Goal: Task Accomplishment & Management: Complete application form

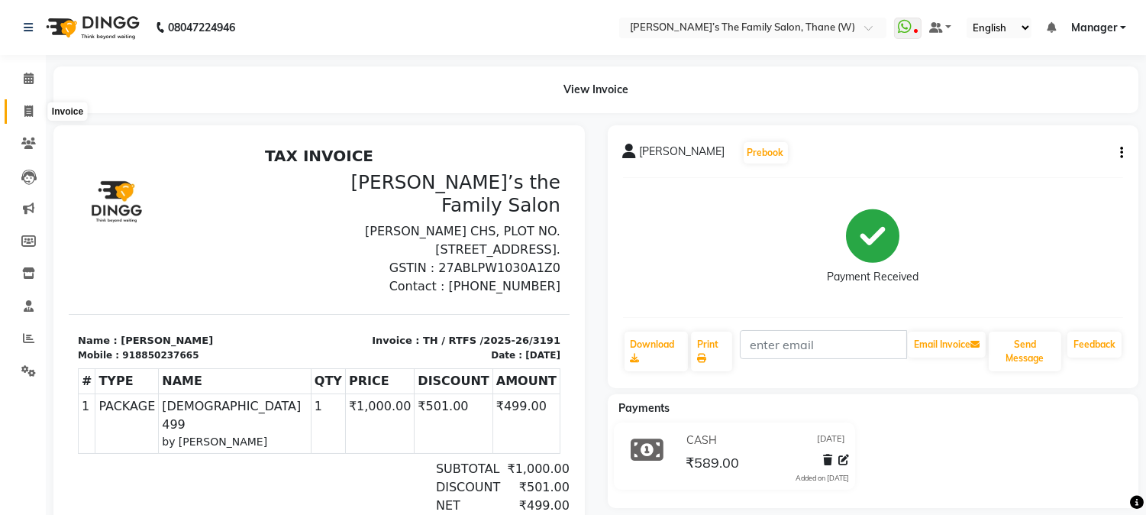
click at [31, 108] on icon at bounding box center [28, 110] width 8 height 11
select select "service"
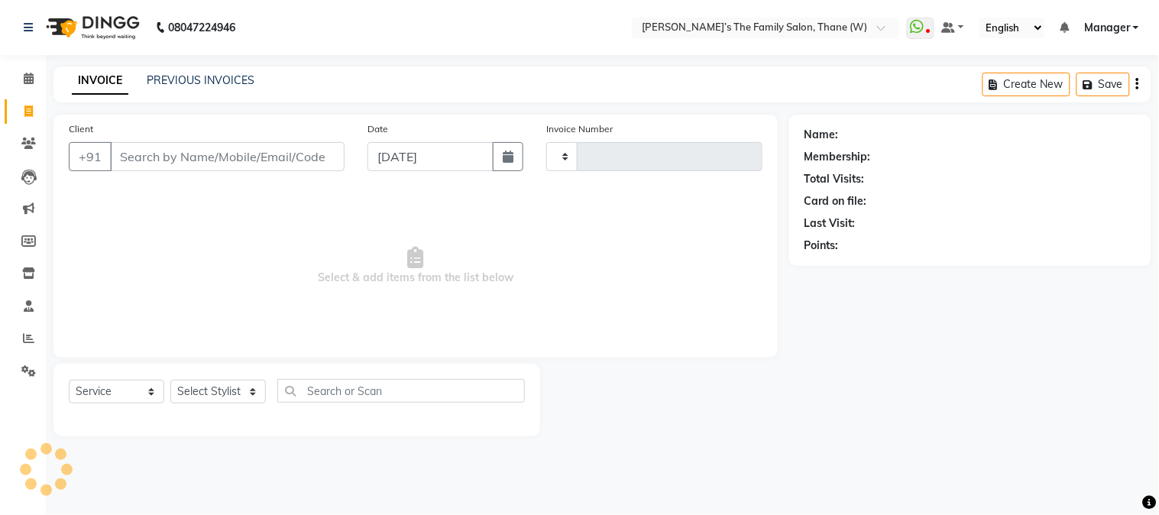
type input "3192"
select select "8004"
click at [212, 164] on input "Client" at bounding box center [227, 156] width 234 height 29
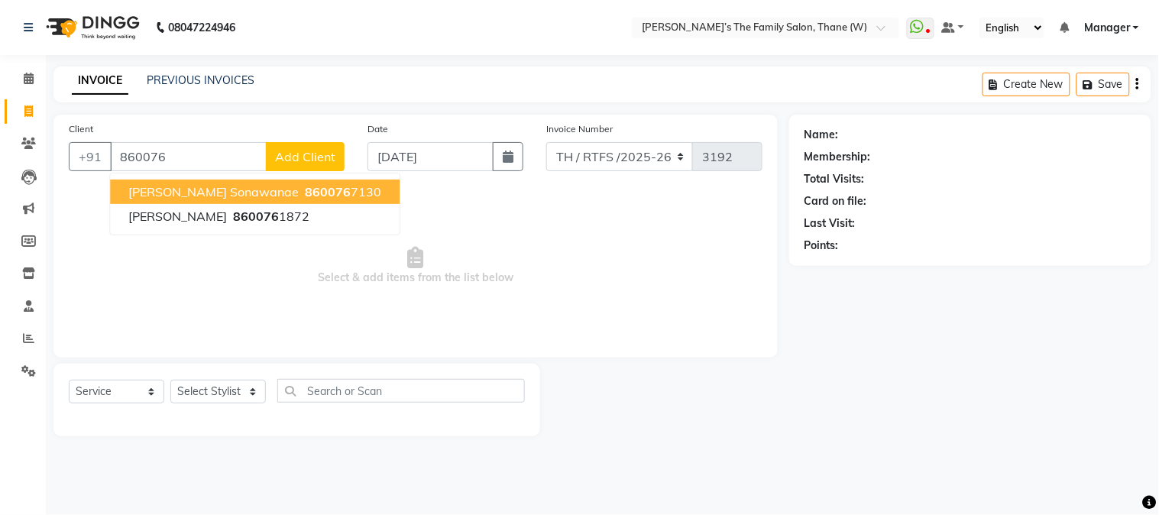
click at [305, 187] on span "860076" at bounding box center [328, 191] width 46 height 15
type input "8600767130"
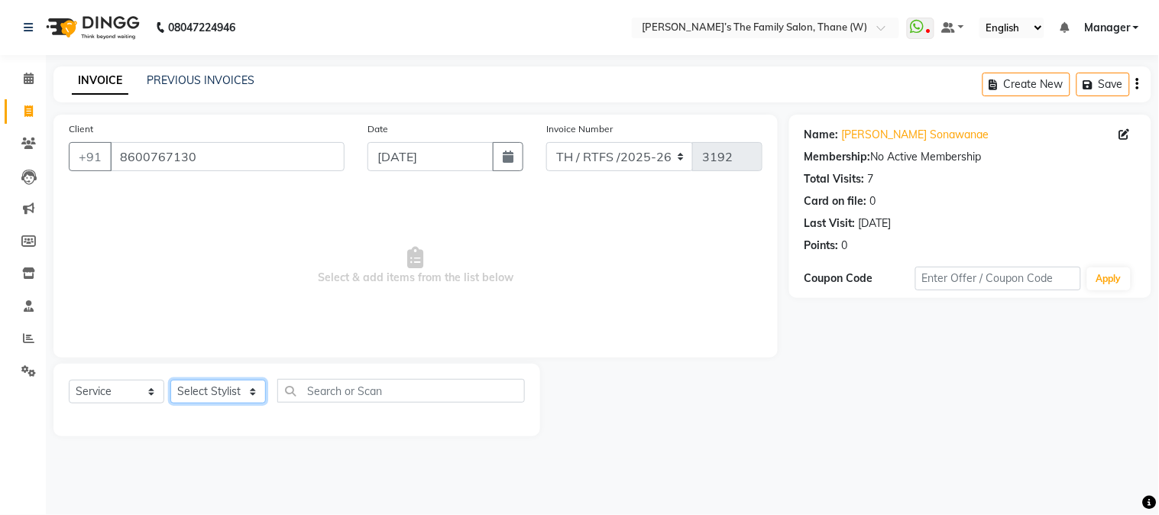
click at [225, 393] on select "Select Stylist Aarohi P Aksahy Auty Ali Aniket A Anuradha arvind Divya gautam .…" at bounding box center [217, 392] width 95 height 24
select select "35597"
click at [170, 380] on select "Select Stylist Aarohi P Aksahy Auty Ali Aniket A Anuradha arvind Divya gautam .…" at bounding box center [217, 392] width 95 height 24
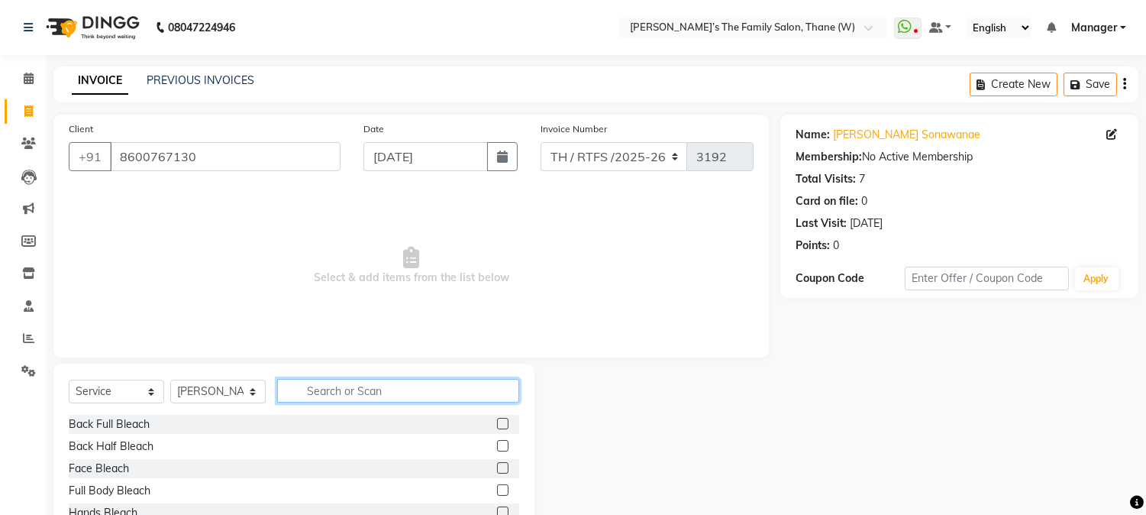
click at [339, 400] on input "text" at bounding box center [398, 391] width 242 height 24
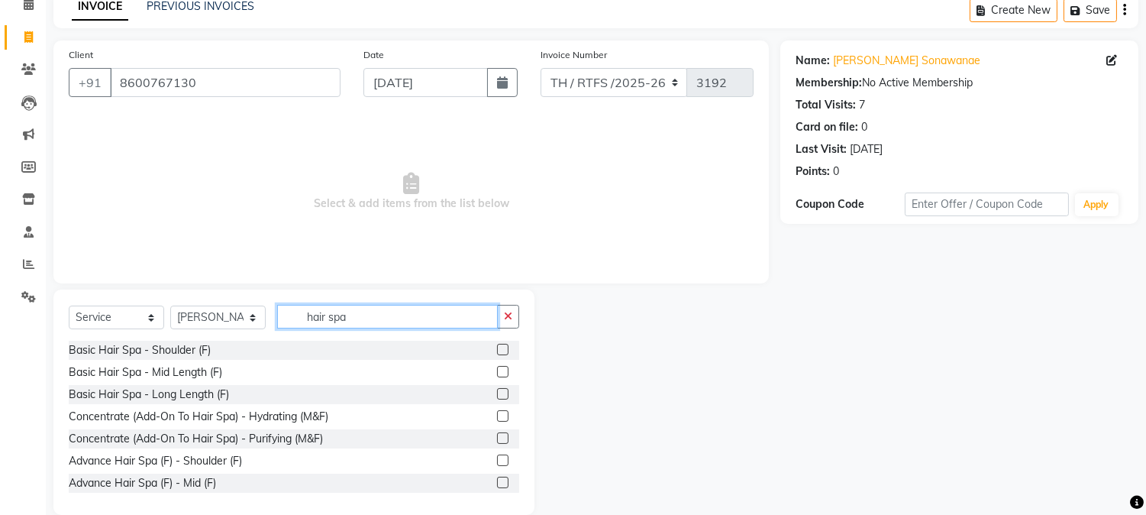
scroll to position [96, 0]
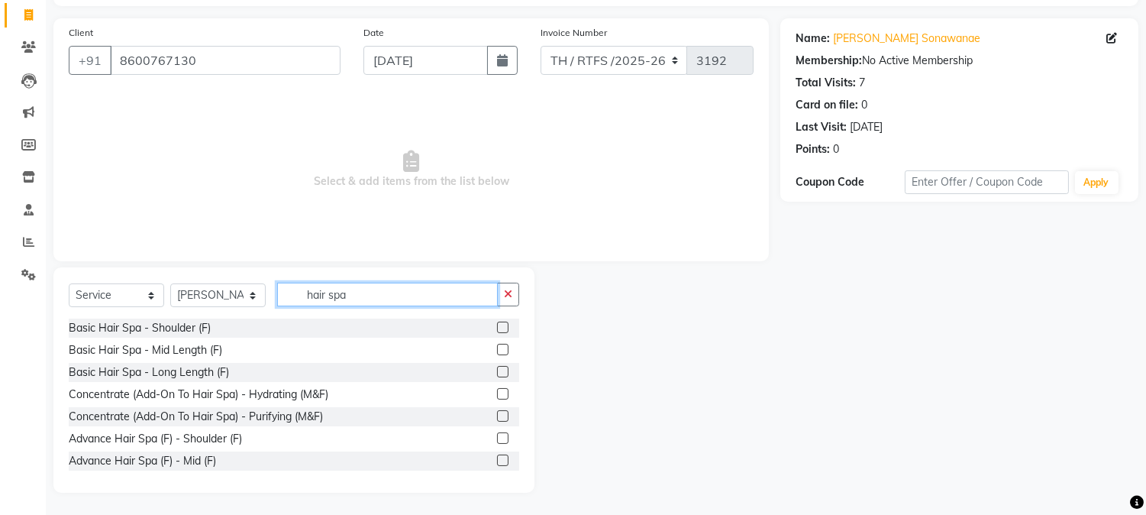
type input "hair spa"
click at [497, 438] on label at bounding box center [502, 437] width 11 height 11
click at [497, 438] on input "checkbox" at bounding box center [502, 439] width 10 height 10
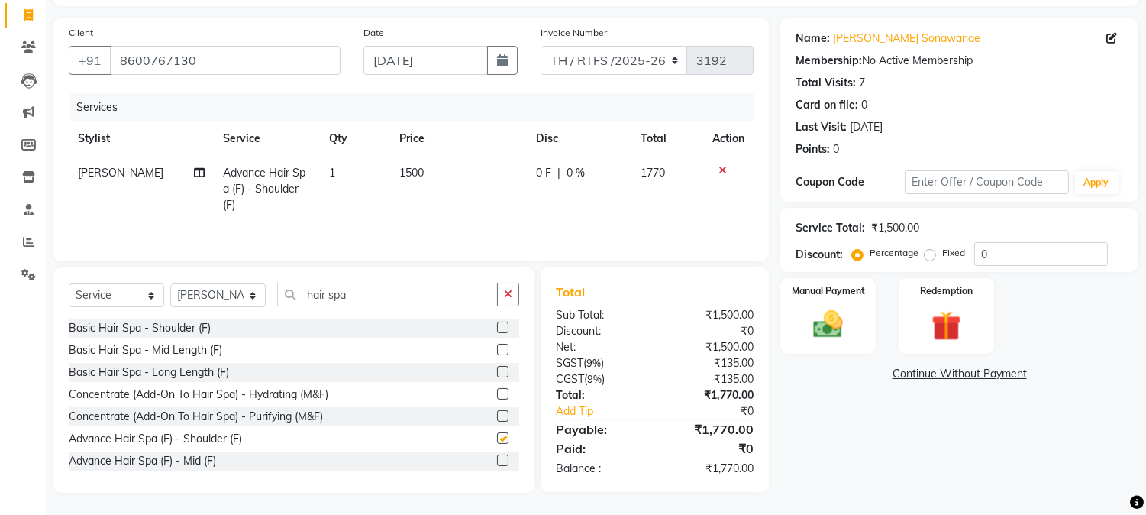
checkbox input "false"
click at [418, 174] on span "1500" at bounding box center [411, 173] width 24 height 14
select select "35597"
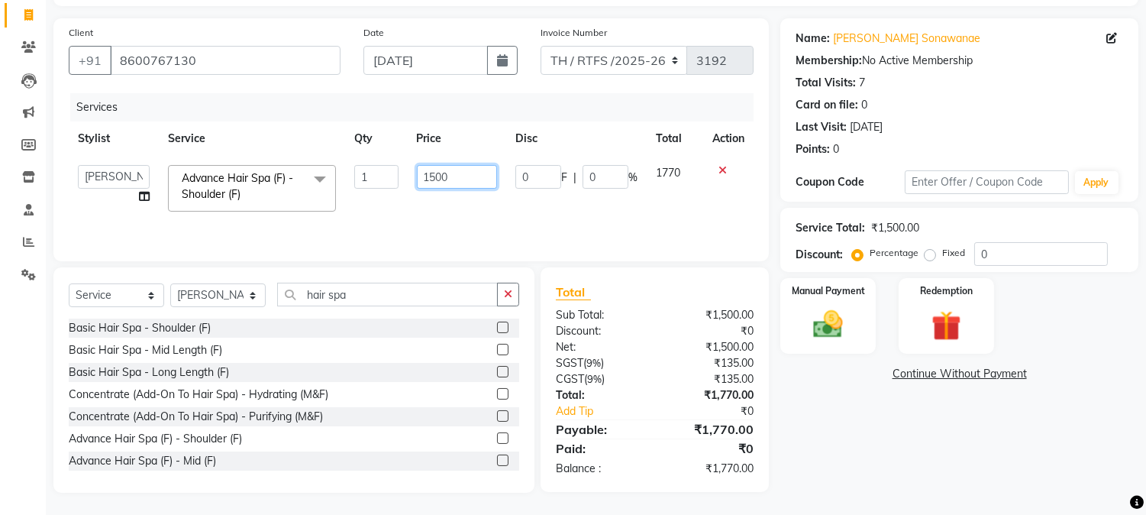
click at [466, 178] on input "1500" at bounding box center [457, 177] width 80 height 24
type input "1"
type input "3"
type input "3500"
click at [429, 294] on input "hair spa" at bounding box center [387, 295] width 221 height 24
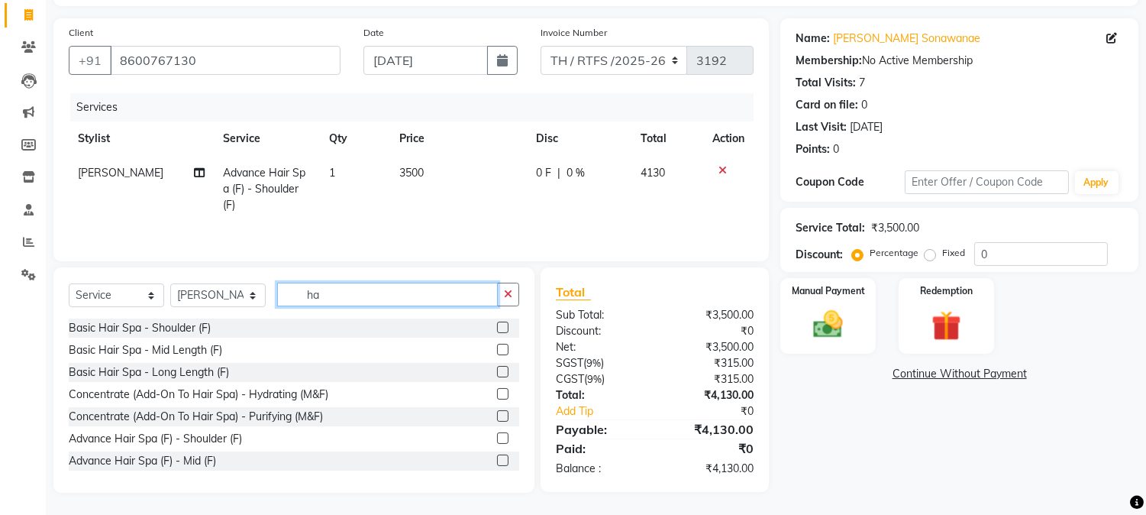
type input "h"
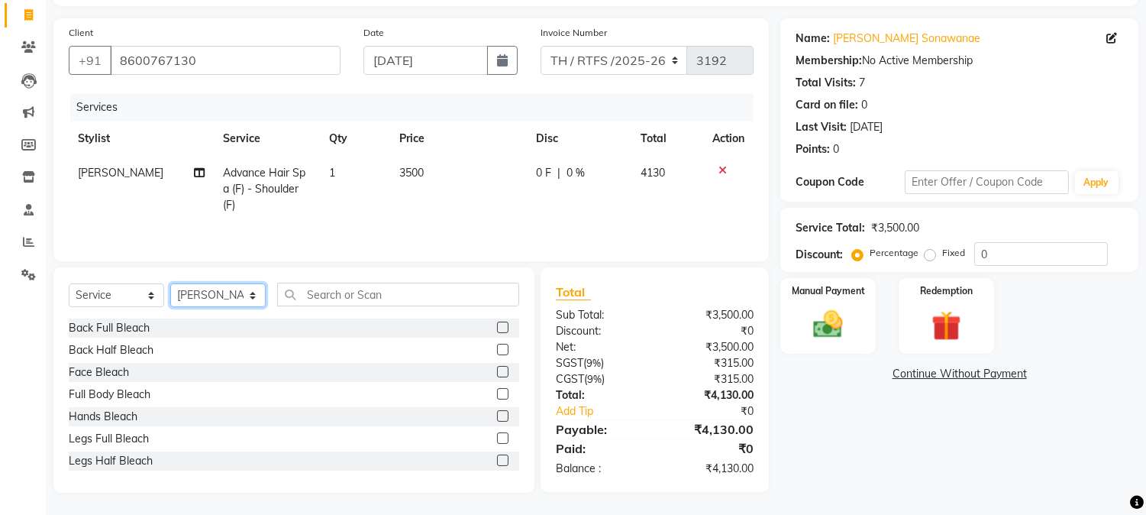
click at [223, 299] on select "Select Stylist Aarohi P Aksahy Auty Ali Aniket A Anuradha arvind Divya gautam .…" at bounding box center [217, 295] width 95 height 24
select select "35584"
click at [170, 285] on select "Select Stylist Aarohi P Aksahy Auty Ali Aniket A Anuradha arvind Divya gautam .…" at bounding box center [217, 295] width 95 height 24
click at [334, 292] on input "text" at bounding box center [398, 295] width 242 height 24
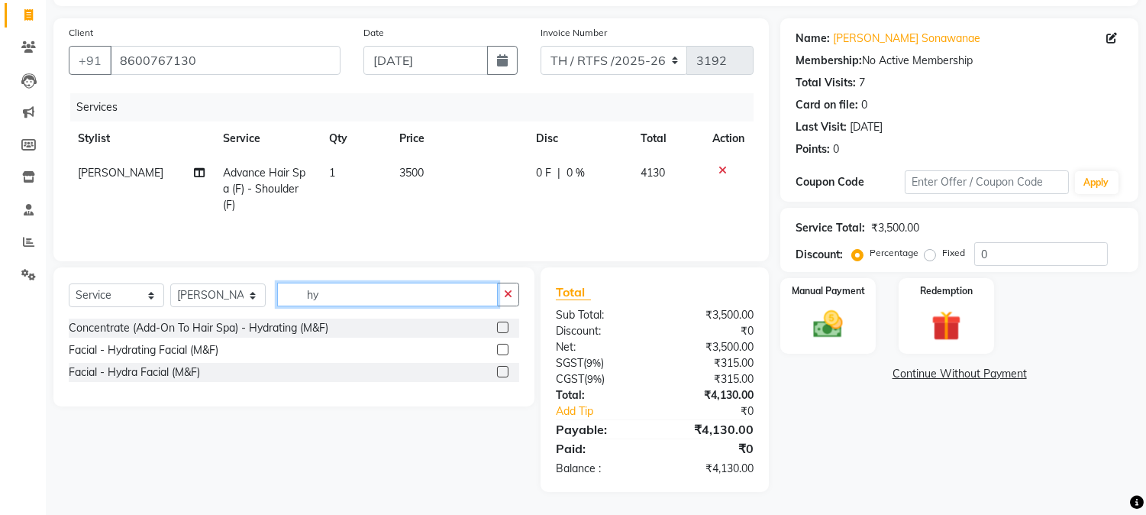
type input "hy"
click at [504, 370] on label at bounding box center [502, 371] width 11 height 11
click at [504, 370] on input "checkbox" at bounding box center [502, 372] width 10 height 10
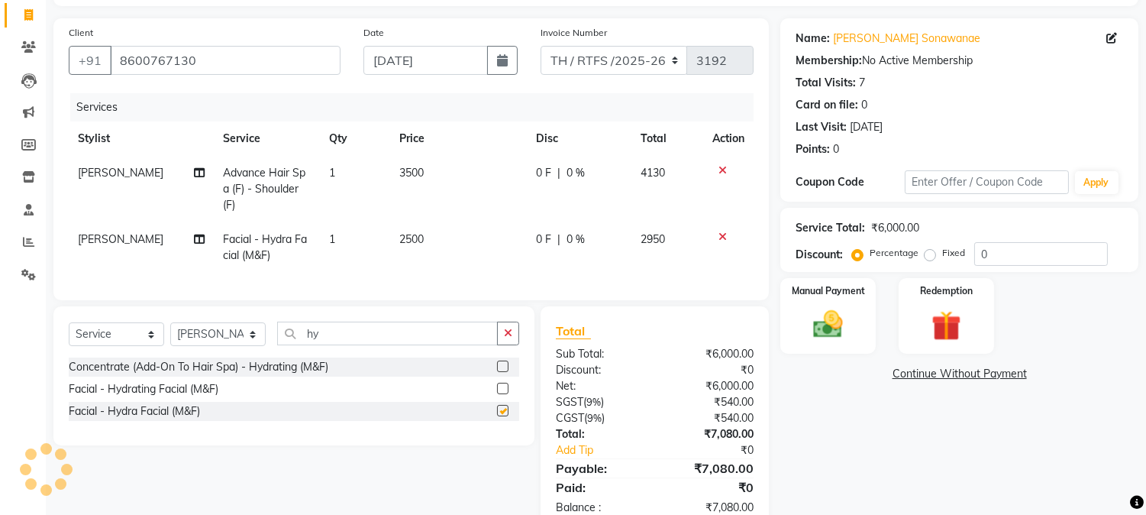
checkbox input "false"
click at [441, 222] on td "2500" at bounding box center [458, 247] width 137 height 50
select select "35584"
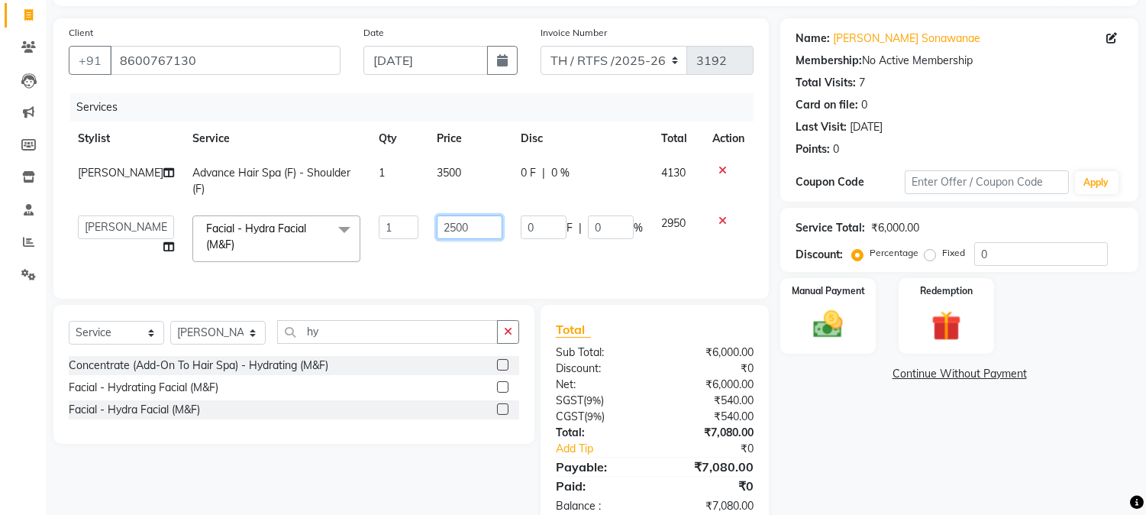
click at [459, 226] on input "2500" at bounding box center [470, 227] width 66 height 24
type input "2"
type input "3500"
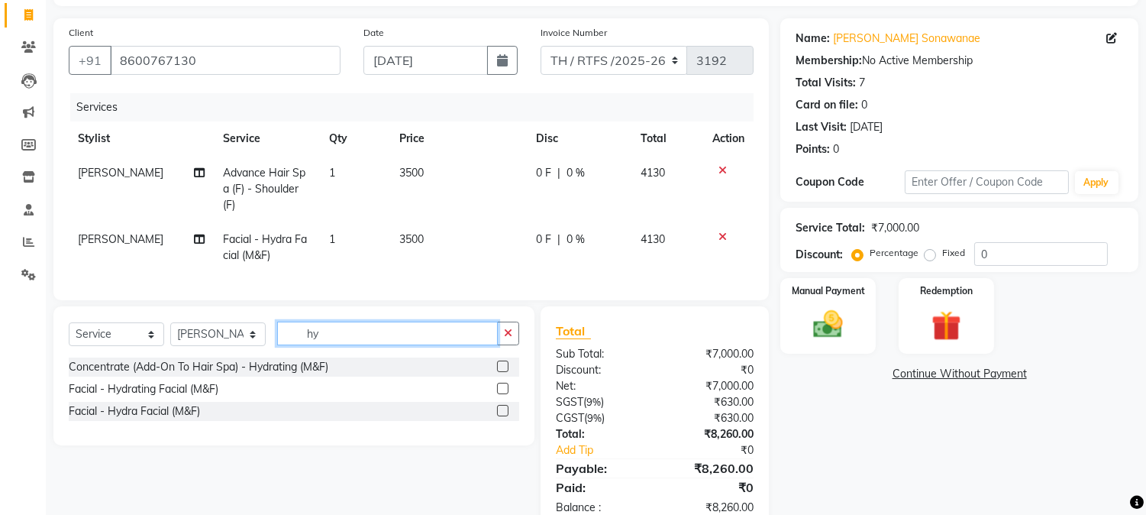
click at [390, 345] on input "hy" at bounding box center [387, 334] width 221 height 24
type input "h"
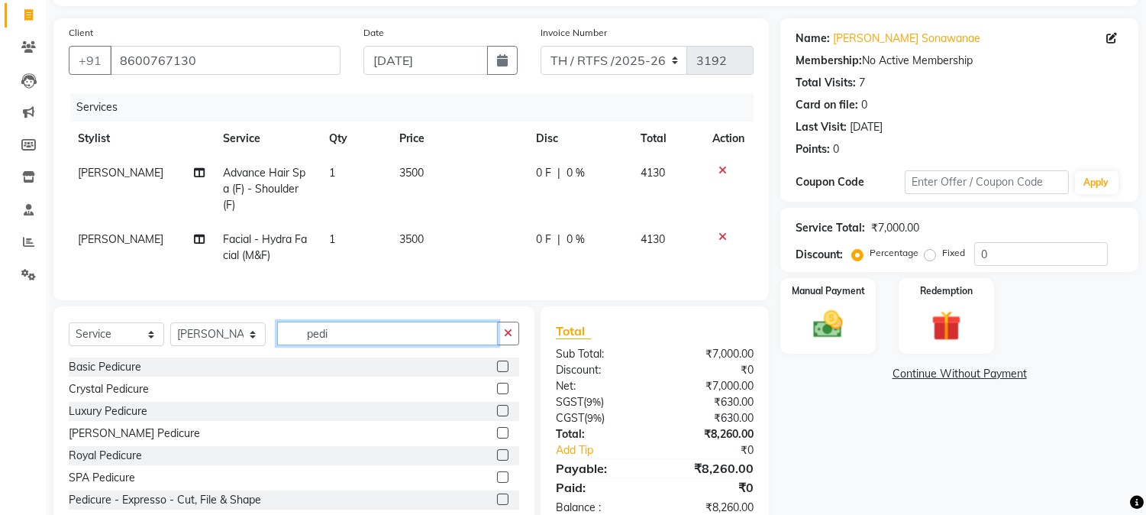
type input "pedi"
click at [497, 438] on label at bounding box center [502, 432] width 11 height 11
click at [497, 438] on input "checkbox" at bounding box center [502, 433] width 10 height 10
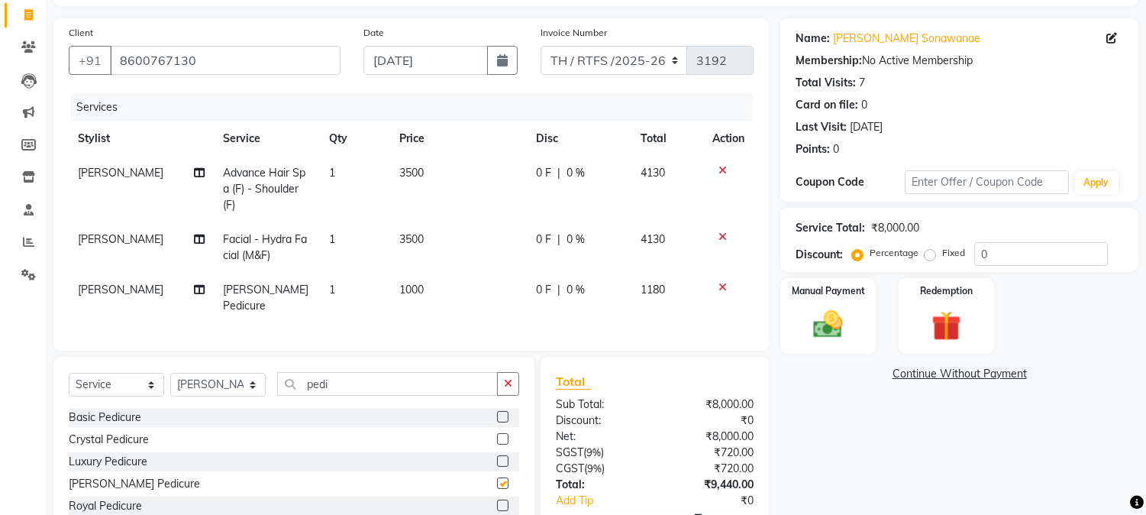
checkbox input "false"
click at [432, 290] on td "1000" at bounding box center [458, 298] width 137 height 50
select select "35584"
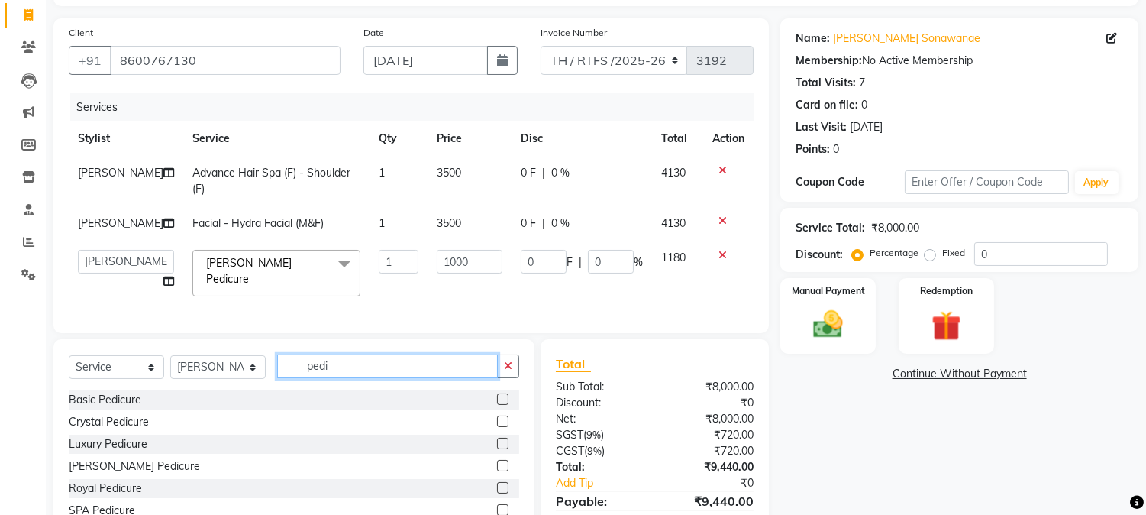
click at [402, 371] on input "pedi" at bounding box center [387, 366] width 221 height 24
type input "p"
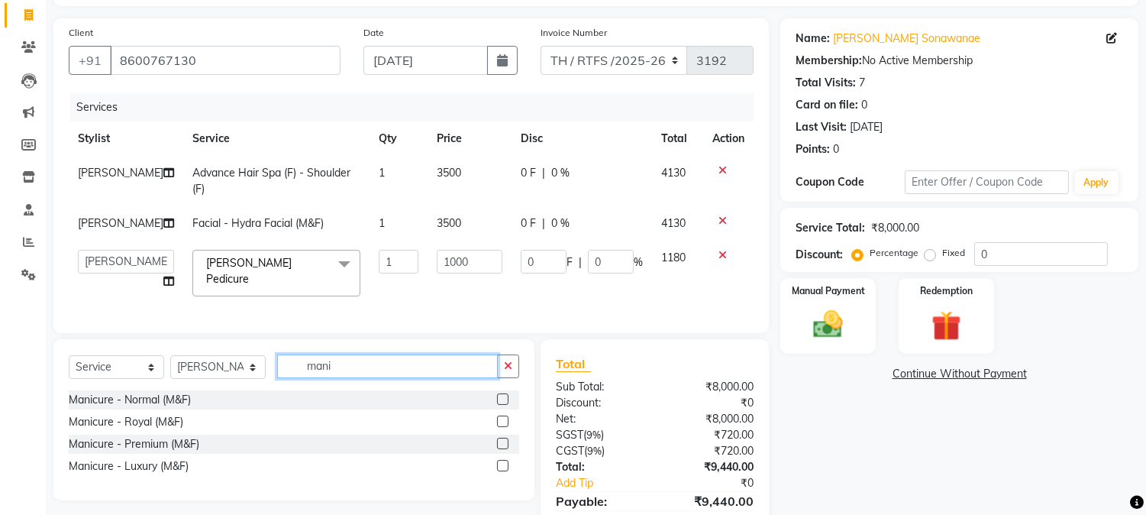
type input "mani"
click at [503, 427] on label at bounding box center [502, 420] width 11 height 11
click at [503, 427] on input "checkbox" at bounding box center [502, 422] width 10 height 10
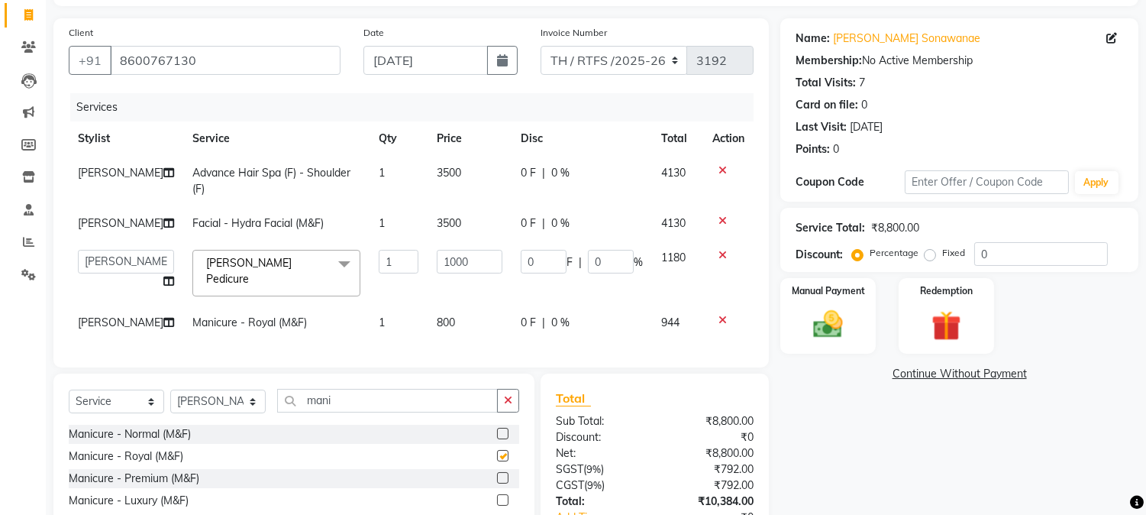
checkbox input "false"
click at [455, 319] on td "800" at bounding box center [470, 322] width 84 height 34
select select "35584"
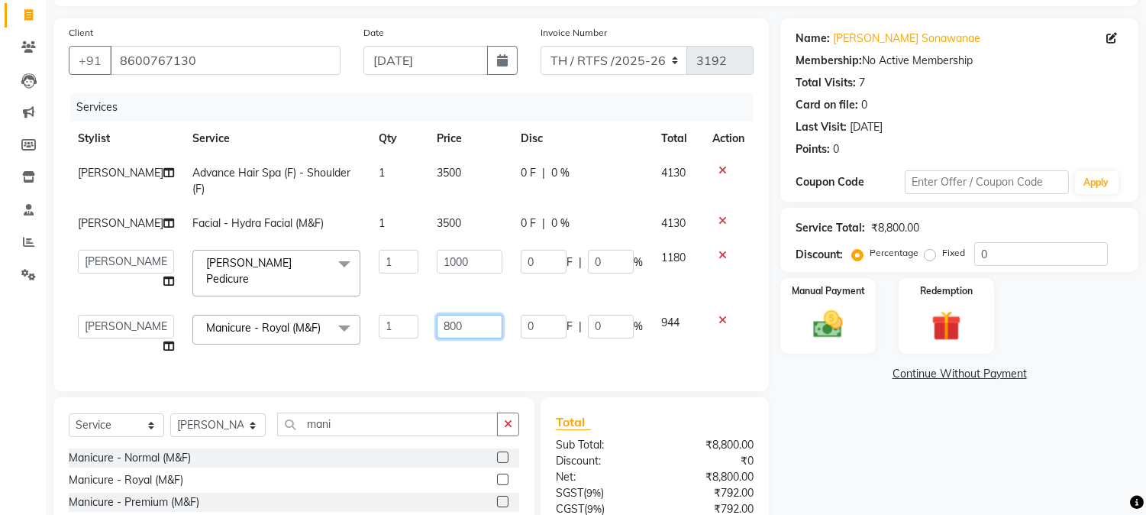
click at [468, 315] on input "800" at bounding box center [470, 327] width 66 height 24
type input "8"
type input "1000"
click at [428, 436] on div "Select Service Product Membership Package Voucher Prepaid Gift Card Select Styl…" at bounding box center [293, 477] width 481 height 161
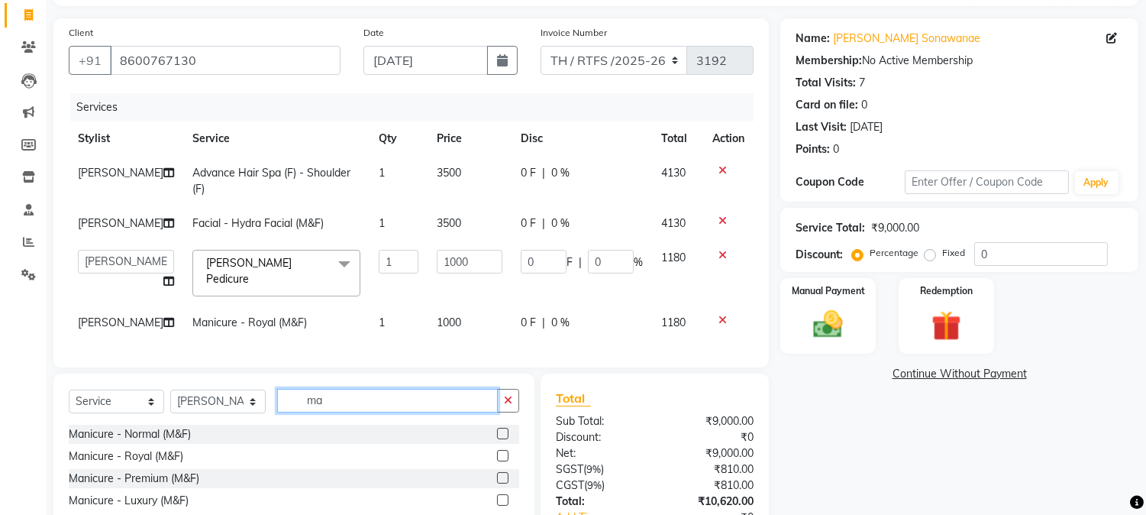
type input "m"
type input "nail"
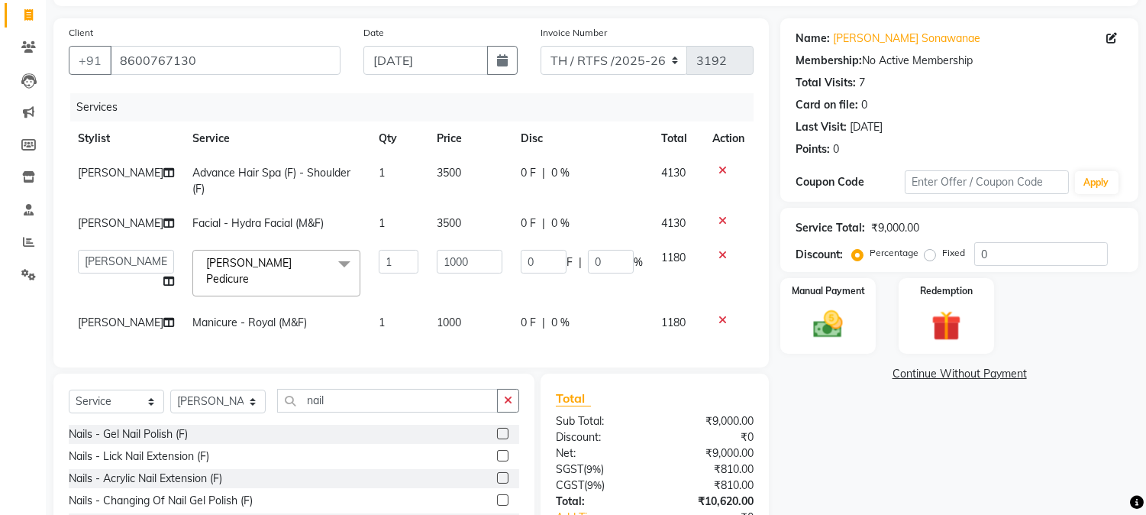
click at [497, 460] on label at bounding box center [502, 455] width 11 height 11
click at [497, 460] on input "checkbox" at bounding box center [502, 456] width 10 height 10
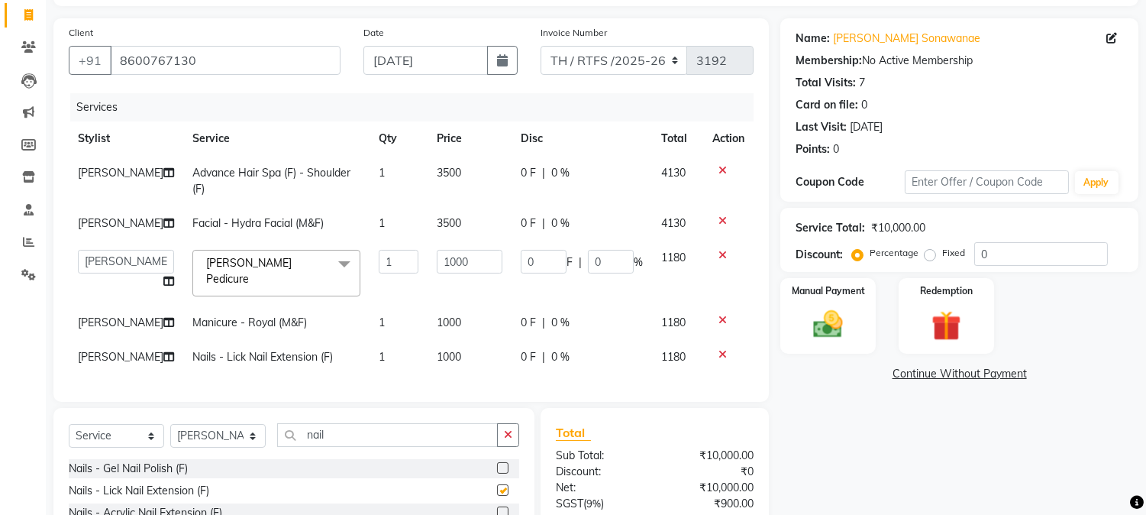
checkbox input "false"
click at [446, 347] on td "1000" at bounding box center [470, 357] width 84 height 34
select select "35584"
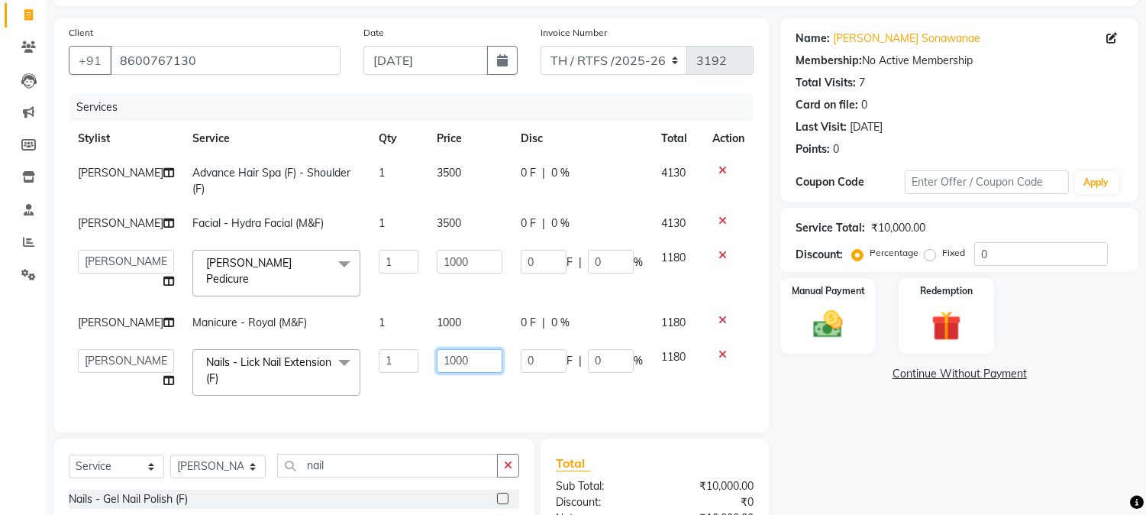
click at [459, 353] on input "1000" at bounding box center [470, 361] width 66 height 24
type input "1500"
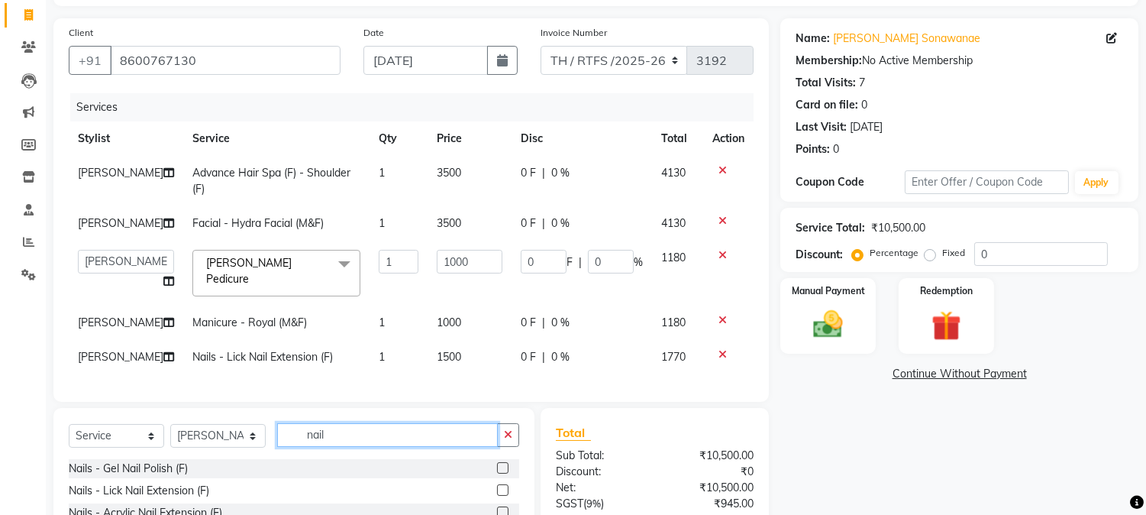
click at [406, 459] on div "Select Service Product Membership Package Voucher Prepaid Gift Card Select Styl…" at bounding box center [294, 441] width 451 height 36
click at [497, 473] on label at bounding box center [502, 467] width 11 height 11
click at [497, 473] on input "checkbox" at bounding box center [502, 469] width 10 height 10
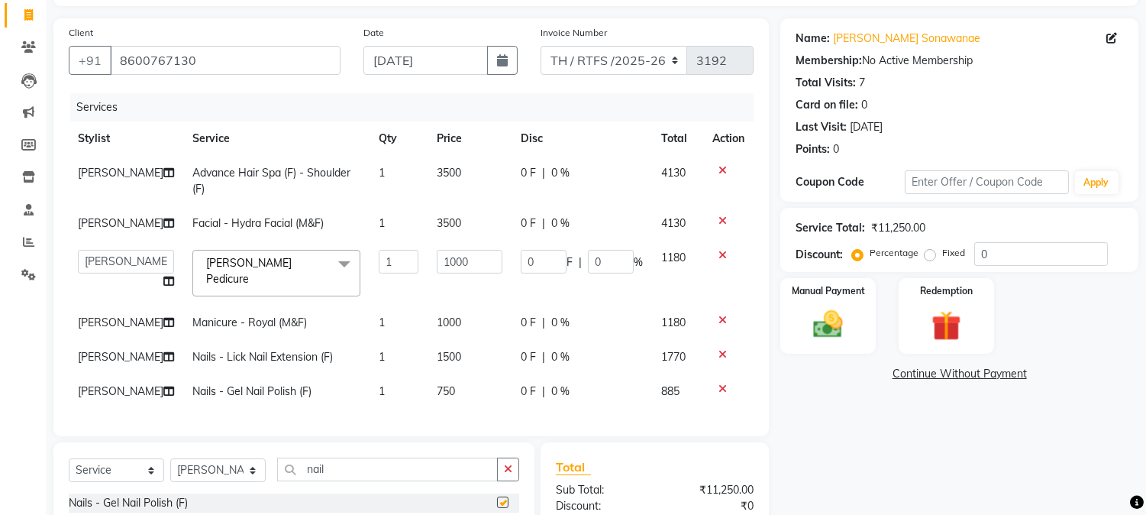
checkbox input "false"
click at [443, 386] on td "750" at bounding box center [470, 391] width 84 height 34
select select "35584"
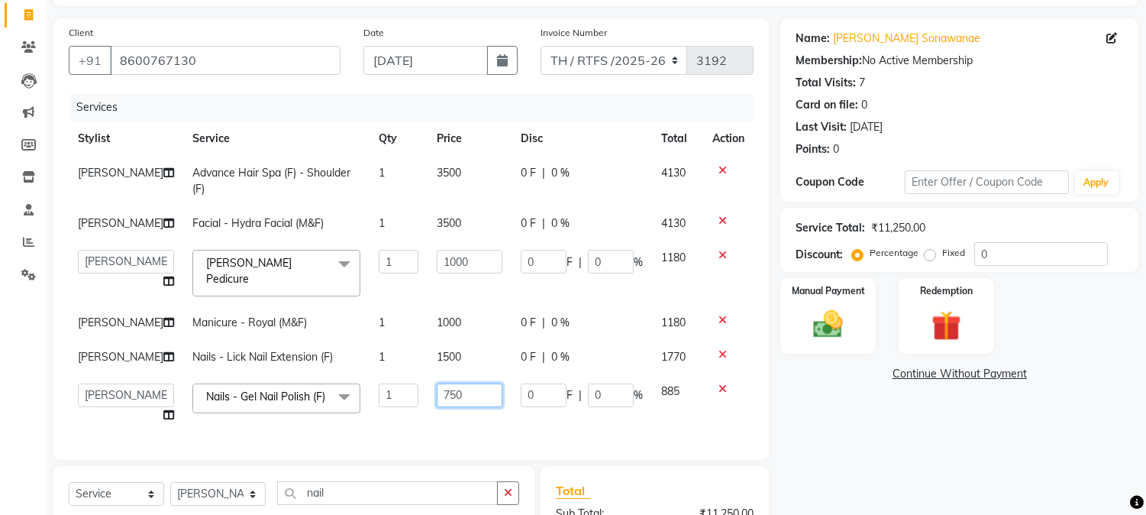
click at [460, 383] on input "750" at bounding box center [470, 395] width 66 height 24
type input "7"
type input "500"
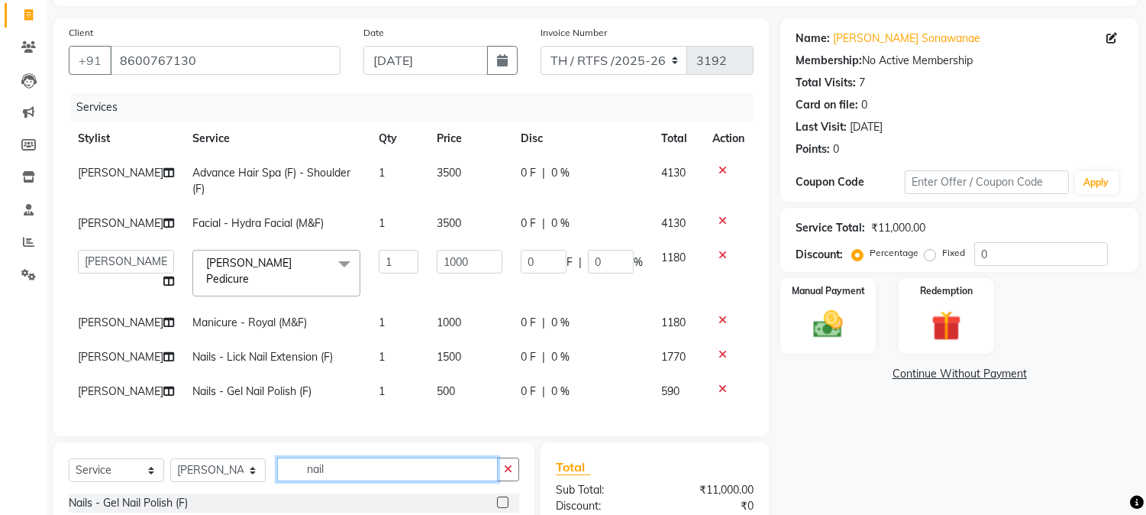
type input "n"
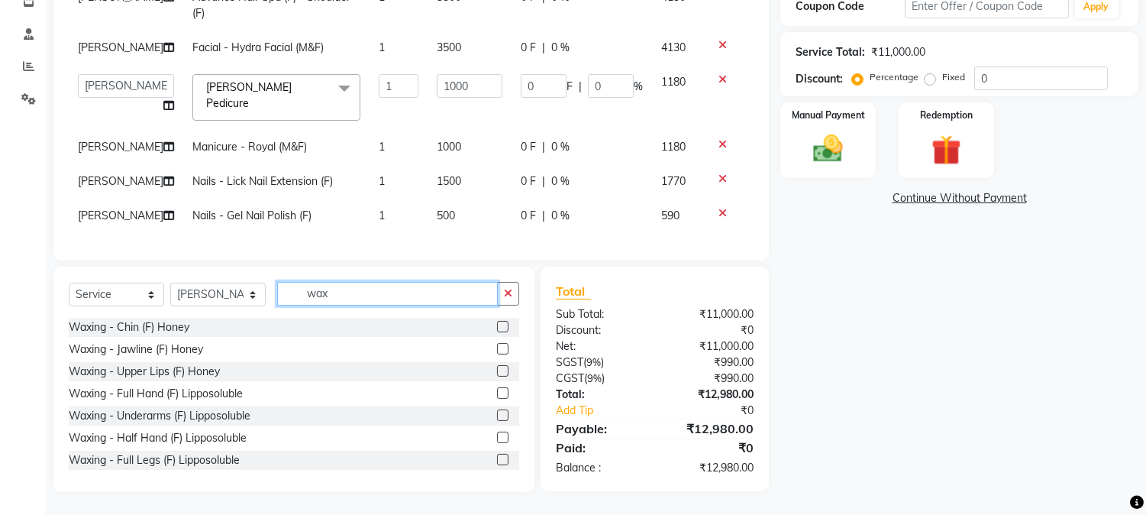
type input "wax"
click at [497, 393] on label at bounding box center [502, 392] width 11 height 11
click at [497, 393] on input "checkbox" at bounding box center [502, 394] width 10 height 10
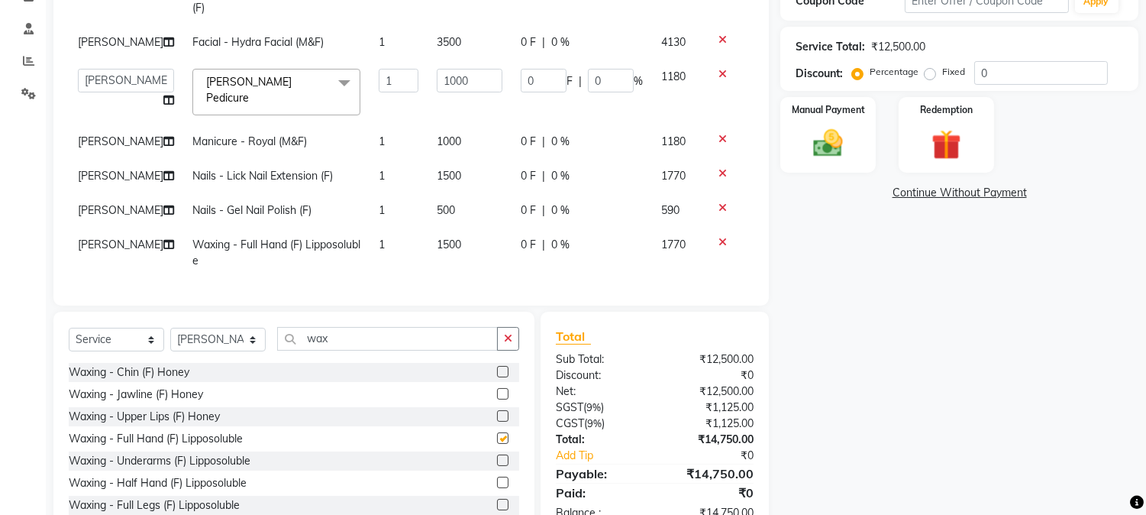
checkbox input "false"
click at [438, 242] on td "1500" at bounding box center [470, 253] width 84 height 50
select select "35584"
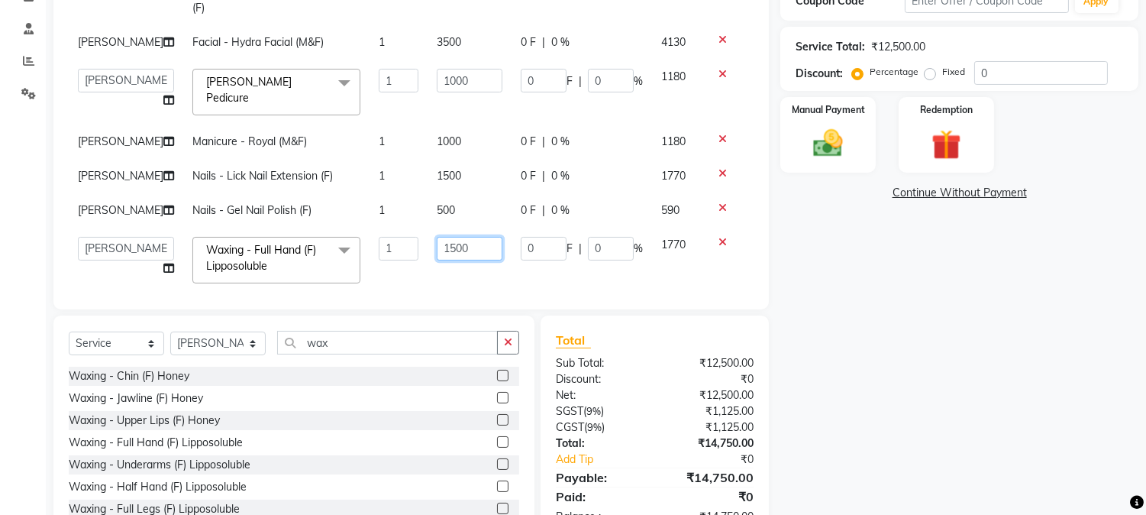
click at [468, 237] on input "1500" at bounding box center [470, 249] width 66 height 24
type input "1"
type input "500"
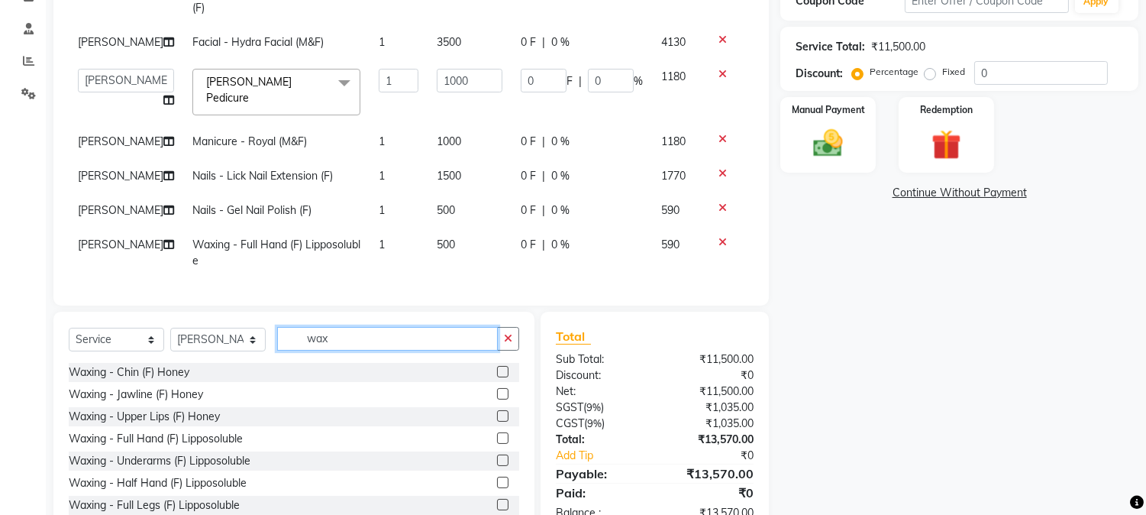
click at [425, 331] on input "wax" at bounding box center [387, 339] width 221 height 24
type input "w"
type input "th"
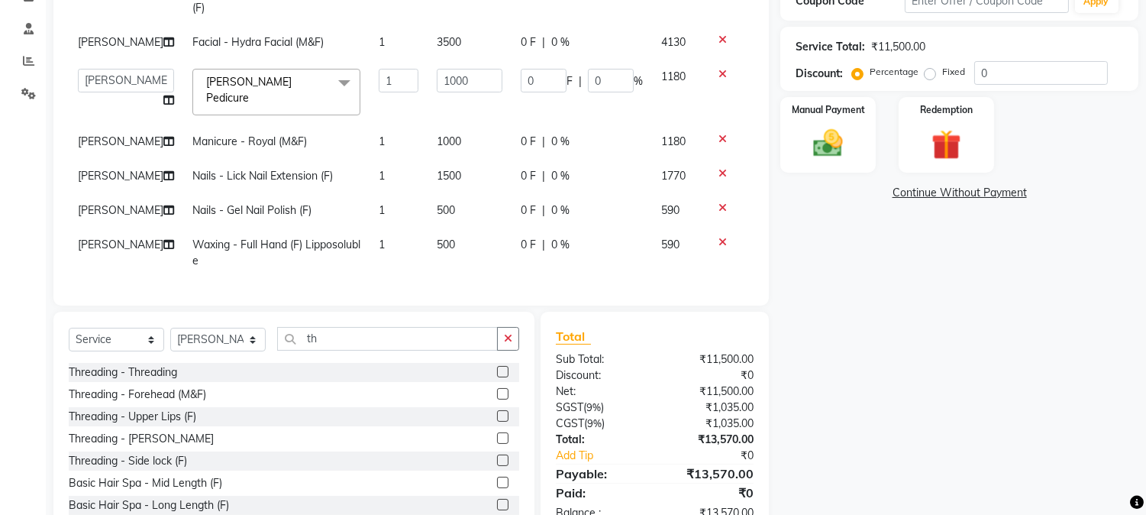
click at [497, 366] on label at bounding box center [502, 371] width 11 height 11
click at [497, 367] on input "checkbox" at bounding box center [502, 372] width 10 height 10
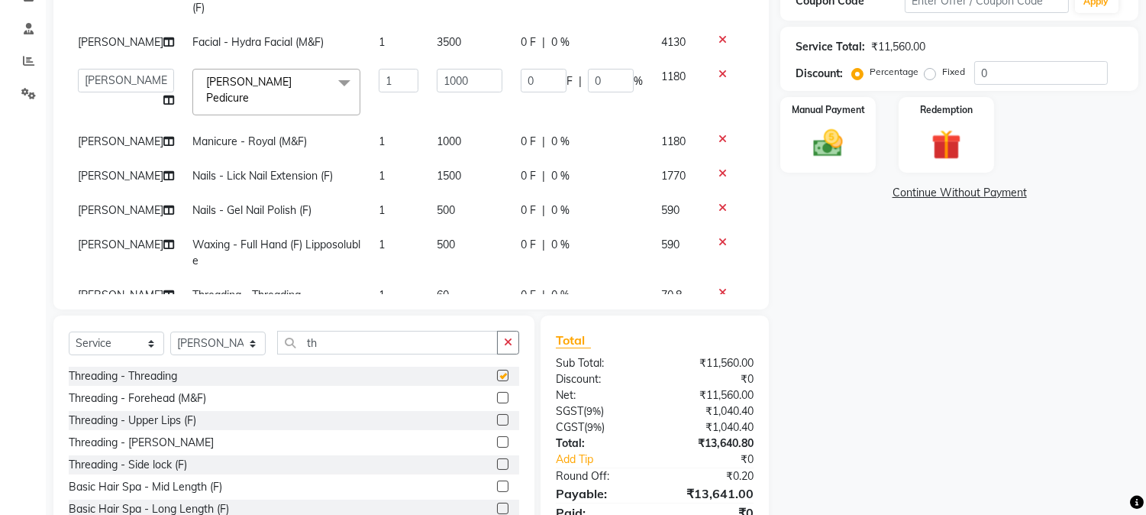
checkbox input "false"
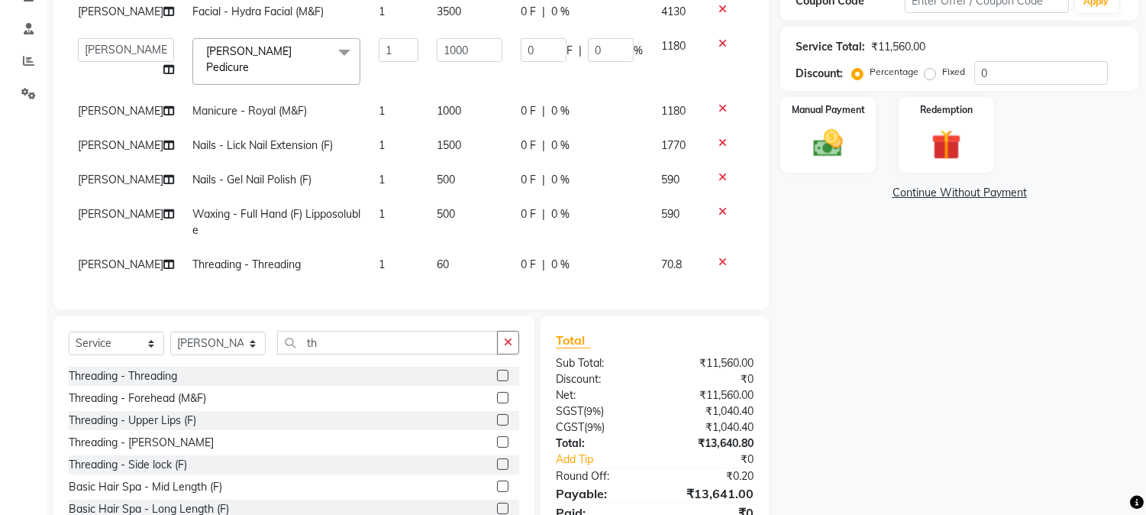
scroll to position [36, 0]
click at [1019, 76] on input "0" at bounding box center [1041, 73] width 134 height 24
type input "1"
type input "10"
type input "1"
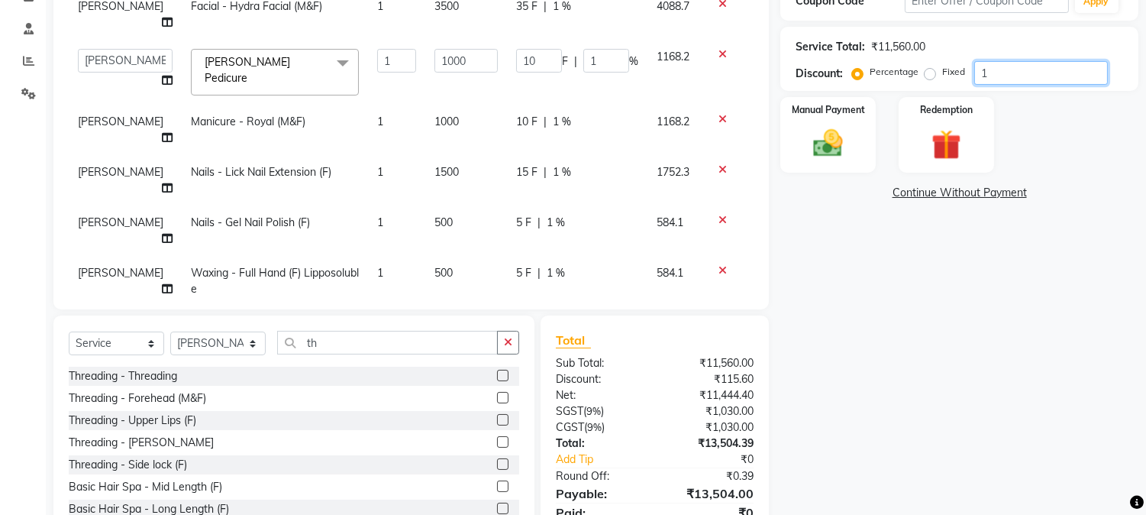
type input "15"
type input "150"
type input "15"
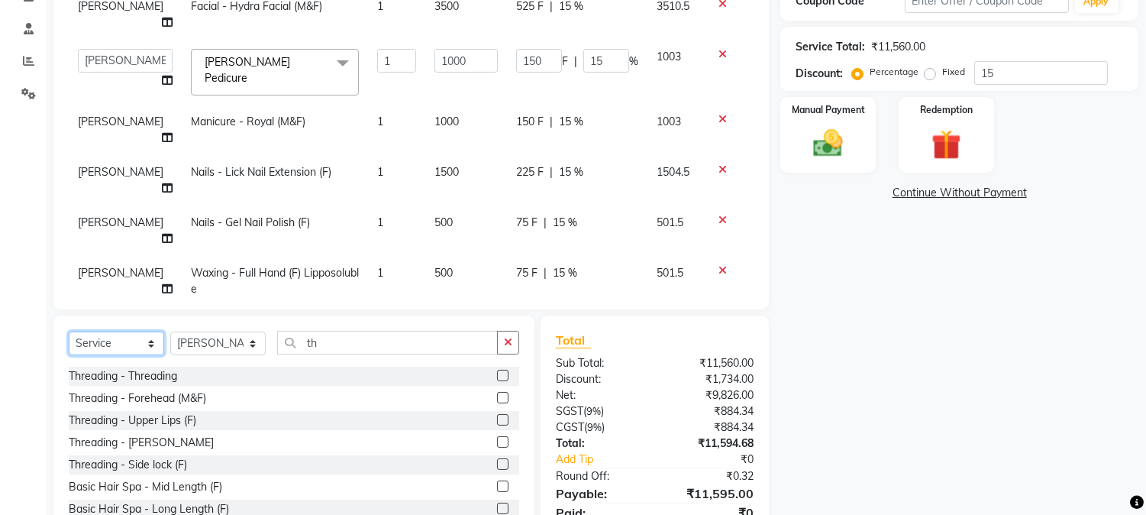
click at [113, 341] on select "Select Service Product Membership Package Voucher Prepaid Gift Card" at bounding box center [116, 343] width 95 height 24
select select "membership"
click at [69, 331] on select "Select Service Product Membership Package Voucher Prepaid Gift Card" at bounding box center [116, 343] width 95 height 24
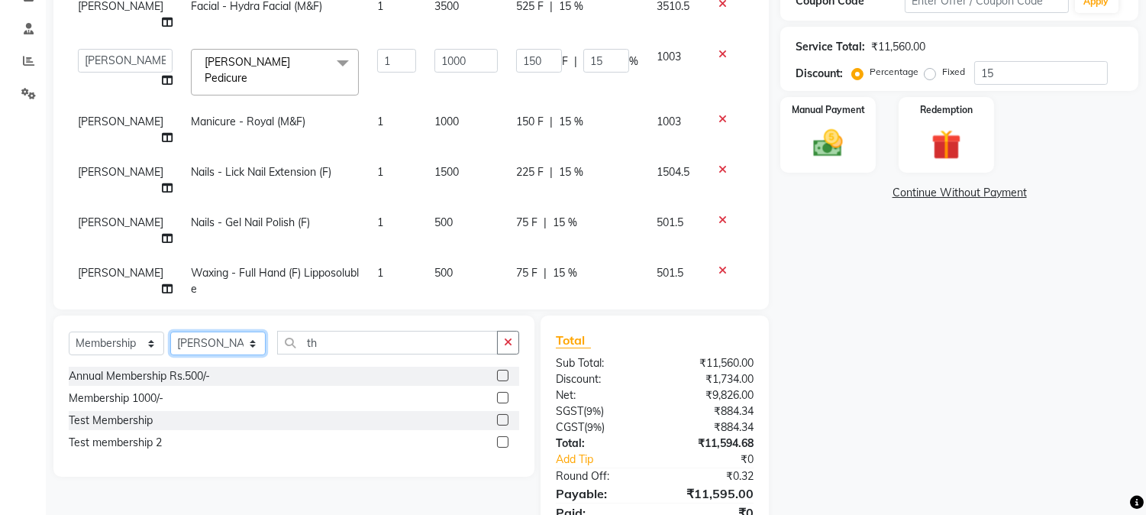
click at [217, 336] on select "Select Stylist Aarohi P Aksahy Auty Ali Aniket A Anuradha arvind Divya gautam .…" at bounding box center [217, 343] width 95 height 24
select select "35597"
click at [170, 331] on select "Select Stylist Aarohi P Aksahy Auty Ali Aniket A Anuradha arvind Divya gautam .…" at bounding box center [217, 343] width 95 height 24
click at [500, 399] on label at bounding box center [502, 397] width 11 height 11
click at [500, 399] on input "checkbox" at bounding box center [502, 398] width 10 height 10
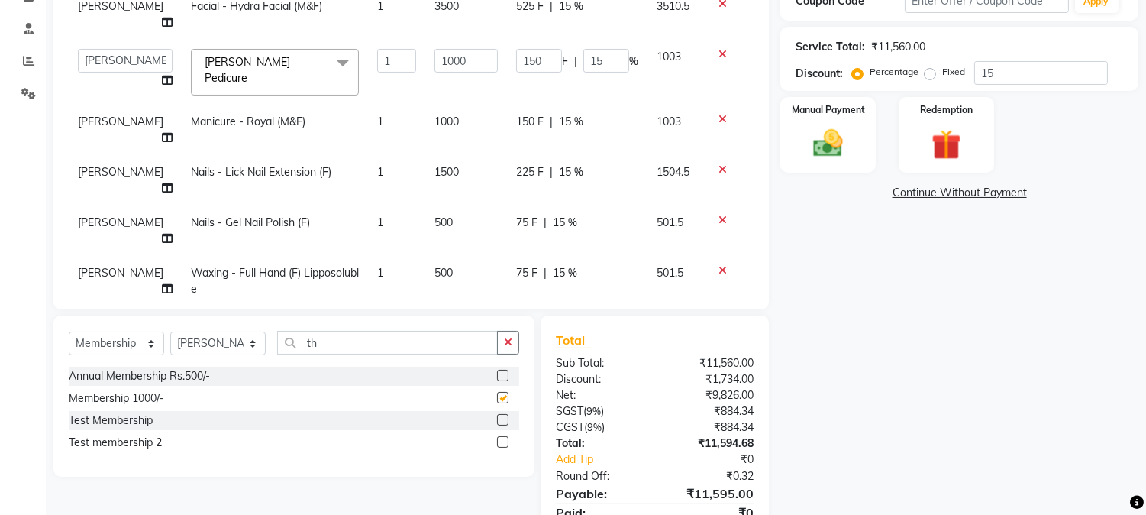
select select "select"
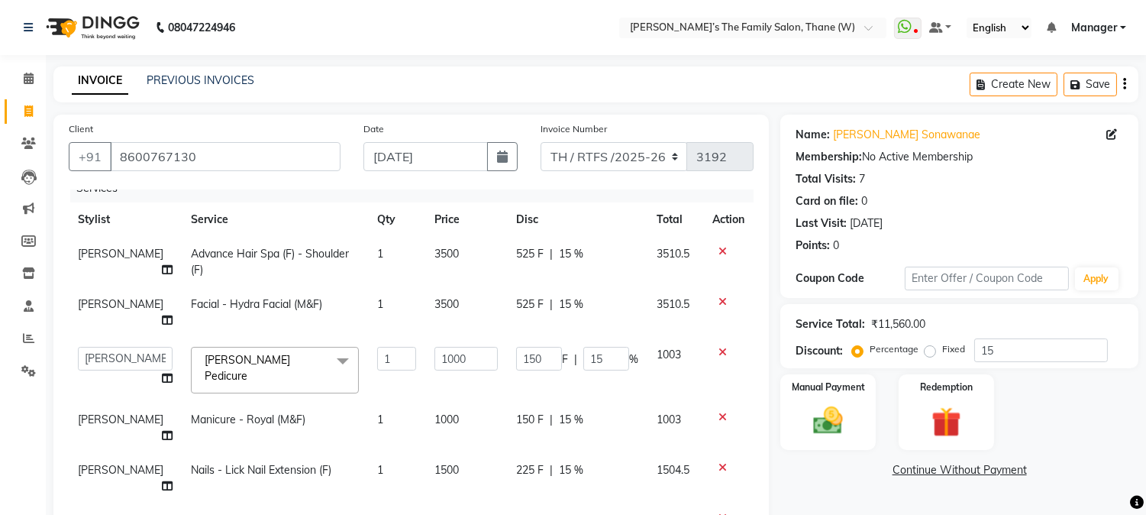
scroll to position [9, 0]
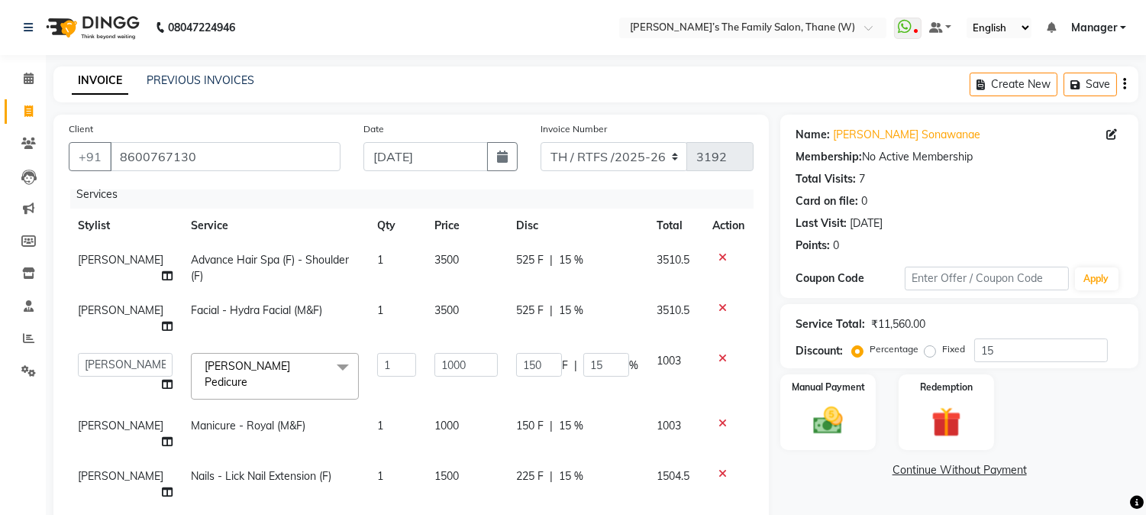
click at [559, 308] on span "15 %" at bounding box center [571, 310] width 24 height 16
select select "35584"
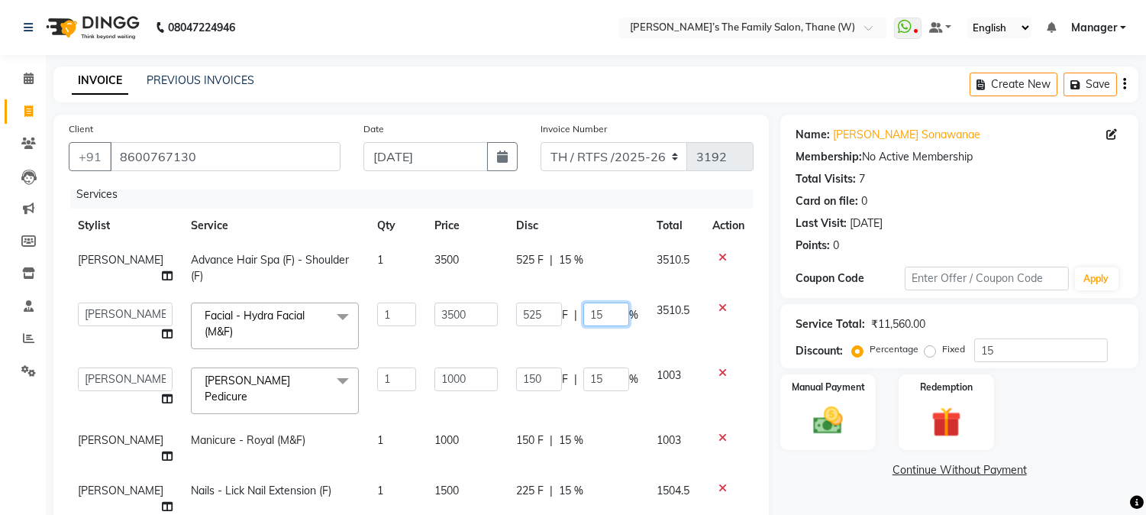
click at [591, 315] on input "15" at bounding box center [606, 314] width 46 height 24
type input "1"
type input "0"
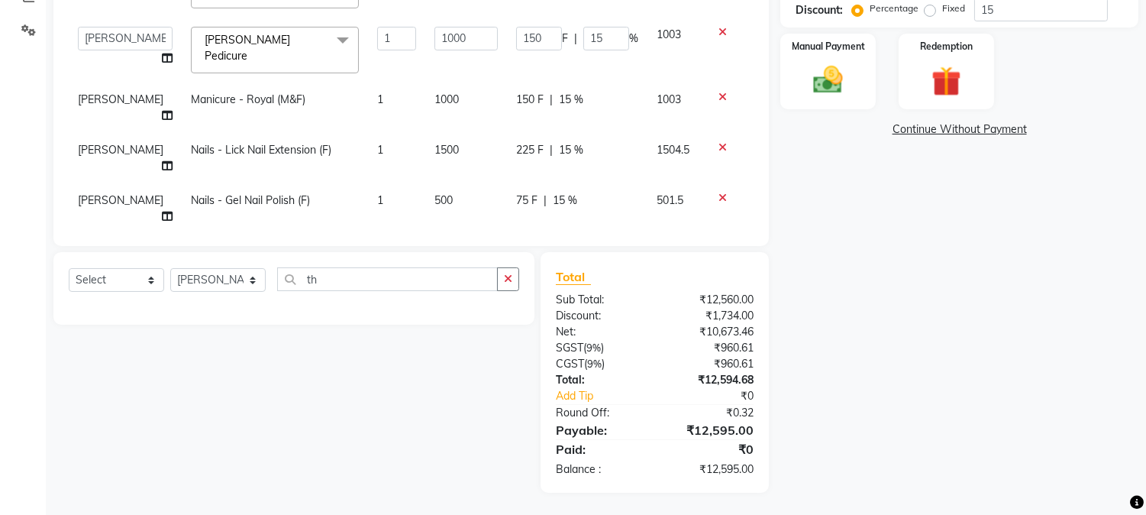
click at [564, 131] on tbody "Aksahy Auty Advance Hair Spa (F) - Shoulder (F) 1 3500 525 F | 15 % 3510.5 Aaro…" at bounding box center [411, 118] width 685 height 432
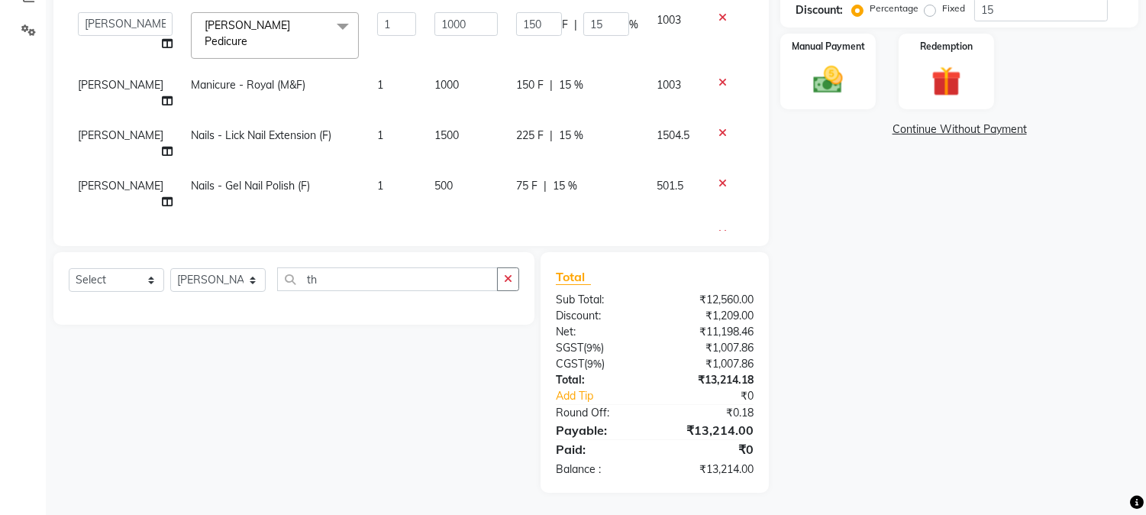
click at [568, 169] on td "75 F | 15 %" at bounding box center [577, 194] width 141 height 50
select select "35584"
click at [596, 178] on input "15" at bounding box center [606, 190] width 46 height 24
type input "1"
type input "0"
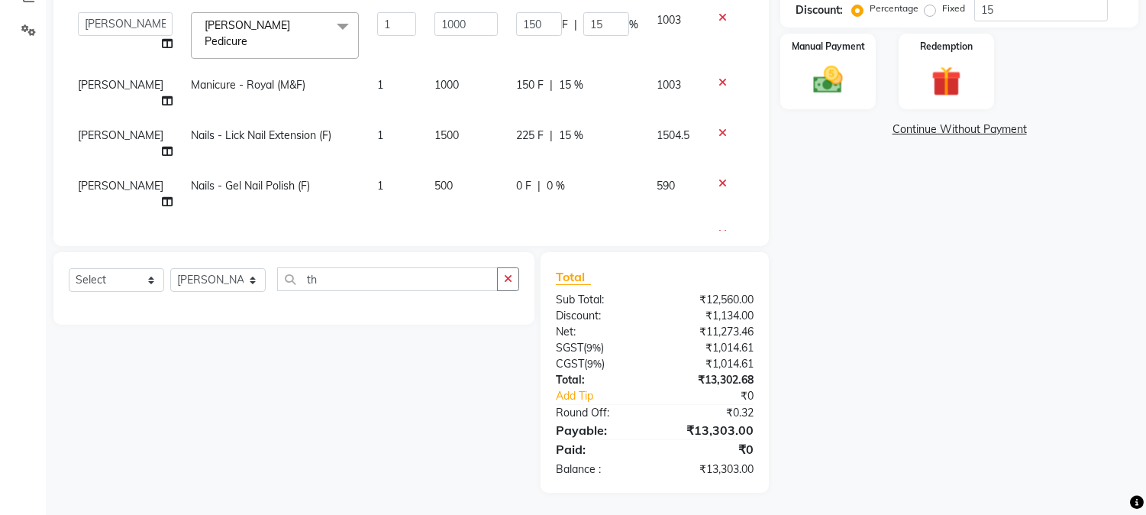
click at [574, 128] on div "225 F | 15 %" at bounding box center [577, 136] width 122 height 16
select select "35584"
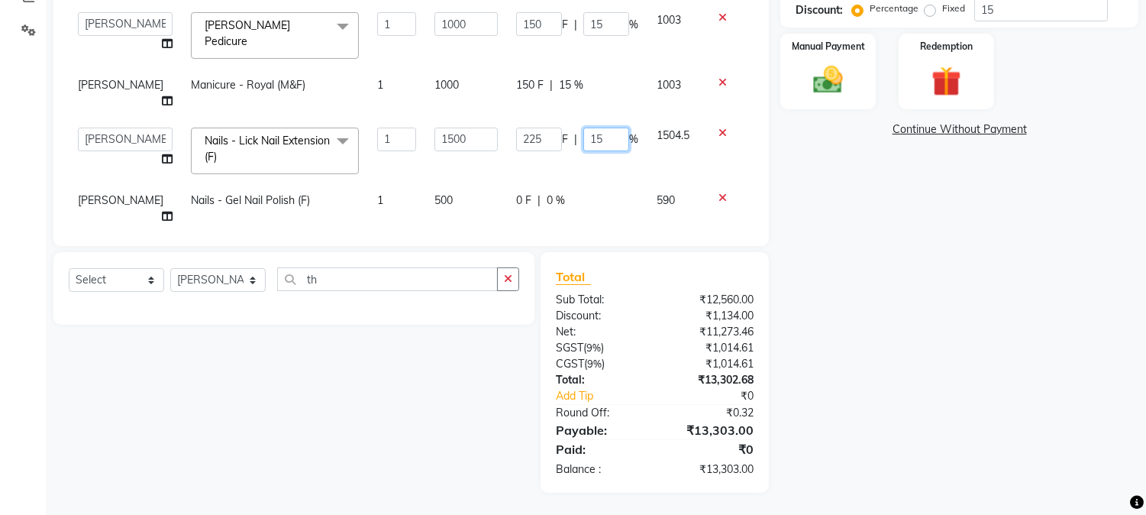
click at [596, 128] on input "15" at bounding box center [606, 140] width 46 height 24
type input "1"
type input "0"
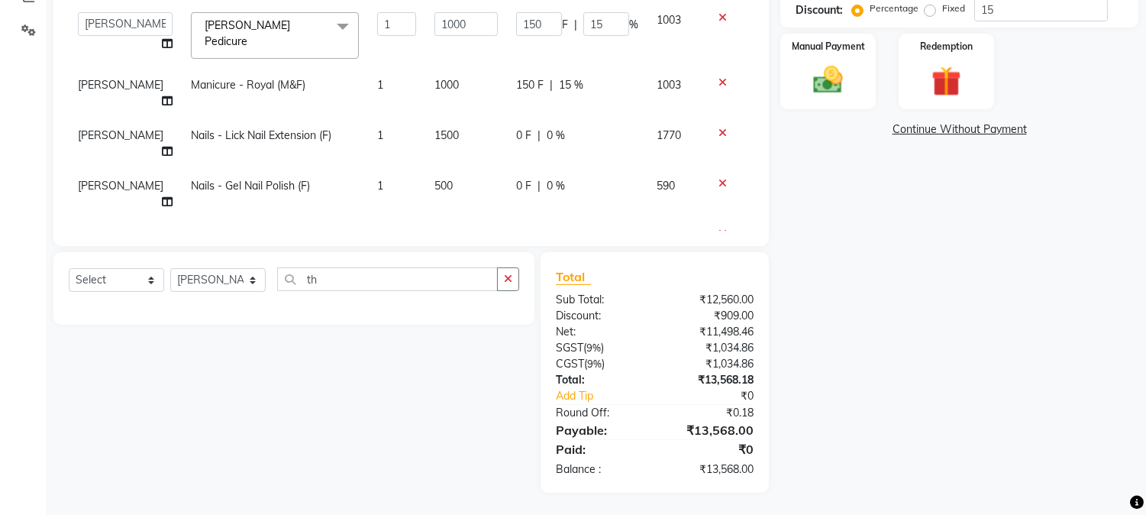
click at [806, 163] on div "Name: Trupti Sonawanae Membership: No Active Membership Total Visits: 7 Card on…" at bounding box center [965, 133] width 370 height 719
click at [848, 87] on img at bounding box center [828, 81] width 50 height 36
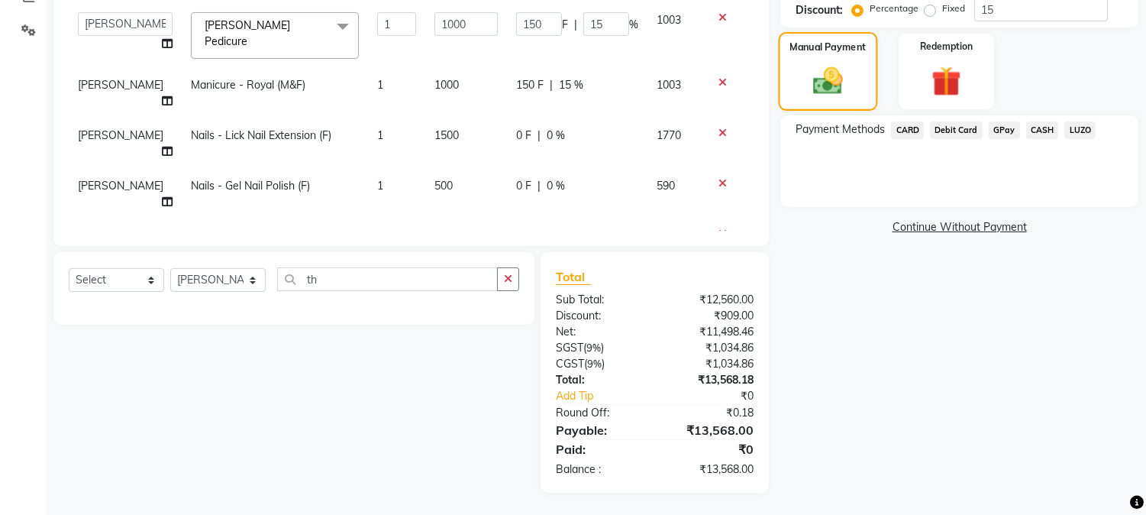
click at [848, 87] on img at bounding box center [828, 81] width 48 height 34
click at [1009, 133] on span "GPay" at bounding box center [1004, 130] width 31 height 18
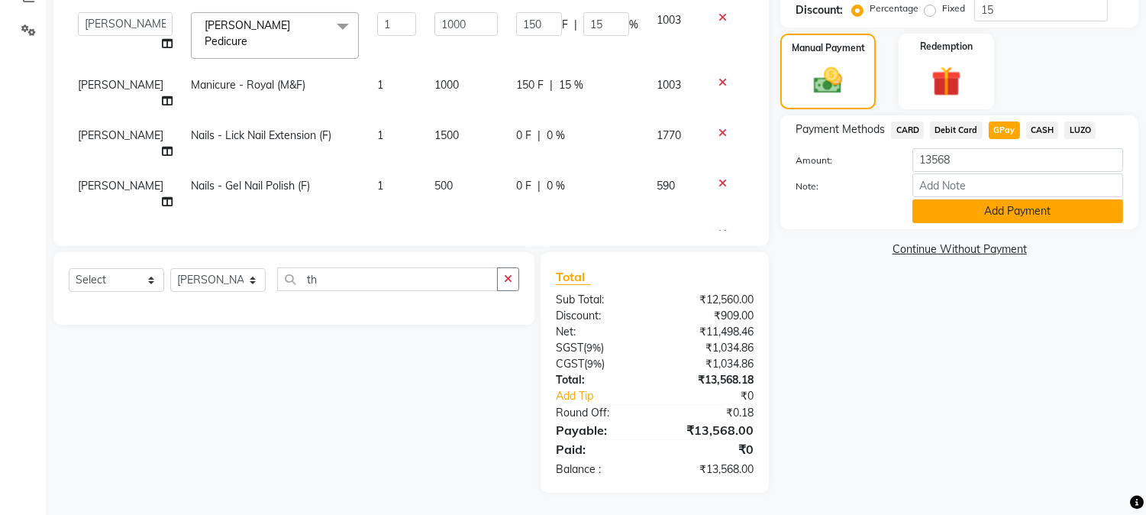
click at [1006, 211] on button "Add Payment" at bounding box center [1018, 211] width 211 height 24
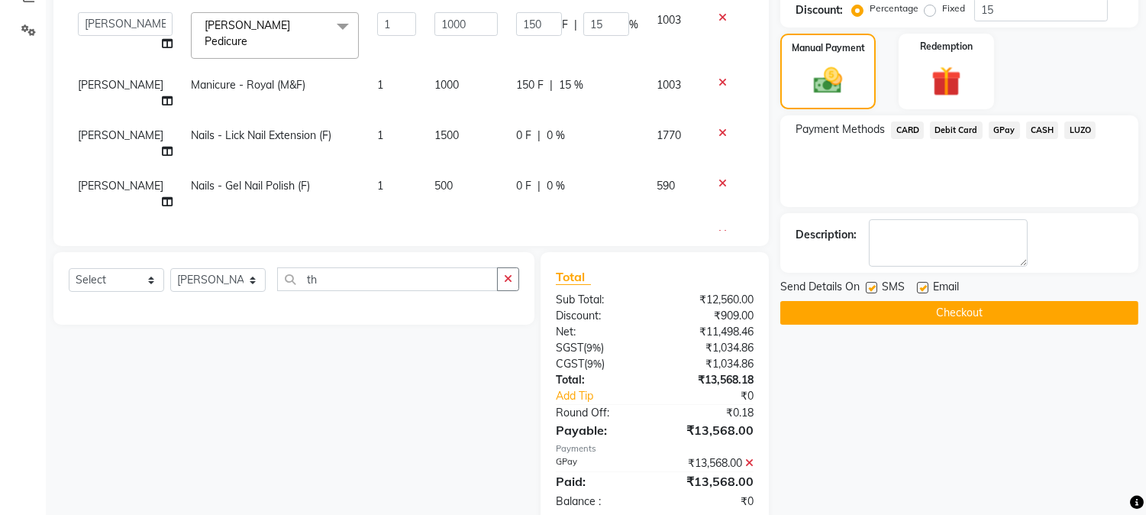
click at [968, 315] on button "Checkout" at bounding box center [959, 313] width 358 height 24
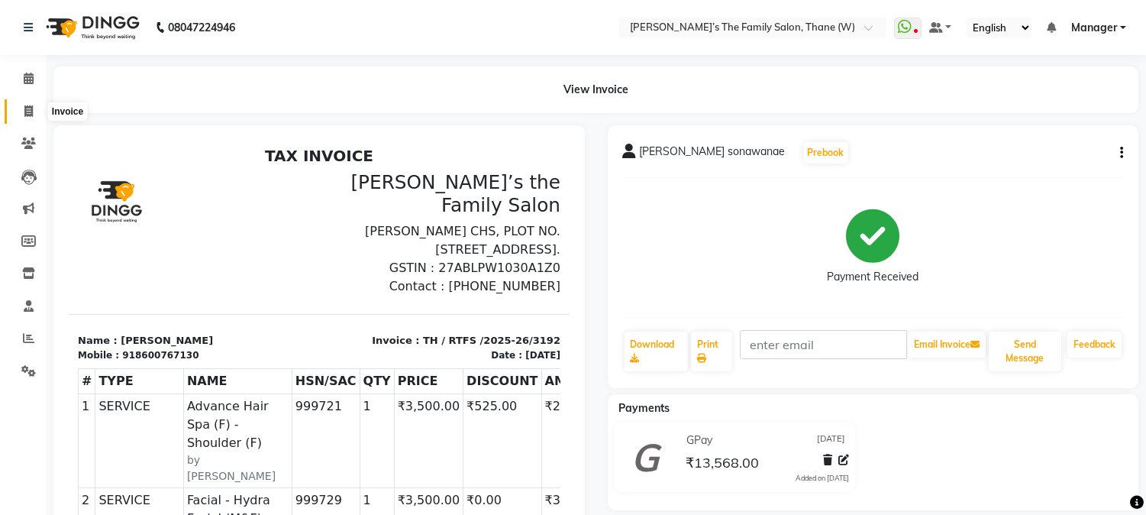
click at [27, 109] on icon at bounding box center [28, 110] width 8 height 11
select select "service"
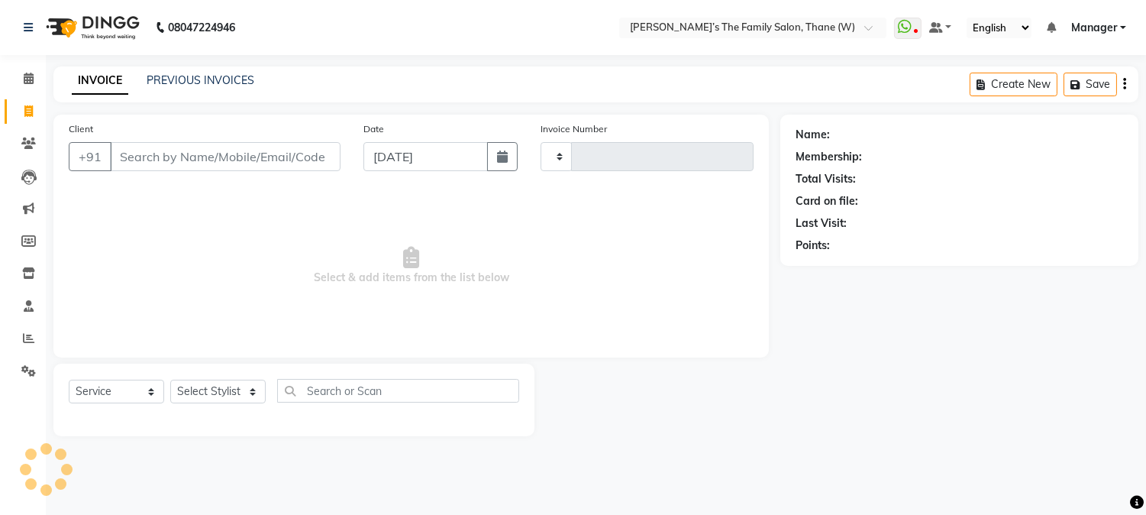
type input "3193"
select select "8004"
click at [225, 85] on link "PREVIOUS INVOICES" at bounding box center [201, 80] width 108 height 14
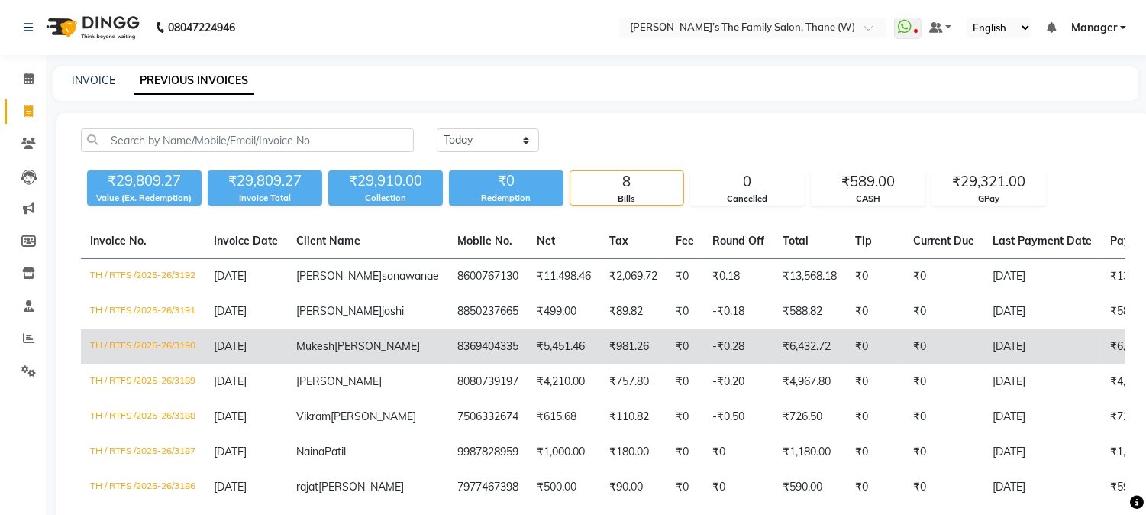
click at [334, 353] on span "Kolvankar" at bounding box center [377, 346] width 86 height 14
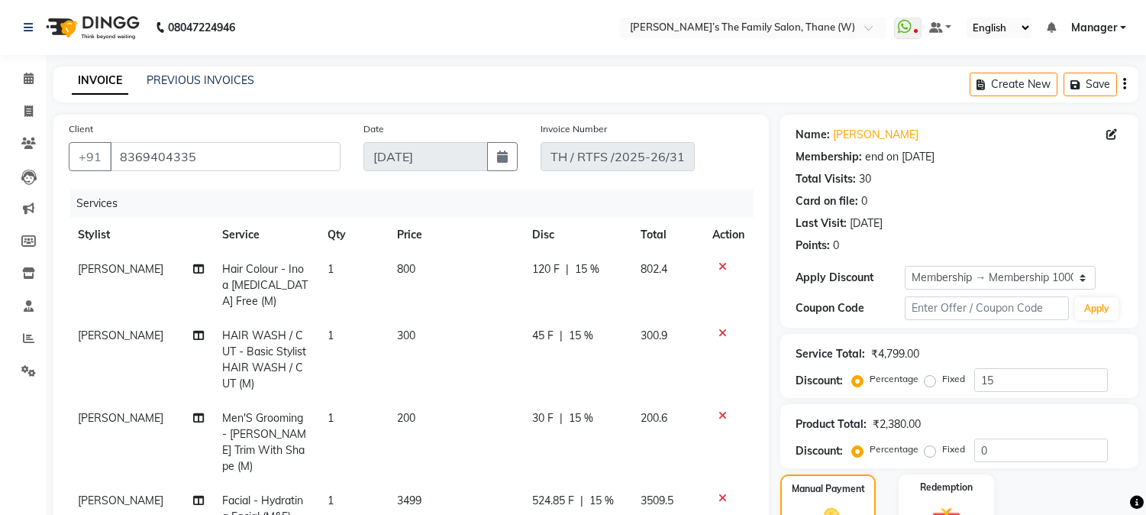
select select "product"
select select "35584"
select select "1: Object"
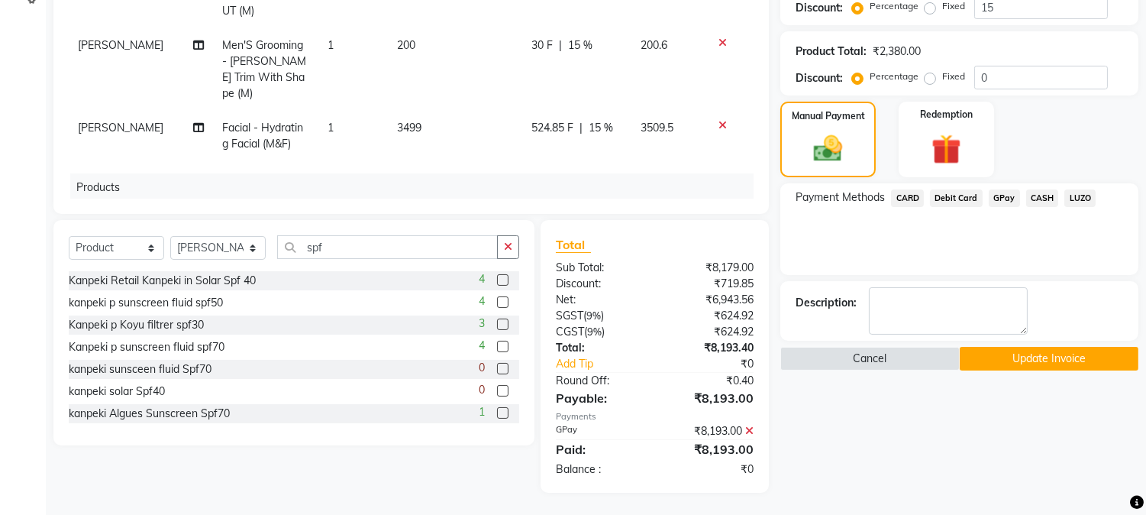
scroll to position [170, 0]
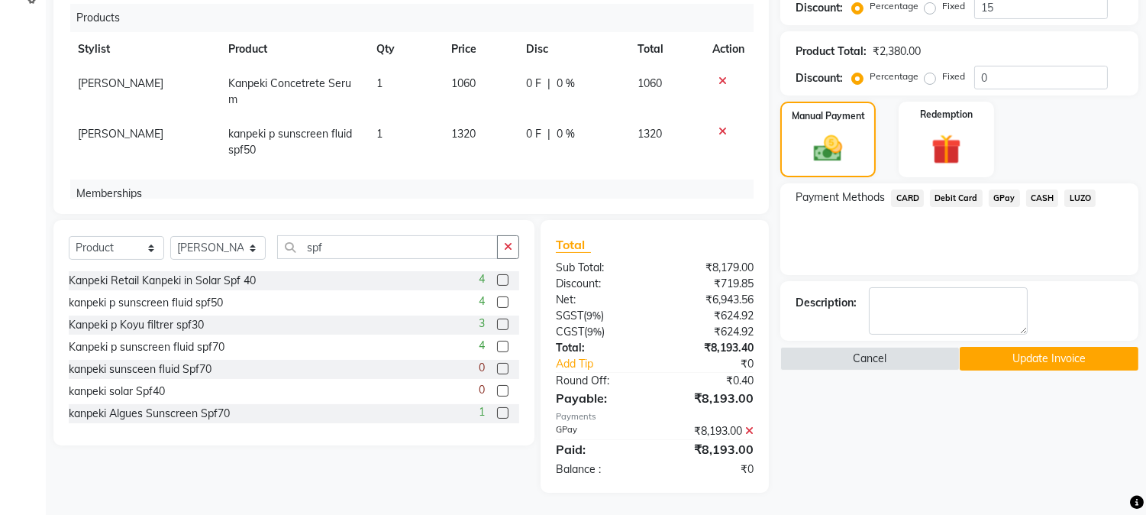
click at [1032, 360] on button "Update Invoice" at bounding box center [1049, 359] width 179 height 24
click at [751, 428] on icon at bounding box center [749, 430] width 8 height 11
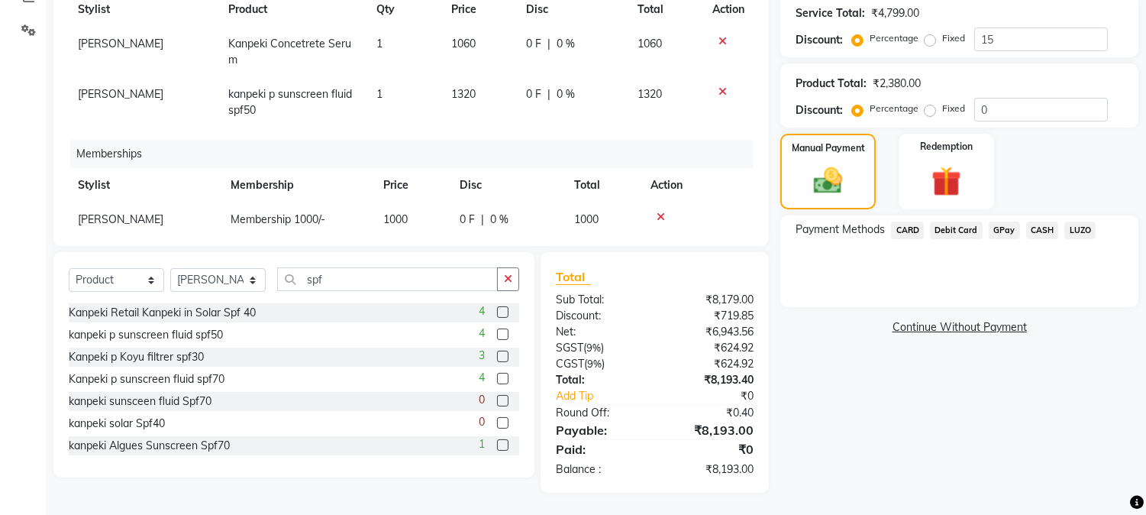
scroll to position [256, 0]
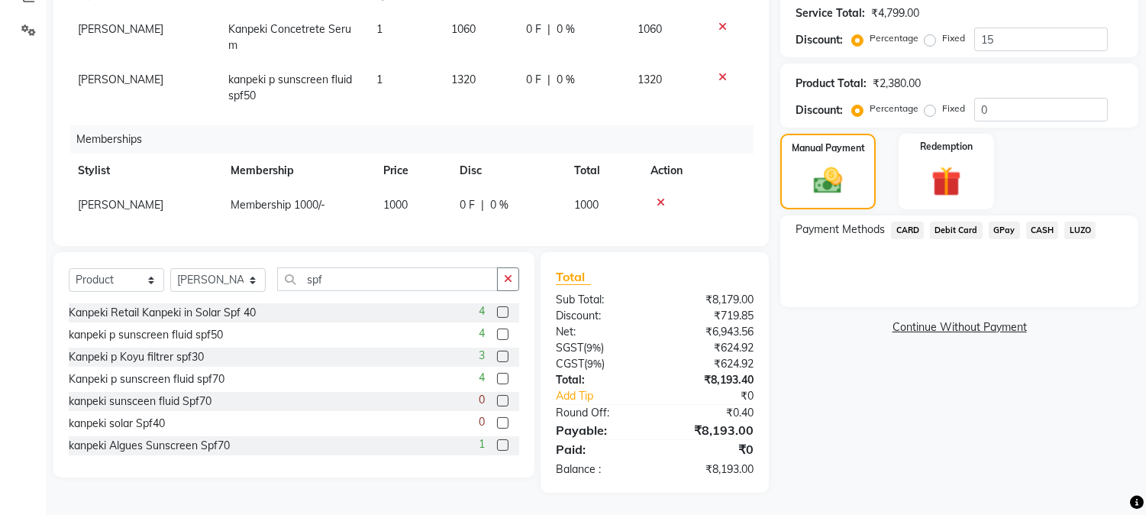
click at [467, 130] on div "Memberships" at bounding box center [417, 139] width 695 height 28
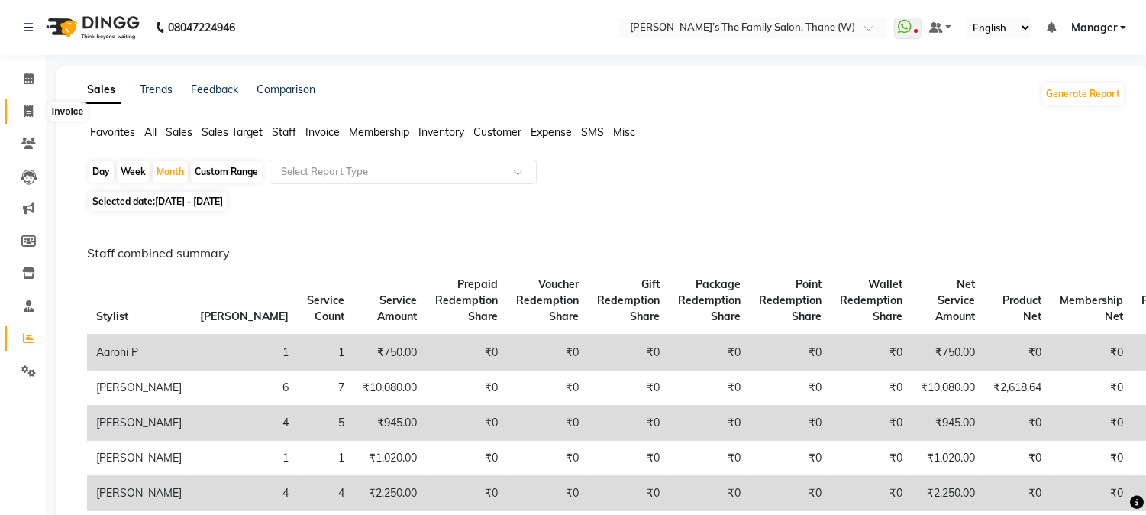
click at [24, 115] on icon at bounding box center [28, 110] width 8 height 11
select select "service"
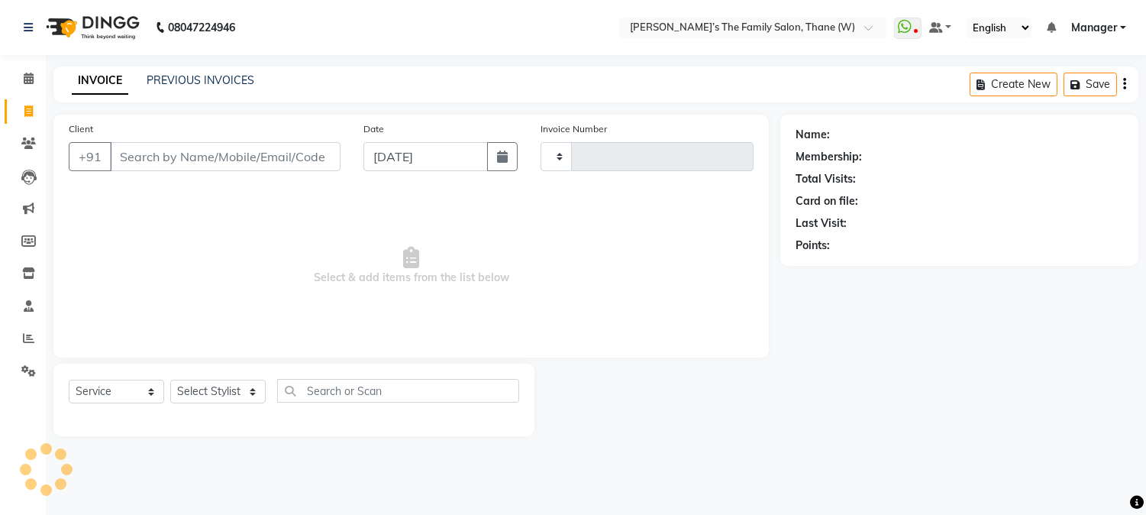
type input "3193"
select select "8004"
click at [273, 153] on input "Client" at bounding box center [227, 156] width 234 height 29
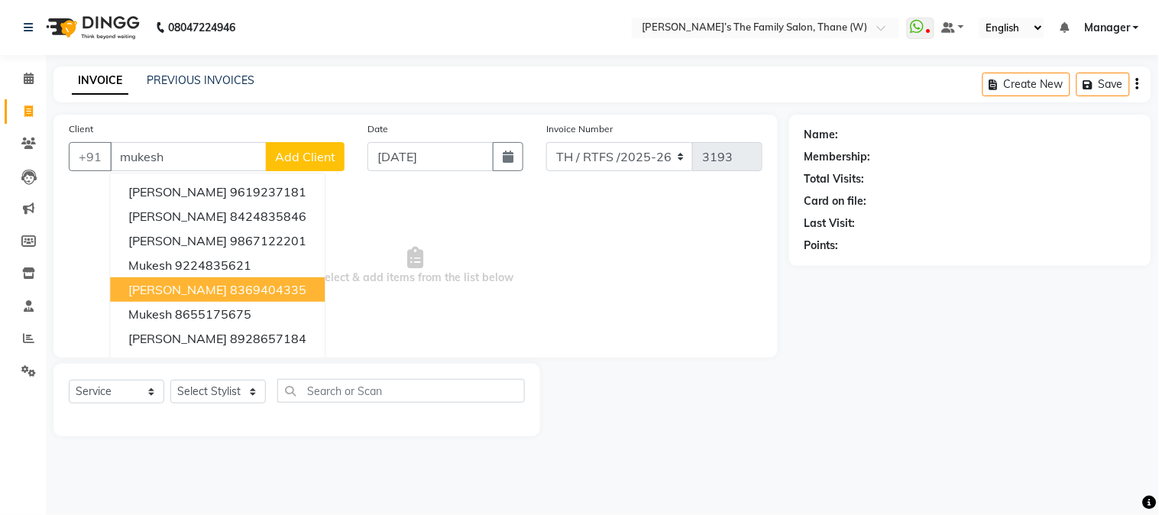
click at [296, 300] on button "Mukesh Kolvankar 8369404335" at bounding box center [217, 289] width 215 height 24
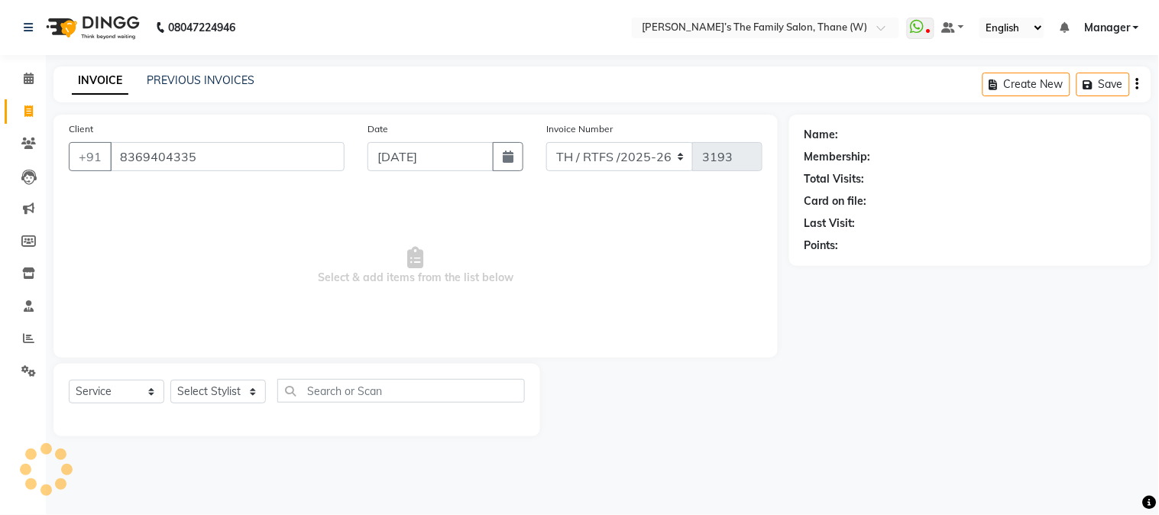
type input "8369404335"
select select "1: Object"
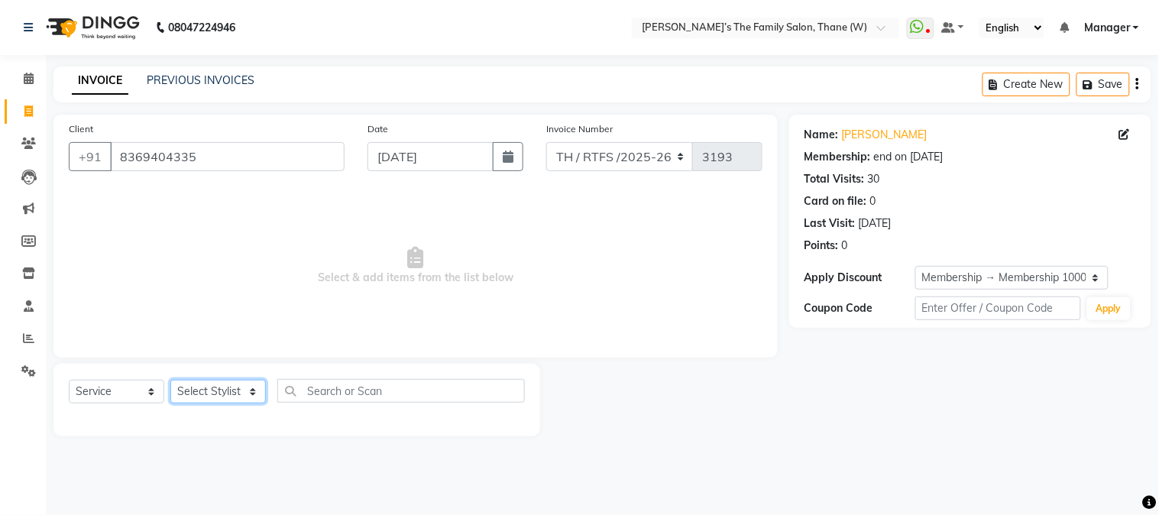
click at [210, 383] on select "Select Stylist Aarohi P Aksahy Auty Ali Aniket A Anuradha arvind Divya gautam .…" at bounding box center [217, 392] width 95 height 24
select select "35584"
click at [170, 380] on select "Select Stylist Aarohi P Aksahy Auty Ali Aniket A Anuradha arvind Divya gautam .…" at bounding box center [217, 392] width 95 height 24
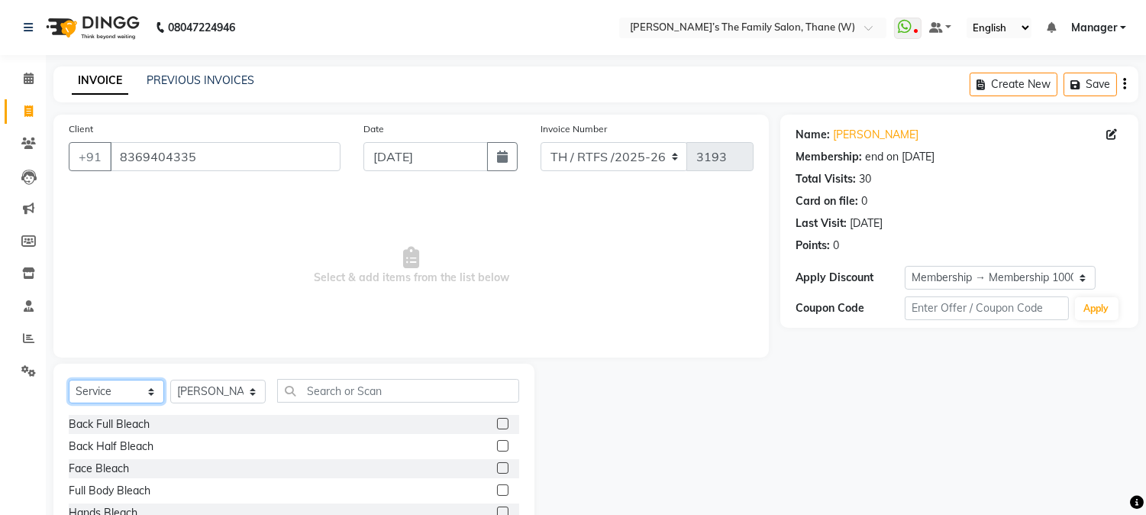
click at [115, 383] on select "Select Service Product Membership Package Voucher Prepaid Gift Card" at bounding box center [116, 392] width 95 height 24
select select "product"
click at [69, 380] on select "Select Service Product Membership Package Voucher Prepaid Gift Card" at bounding box center [116, 392] width 95 height 24
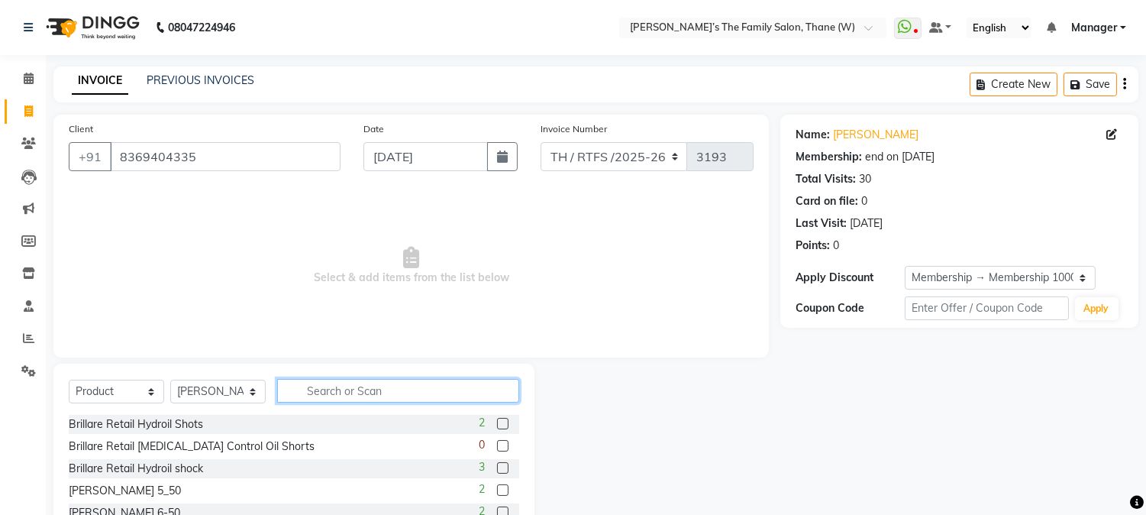
click at [357, 393] on input "text" at bounding box center [398, 391] width 242 height 24
click at [419, 393] on input "text" at bounding box center [398, 391] width 242 height 24
type input "con"
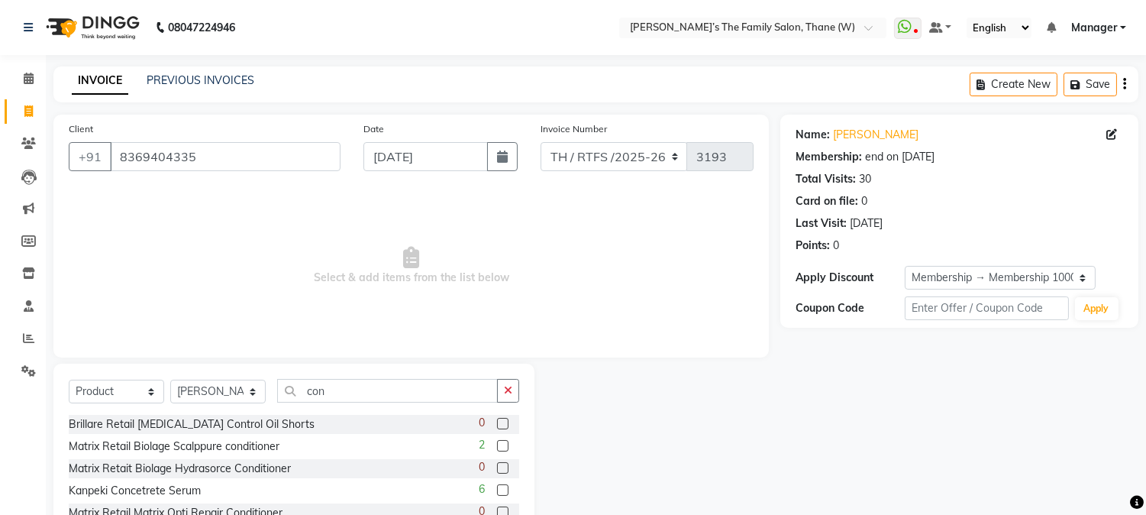
click at [497, 491] on label at bounding box center [502, 489] width 11 height 11
click at [497, 491] on input "checkbox" at bounding box center [502, 491] width 10 height 10
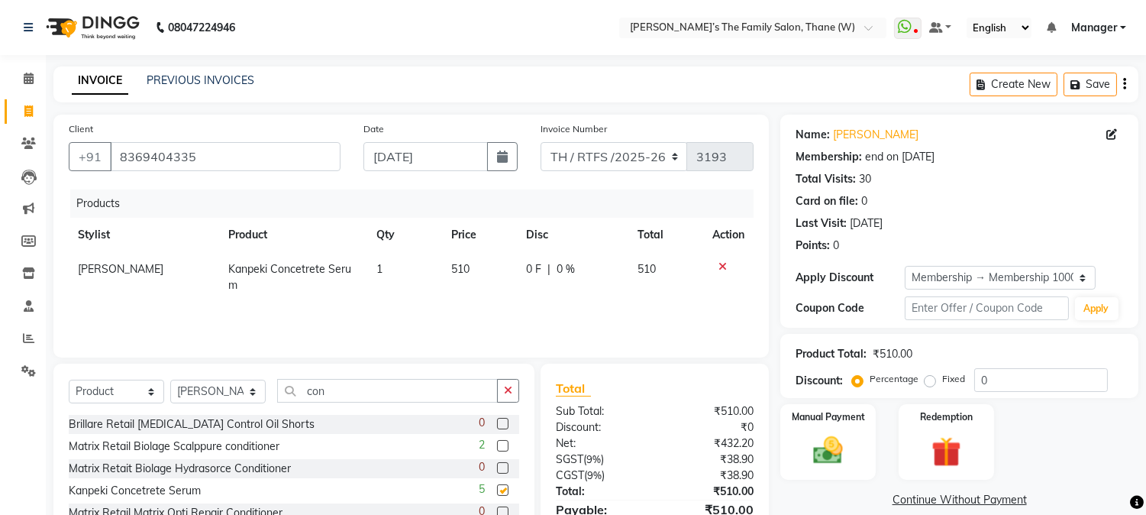
checkbox input "false"
click at [483, 270] on td "510" at bounding box center [479, 277] width 75 height 50
select select "35584"
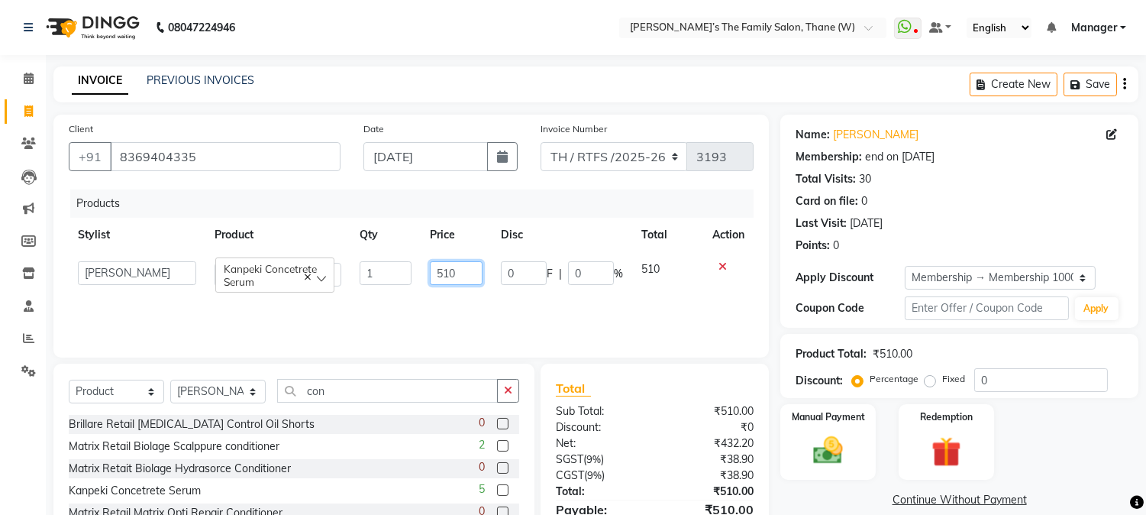
click at [466, 273] on input "510" at bounding box center [456, 273] width 53 height 24
type input "5"
type input "1060"
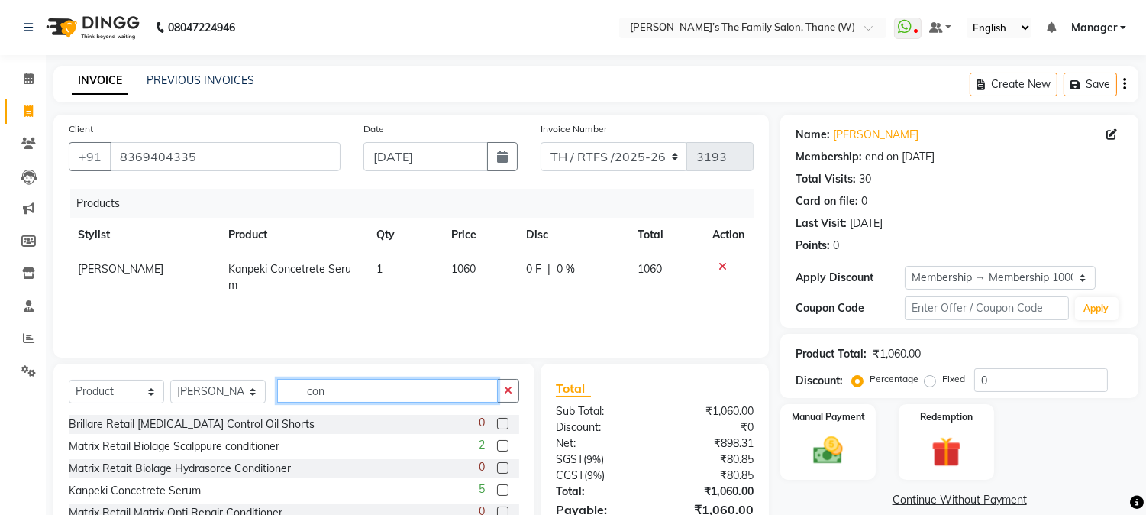
click at [383, 399] on input "con" at bounding box center [387, 391] width 221 height 24
type input "c"
type input "spf"
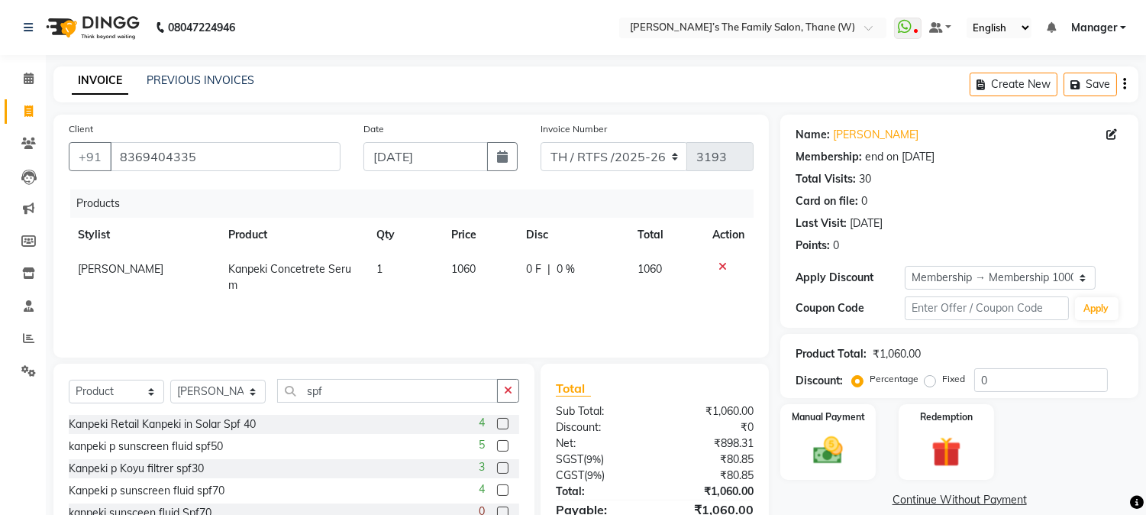
click at [497, 448] on label at bounding box center [502, 445] width 11 height 11
click at [497, 448] on input "checkbox" at bounding box center [502, 446] width 10 height 10
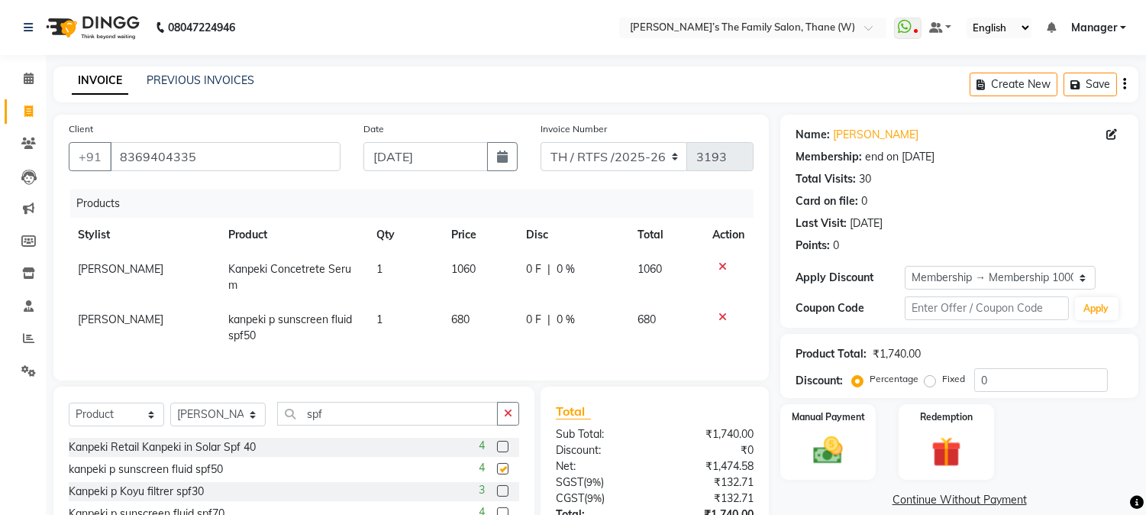
checkbox input "false"
click at [471, 321] on td "680" at bounding box center [479, 327] width 75 height 50
select select "35584"
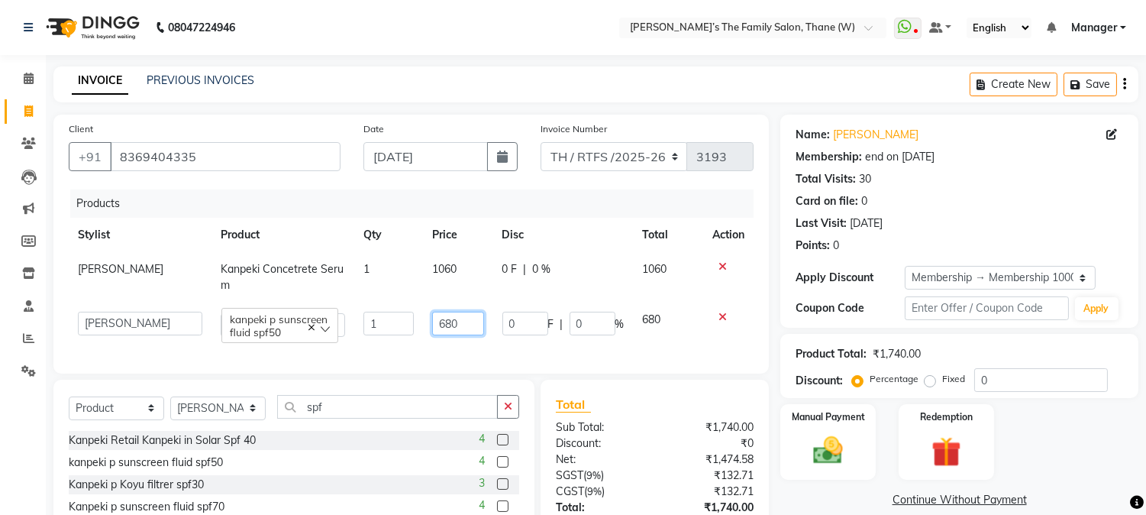
click at [467, 322] on input "680" at bounding box center [458, 324] width 52 height 24
type input "6"
type input "1320"
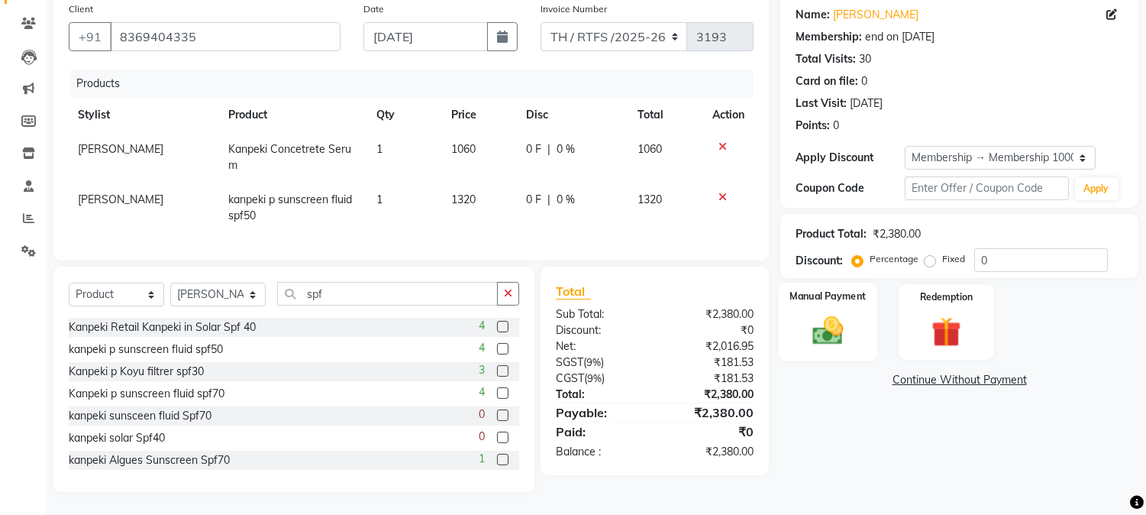
click at [823, 313] on img at bounding box center [828, 331] width 50 height 36
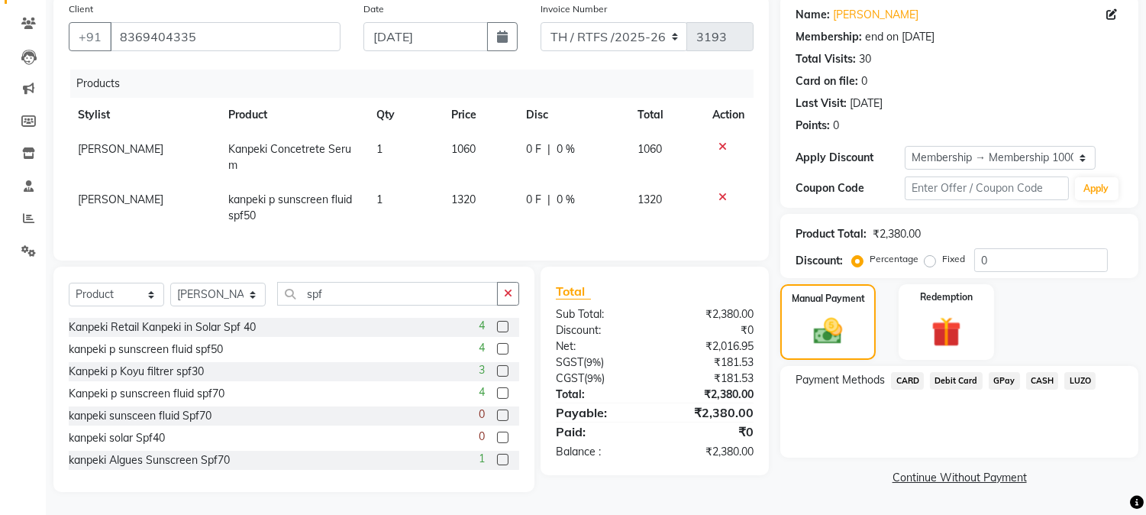
click at [1008, 372] on span "GPay" at bounding box center [1004, 381] width 31 height 18
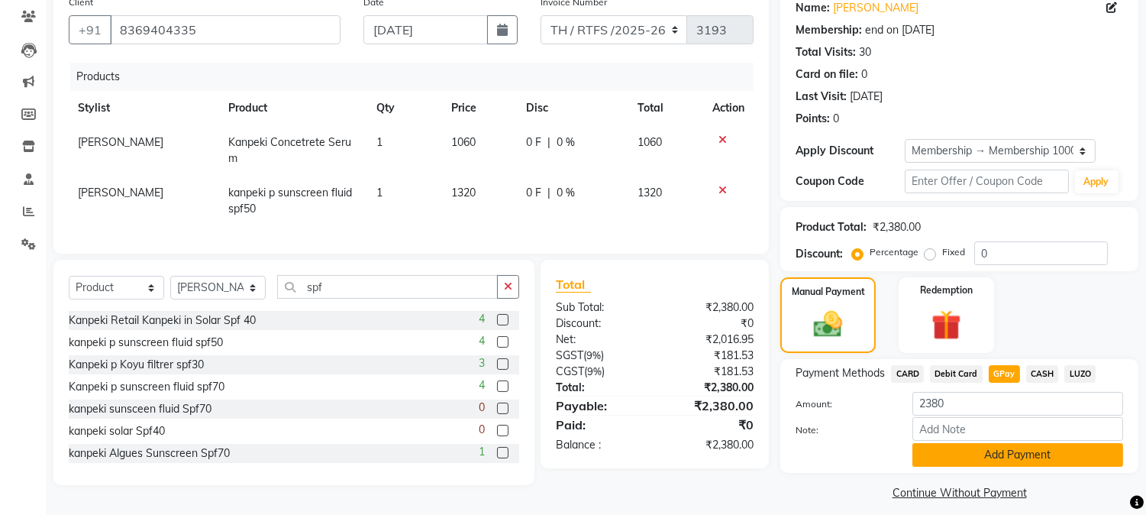
click at [994, 451] on button "Add Payment" at bounding box center [1018, 455] width 211 height 24
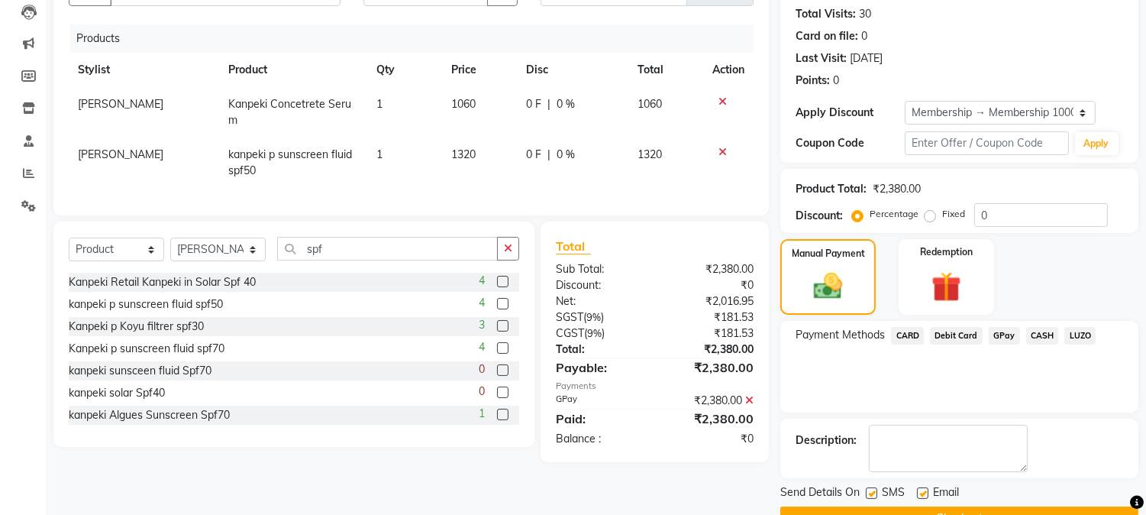
scroll to position [202, 0]
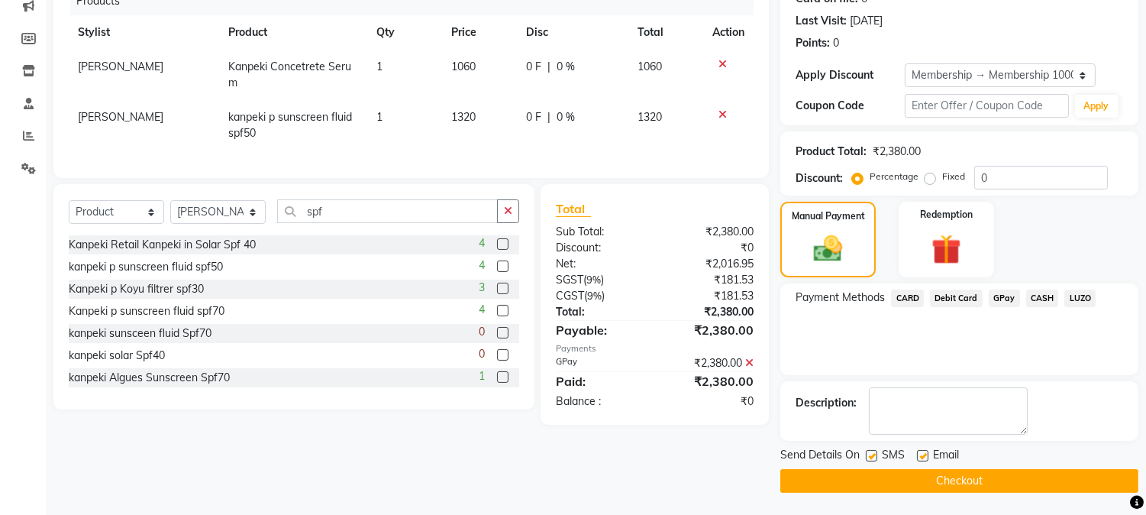
click at [930, 479] on button "Checkout" at bounding box center [959, 481] width 358 height 24
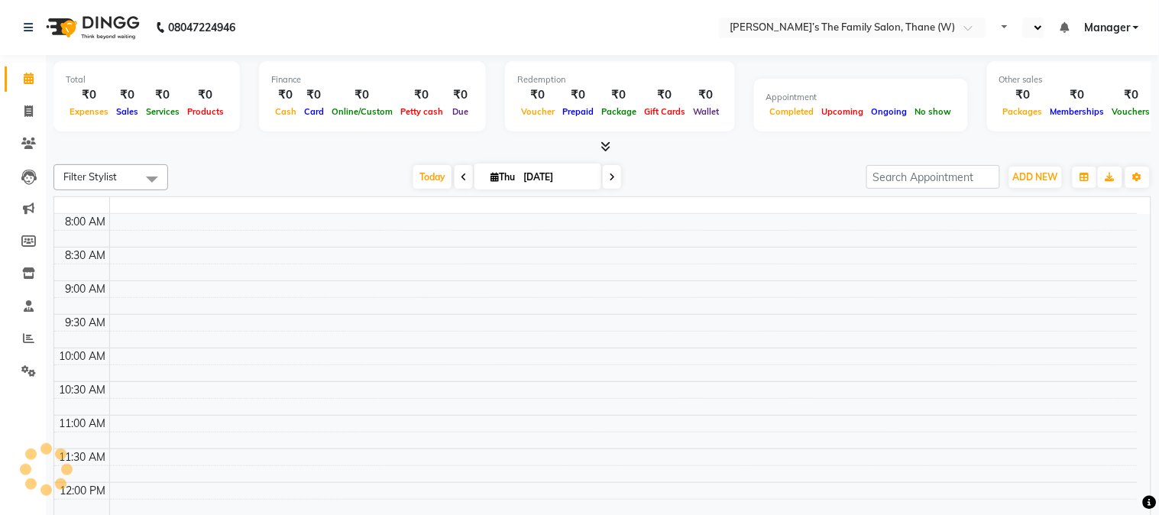
select select "en"
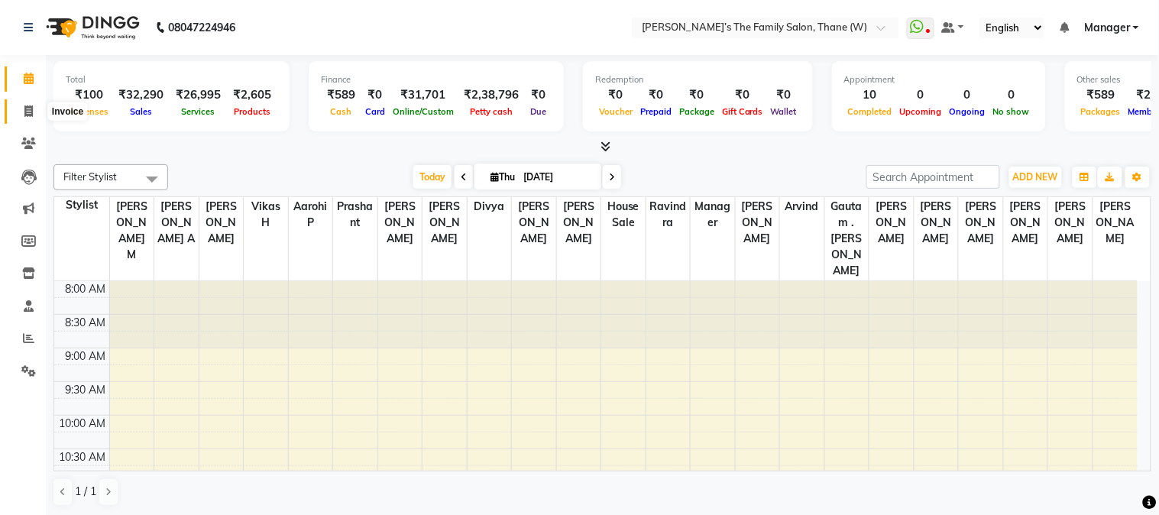
click at [20, 105] on span at bounding box center [28, 112] width 27 height 18
select select "service"
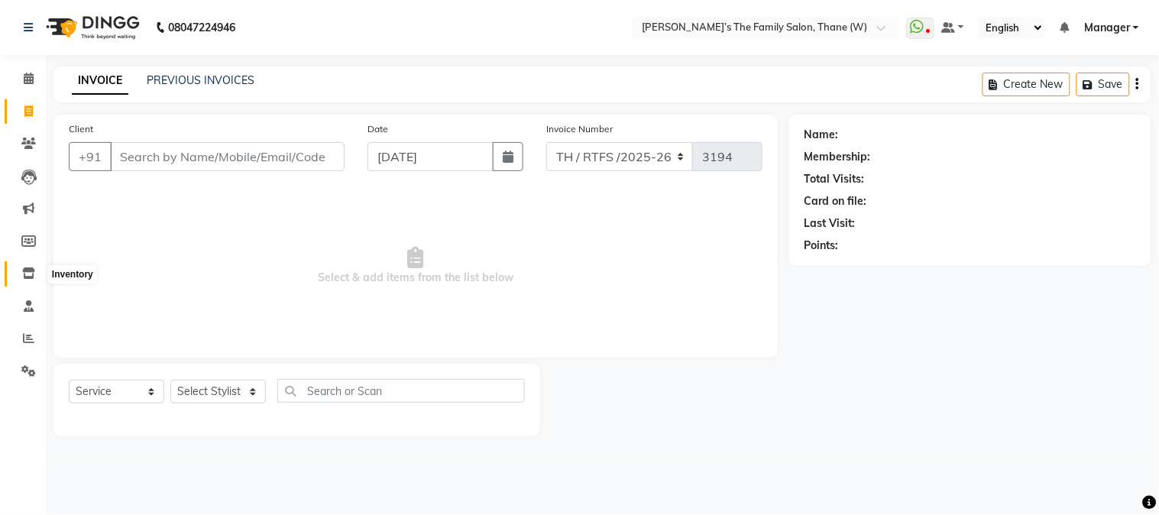
click at [24, 273] on icon at bounding box center [28, 272] width 13 height 11
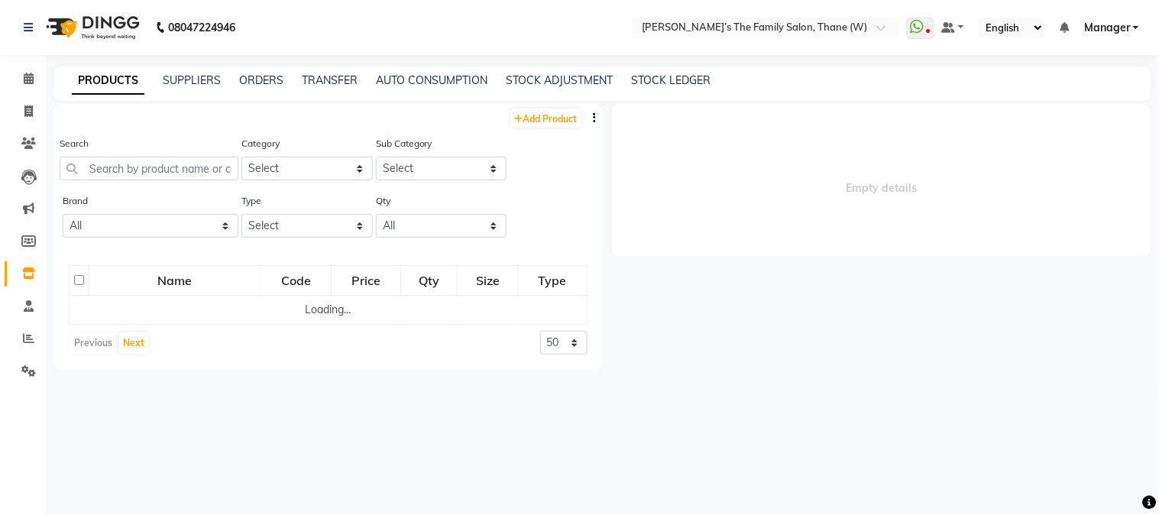
select select
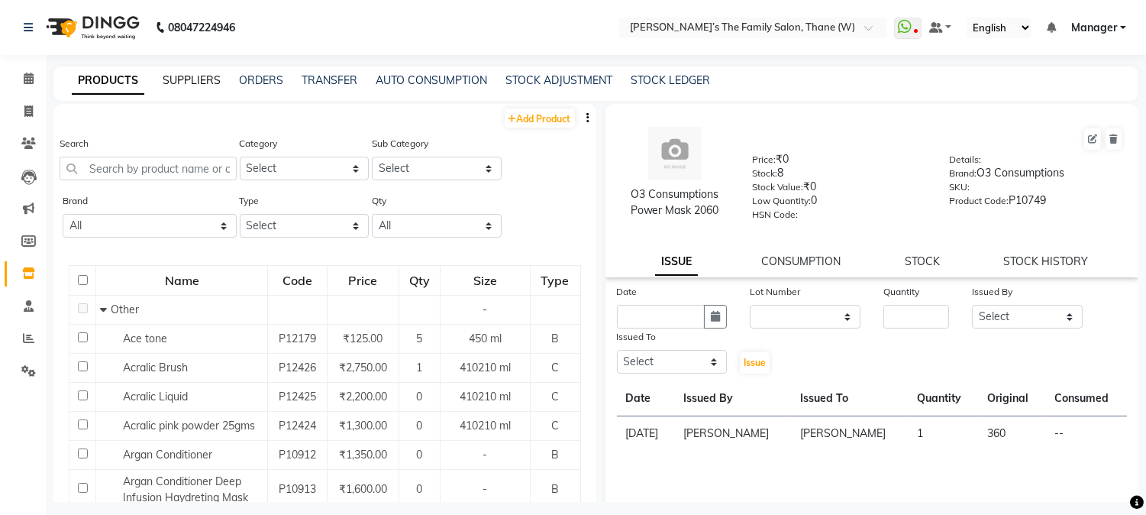
click at [191, 75] on link "SUPPLIERS" at bounding box center [192, 80] width 58 height 14
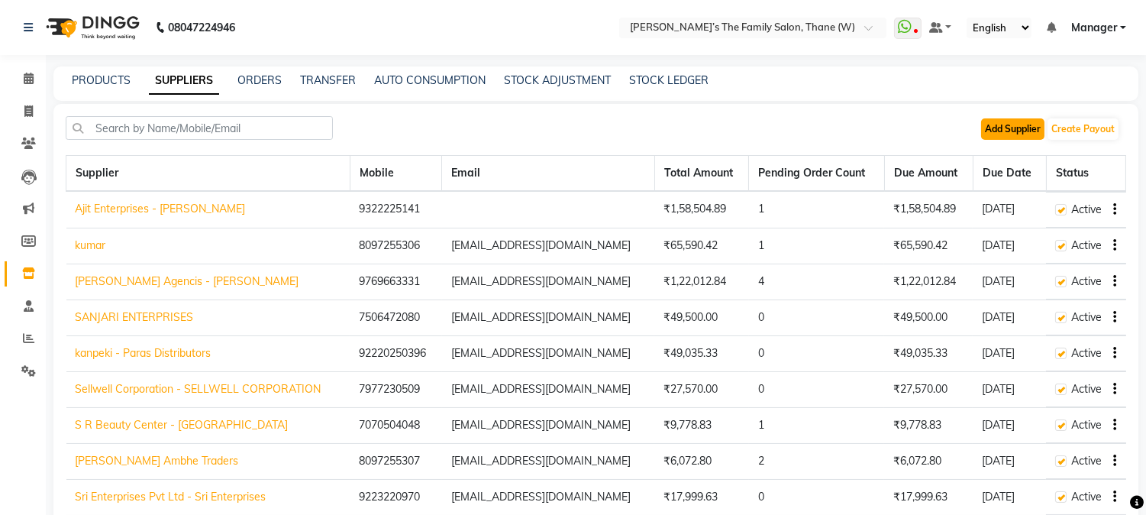
click at [1006, 128] on button "Add Supplier" at bounding box center [1012, 128] width 63 height 21
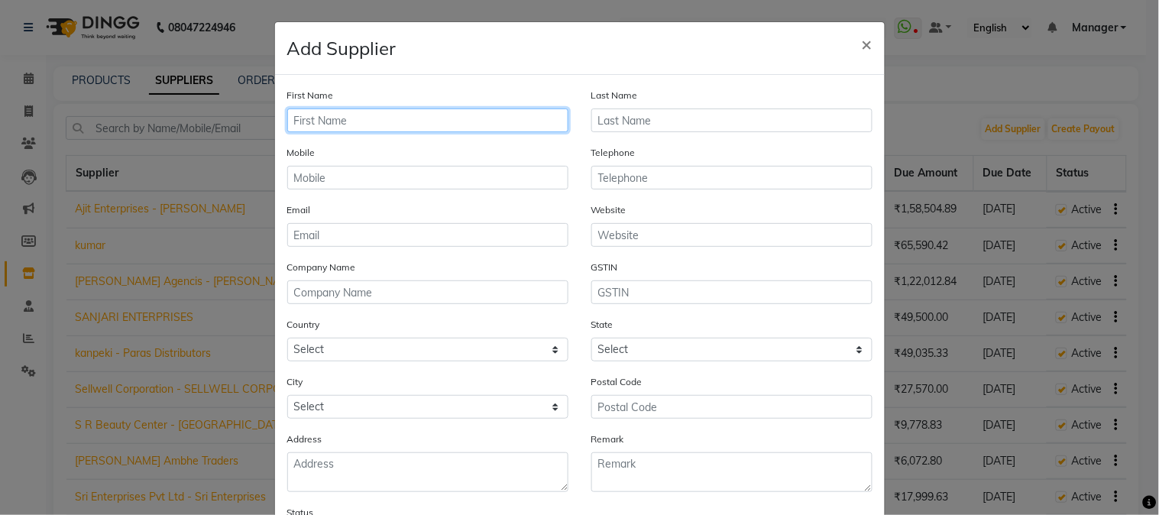
click at [482, 116] on input "text" at bounding box center [427, 120] width 281 height 24
type input "D V Enterorises"
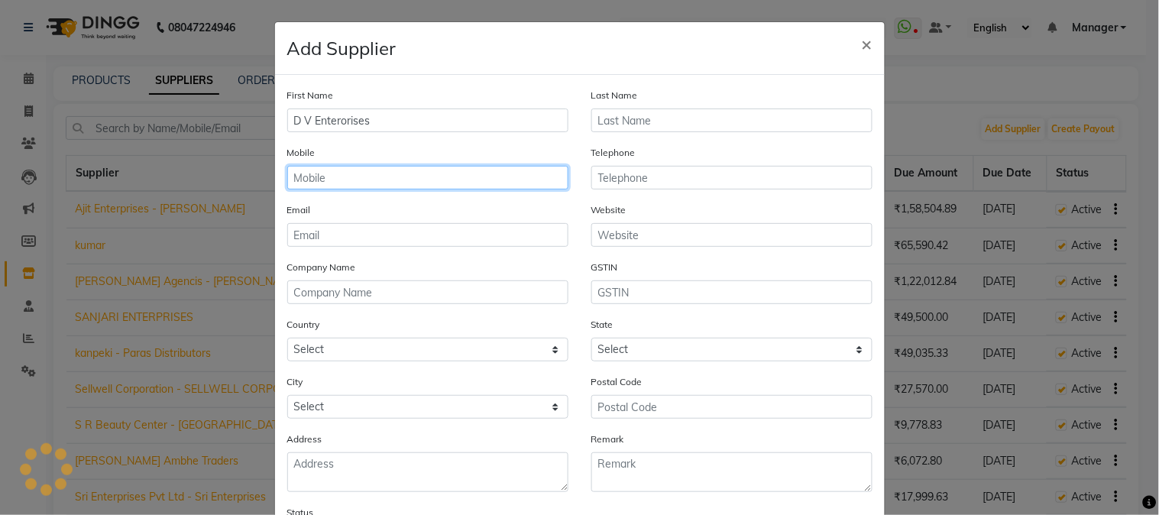
click at [468, 173] on input "text" at bounding box center [427, 178] width 281 height 24
type input "9773822007"
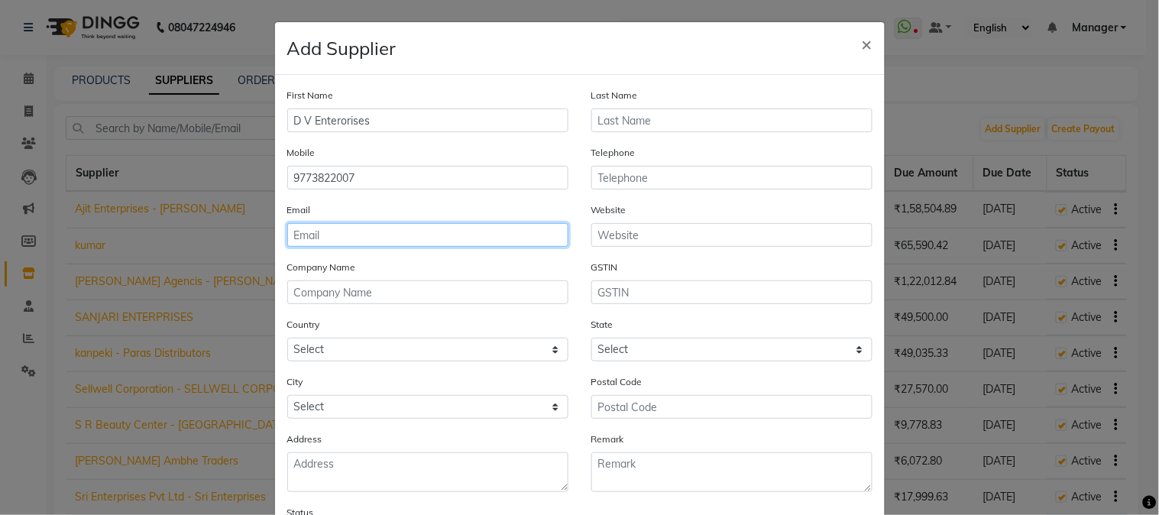
click at [407, 232] on input "email" at bounding box center [427, 235] width 281 height 24
type input "dventerprise"
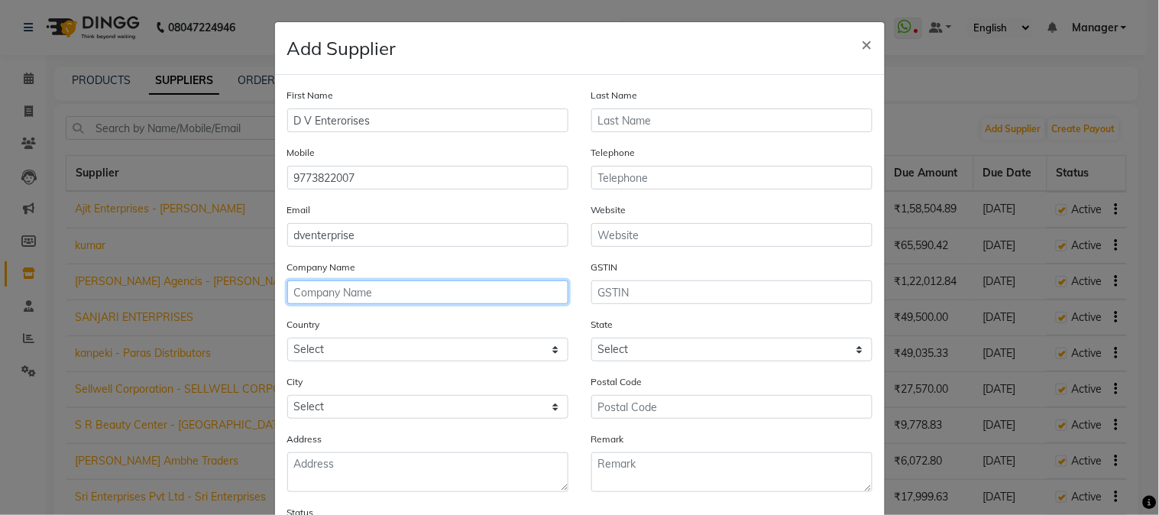
click at [409, 285] on input "text" at bounding box center [427, 292] width 281 height 24
type input "d"
type input "D V Enterprises"
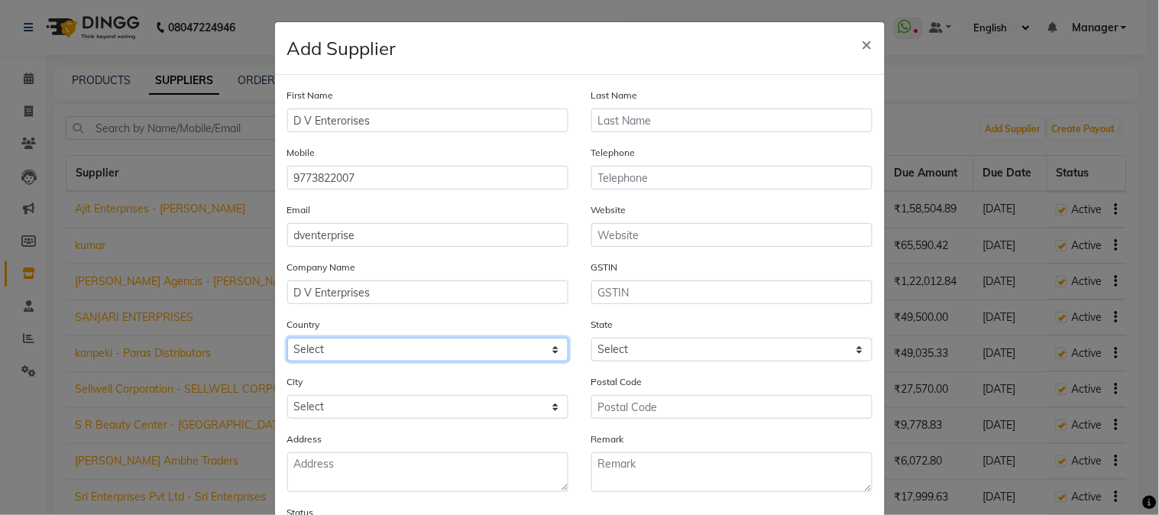
click at [407, 346] on select "Select Afghanistan Albania Algeria American Samoa Andorra Angola Anguilla Antar…" at bounding box center [427, 350] width 281 height 24
select select "1"
click at [287, 338] on select "Select Afghanistan Albania Algeria American Samoa Andorra Angola Anguilla Antar…" at bounding box center [427, 350] width 281 height 24
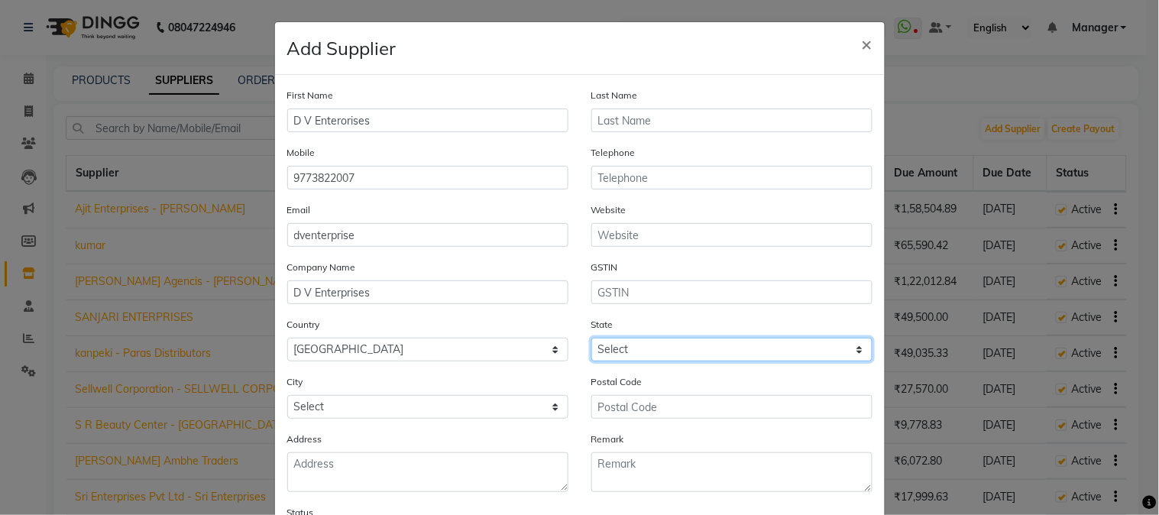
click at [605, 349] on select "Select Andaman and Nicobar Islands Andhra Pradesh Arunachal Pradesh Assam Bihar…" at bounding box center [731, 350] width 281 height 24
select select "22"
click at [591, 338] on select "Select Andaman and Nicobar Islands Andhra Pradesh Arunachal Pradesh Assam Bihar…" at bounding box center [731, 350] width 281 height 24
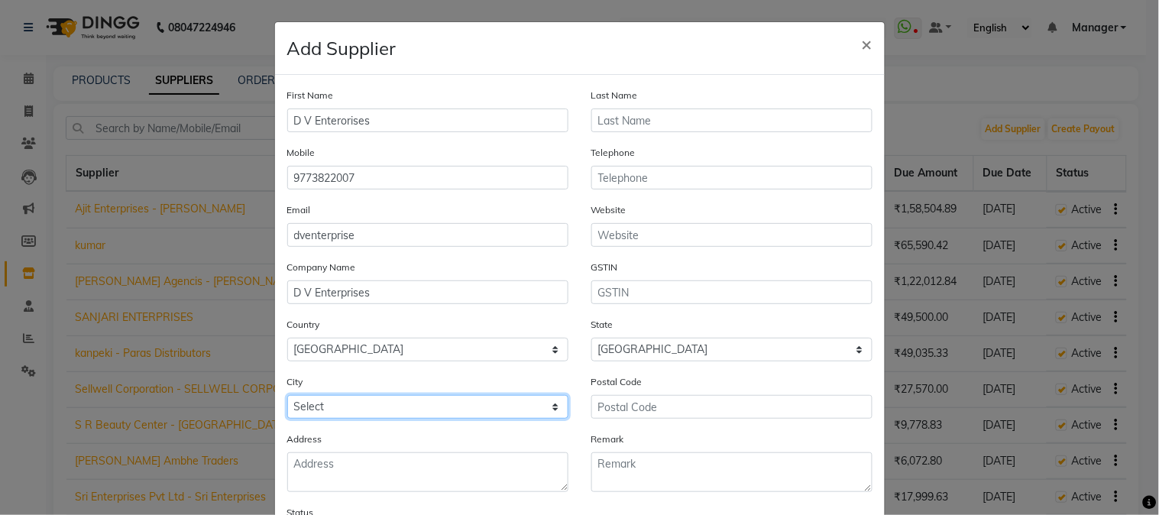
click at [377, 408] on select "Select Achalpur Aheri Ahmadnagar Cantonment Ahmadpur Ahmednagar Ajra Akalkot Ak…" at bounding box center [427, 407] width 281 height 24
select select "2836"
click at [287, 396] on select "Select Achalpur Aheri Ahmadnagar Cantonment Ahmadpur Ahmednagar Ajra Akalkot Ak…" at bounding box center [427, 407] width 281 height 24
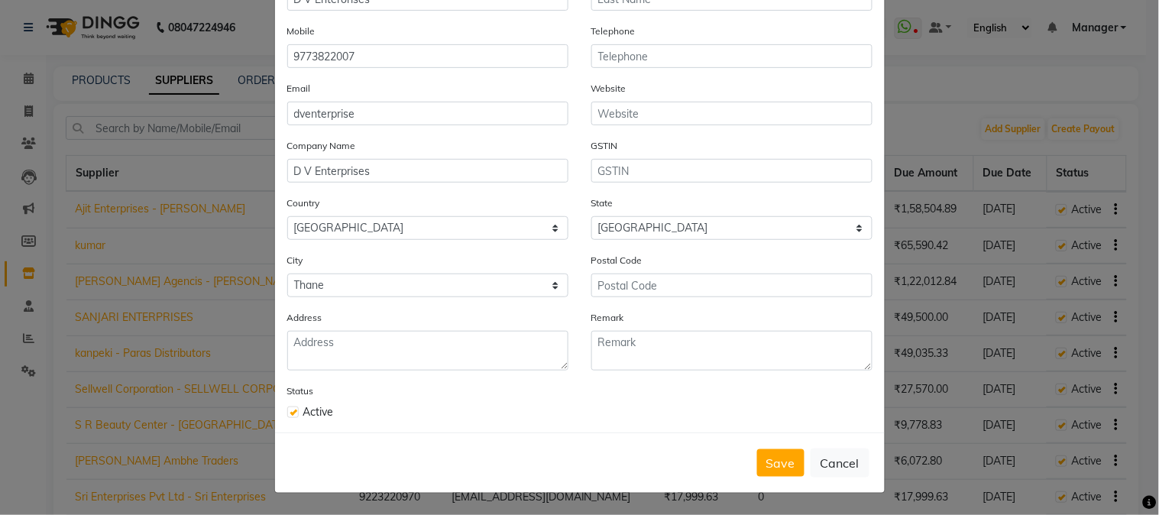
scroll to position [123, 0]
click at [768, 464] on button "Save" at bounding box center [780, 462] width 47 height 27
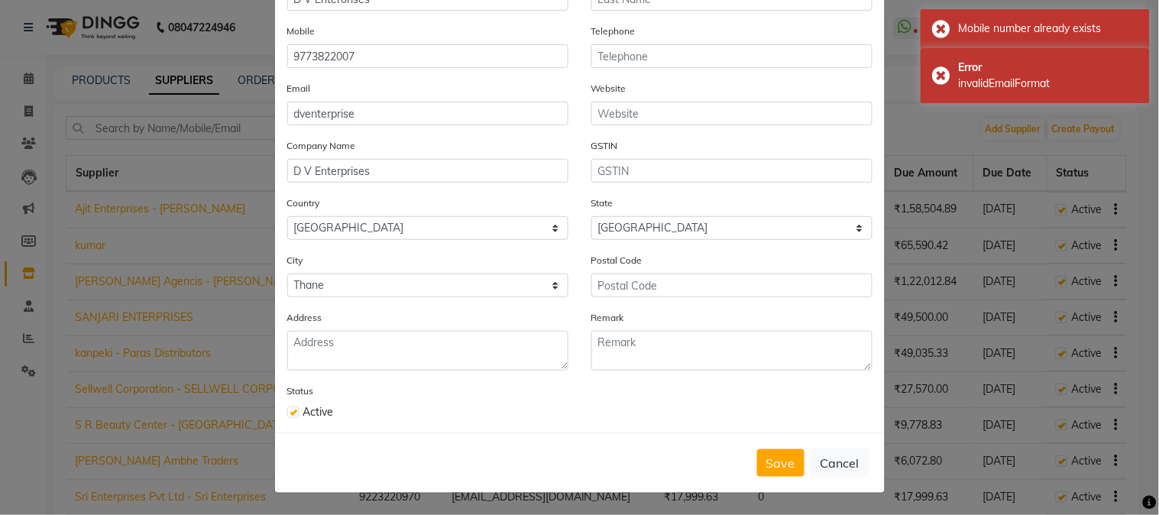
scroll to position [0, 0]
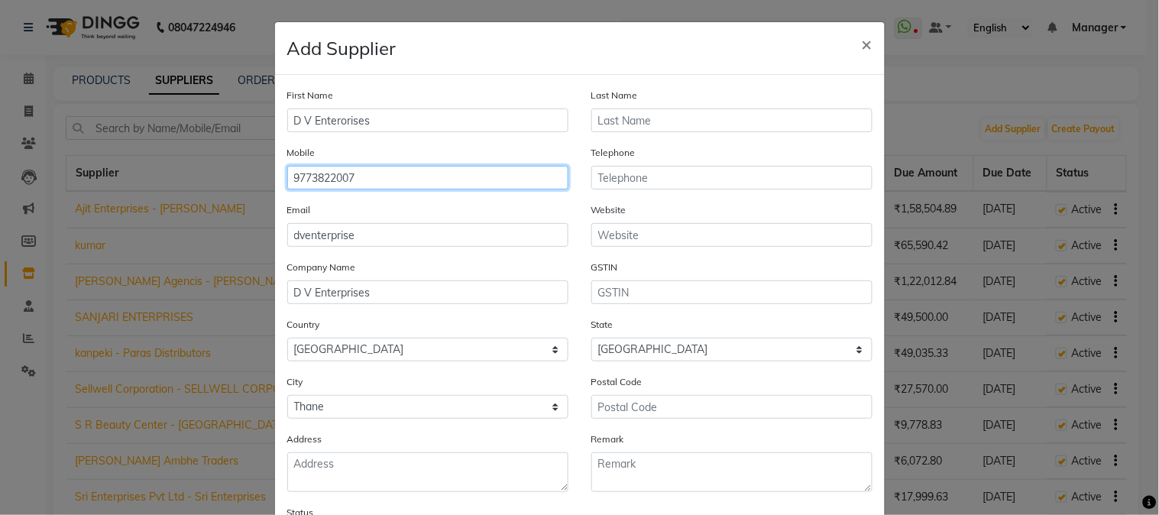
click at [460, 174] on input "9773822007" at bounding box center [427, 178] width 281 height 24
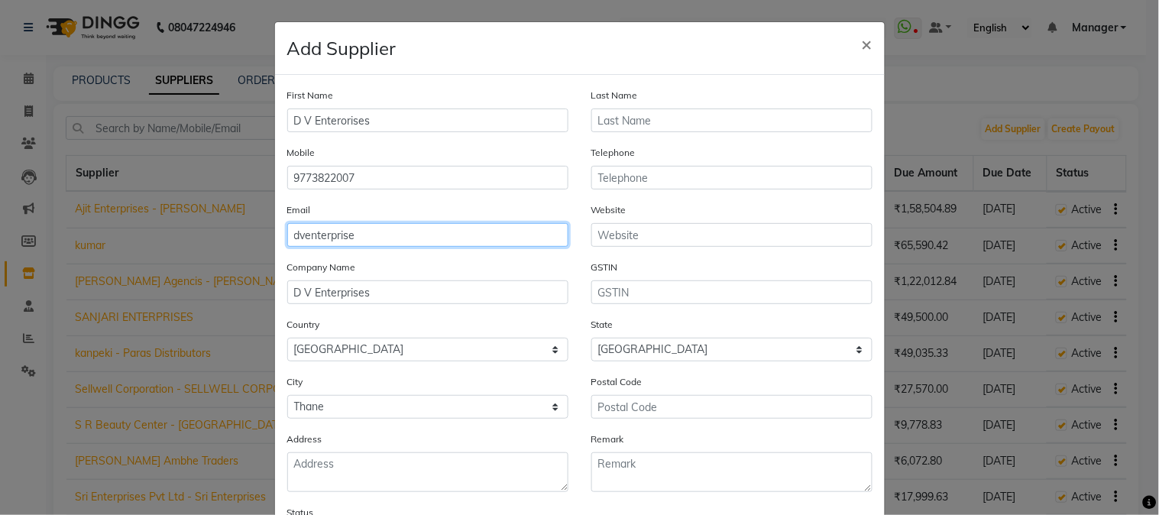
click at [365, 234] on input "dventerprise" at bounding box center [427, 235] width 281 height 24
type input "dventerprise2021@gmail.com"
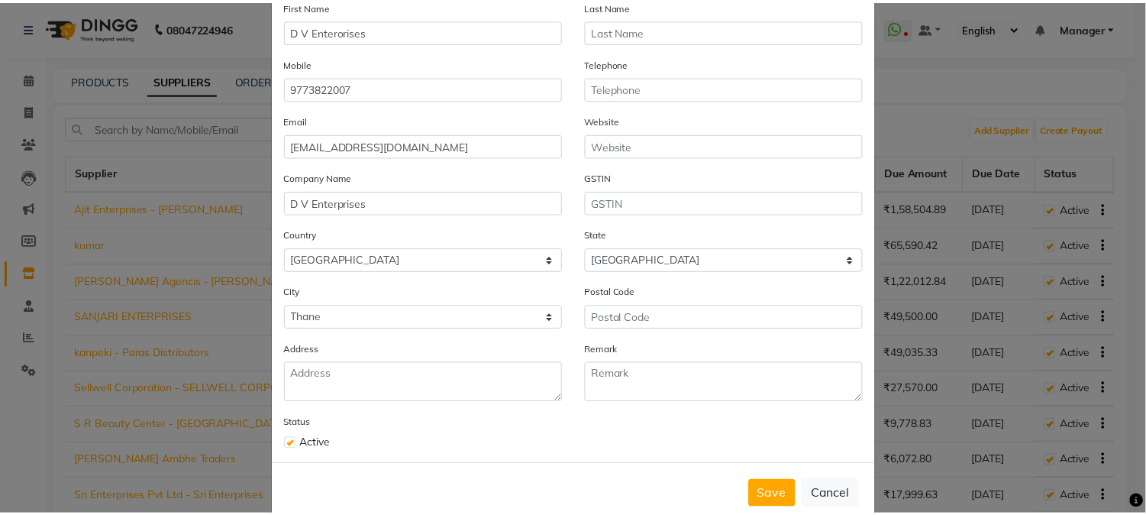
scroll to position [123, 0]
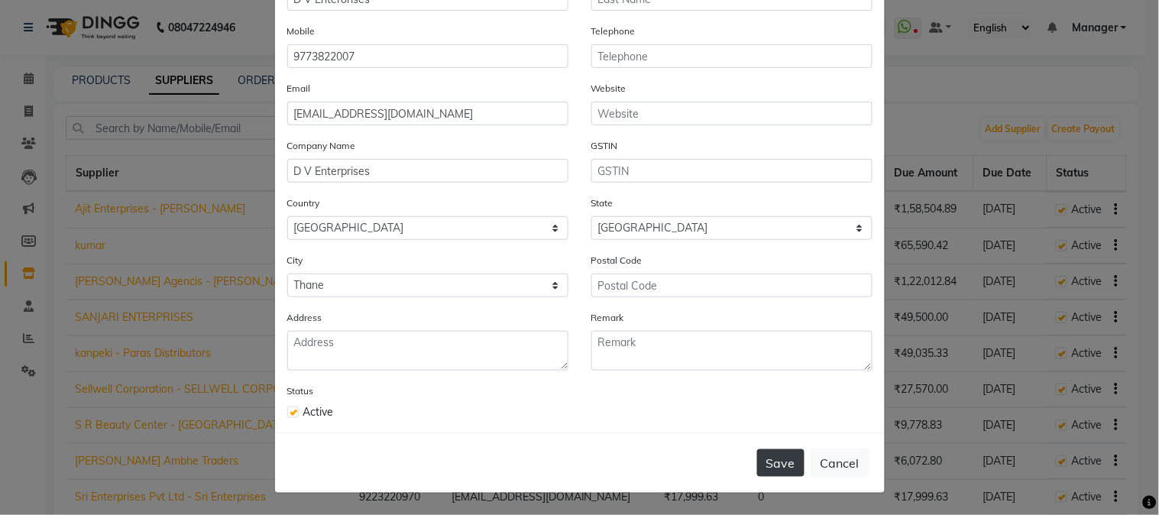
click at [768, 454] on button "Save" at bounding box center [780, 462] width 47 height 27
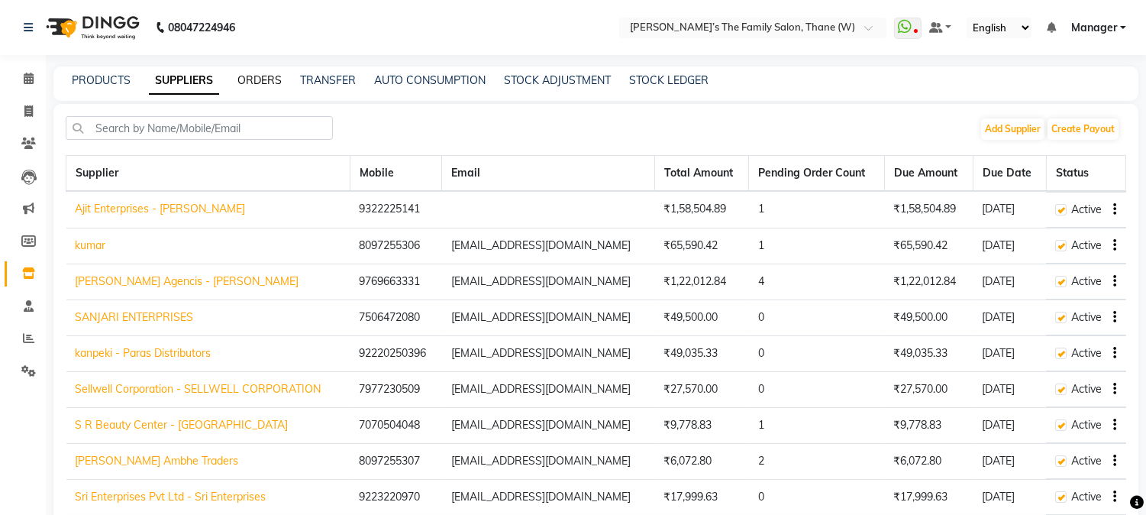
click at [250, 81] on link "ORDERS" at bounding box center [260, 80] width 44 height 14
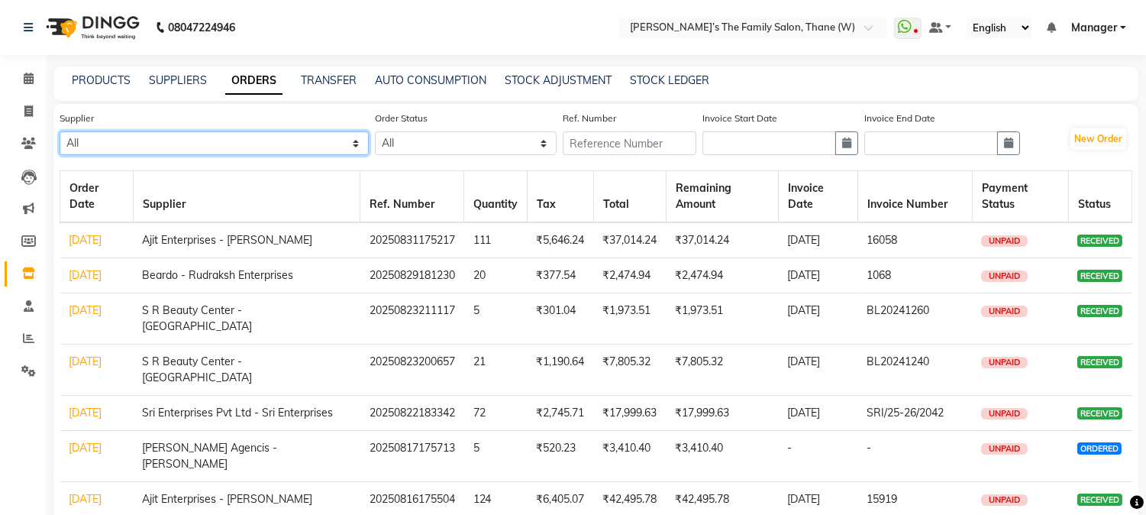
click at [280, 149] on select "All Ajit Enterprises - Hiren Bhai kumar Swastik Agencis - yagnesh SANJARI ENTER…" at bounding box center [214, 143] width 309 height 24
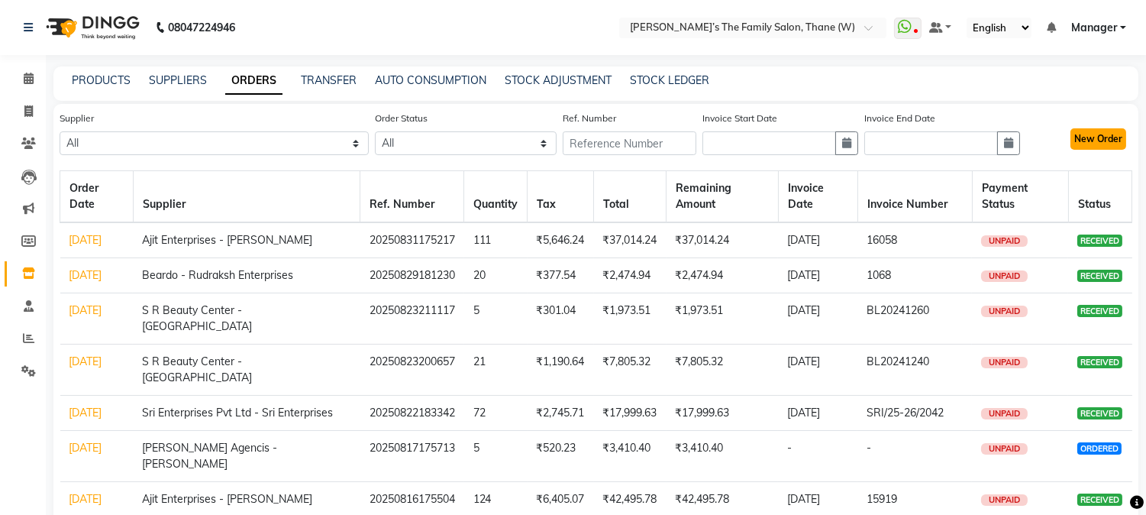
click at [1110, 135] on button "New Order" at bounding box center [1099, 138] width 56 height 21
select select "true"
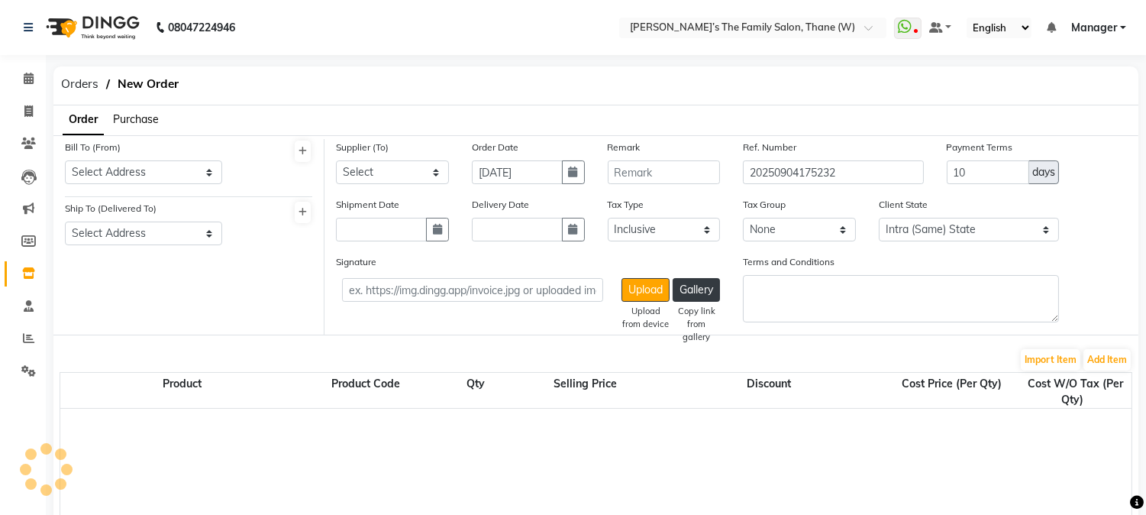
select select "2237"
click at [149, 115] on span "Purchase" at bounding box center [136, 119] width 46 height 14
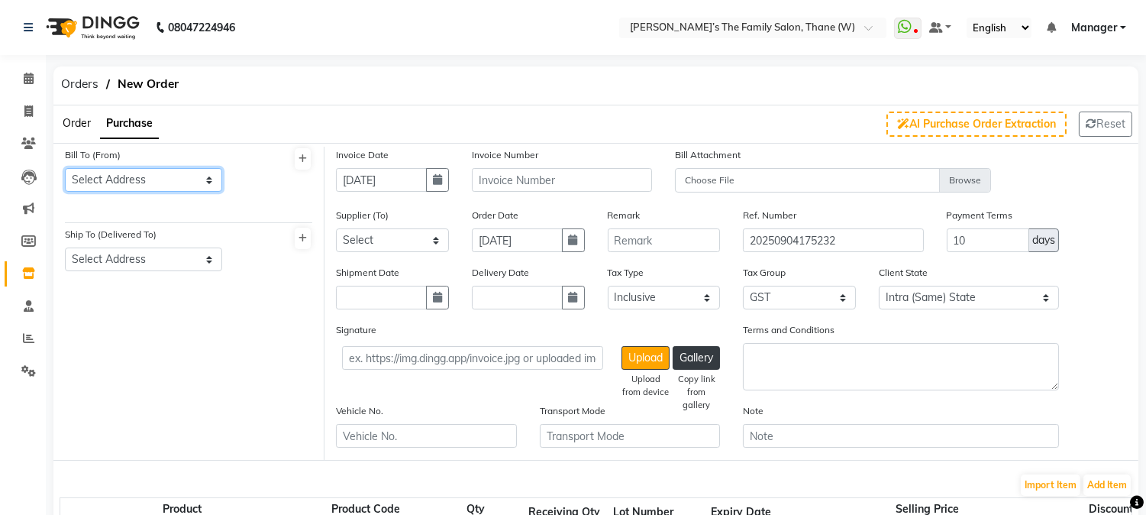
click at [153, 179] on select "Select Address shop [GEOGRAPHIC_DATA]" at bounding box center [143, 180] width 157 height 24
select select "841"
click at [65, 168] on select "Select Address shop [GEOGRAPHIC_DATA]" at bounding box center [143, 180] width 157 height 24
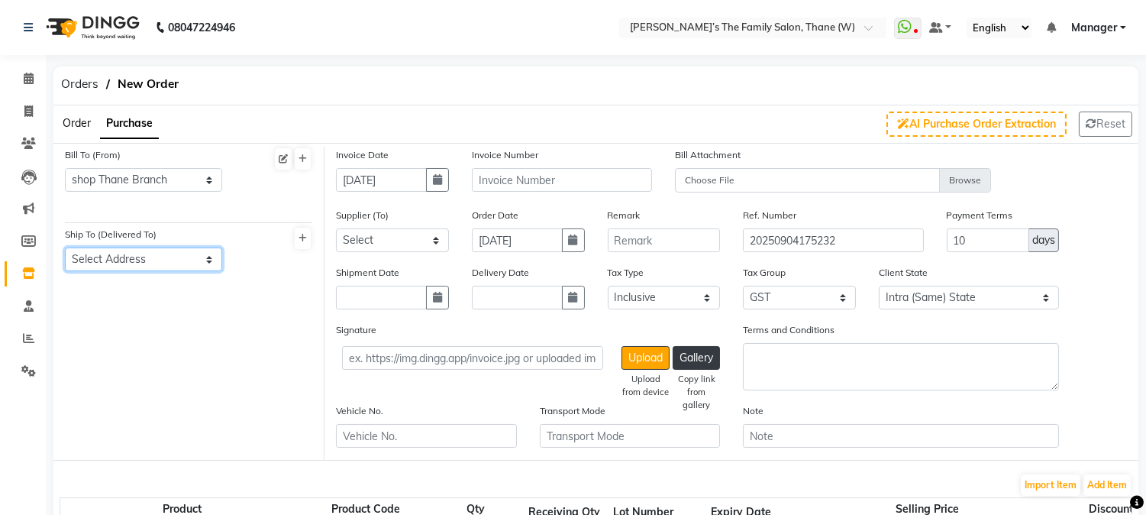
click at [160, 256] on select "Select Address Shop Thane Branch" at bounding box center [143, 259] width 157 height 24
select select "842"
click at [65, 247] on select "Select Address Shop Thane Branch" at bounding box center [143, 259] width 157 height 24
click at [384, 184] on input "[DATE]" at bounding box center [381, 180] width 91 height 24
select select "9"
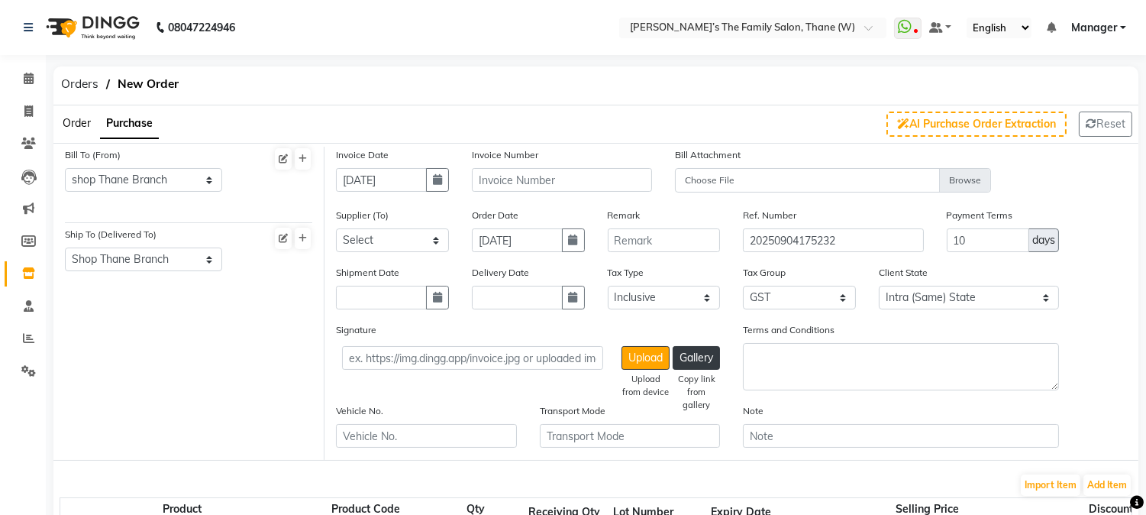
select select "2025"
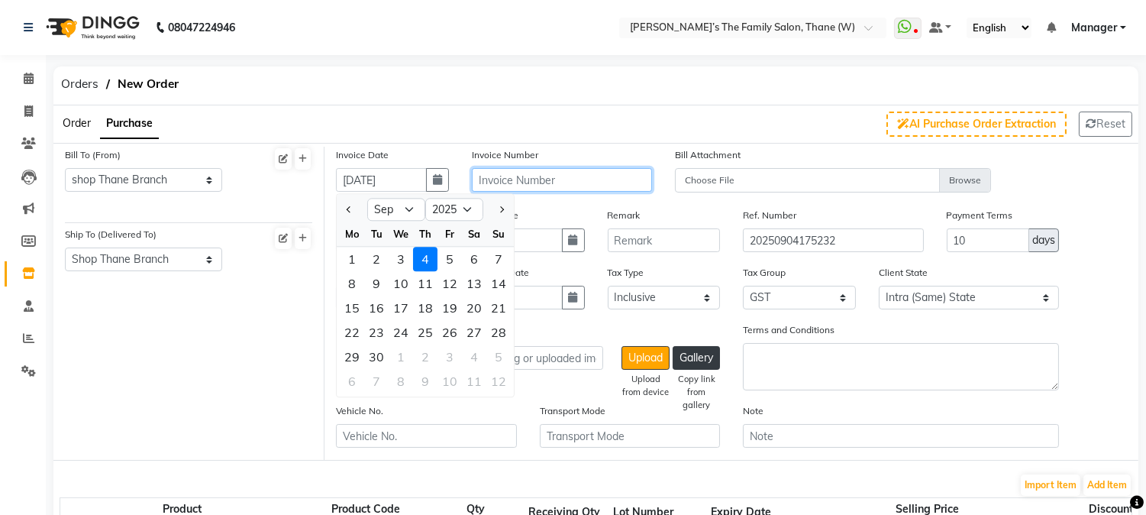
click at [535, 179] on input "text" at bounding box center [562, 180] width 180 height 24
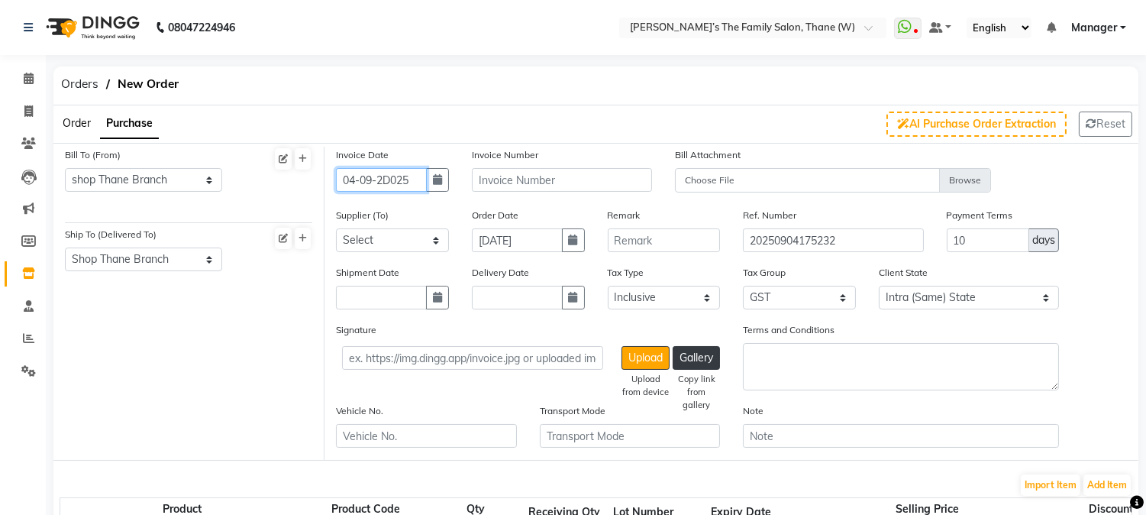
type input "[DATE]"
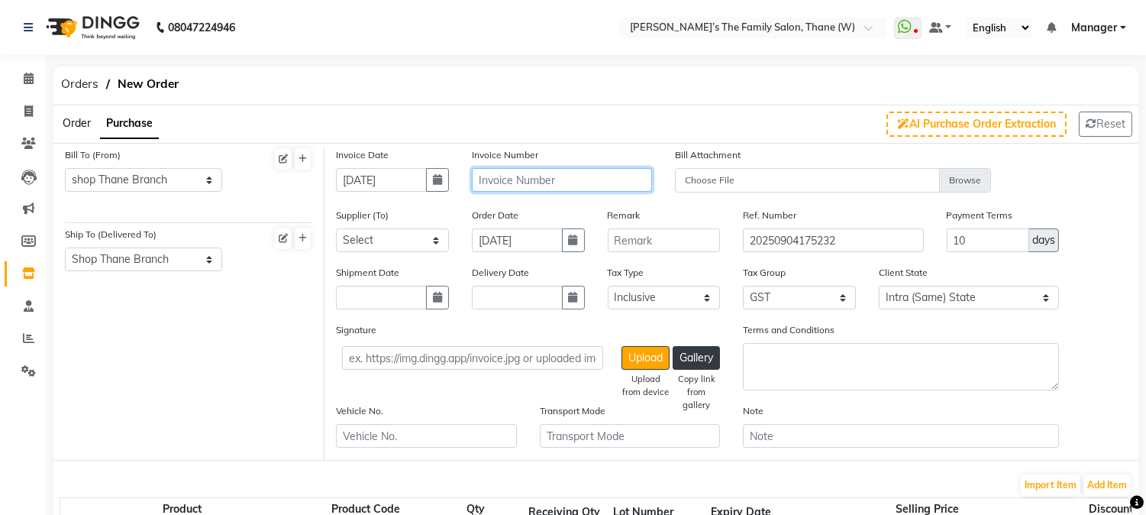
click at [583, 176] on input "text" at bounding box center [562, 180] width 180 height 24
type input "DV/1092"
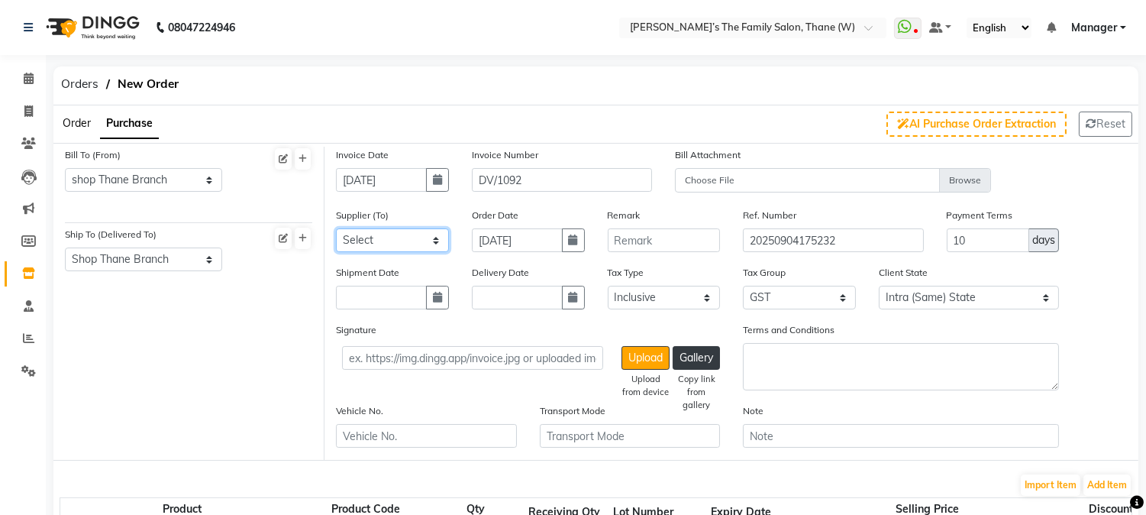
click at [380, 233] on select "Select Ajit Enterprises - [PERSON_NAME] [PERSON_NAME] Agencis - [PERSON_NAME] E…" at bounding box center [392, 240] width 113 height 24
select select "5791"
click at [336, 228] on select "Select Ajit Enterprises - [PERSON_NAME] [PERSON_NAME] Agencis - [PERSON_NAME] E…" at bounding box center [392, 240] width 113 height 24
click at [532, 246] on input "[DATE]" at bounding box center [517, 240] width 91 height 24
select select "9"
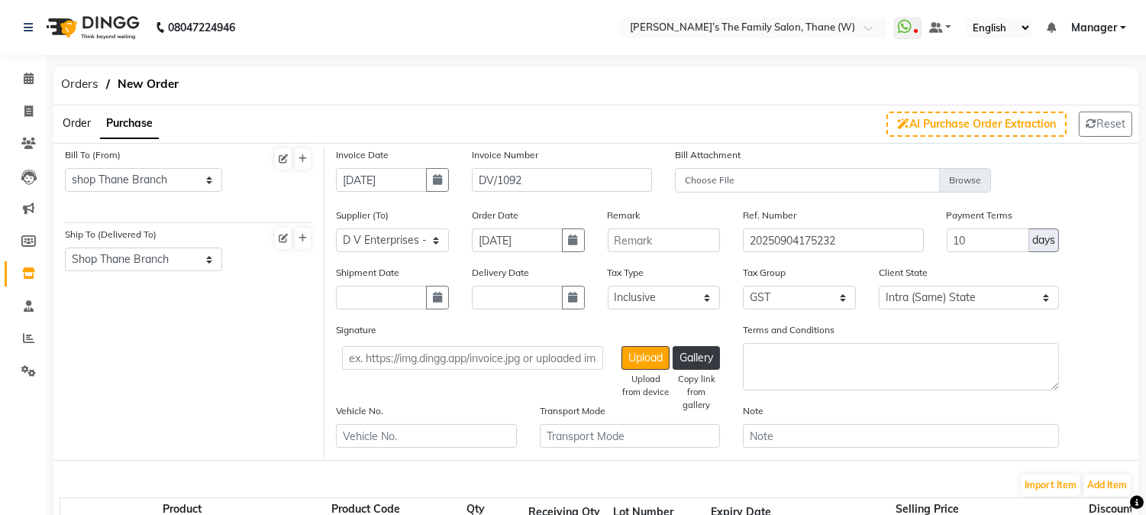
select select "2025"
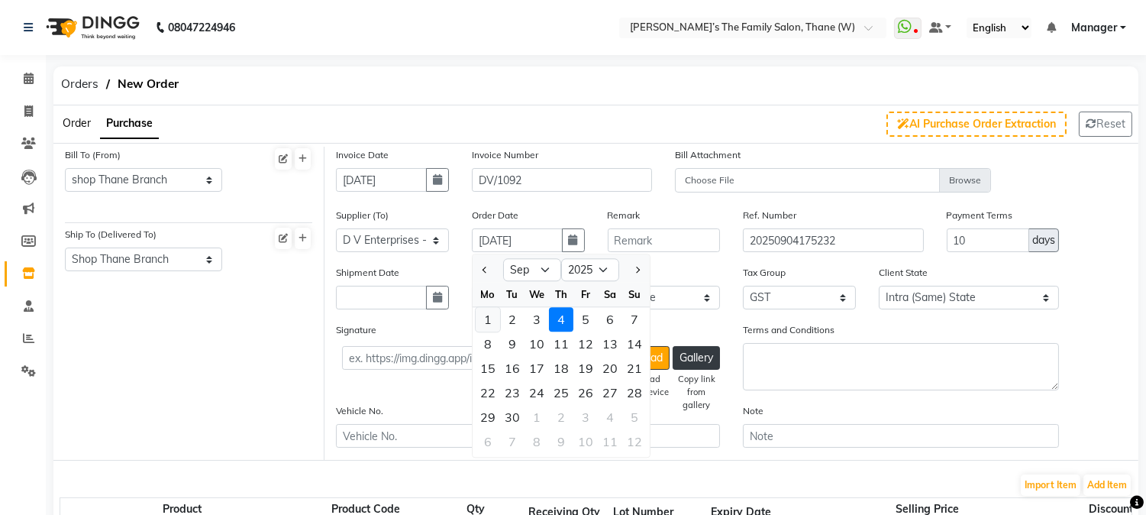
click at [496, 319] on div "1" at bounding box center [488, 319] width 24 height 24
type input "01-09-2025"
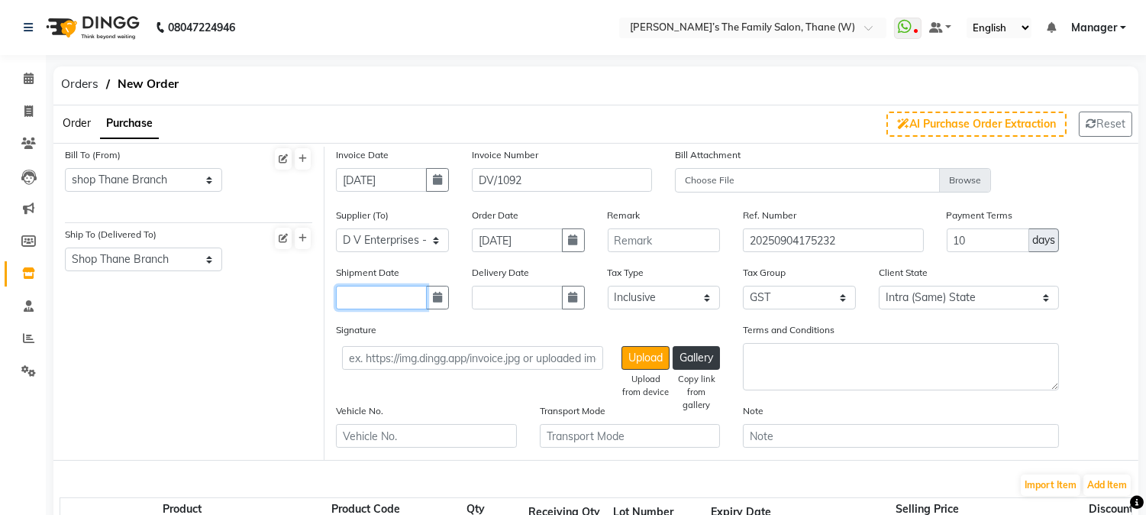
click at [415, 299] on input "text" at bounding box center [381, 298] width 91 height 24
select select "9"
select select "2025"
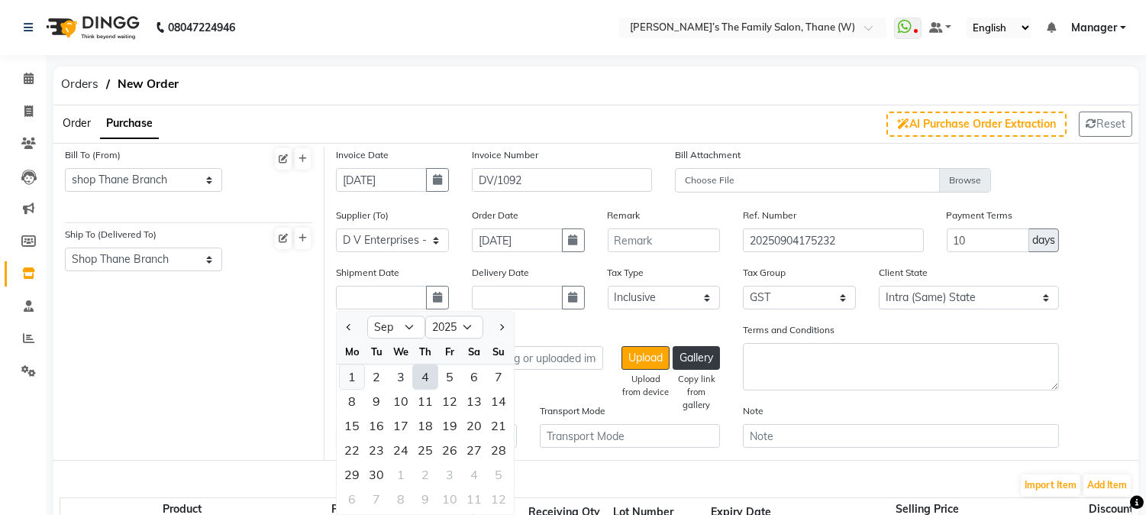
click at [351, 370] on div "1" at bounding box center [352, 376] width 24 height 24
type input "01-09-2025"
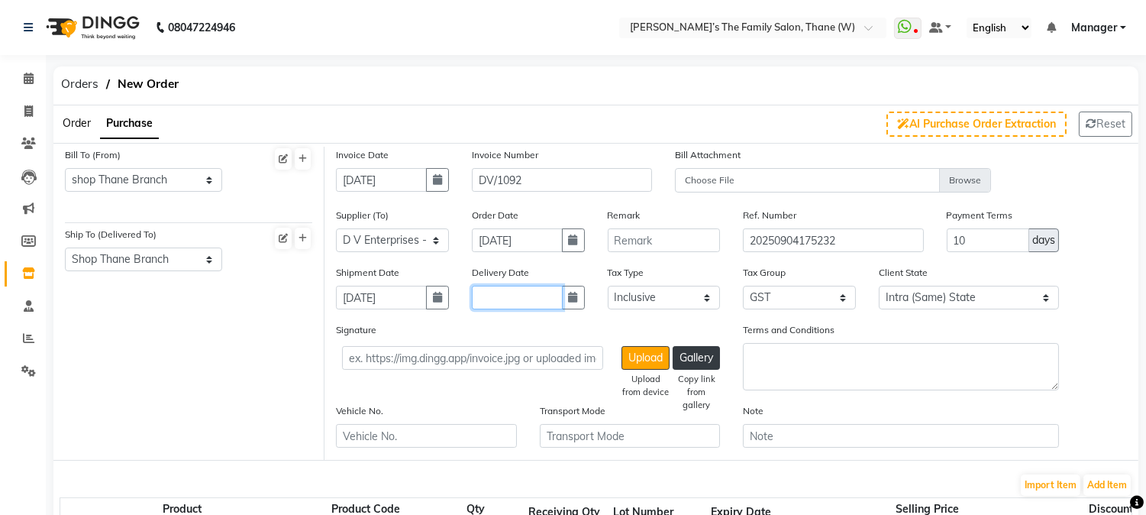
click at [522, 306] on input "text" at bounding box center [517, 298] width 91 height 24
select select "9"
select select "2025"
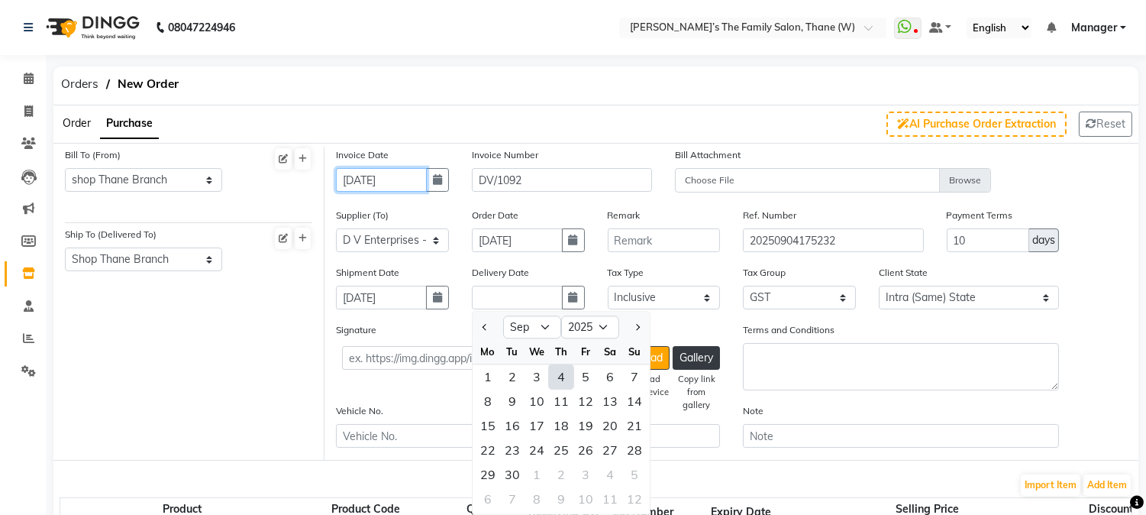
click at [409, 179] on input "[DATE]" at bounding box center [381, 180] width 91 height 24
select select "9"
select select "2025"
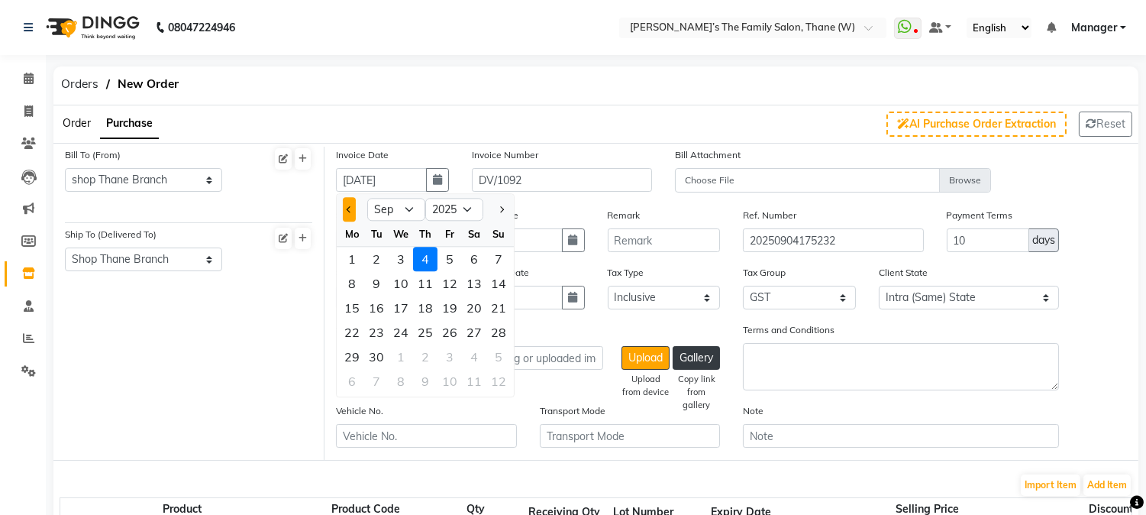
click at [349, 208] on span "Previous month" at bounding box center [350, 209] width 6 height 6
select select "8"
click at [483, 357] on div "30" at bounding box center [474, 356] width 24 height 24
type input "[DATE]"
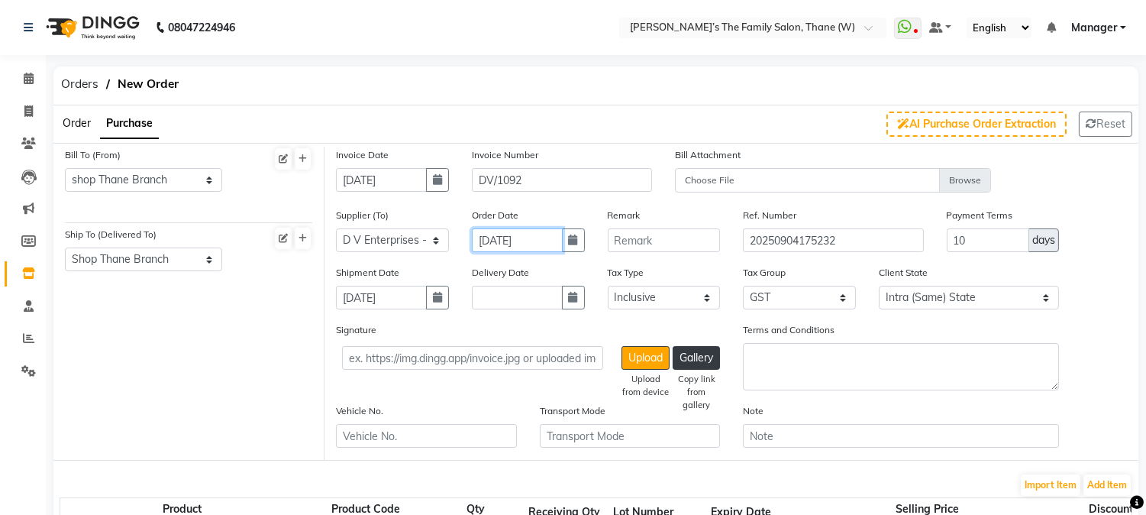
click at [494, 241] on input "01-09-2025" at bounding box center [517, 240] width 91 height 24
select select "9"
select select "2025"
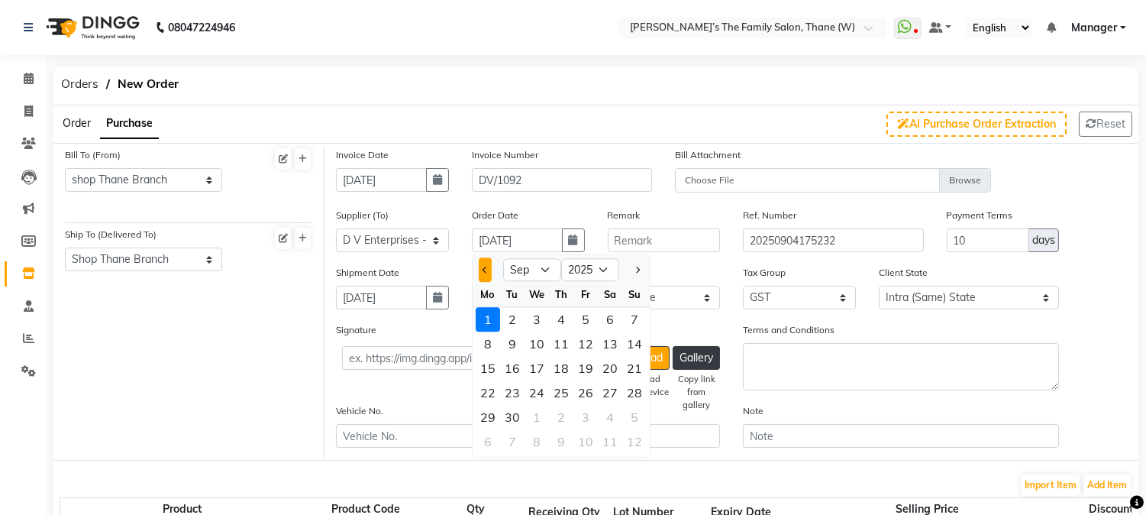
click at [481, 273] on button "Previous month" at bounding box center [485, 269] width 13 height 24
select select "8"
click at [609, 414] on div "30" at bounding box center [610, 417] width 24 height 24
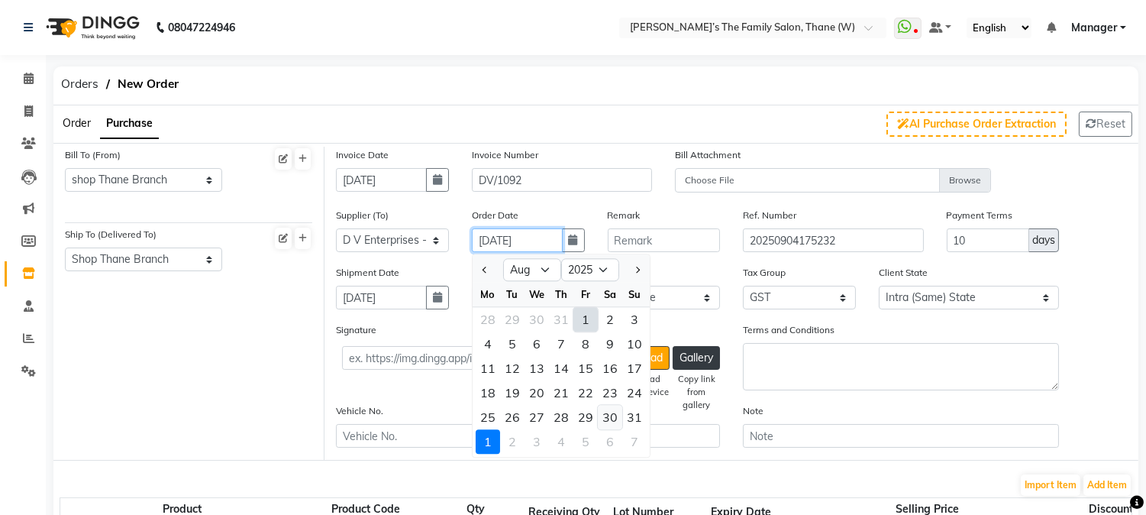
type input "[DATE]"
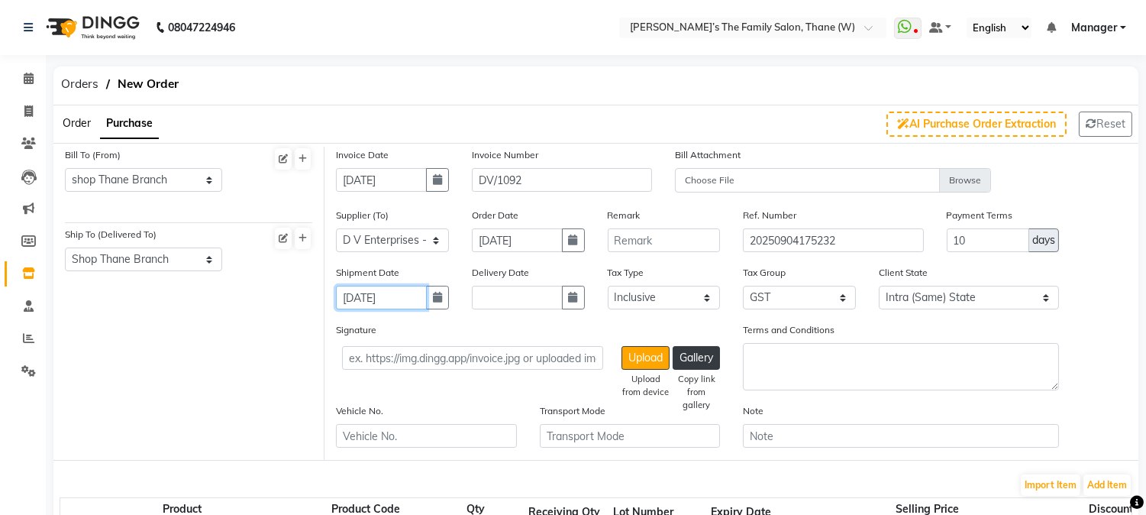
click at [406, 303] on input "01-09-2025" at bounding box center [381, 298] width 91 height 24
select select "9"
select select "2025"
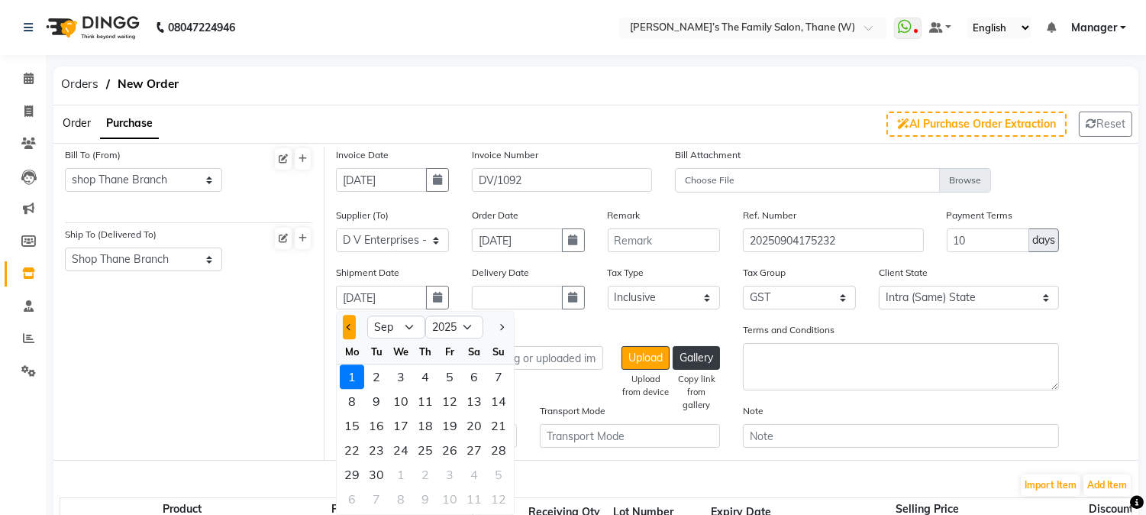
click at [344, 329] on button "Previous month" at bounding box center [349, 327] width 13 height 24
select select "8"
click at [470, 470] on div "30" at bounding box center [474, 474] width 24 height 24
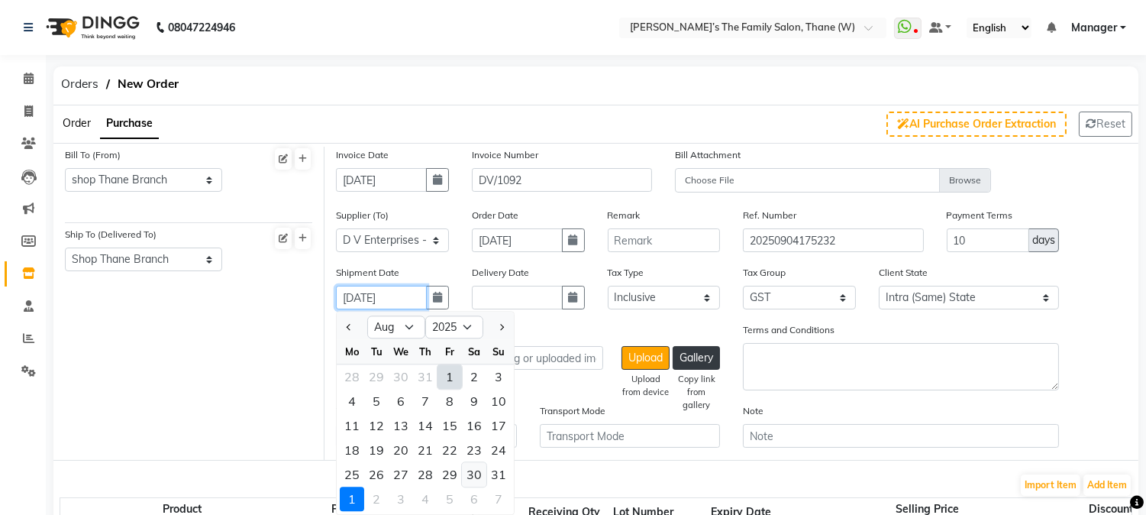
type input "[DATE]"
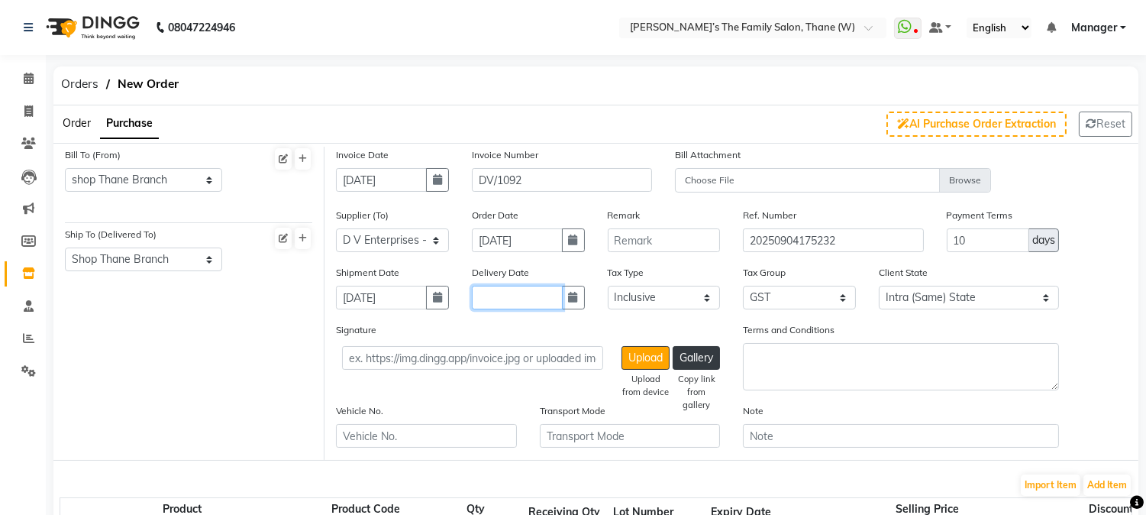
click at [508, 292] on input "text" at bounding box center [517, 298] width 91 height 24
select select "9"
select select "2025"
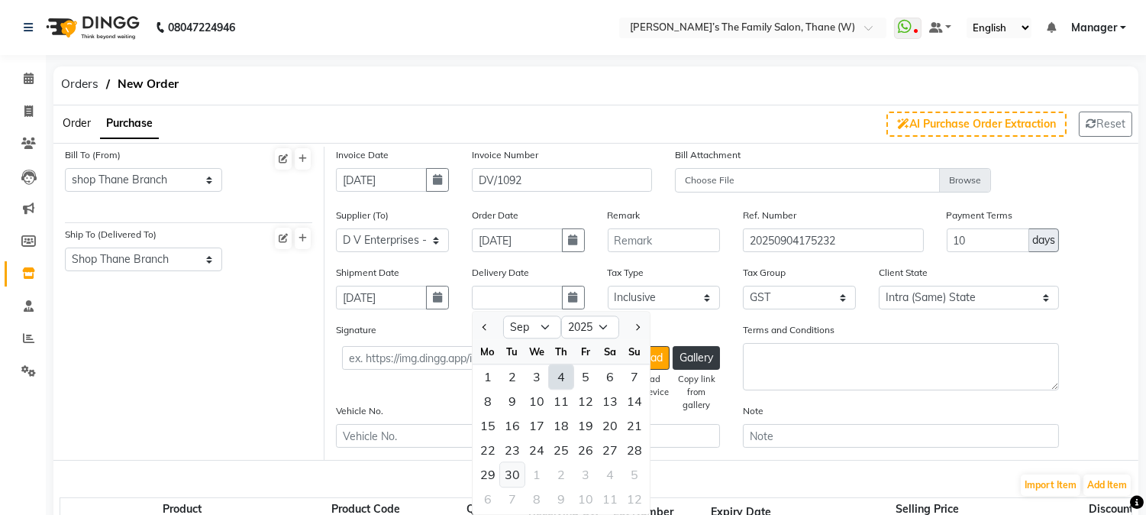
click at [513, 477] on div "30" at bounding box center [512, 474] width 24 height 24
type input "[DATE]"
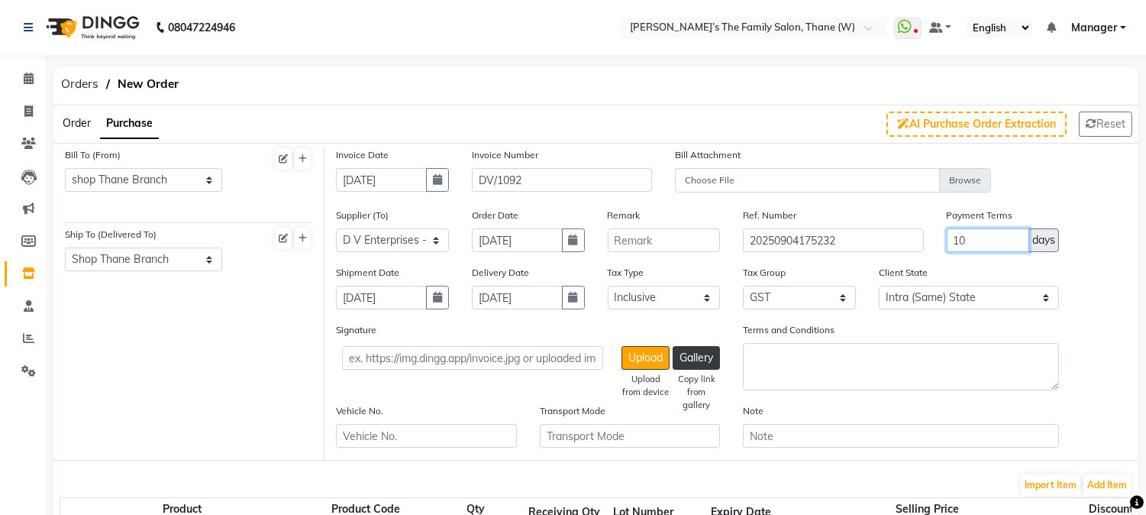
click at [986, 234] on input "10" at bounding box center [988, 240] width 83 height 24
type input "1"
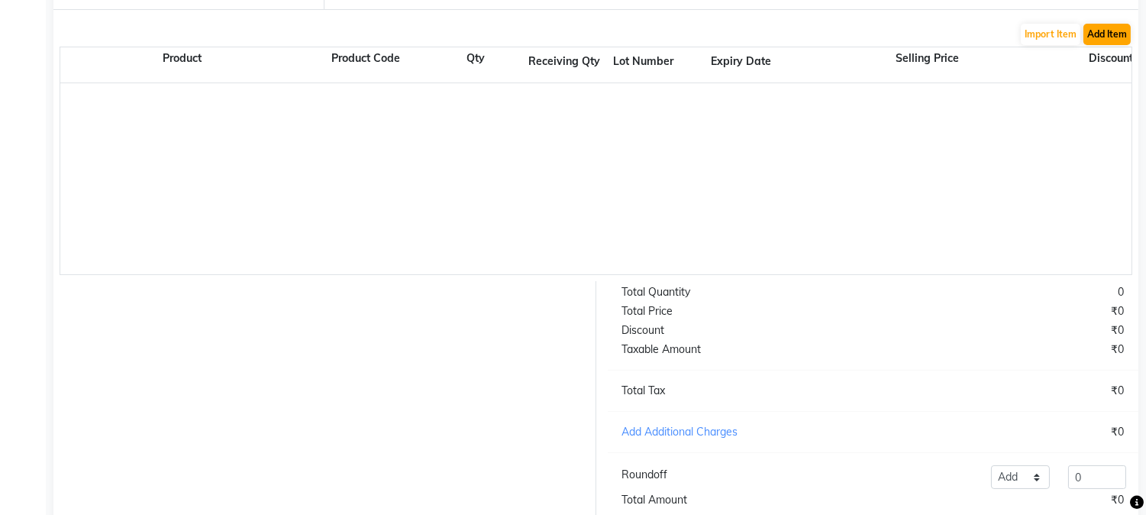
type input "0"
click at [1112, 31] on button "Add Item" at bounding box center [1107, 34] width 47 height 21
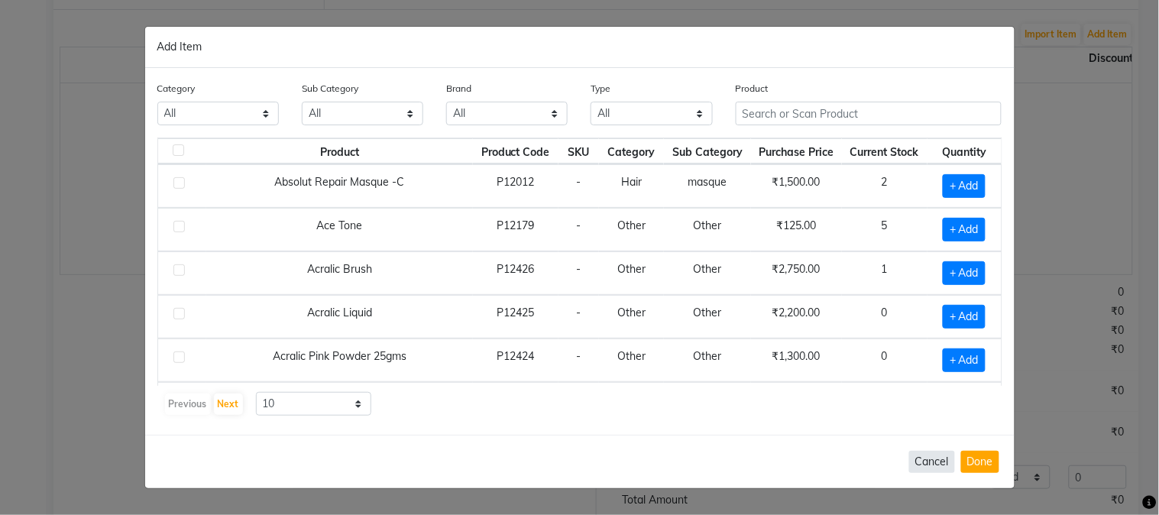
click at [935, 458] on button "Cancel" at bounding box center [932, 462] width 46 height 22
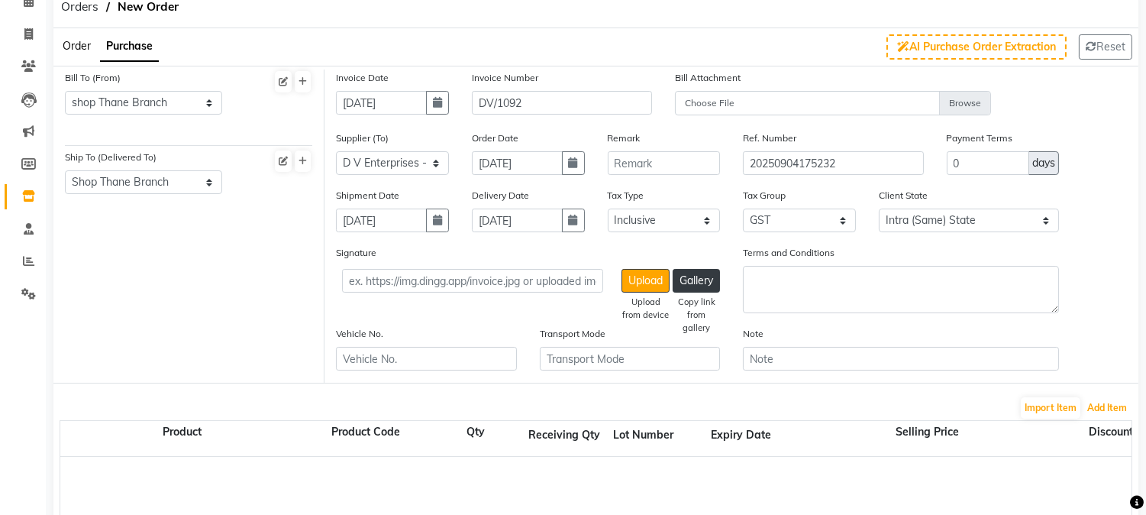
scroll to position [0, 0]
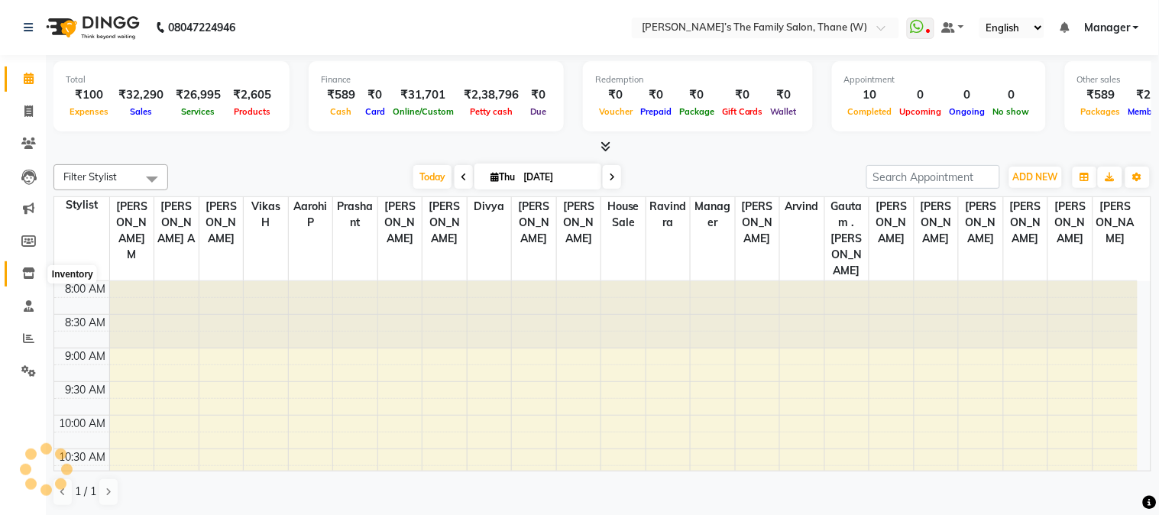
click at [25, 269] on icon at bounding box center [28, 272] width 13 height 11
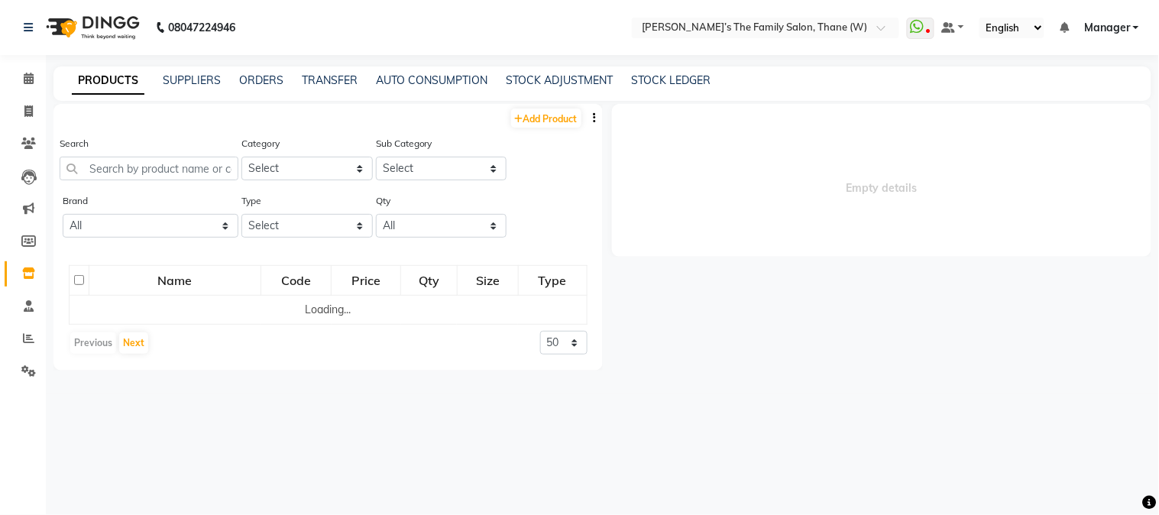
select select
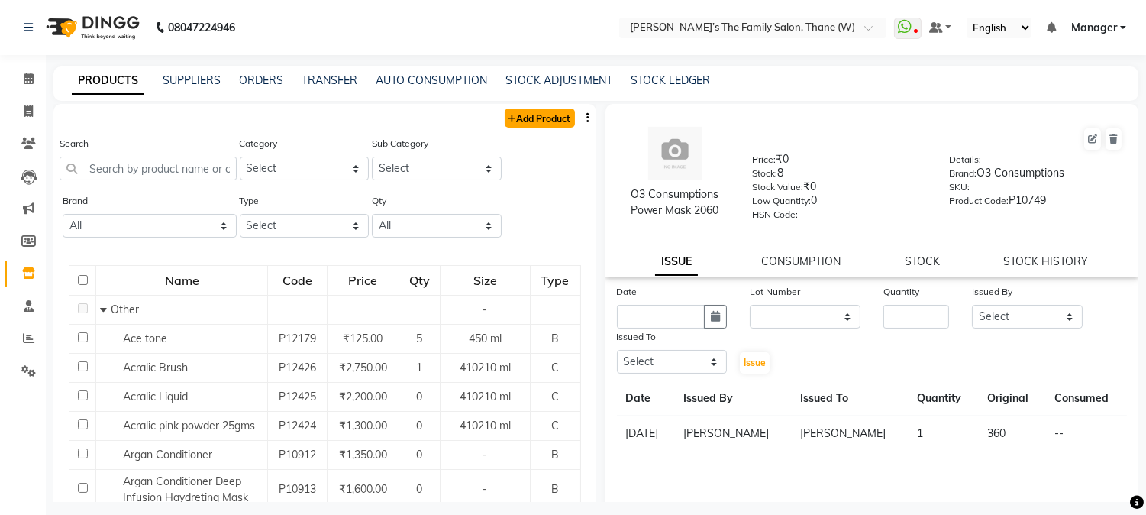
click at [538, 121] on link "Add Product" at bounding box center [540, 117] width 70 height 19
select select "true"
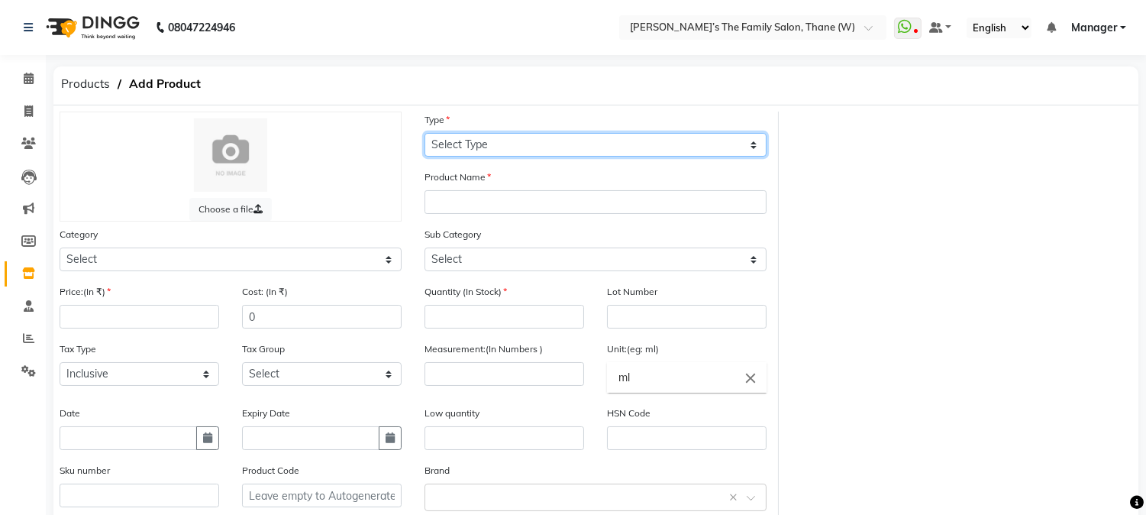
click at [547, 145] on select "Select Type Both Retail Consumable" at bounding box center [596, 145] width 342 height 24
select select "C"
click at [425, 133] on select "Select Type Both Retail Consumable" at bounding box center [596, 145] width 342 height 24
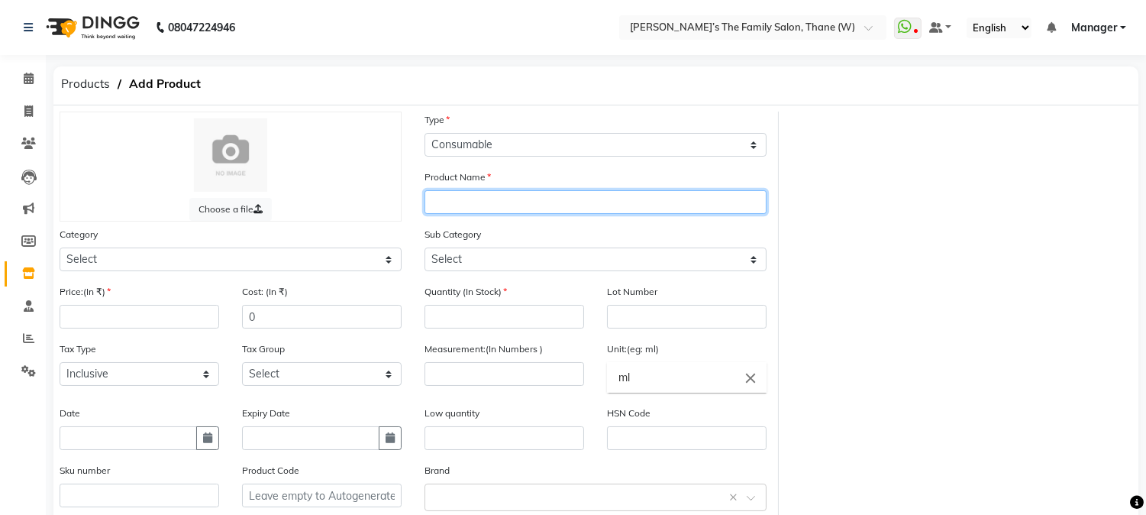
click at [480, 200] on input "text" at bounding box center [596, 202] width 342 height 24
type input "S"
type input "[PERSON_NAME] Consumption Conditiner"
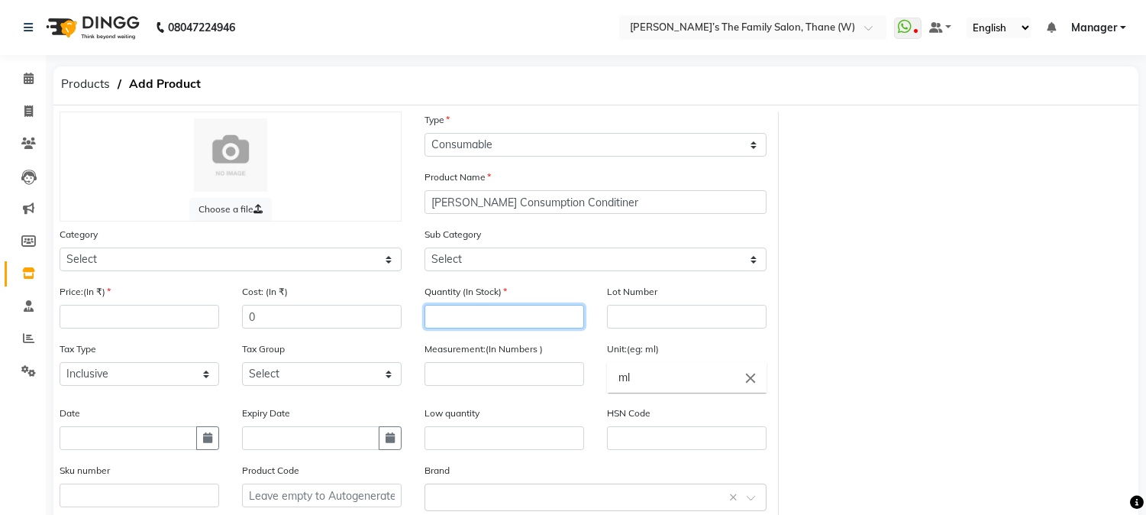
click at [477, 309] on input "number" at bounding box center [505, 317] width 160 height 24
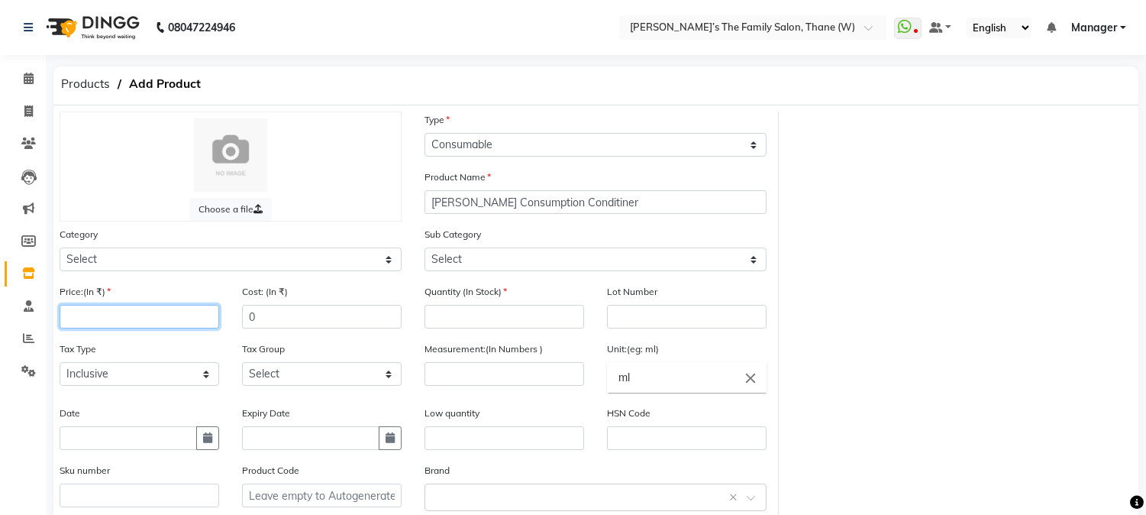
click at [191, 318] on input "number" at bounding box center [140, 317] width 160 height 24
type input "2940"
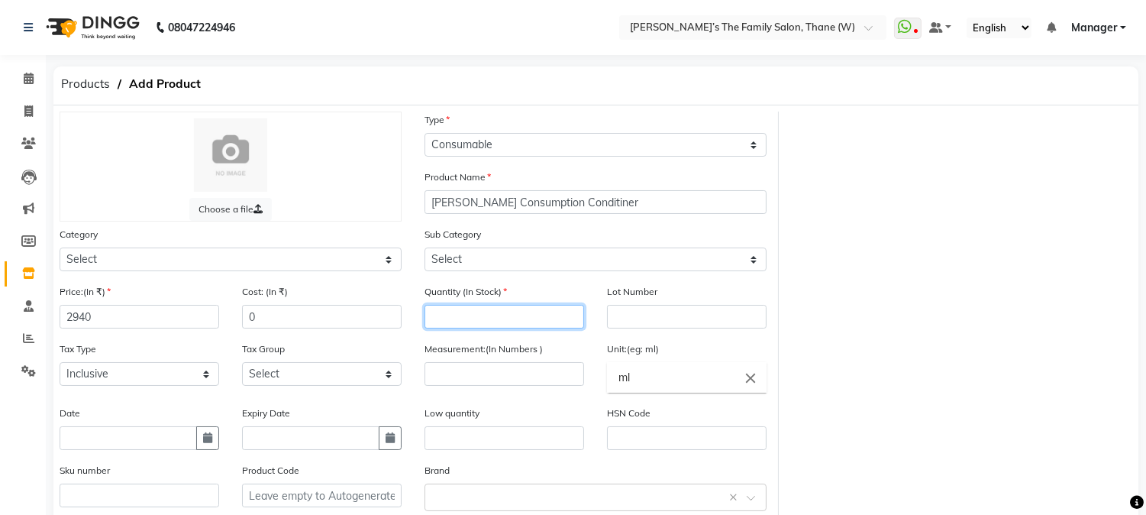
click at [473, 315] on input "number" at bounding box center [505, 317] width 160 height 24
type input "2"
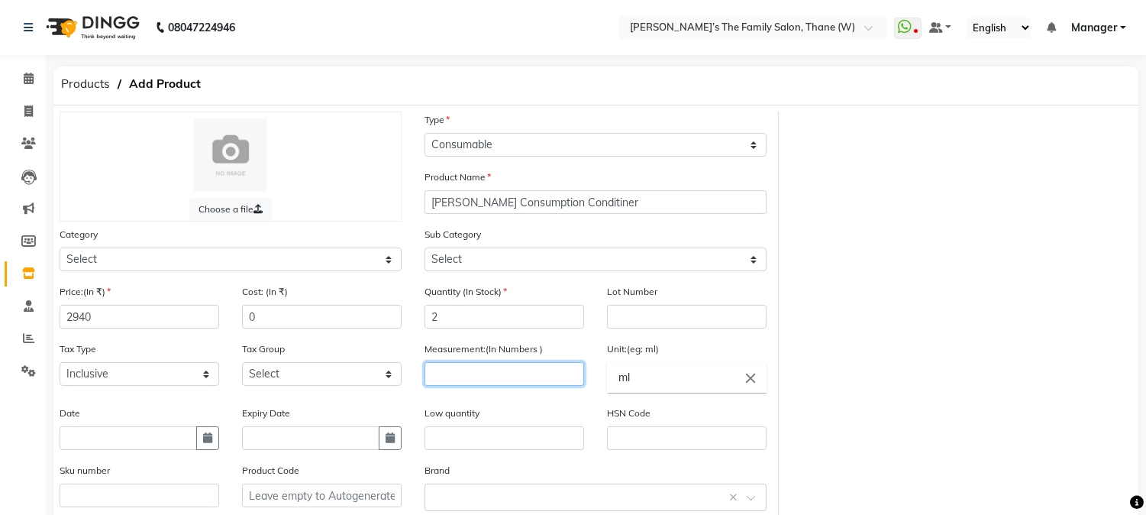
click at [490, 371] on input "number" at bounding box center [505, 374] width 160 height 24
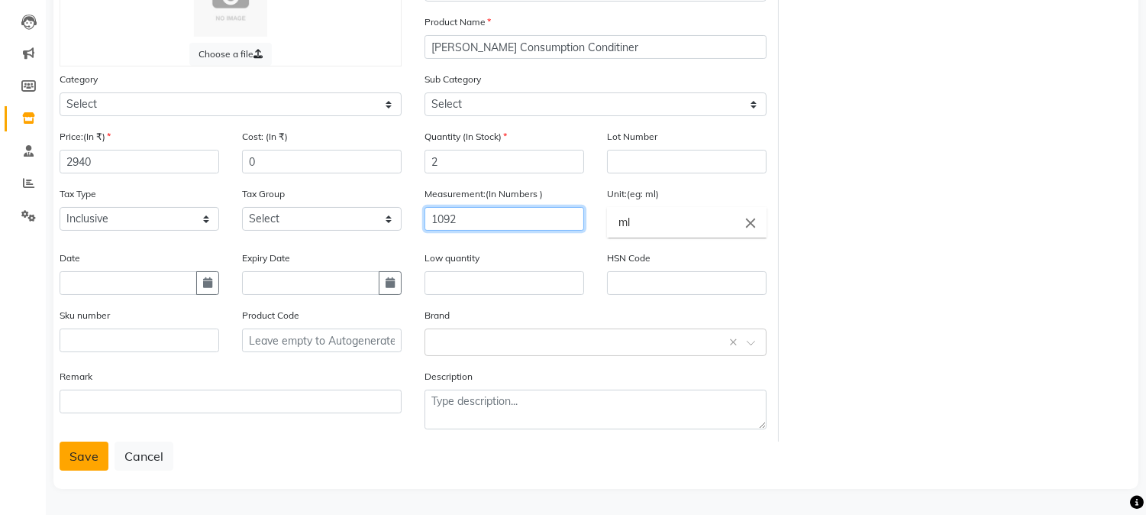
type input "1092"
click at [86, 454] on button "Save" at bounding box center [84, 455] width 49 height 29
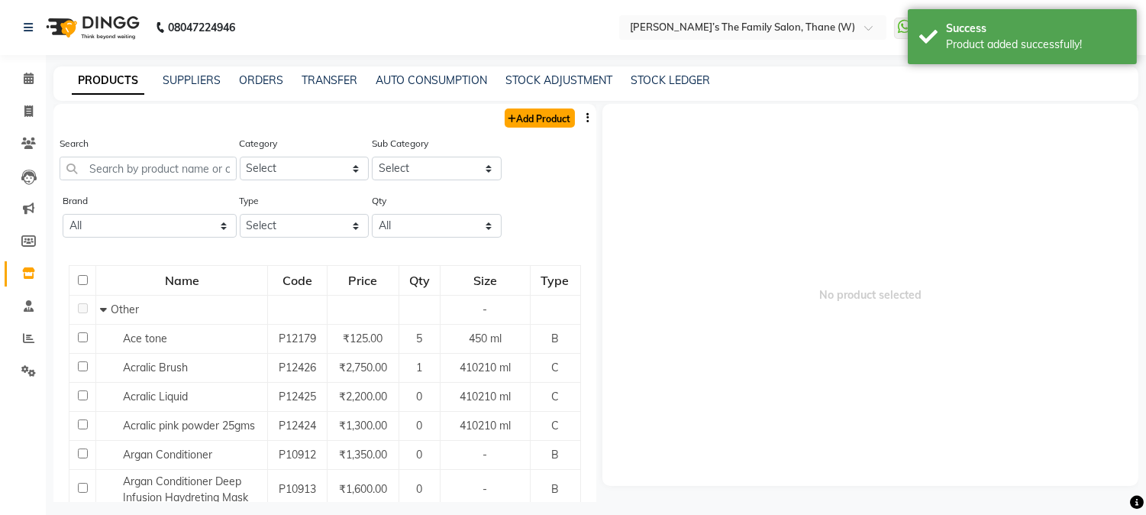
click at [527, 113] on link "Add Product" at bounding box center [540, 117] width 70 height 19
select select "true"
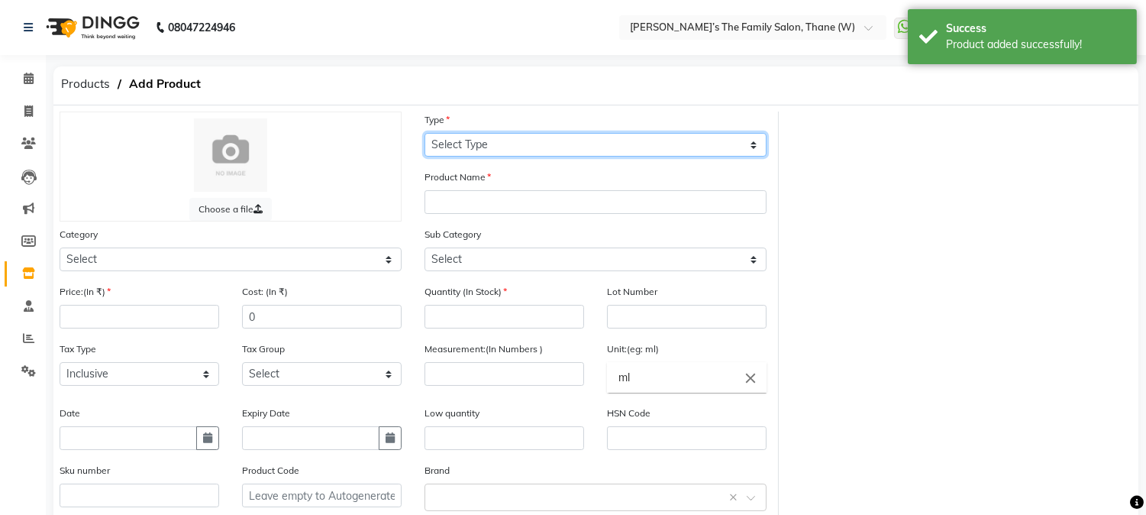
click at [464, 144] on select "Select Type Both Retail Consumable" at bounding box center [596, 145] width 342 height 24
select select "C"
click at [425, 133] on select "Select Type Both Retail Consumable" at bounding box center [596, 145] width 342 height 24
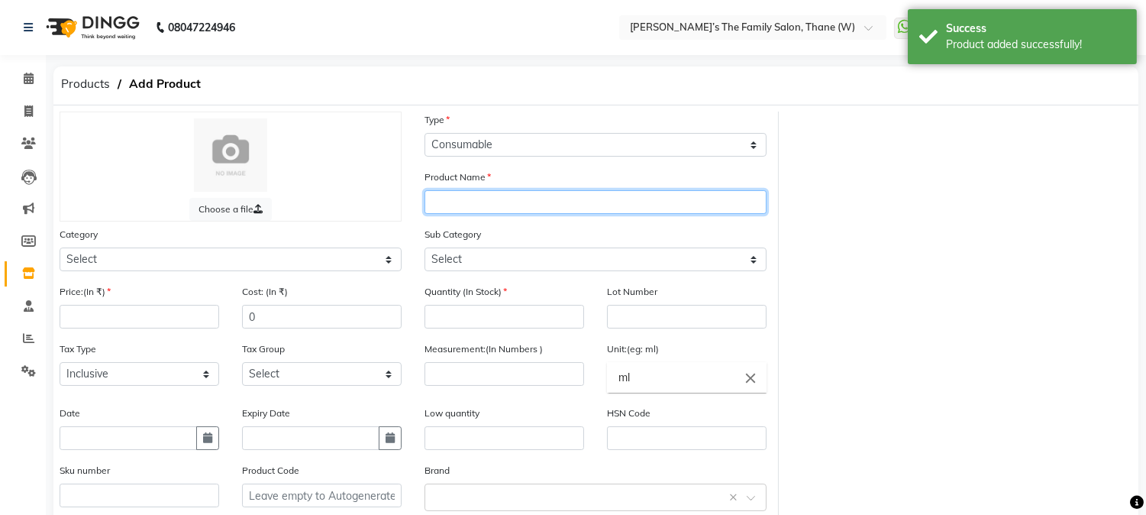
click at [490, 196] on input "text" at bounding box center [596, 202] width 342 height 24
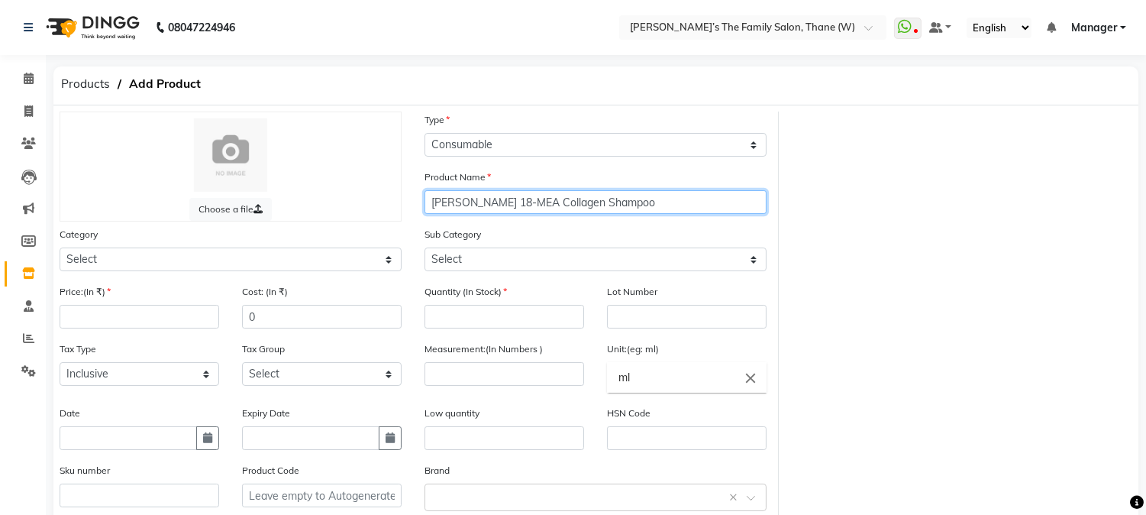
type input "[PERSON_NAME] 18-MEA Collagen Shampoo"
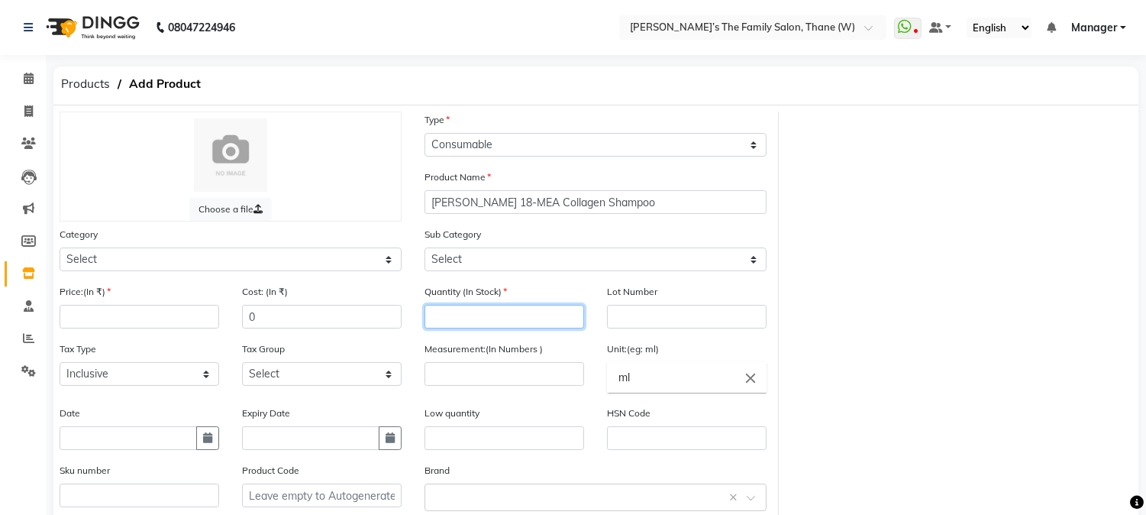
click at [470, 324] on input "number" at bounding box center [505, 317] width 160 height 24
type input "2"
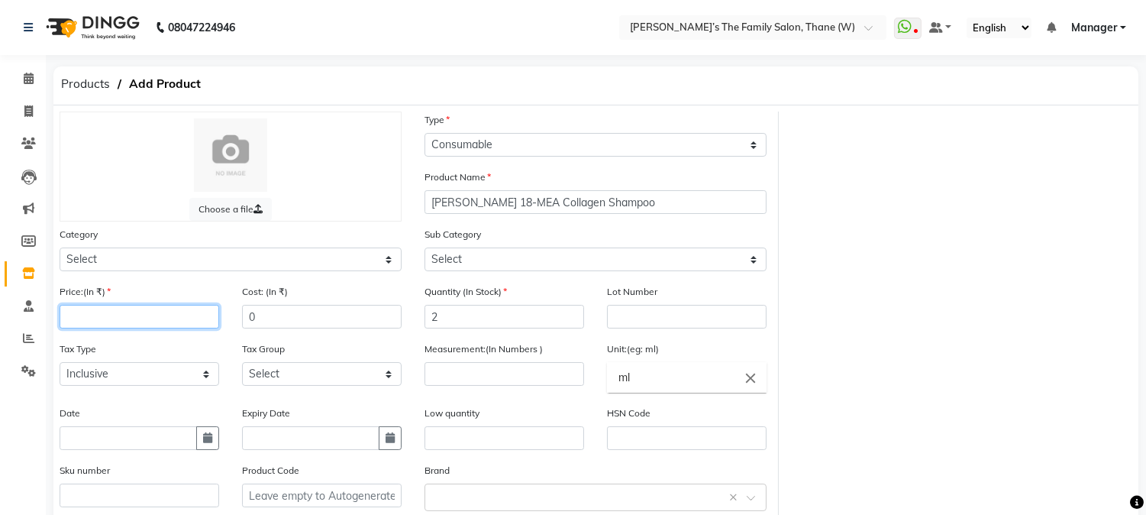
click at [117, 318] on input "number" at bounding box center [140, 317] width 160 height 24
type input "3300"
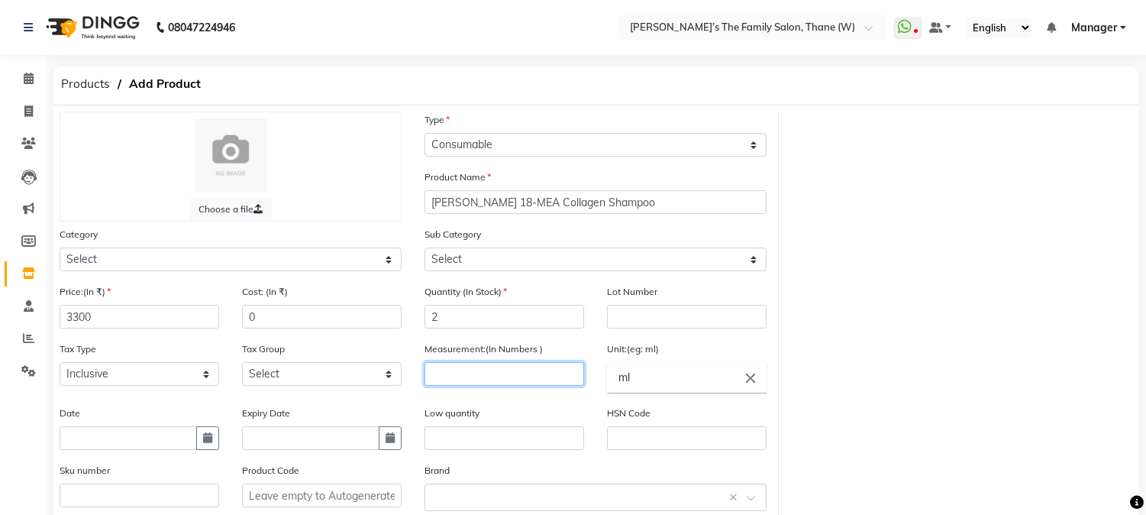
click at [538, 371] on input "number" at bounding box center [505, 374] width 160 height 24
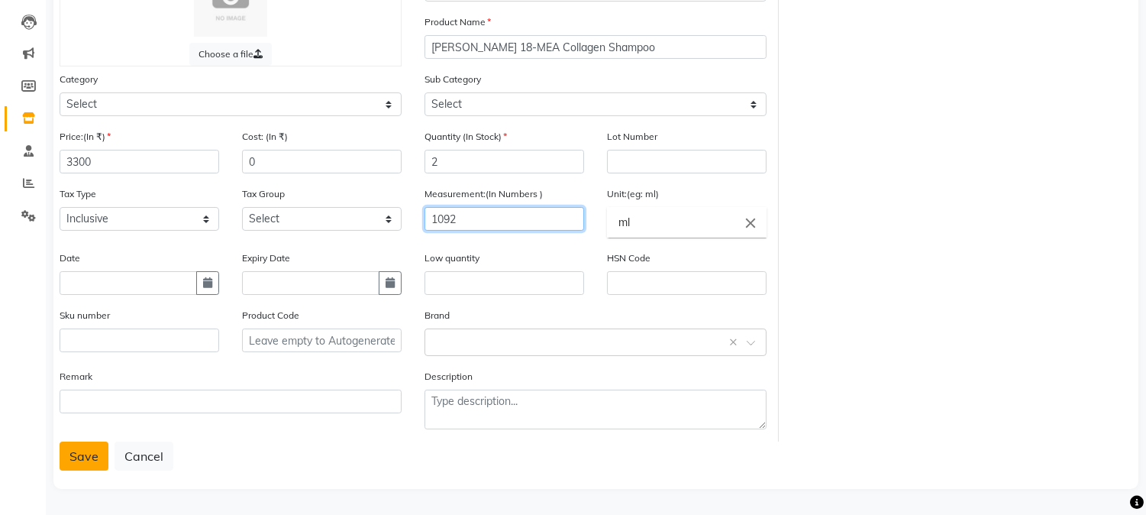
type input "1092"
click at [87, 469] on button "Save" at bounding box center [84, 455] width 49 height 29
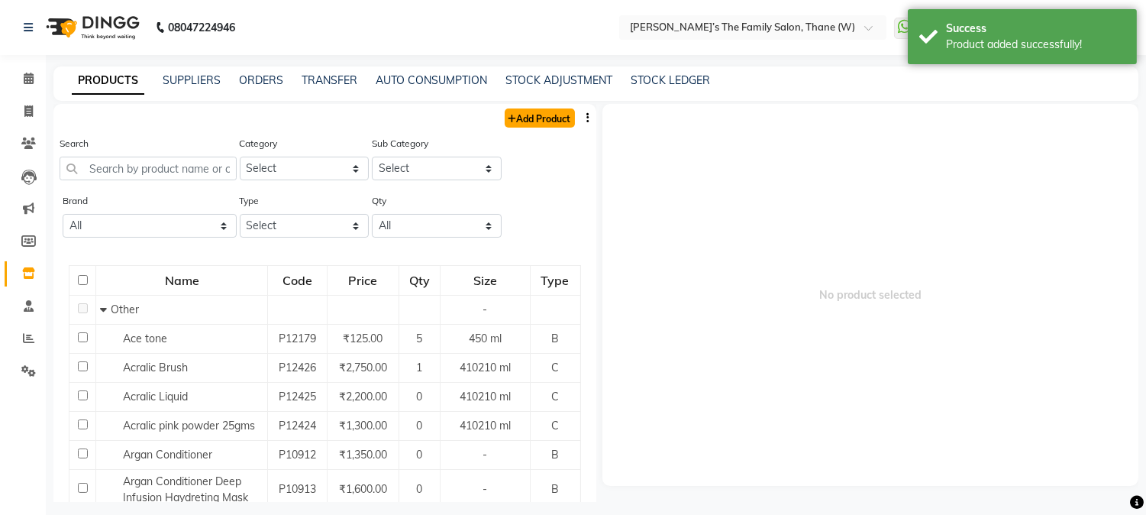
click at [515, 119] on link "Add Product" at bounding box center [540, 117] width 70 height 19
select select "true"
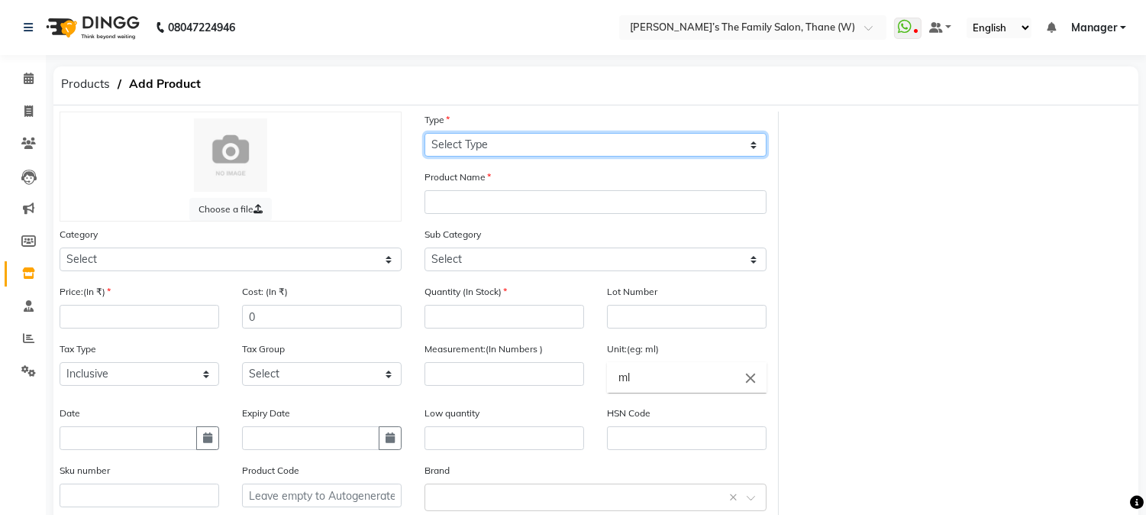
click at [512, 147] on select "Select Type Both Retail Consumable" at bounding box center [596, 145] width 342 height 24
select select "C"
click at [425, 133] on select "Select Type Both Retail Consumable" at bounding box center [596, 145] width 342 height 24
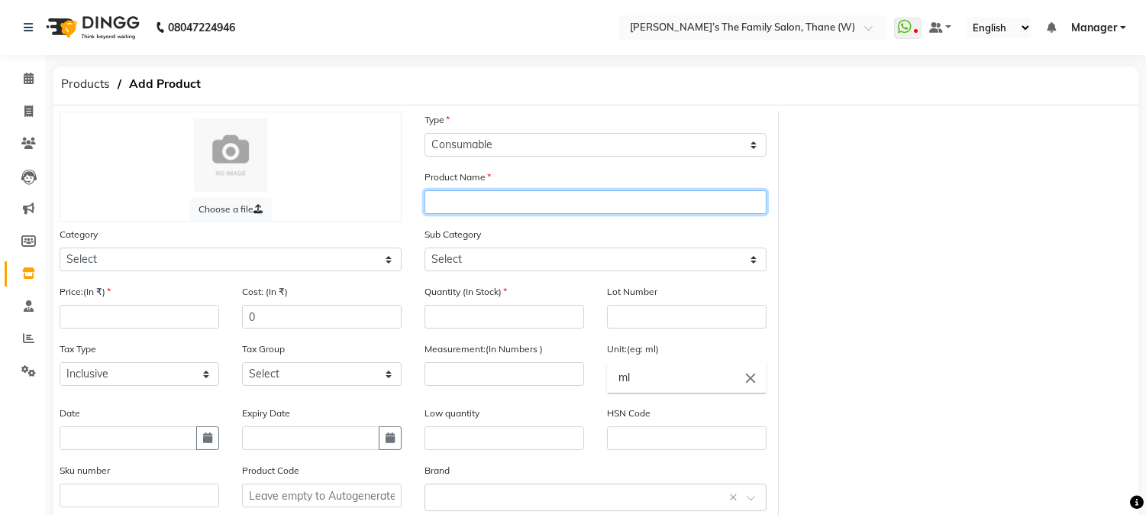
click at [510, 199] on input "text" at bounding box center [596, 202] width 342 height 24
type input "[PERSON_NAME] 18-MEA Collagen Therapy"
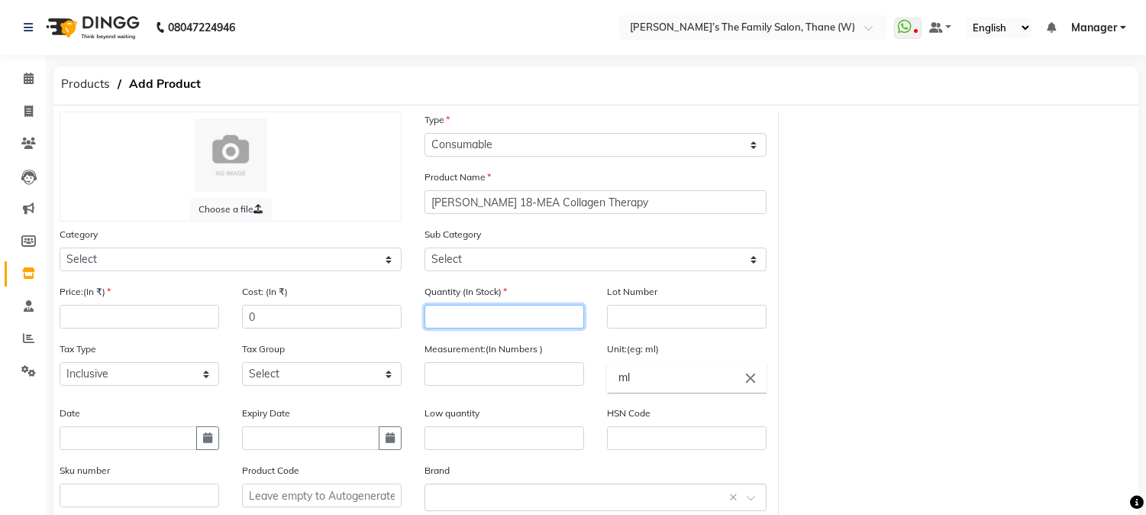
click at [509, 319] on input "number" at bounding box center [505, 317] width 160 height 24
click at [208, 302] on div "Price:(In ₹)" at bounding box center [140, 305] width 160 height 45
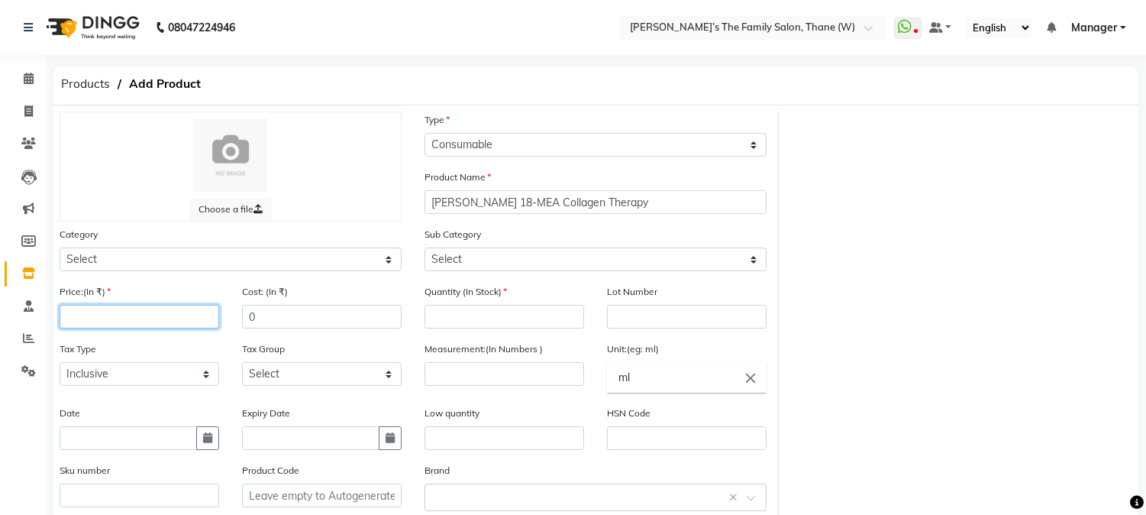
click at [163, 319] on input "number" at bounding box center [140, 317] width 160 height 24
type input "3750"
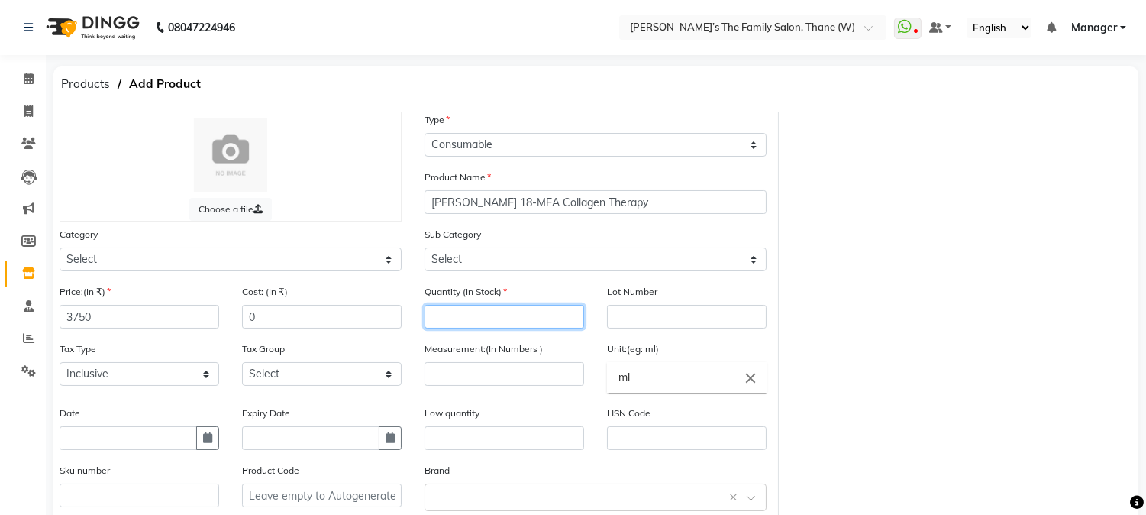
click at [505, 317] on input "number" at bounding box center [505, 317] width 160 height 24
type input "2"
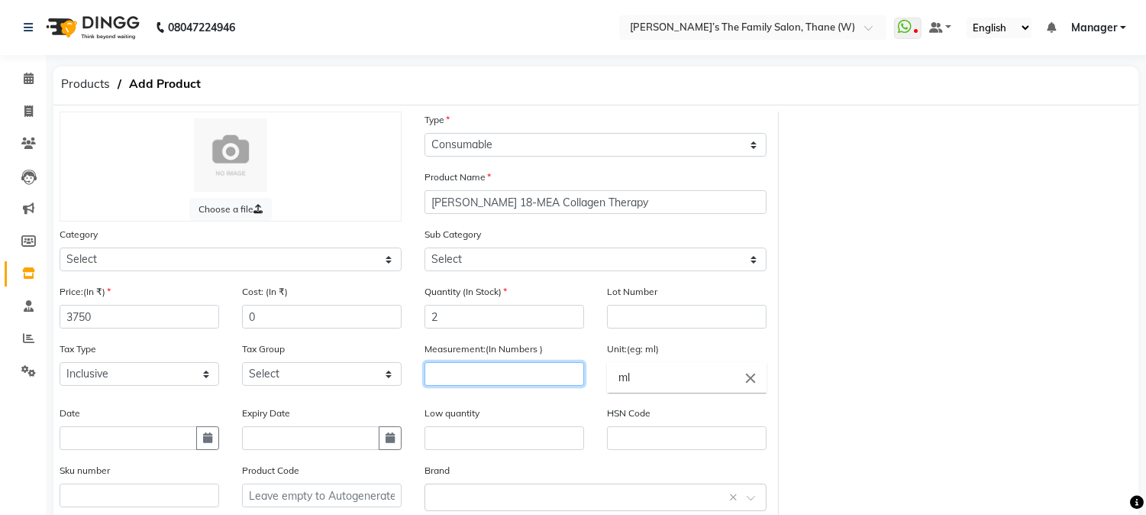
click at [496, 378] on input "number" at bounding box center [505, 374] width 160 height 24
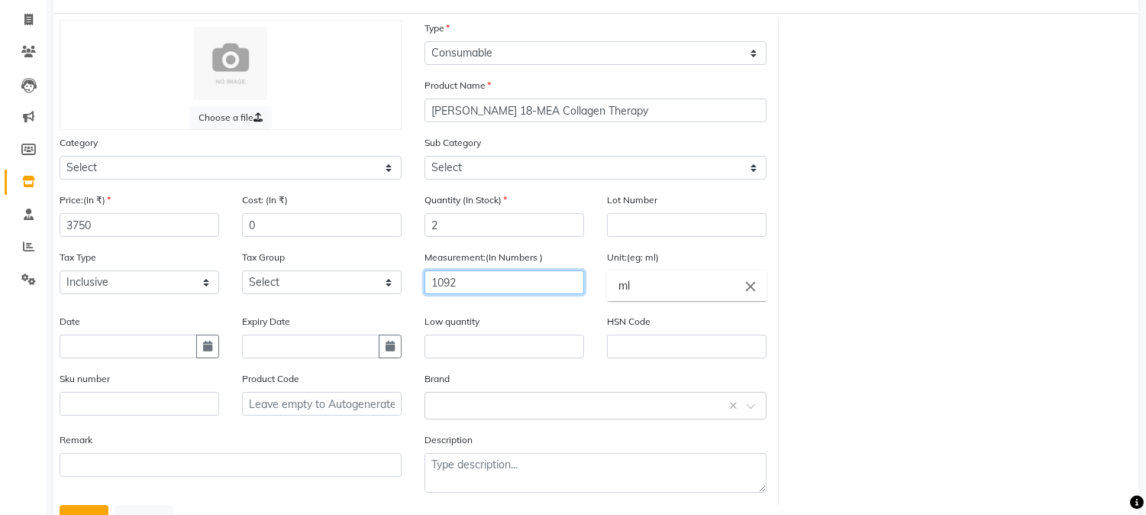
scroll to position [156, 0]
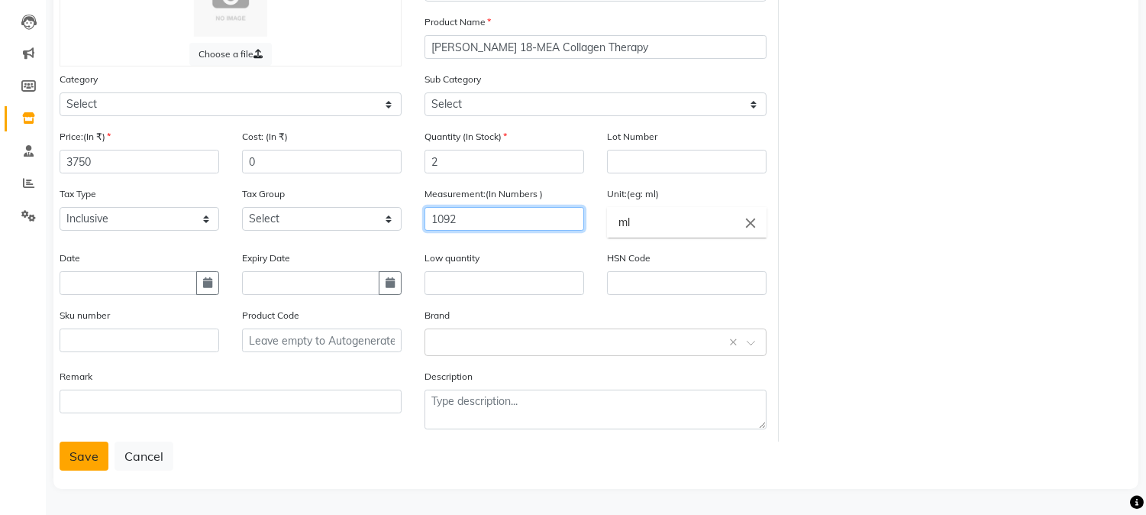
type input "1092"
click at [92, 458] on button "Save" at bounding box center [84, 455] width 49 height 29
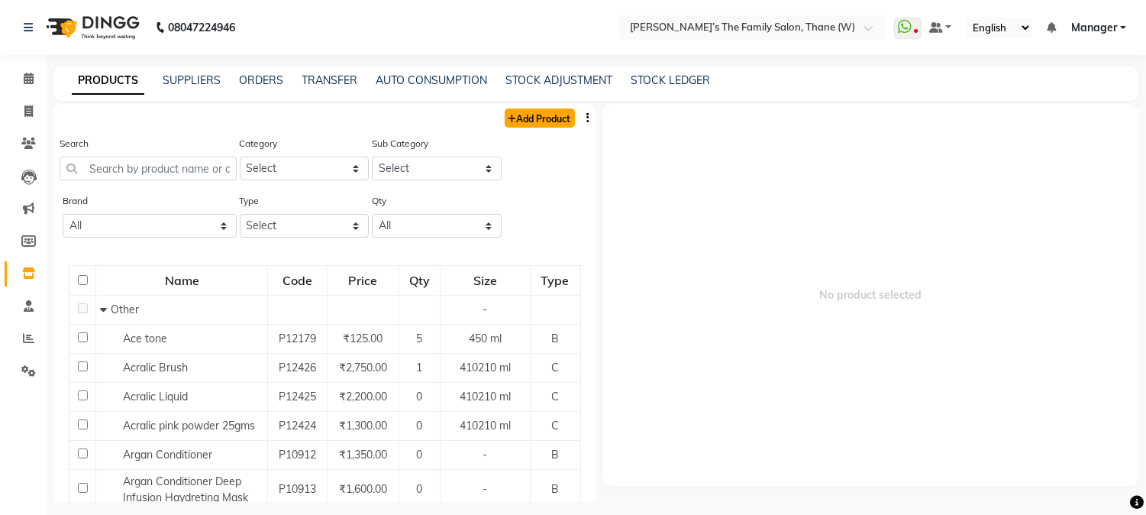
click at [512, 116] on link "Add Product" at bounding box center [540, 117] width 70 height 19
select select "true"
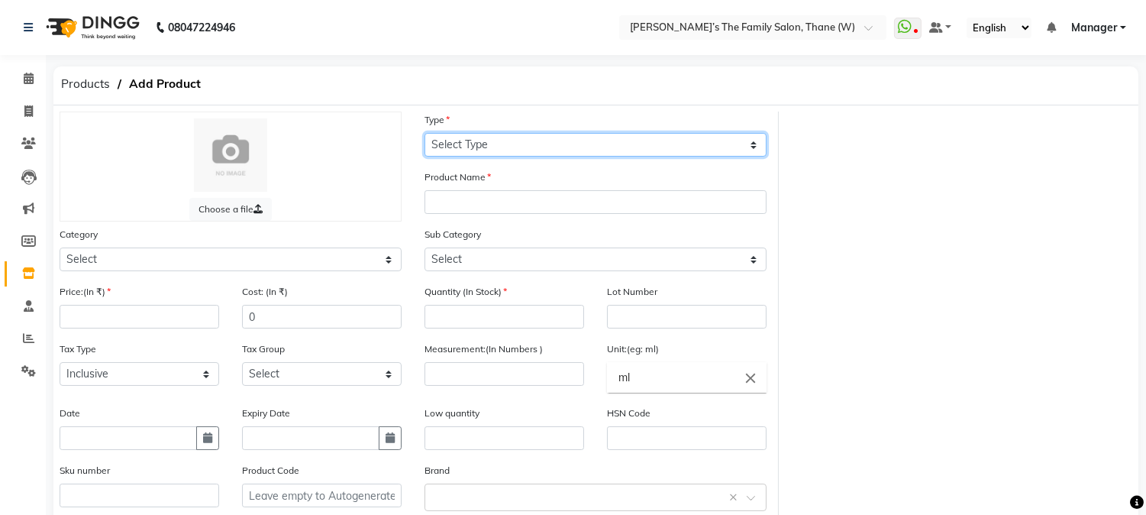
click at [522, 147] on select "Select Type Both Retail Consumable" at bounding box center [596, 145] width 342 height 24
select select "C"
click at [425, 133] on select "Select Type Both Retail Consumable" at bounding box center [596, 145] width 342 height 24
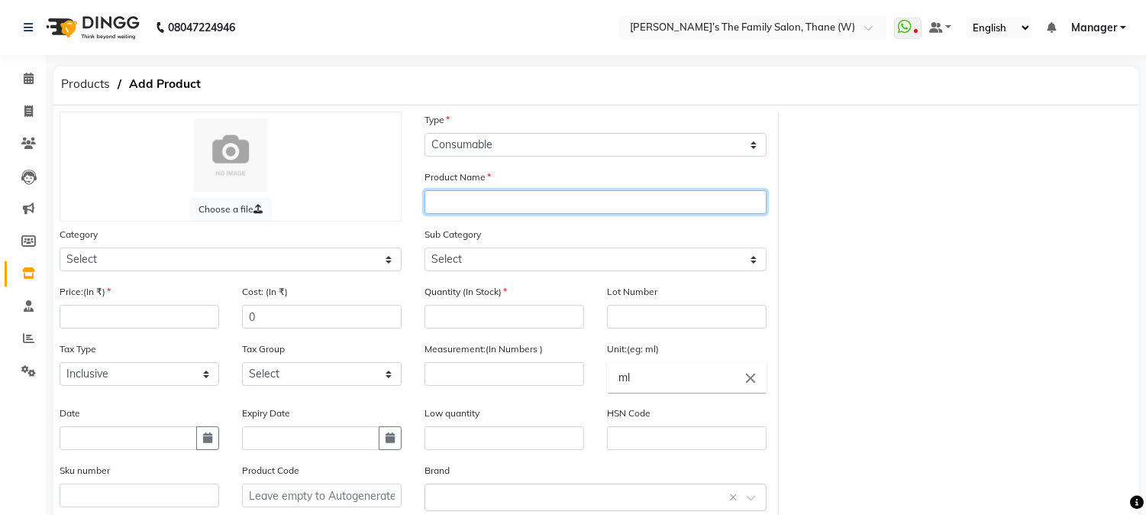
click at [506, 200] on input "text" at bounding box center [596, 202] width 342 height 24
click at [604, 199] on input "[PERSON_NAME] Retention Treatment" at bounding box center [596, 202] width 342 height 24
type input "[PERSON_NAME] Retention Treatment Butter mask big"
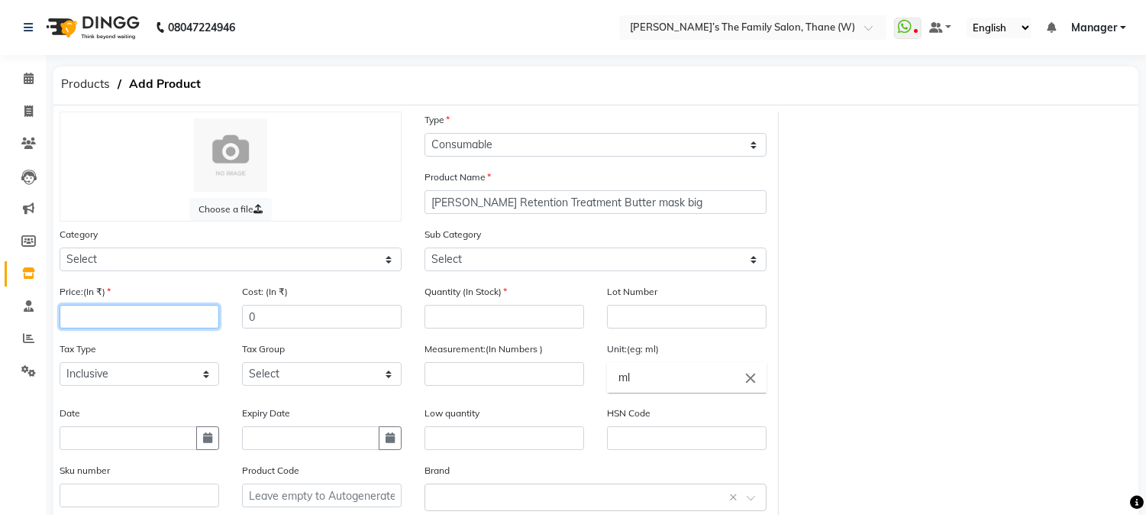
click at [206, 315] on input "number" at bounding box center [140, 317] width 160 height 24
type input "3570"
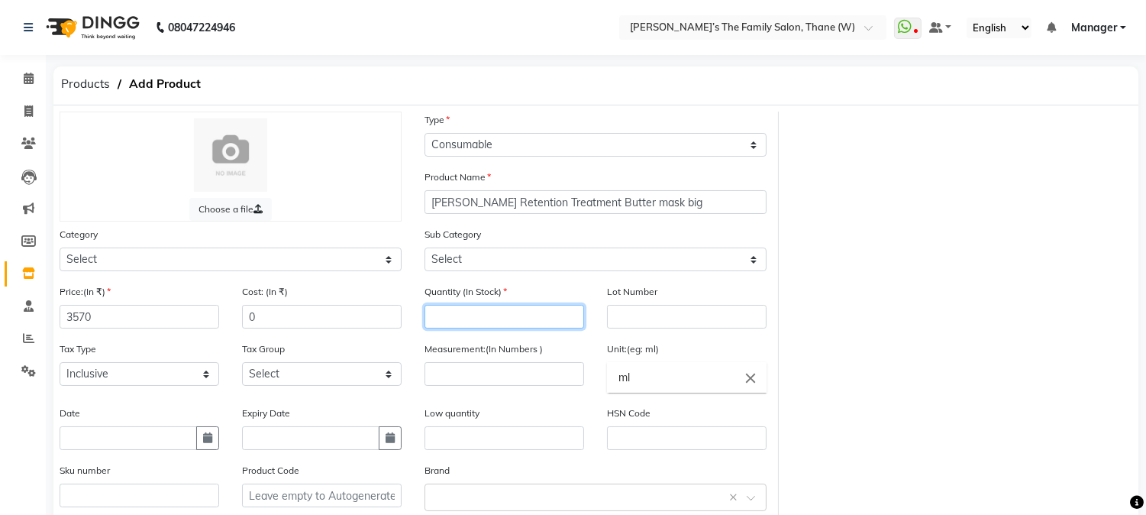
click at [502, 315] on input "number" at bounding box center [505, 317] width 160 height 24
type input "2"
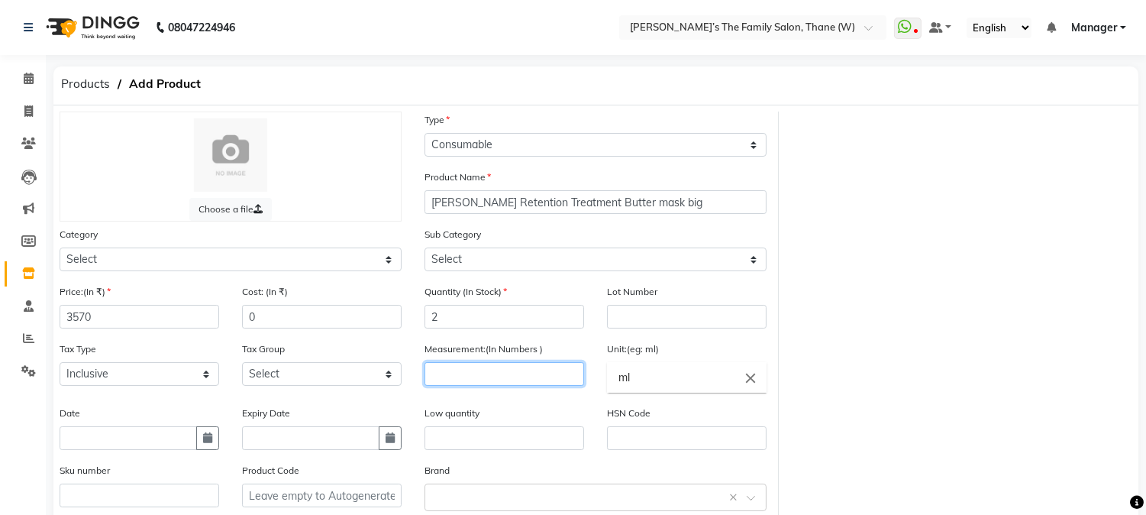
click at [499, 377] on input "number" at bounding box center [505, 374] width 160 height 24
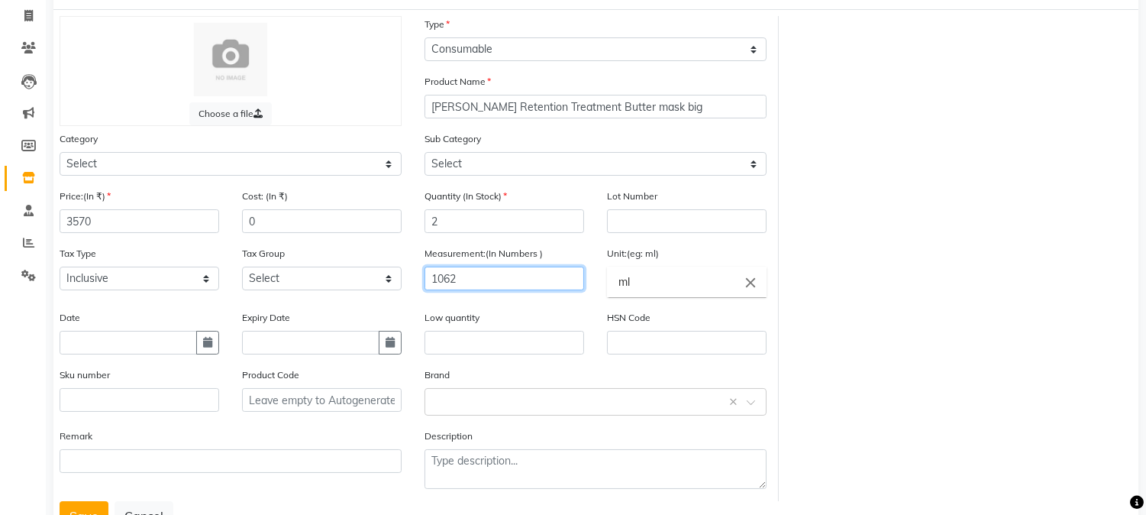
scroll to position [156, 0]
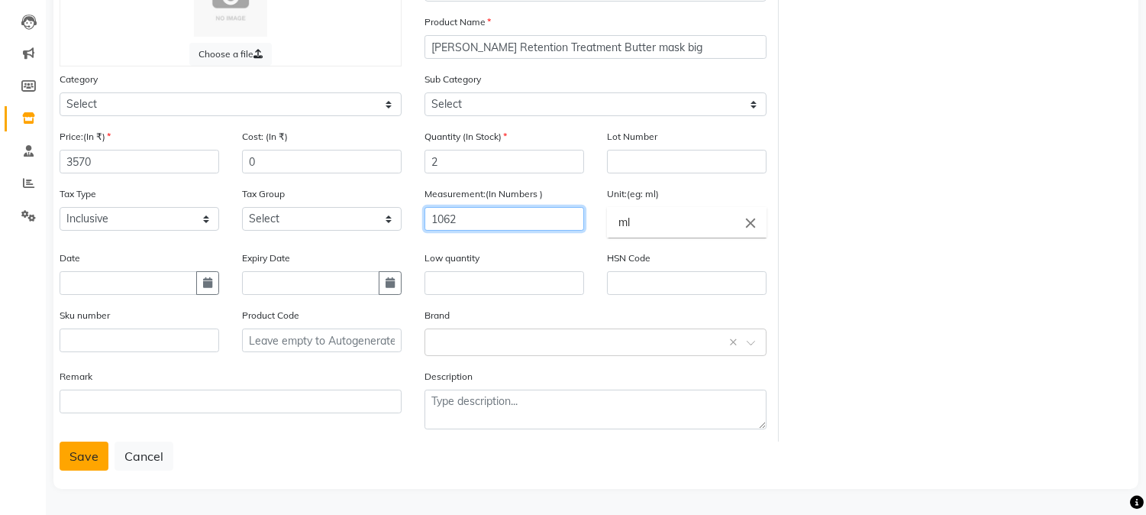
type input "1062"
click at [81, 451] on button "Save" at bounding box center [84, 455] width 49 height 29
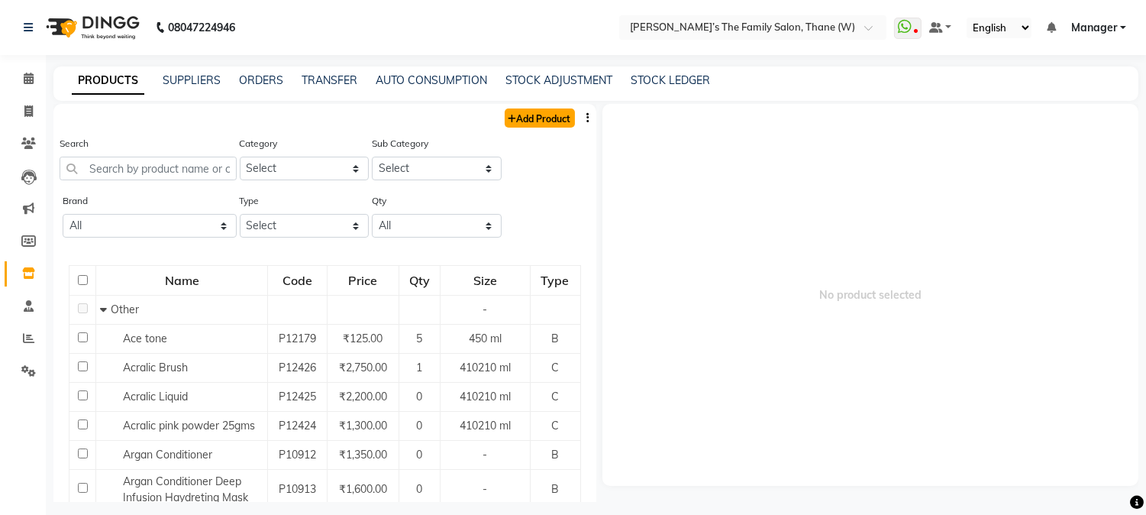
click at [530, 118] on link "Add Product" at bounding box center [540, 117] width 70 height 19
select select "true"
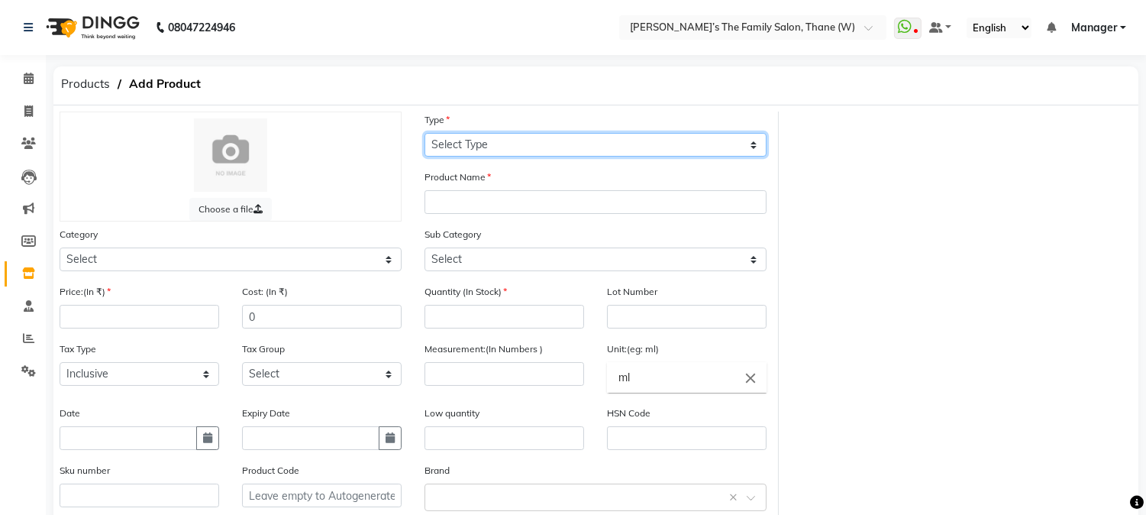
click at [551, 144] on select "Select Type Both Retail Consumable" at bounding box center [596, 145] width 342 height 24
select select "C"
click at [425, 133] on select "Select Type Both Retail Consumable" at bounding box center [596, 145] width 342 height 24
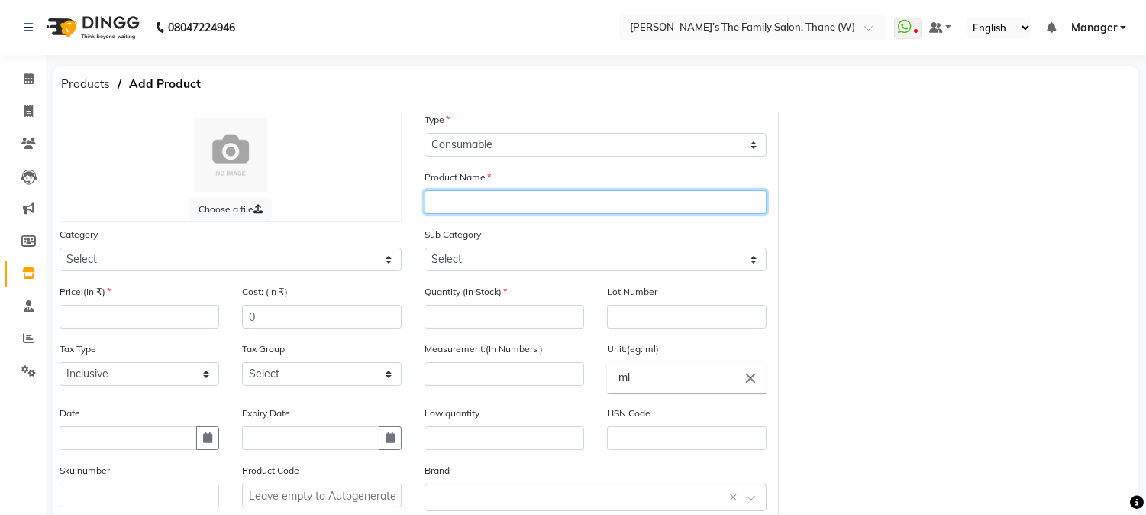
click at [520, 199] on input "text" at bounding box center [596, 202] width 342 height 24
click at [528, 202] on input "[PERSON_NAME] 18-MEA Hair FILLER" at bounding box center [596, 202] width 342 height 24
click at [528, 202] on input "[PERSON_NAME] 18-MEA H FILLER" at bounding box center [596, 202] width 342 height 24
type input "[PERSON_NAME] 18-MEA HAIR FILLER"
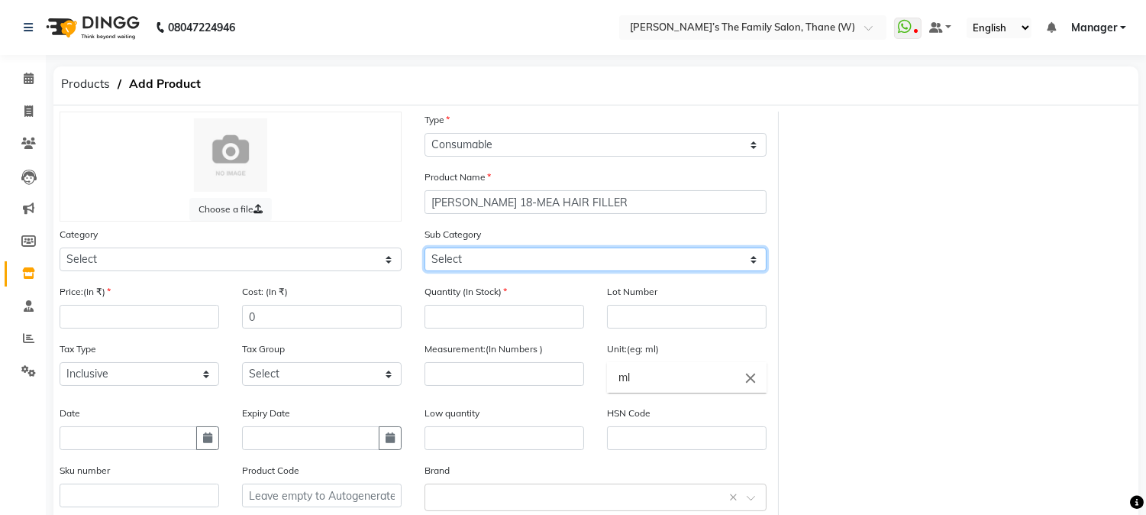
click at [546, 254] on select "Select" at bounding box center [596, 259] width 342 height 24
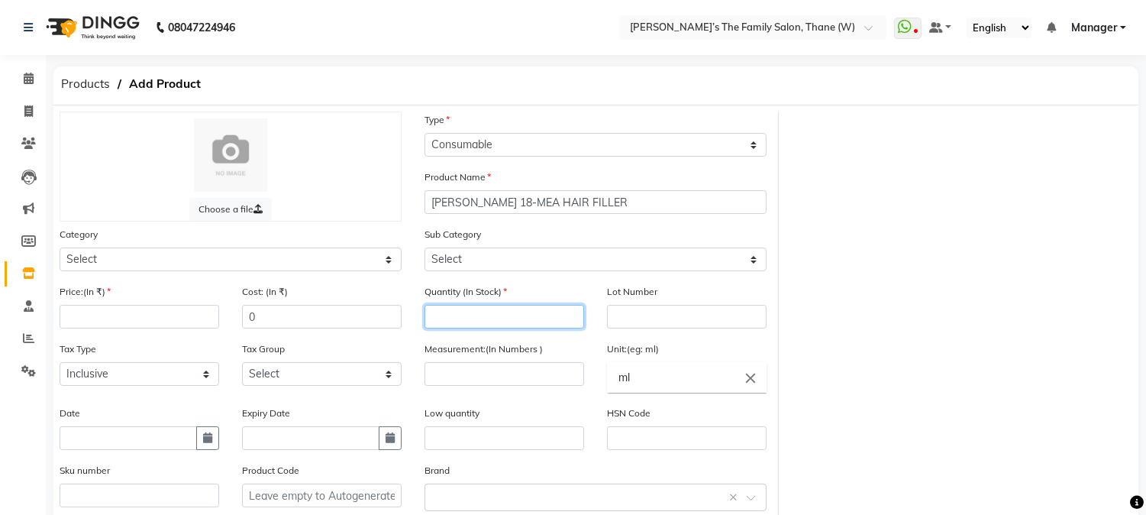
click at [527, 325] on input "number" at bounding box center [505, 317] width 160 height 24
type input "2"
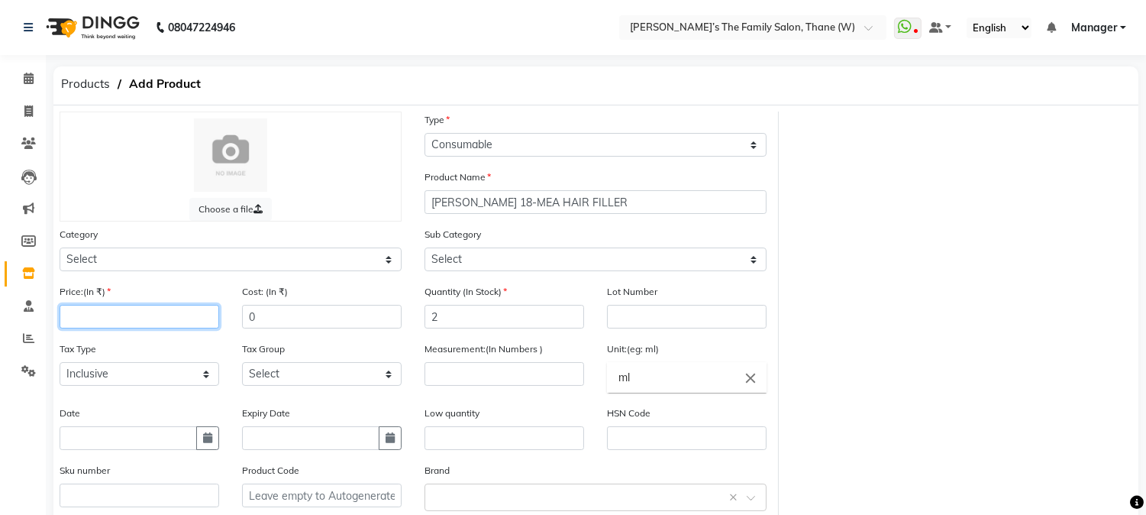
click at [168, 324] on input "number" at bounding box center [140, 317] width 160 height 24
type input "1950"
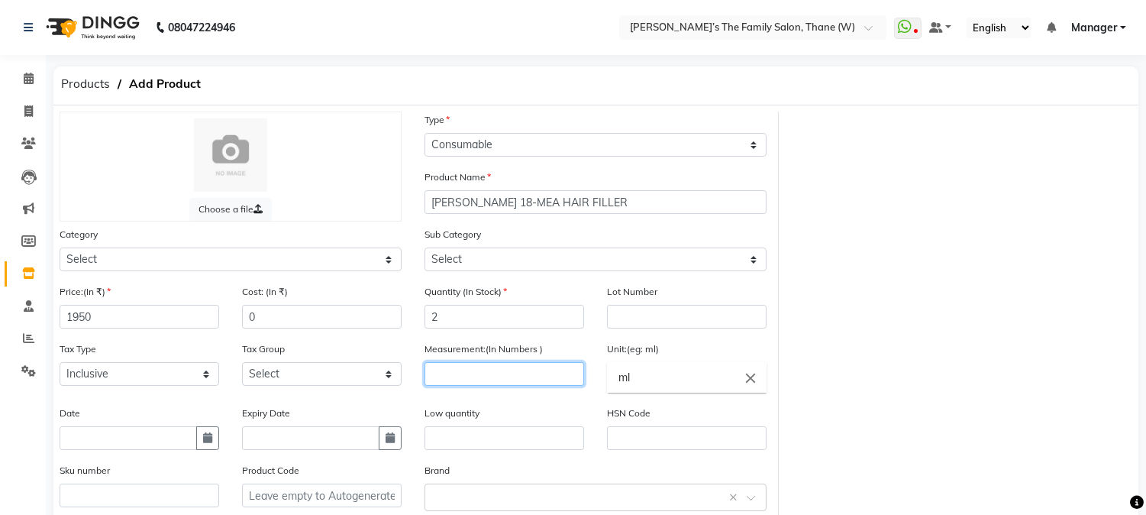
click at [477, 379] on input "number" at bounding box center [505, 374] width 160 height 24
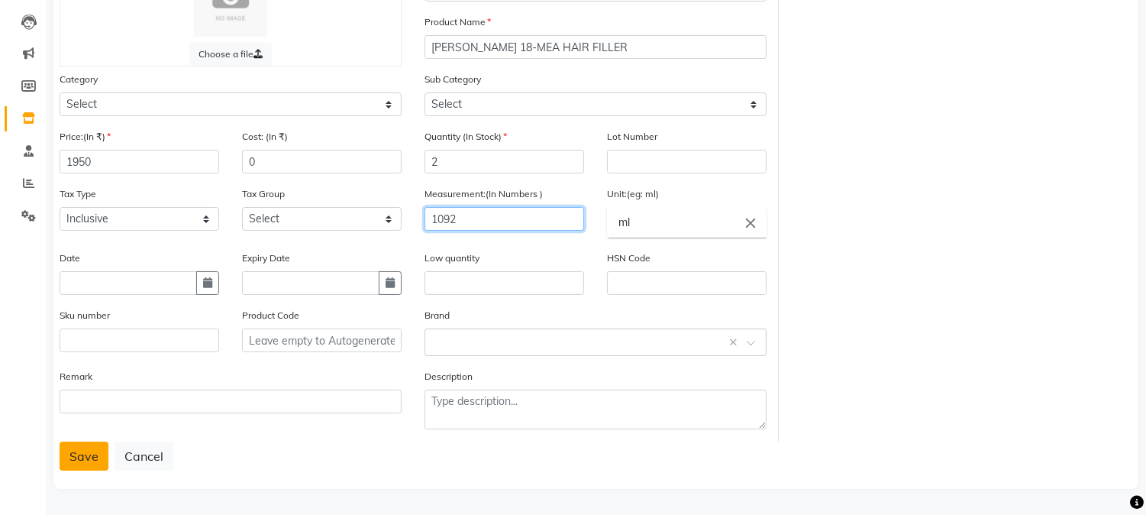
type input "1092"
click at [82, 454] on button "Save" at bounding box center [84, 455] width 49 height 29
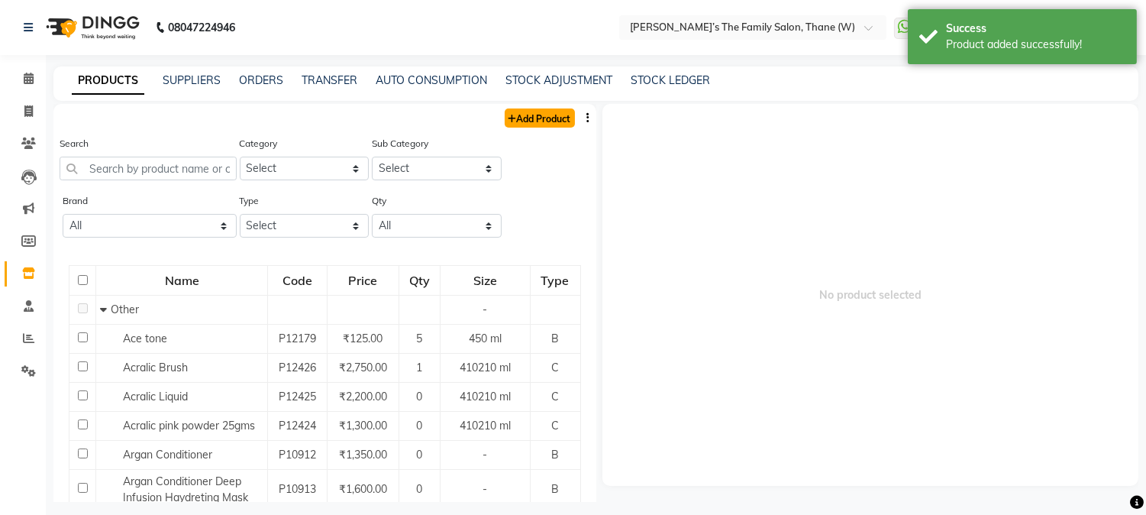
click at [560, 115] on link "Add Product" at bounding box center [540, 117] width 70 height 19
select select "true"
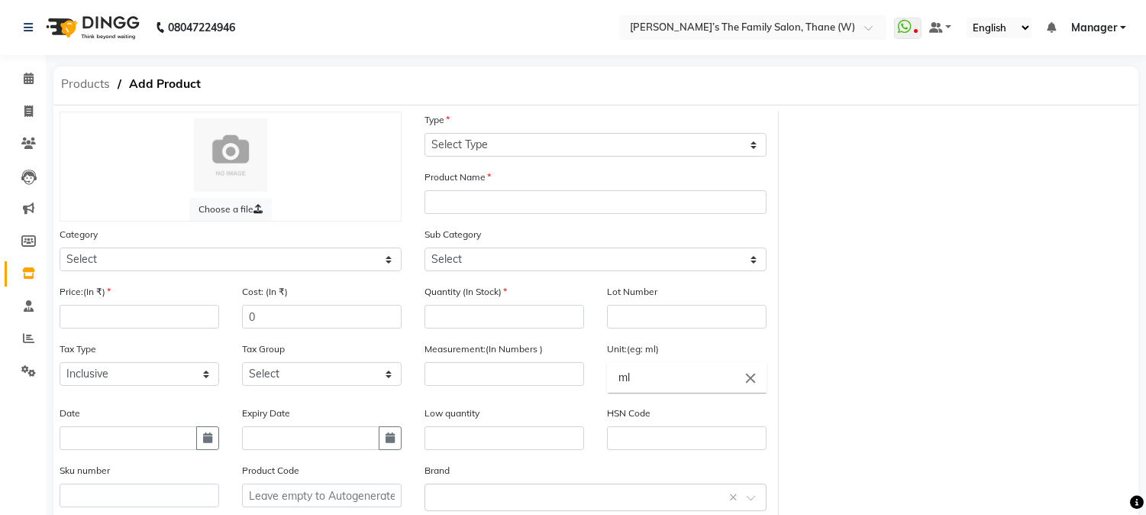
click at [69, 84] on span "Products" at bounding box center [85, 83] width 64 height 27
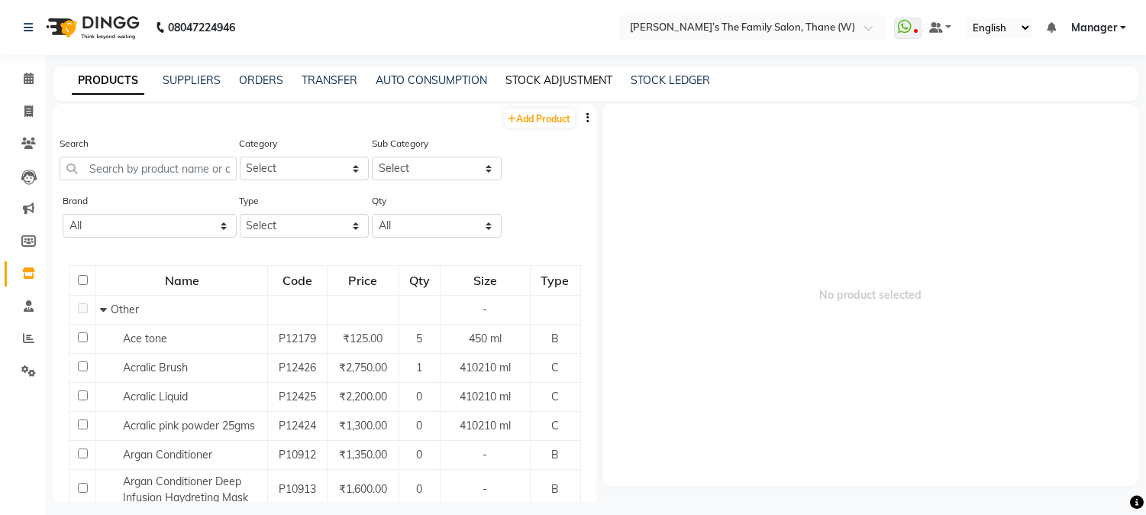
click at [525, 81] on link "STOCK ADJUSTMENT" at bounding box center [559, 80] width 107 height 14
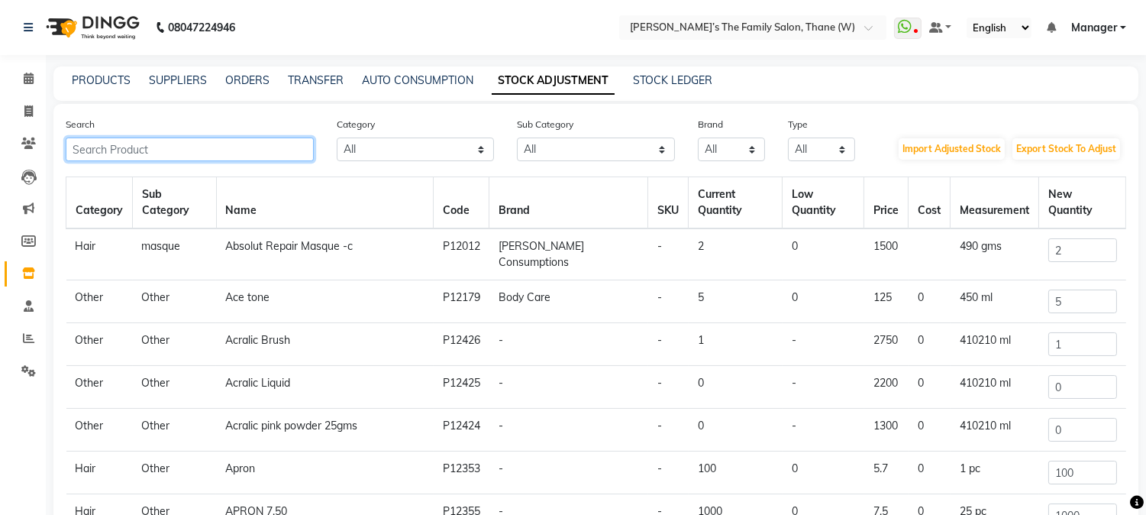
click at [230, 149] on input "text" at bounding box center [190, 149] width 248 height 24
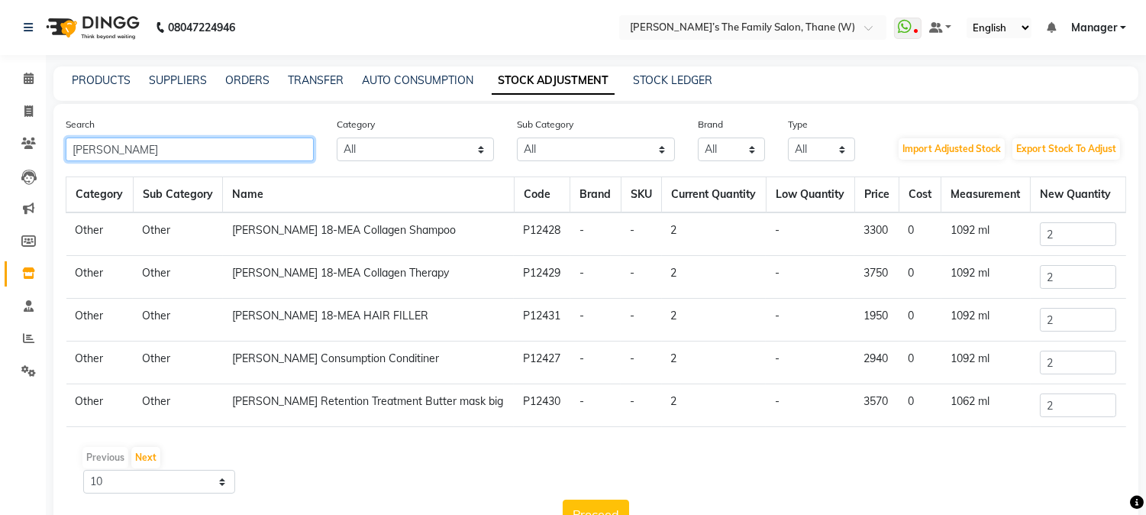
type input "[PERSON_NAME]"
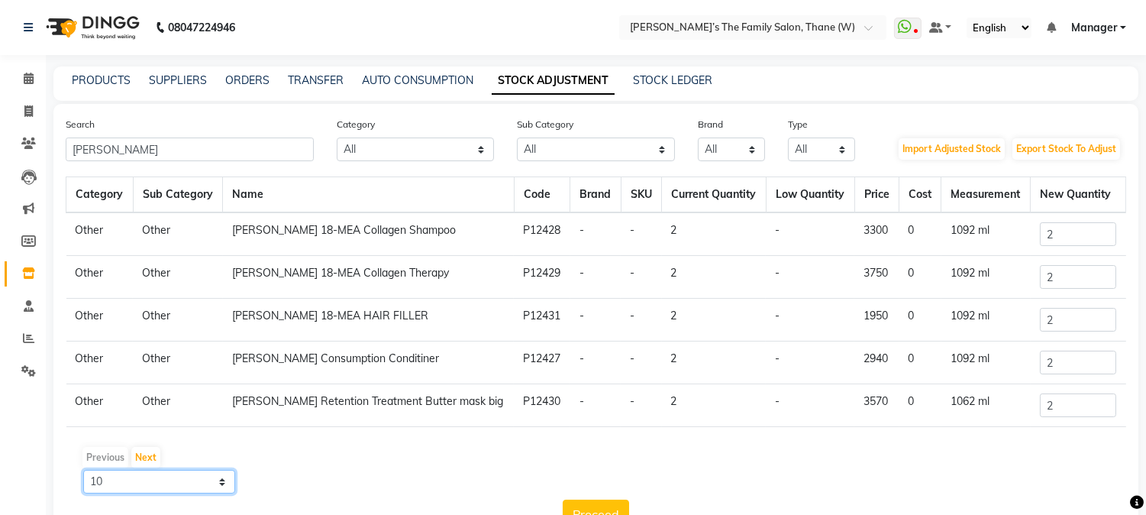
click at [162, 480] on select "10 50 100" at bounding box center [159, 482] width 152 height 24
select select "50"
click at [83, 470] on select "10 50 100" at bounding box center [159, 482] width 152 height 24
click at [395, 286] on td "[PERSON_NAME] 18-MEA Collagen Therapy" at bounding box center [368, 277] width 291 height 43
click at [1075, 225] on input "2" at bounding box center [1078, 234] width 76 height 24
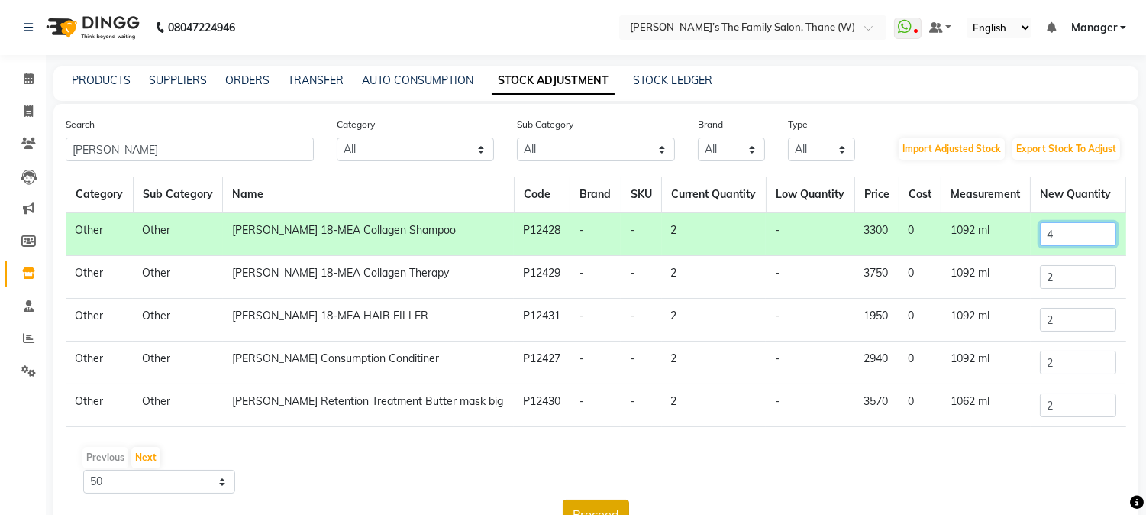
type input "4"
click at [599, 504] on button "Proceed" at bounding box center [596, 513] width 66 height 29
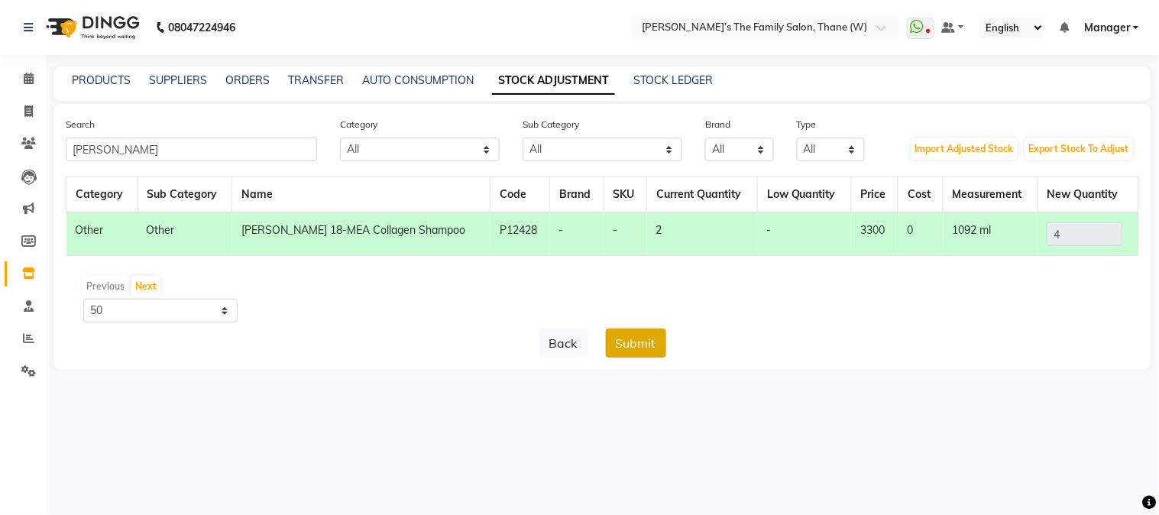
click at [638, 341] on button "Submit" at bounding box center [636, 342] width 60 height 29
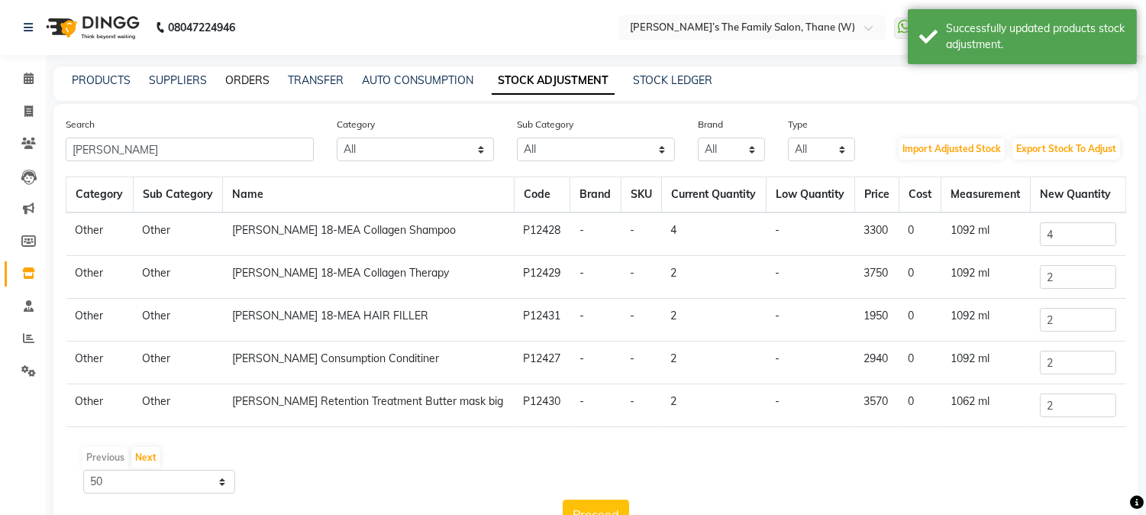
click at [248, 80] on link "ORDERS" at bounding box center [247, 80] width 44 height 14
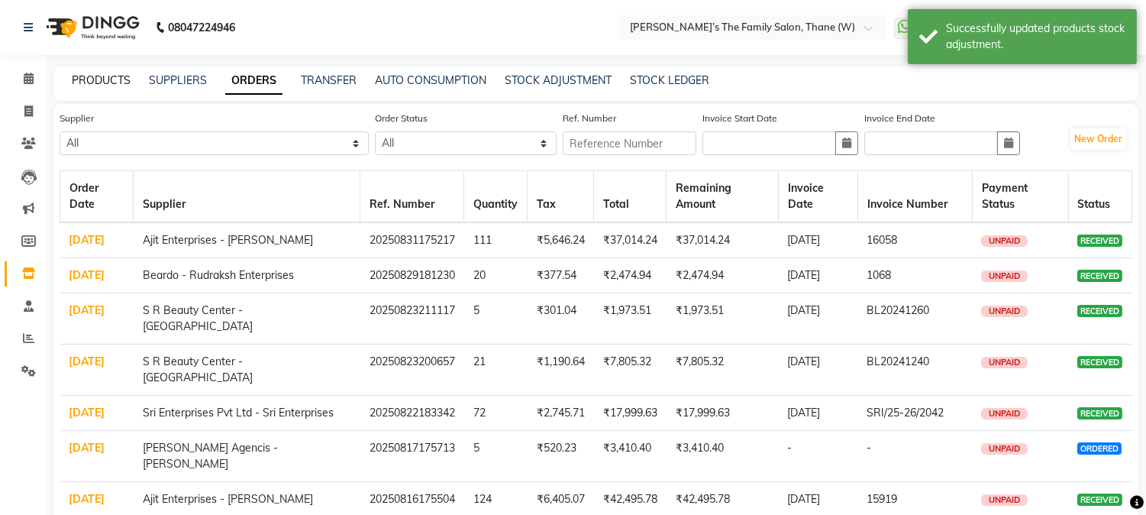
click at [113, 79] on link "PRODUCTS" at bounding box center [101, 80] width 59 height 14
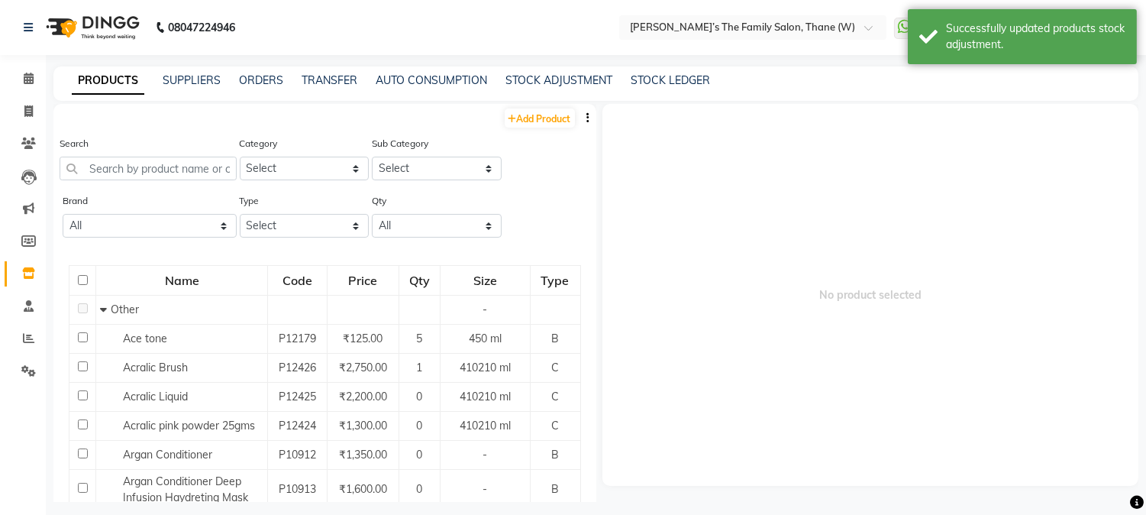
click at [563, 122] on div "Add Product" at bounding box center [324, 116] width 543 height 25
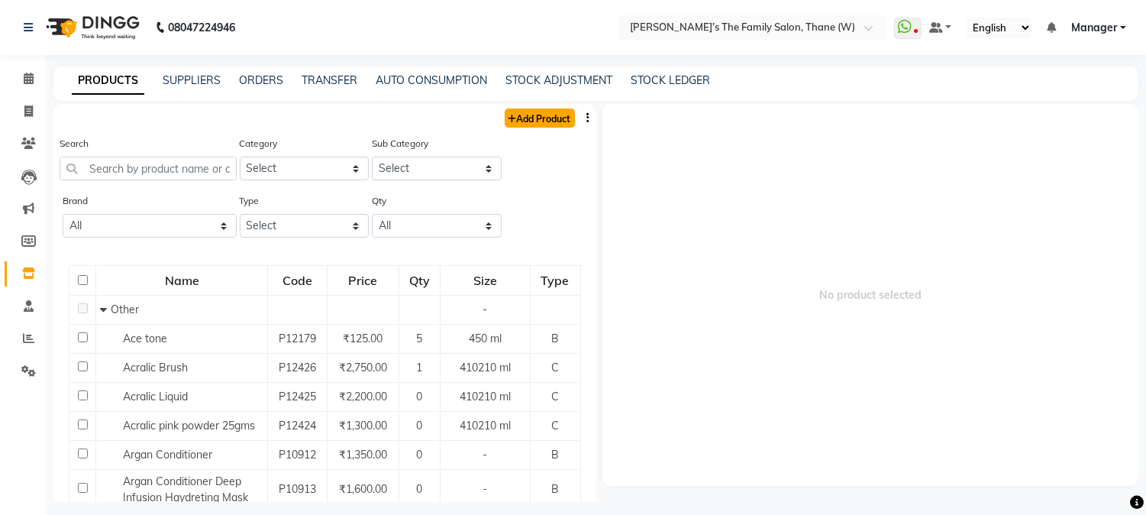
click at [554, 121] on link "Add Product" at bounding box center [540, 117] width 70 height 19
select select "true"
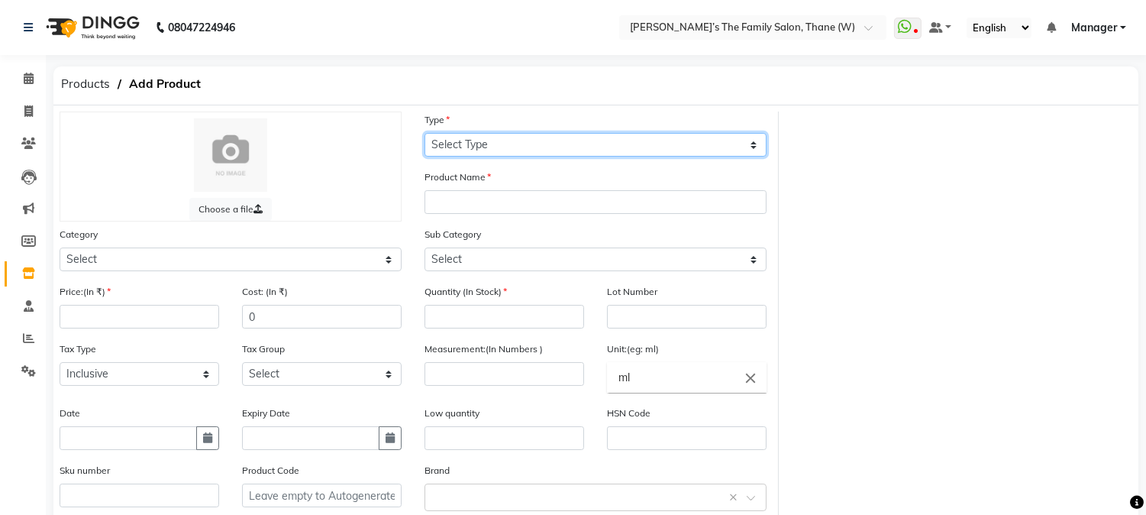
click at [556, 139] on select "Select Type Both Retail Consumable" at bounding box center [596, 145] width 342 height 24
select select "C"
click at [425, 133] on select "Select Type Both Retail Consumable" at bounding box center [596, 145] width 342 height 24
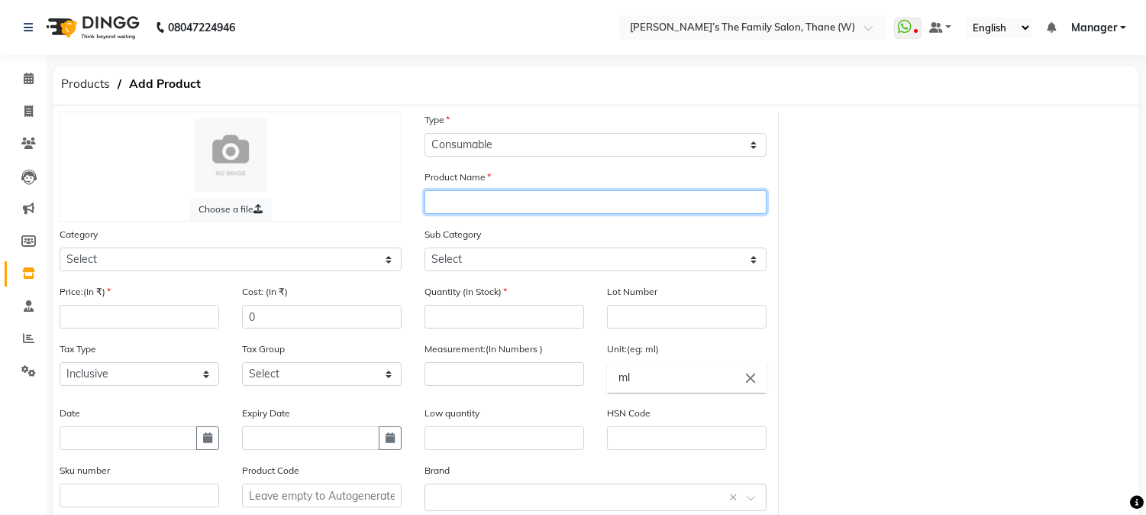
click at [503, 205] on input "text" at bounding box center [596, 202] width 342 height 24
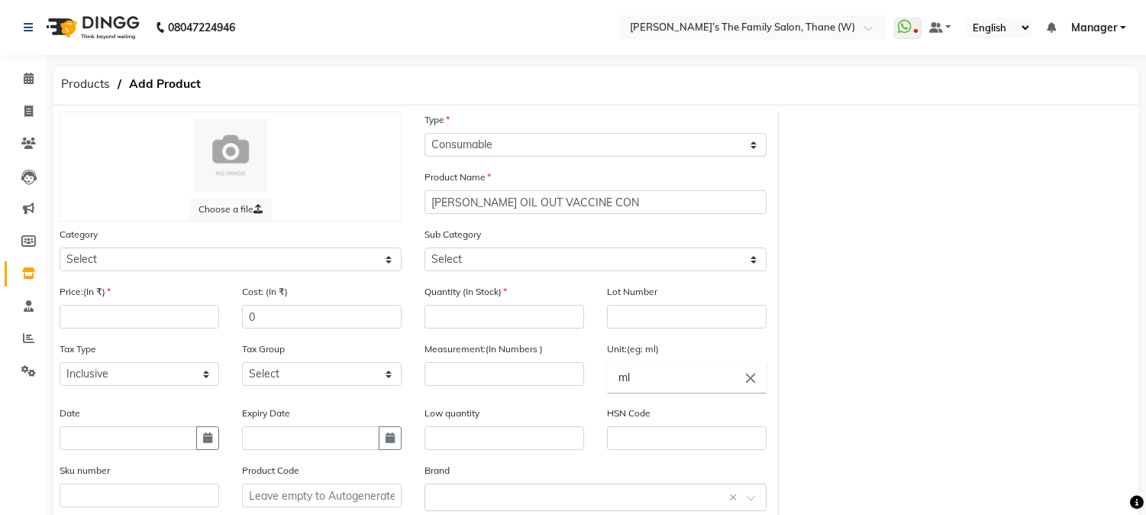
click at [543, 275] on div "Sub Category Select" at bounding box center [595, 254] width 365 height 57
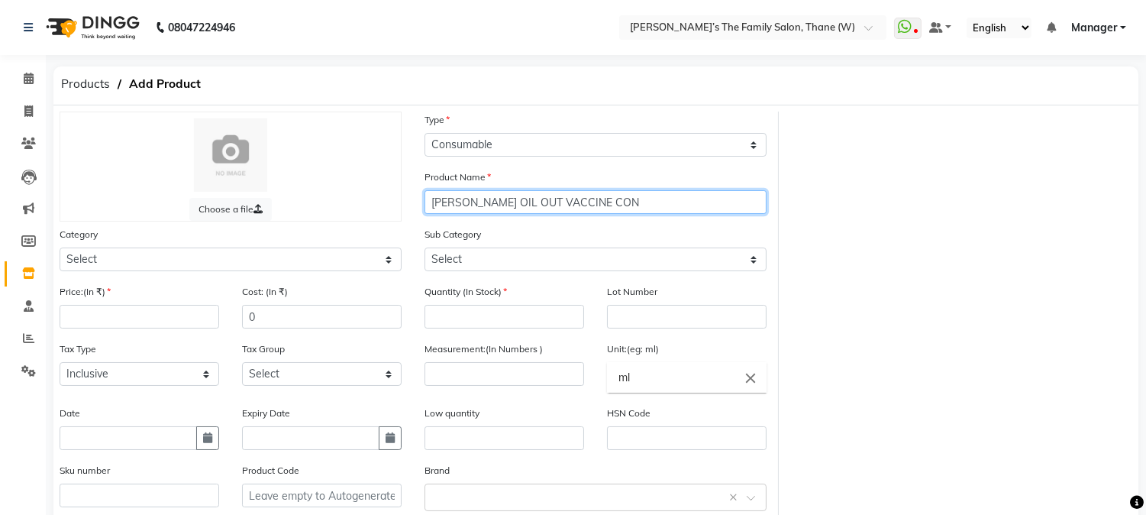
click at [615, 199] on input "[PERSON_NAME] OIL OUT VACCINE CON" at bounding box center [596, 202] width 342 height 24
type input "[PERSON_NAME] OIL OUT VACCINE CONCENTRAT"
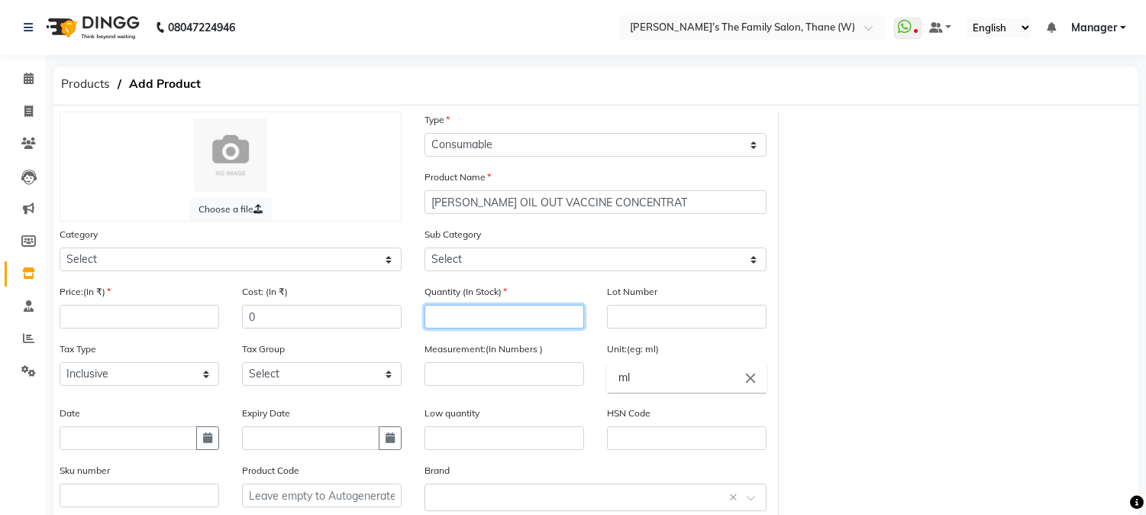
click at [540, 318] on input "number" at bounding box center [505, 317] width 160 height 24
type input "2"
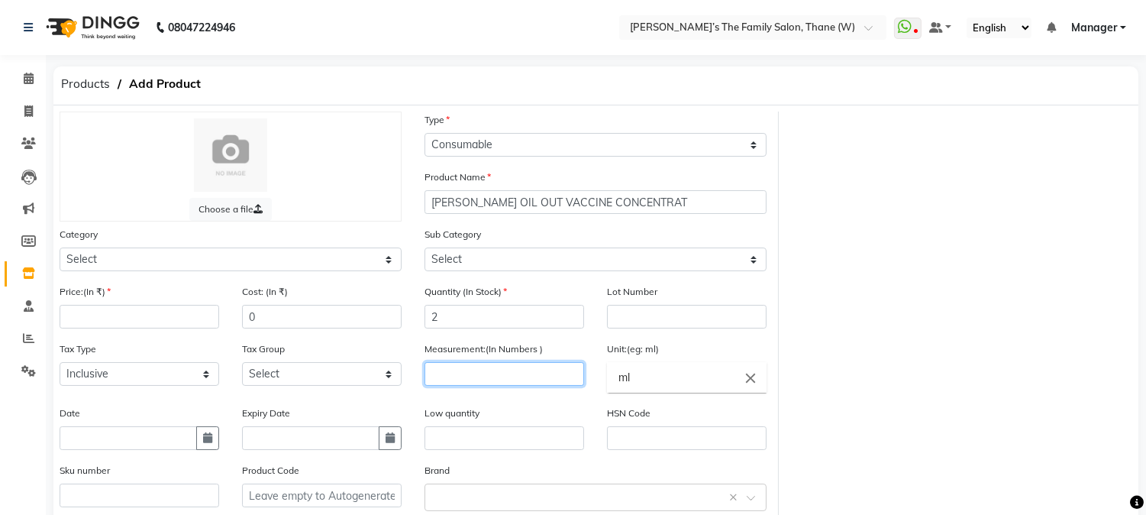
click at [504, 372] on input "number" at bounding box center [505, 374] width 160 height 24
type input "150"
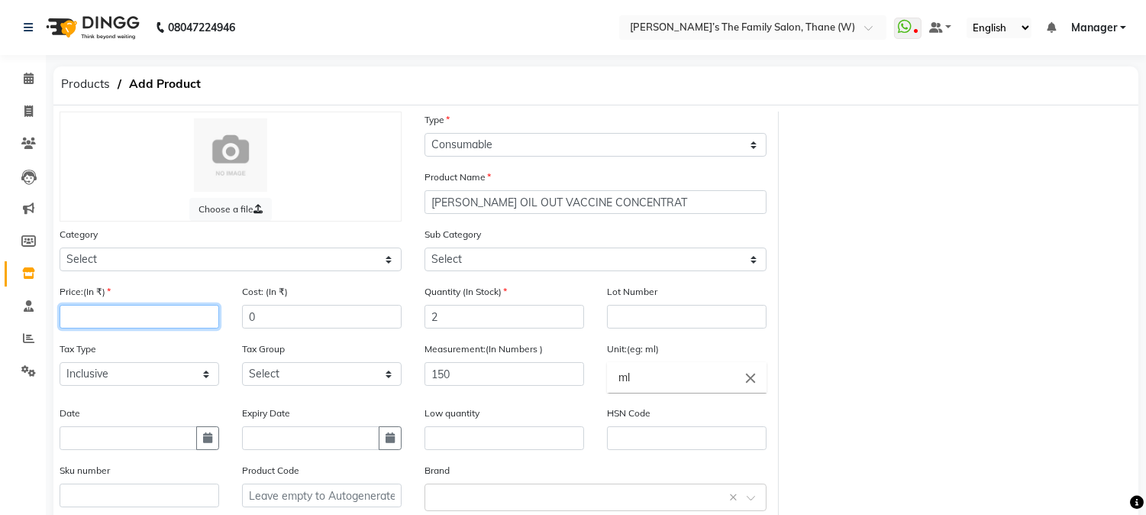
click at [209, 319] on input "number" at bounding box center [140, 317] width 160 height 24
type input "3840"
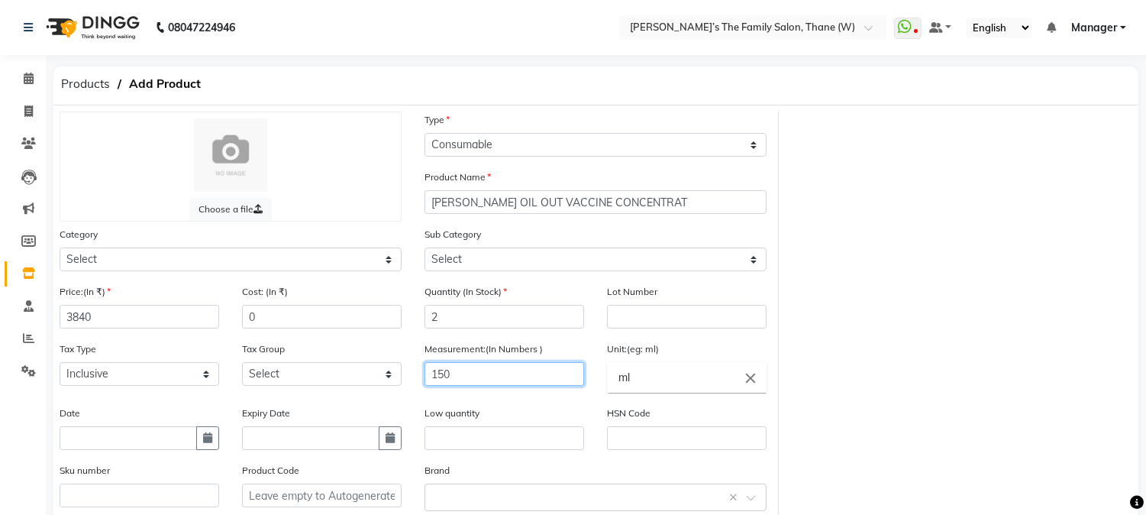
click at [467, 378] on input "150" at bounding box center [505, 374] width 160 height 24
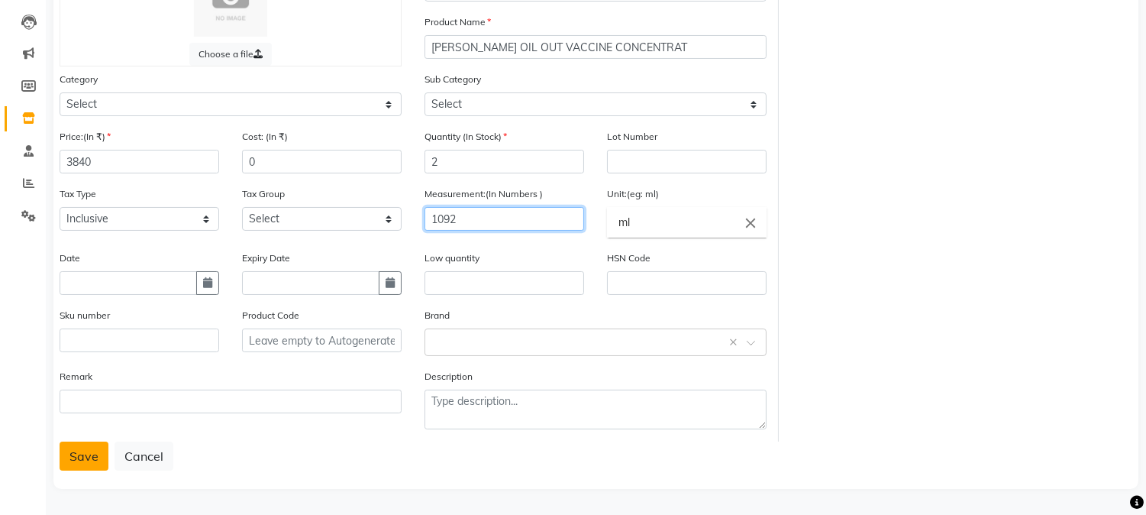
type input "1092"
click at [95, 456] on button "Save" at bounding box center [84, 455] width 49 height 29
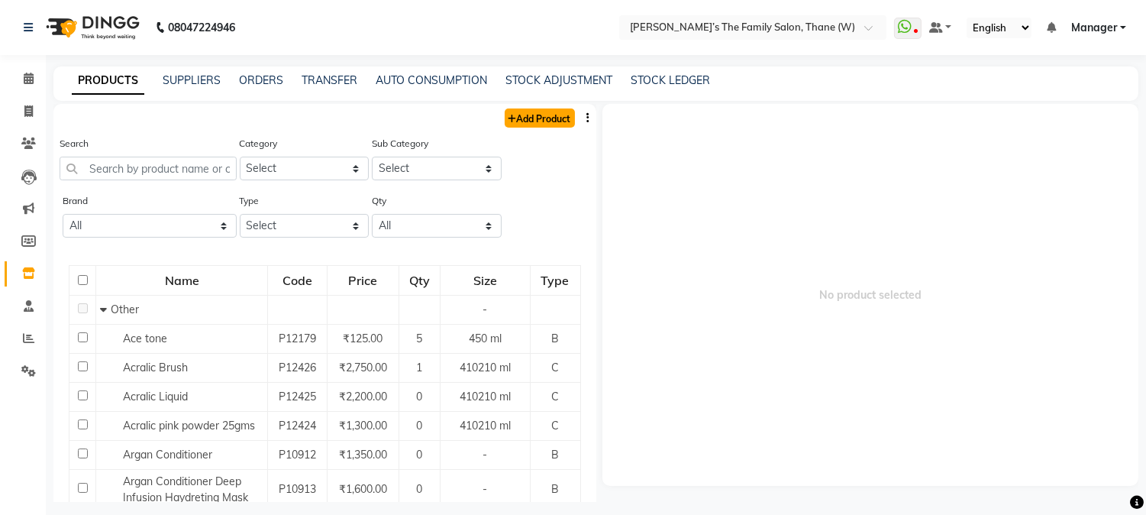
click at [517, 116] on link "Add Product" at bounding box center [540, 117] width 70 height 19
select select "true"
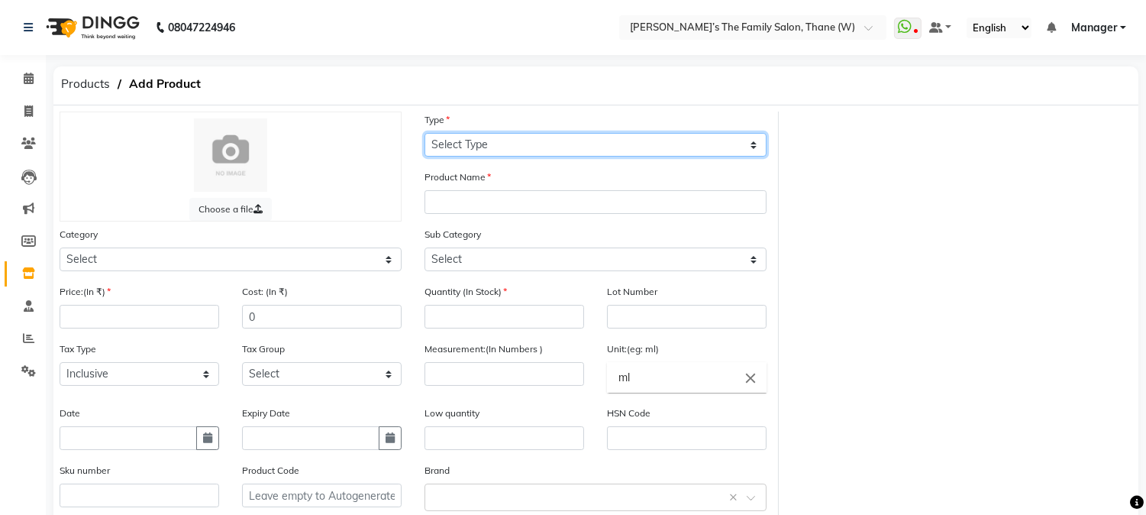
click at [516, 143] on select "Select Type Both Retail Consumable" at bounding box center [596, 145] width 342 height 24
select select "C"
click at [425, 133] on select "Select Type Both Retail Consumable" at bounding box center [596, 145] width 342 height 24
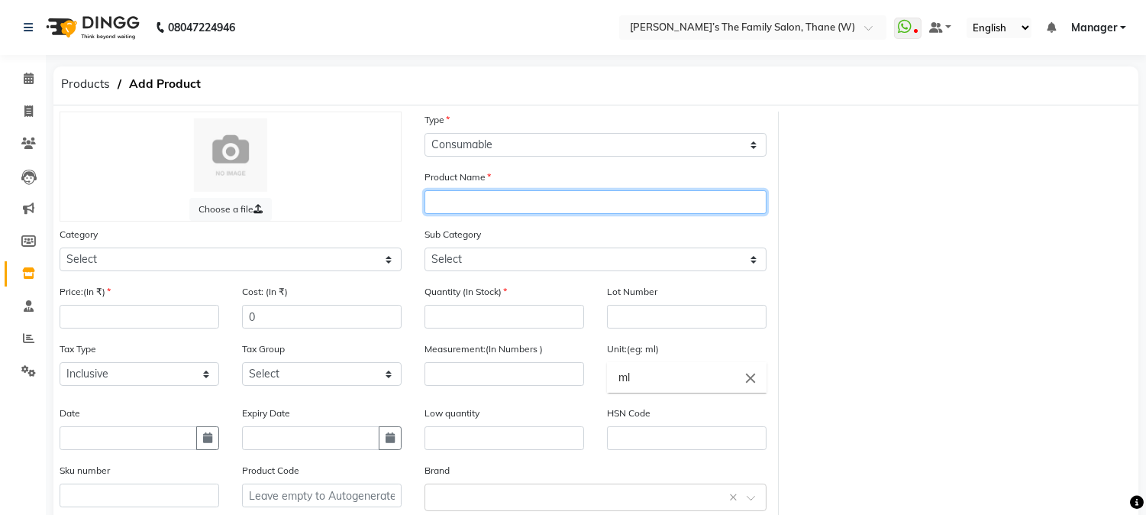
click at [499, 204] on input "text" at bounding box center [596, 202] width 342 height 24
type input "[PERSON_NAME] [MEDICAL_DATA] DEFENSE VACCINE CONCENTRET"
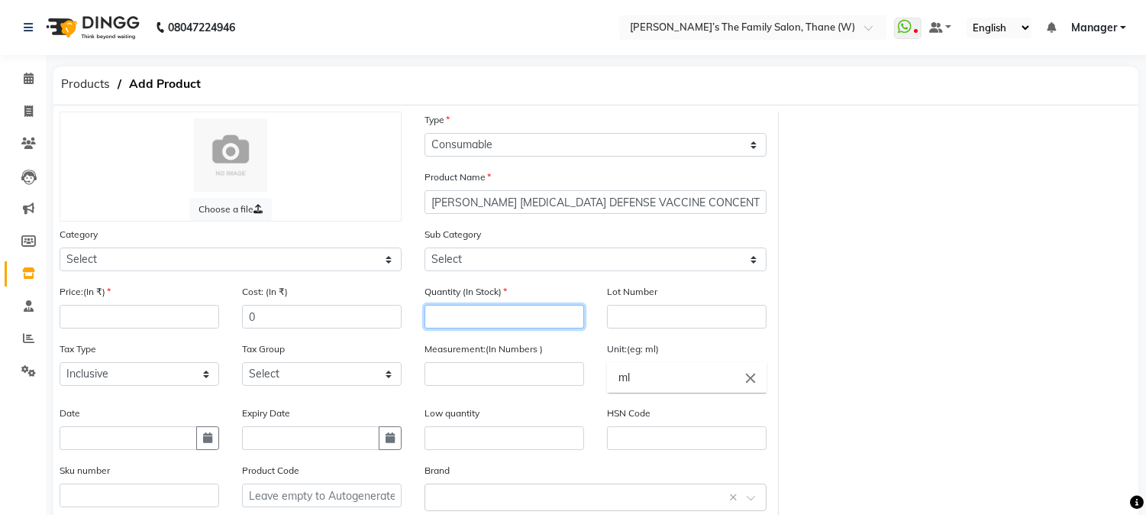
click at [494, 322] on input "number" at bounding box center [505, 317] width 160 height 24
type input "2"
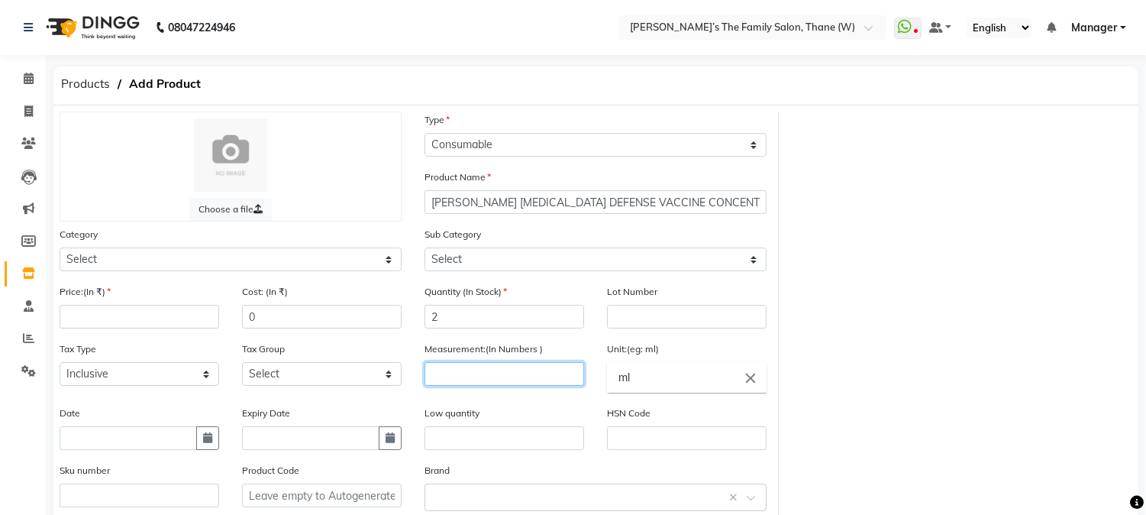
click at [486, 377] on input "number" at bounding box center [505, 374] width 160 height 24
type input "1092"
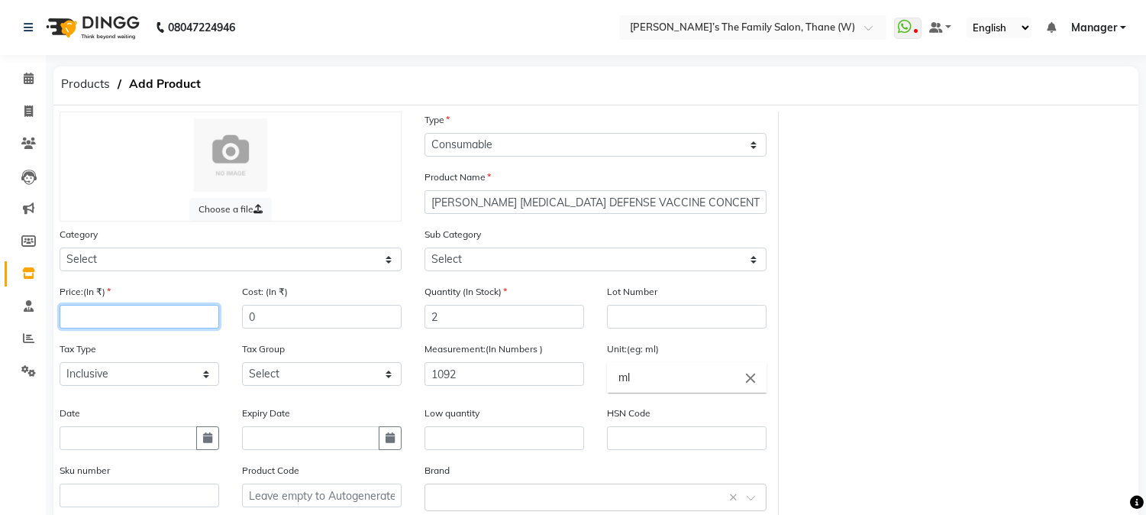
click at [166, 318] on input "number" at bounding box center [140, 317] width 160 height 24
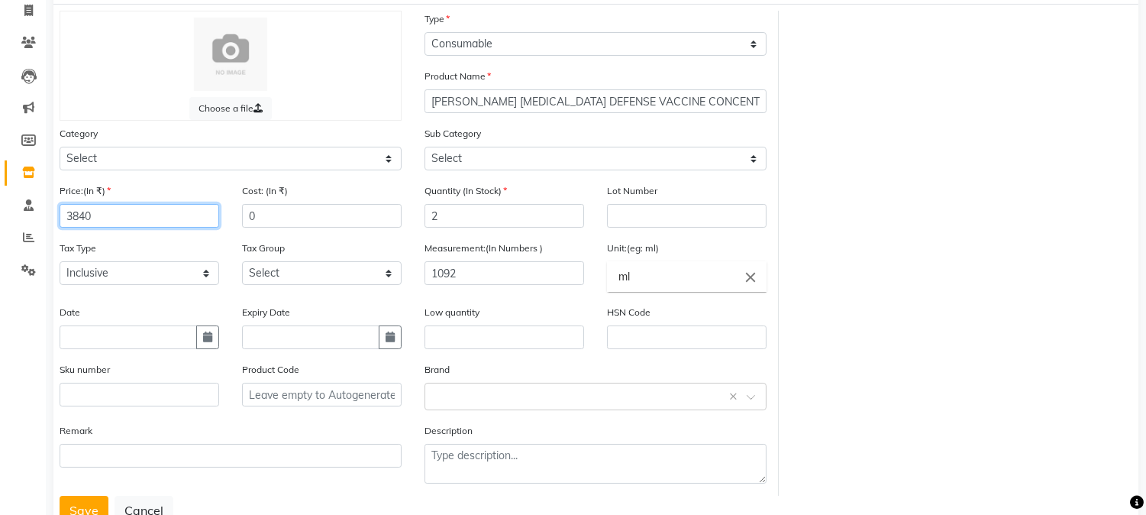
scroll to position [156, 0]
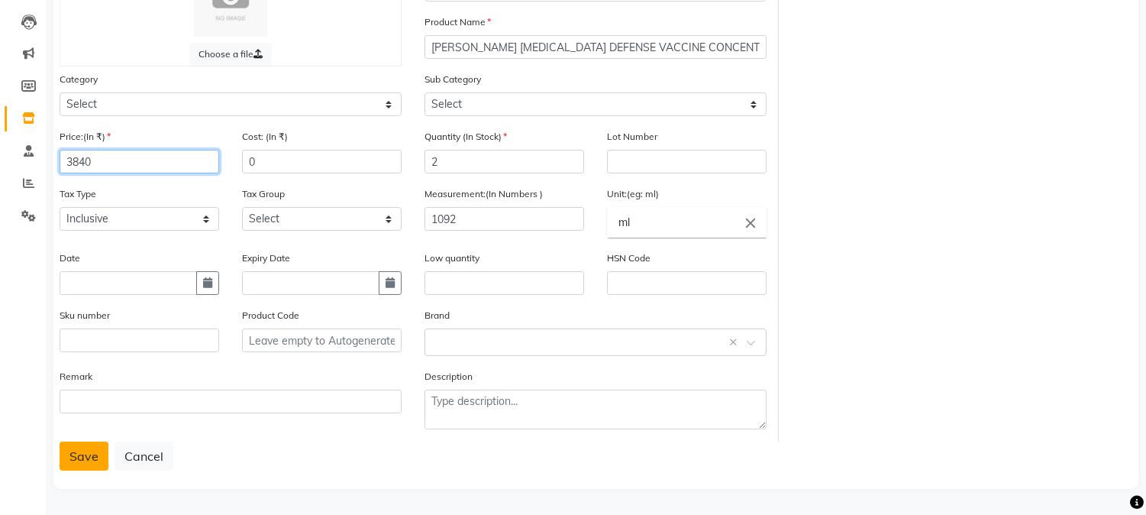
type input "3840"
click at [94, 460] on button "Save" at bounding box center [84, 455] width 49 height 29
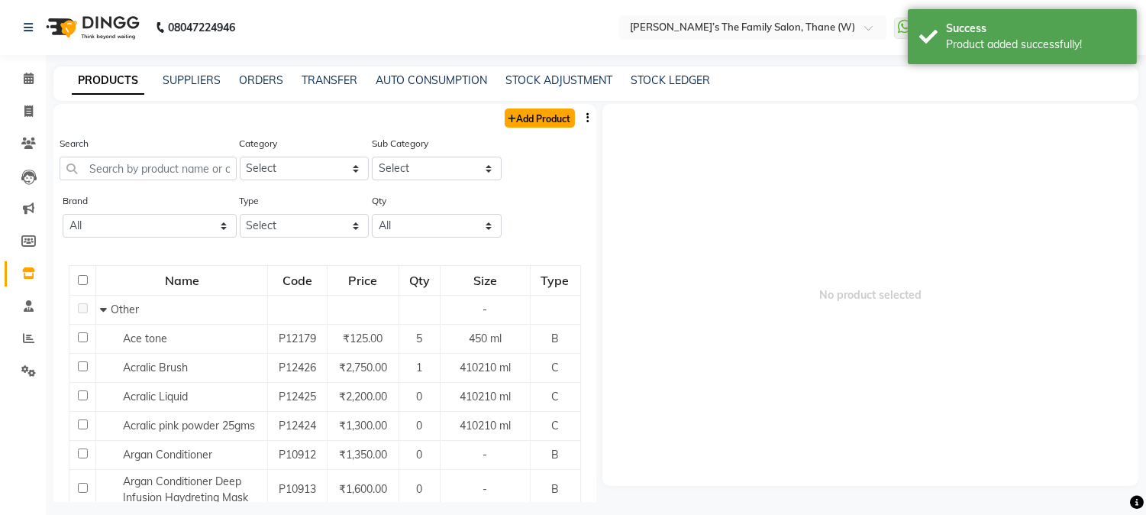
click at [544, 118] on link "Add Product" at bounding box center [540, 117] width 70 height 19
select select "true"
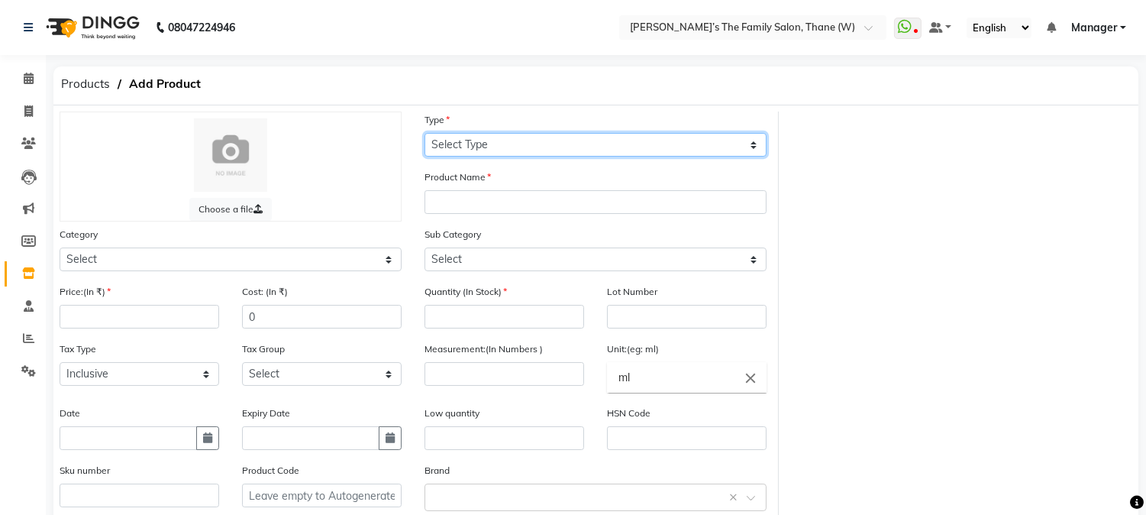
click at [548, 145] on select "Select Type Both Retail Consumable" at bounding box center [596, 145] width 342 height 24
select select "C"
click at [425, 133] on select "Select Type Both Retail Consumable" at bounding box center [596, 145] width 342 height 24
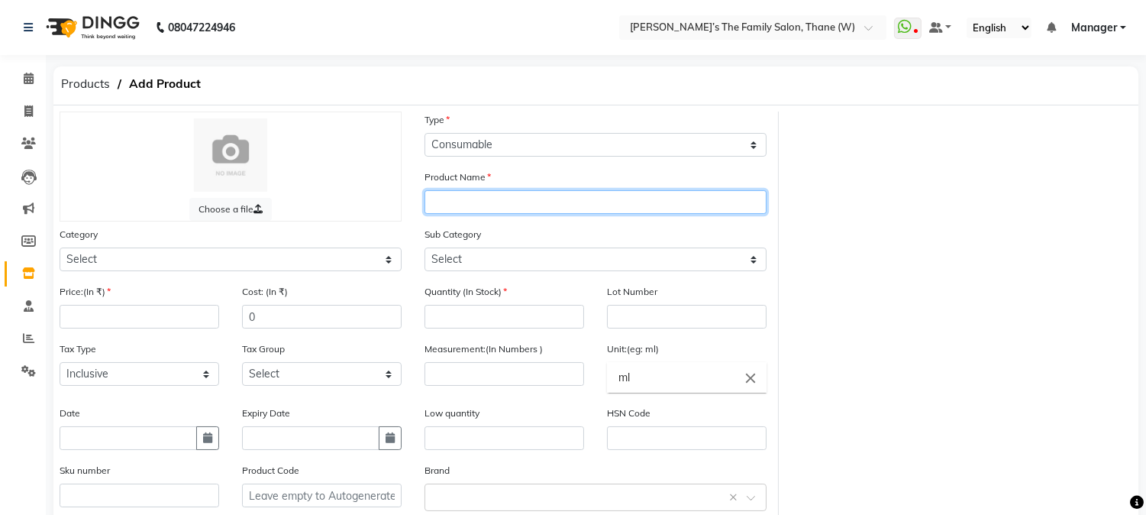
click at [523, 196] on input "text" at bounding box center [596, 202] width 342 height 24
type input "[PERSON_NAME] OIL OUT VACCINE CONCENTRET"
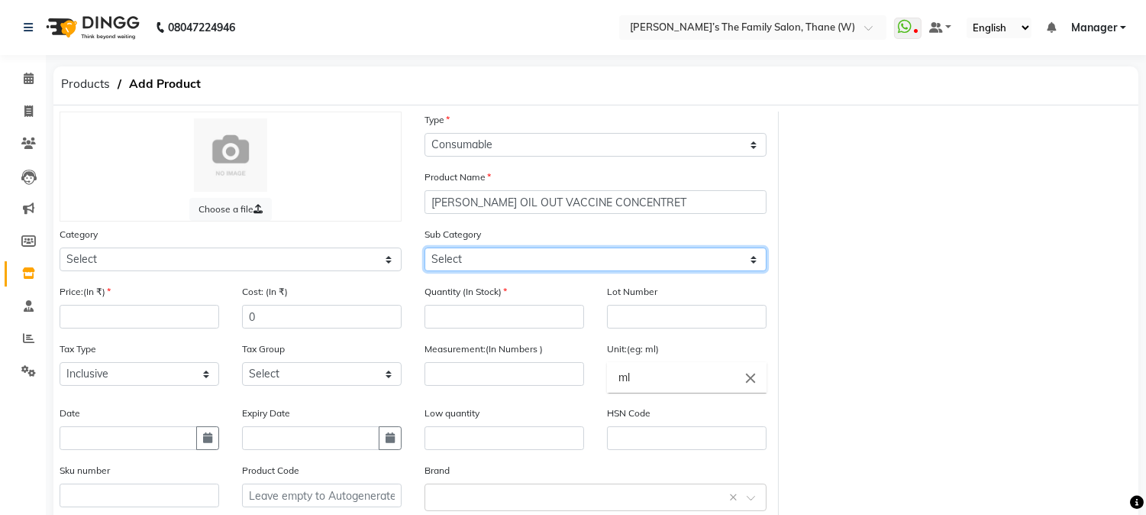
click at [507, 254] on select "Select" at bounding box center [596, 259] width 342 height 24
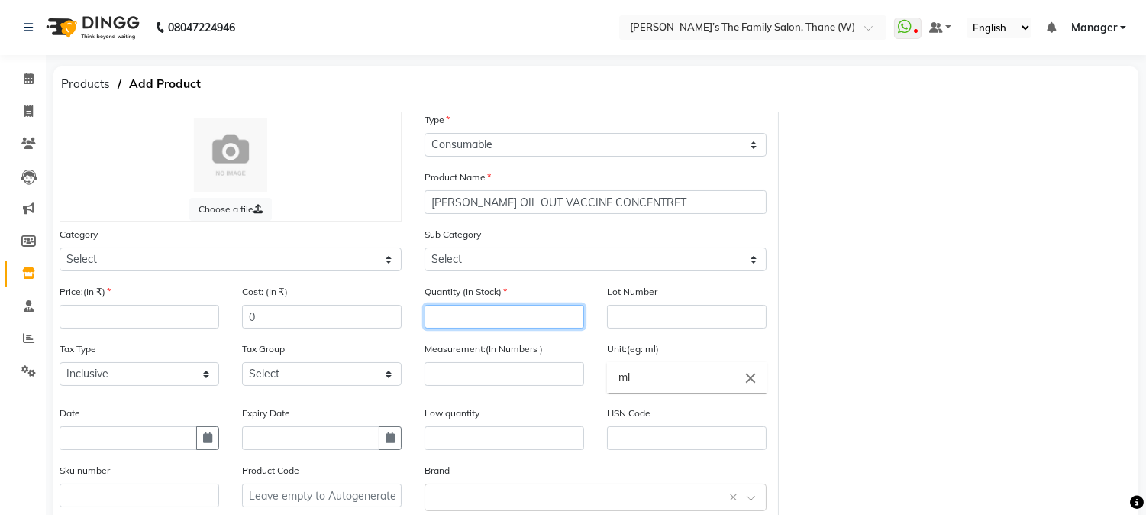
click at [506, 315] on input "number" at bounding box center [505, 317] width 160 height 24
type input "1"
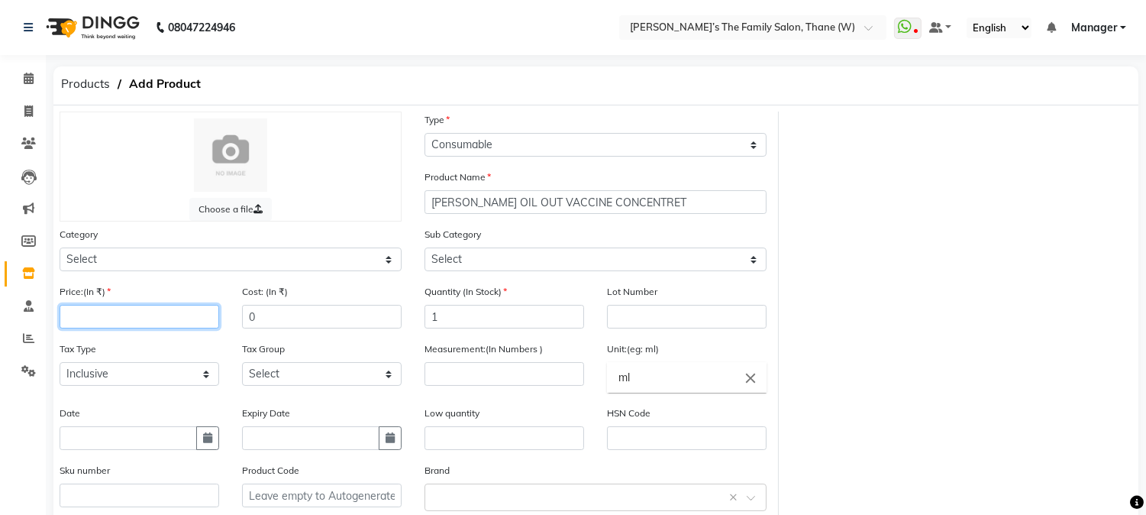
click at [193, 318] on input "number" at bounding box center [140, 317] width 160 height 24
type input "3840"
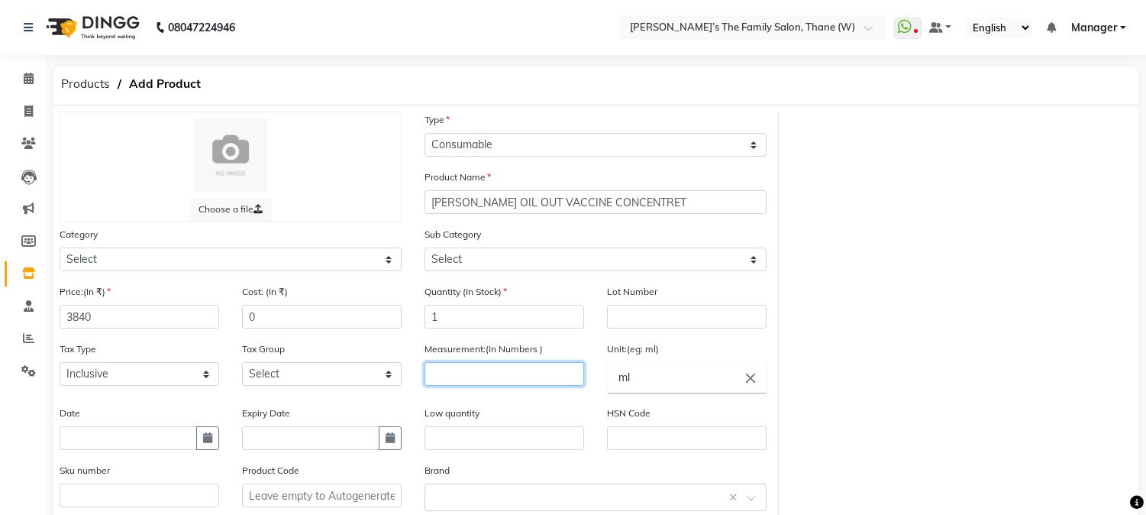
click at [490, 377] on input "number" at bounding box center [505, 374] width 160 height 24
type input "1"
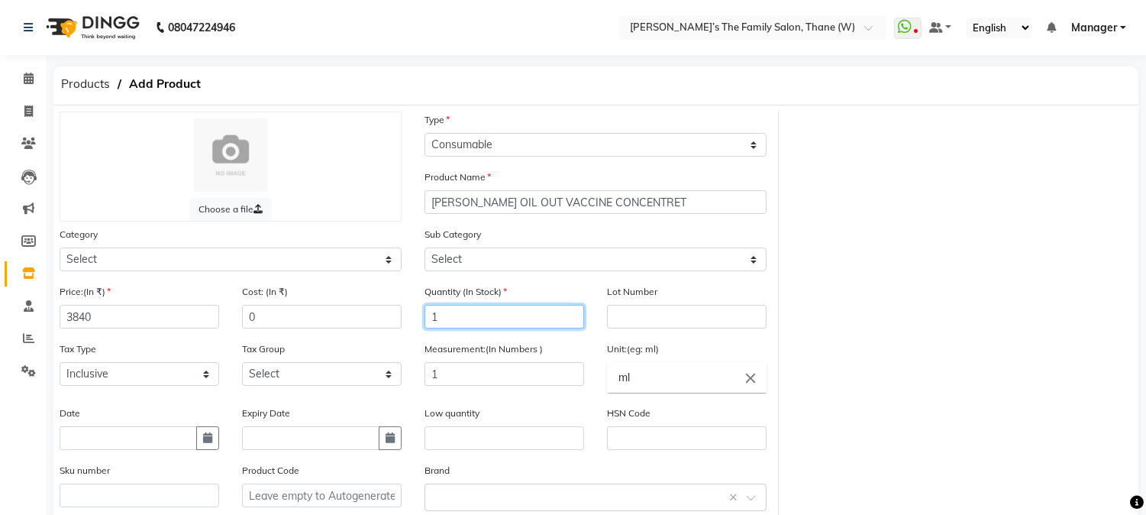
click at [487, 314] on input "1" at bounding box center [505, 317] width 160 height 24
type input "6"
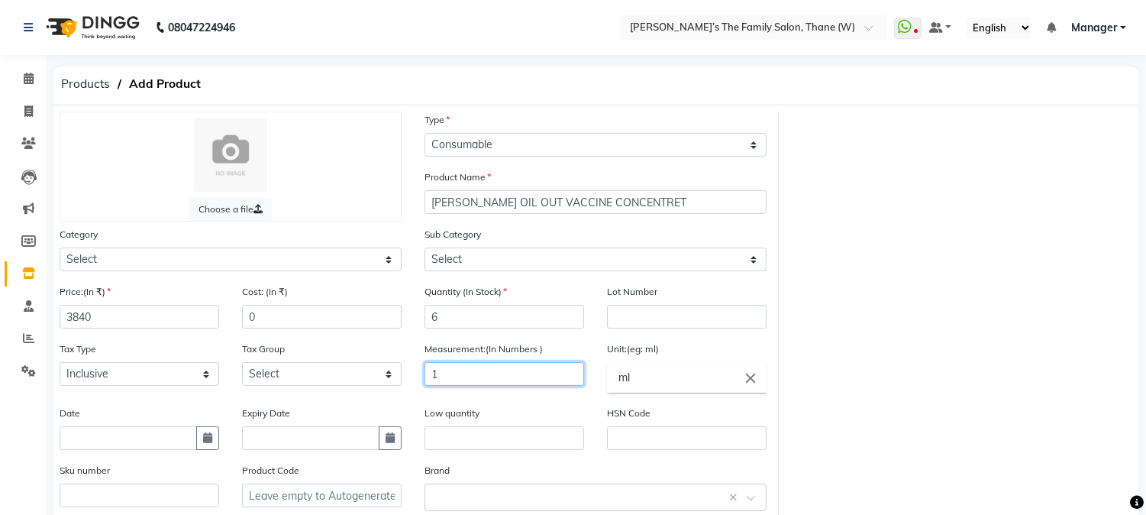
click at [483, 372] on input "1" at bounding box center [505, 374] width 160 height 24
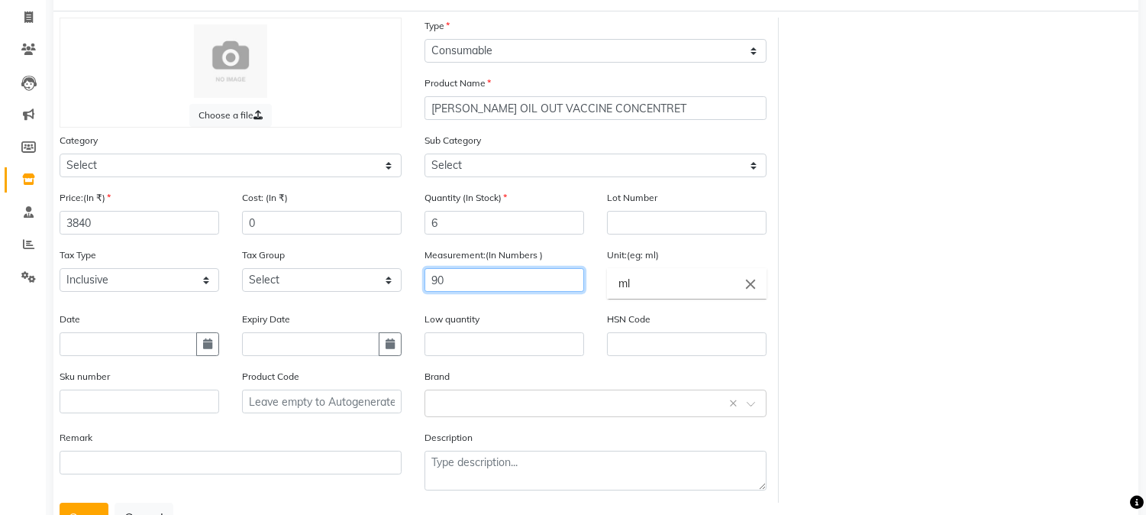
scroll to position [156, 0]
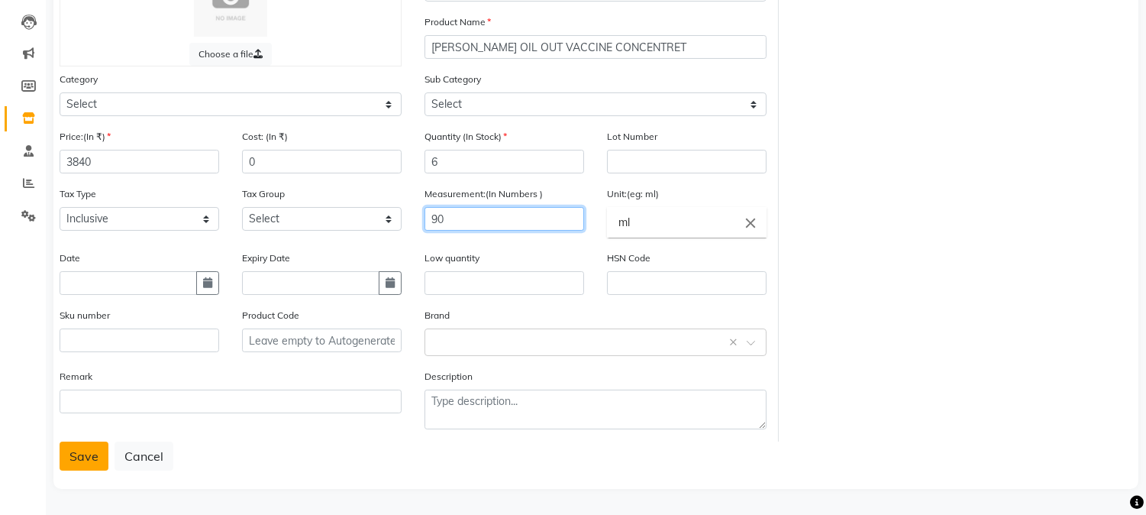
type input "90"
click at [84, 457] on button "Save" at bounding box center [84, 455] width 49 height 29
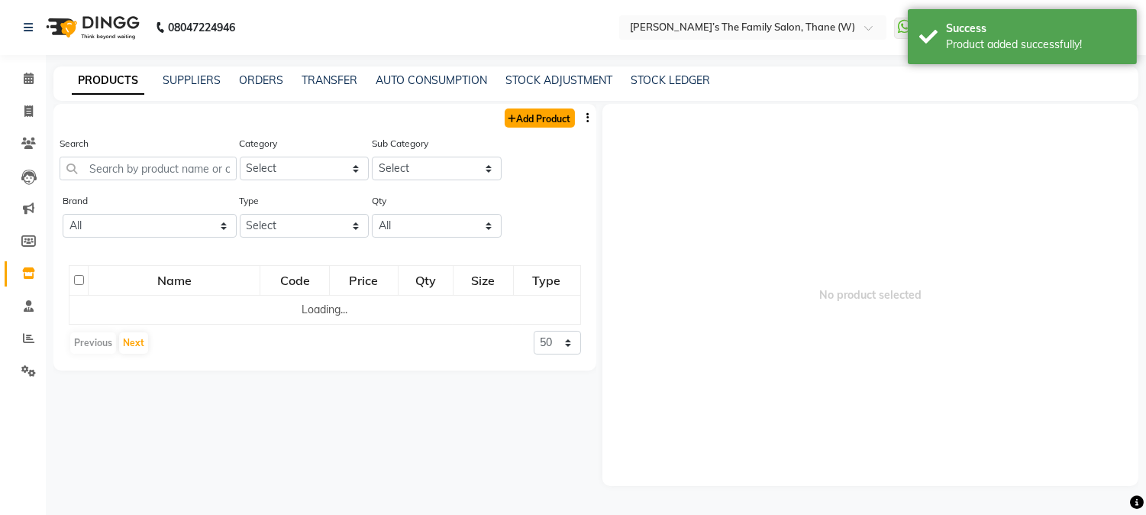
click at [554, 118] on link "Add Product" at bounding box center [540, 117] width 70 height 19
select select "true"
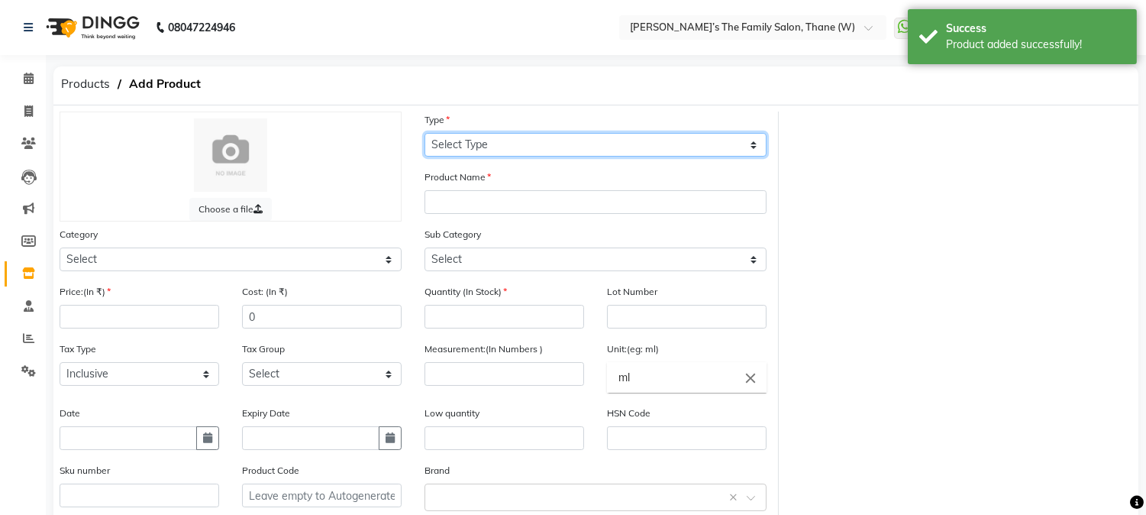
click at [473, 147] on select "Select Type Both Retail Consumable" at bounding box center [596, 145] width 342 height 24
select select "C"
click at [425, 133] on select "Select Type Both Retail Consumable" at bounding box center [596, 145] width 342 height 24
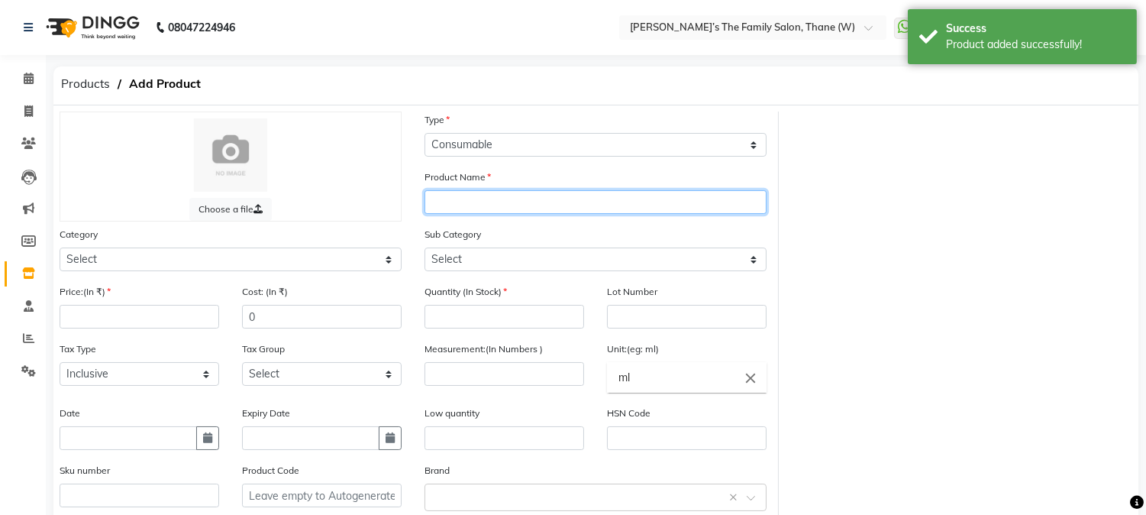
click at [489, 200] on input "text" at bounding box center [596, 202] width 342 height 24
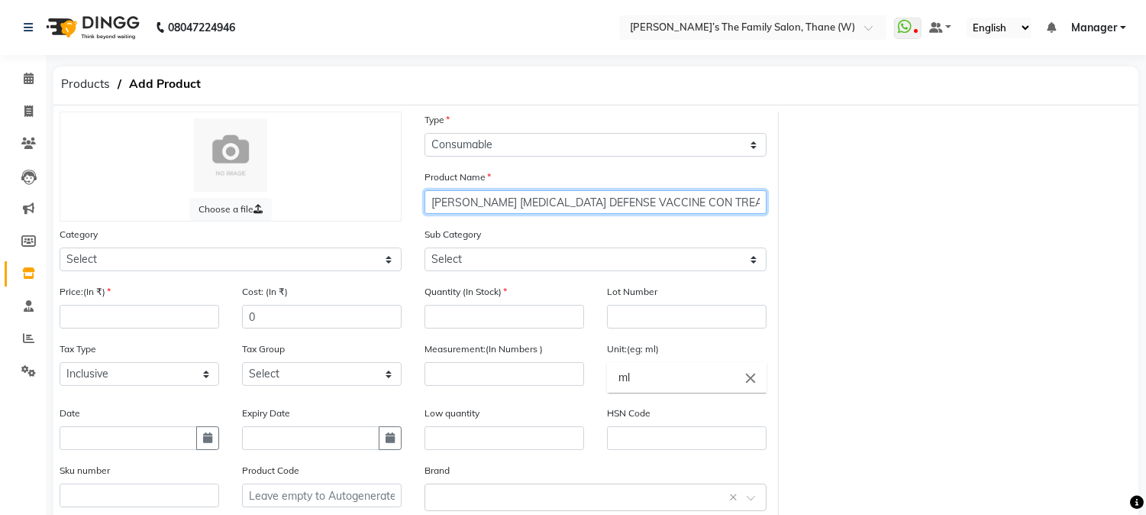
type input "[PERSON_NAME] [MEDICAL_DATA] DEFENSE VACCINE CON TREATMENT"
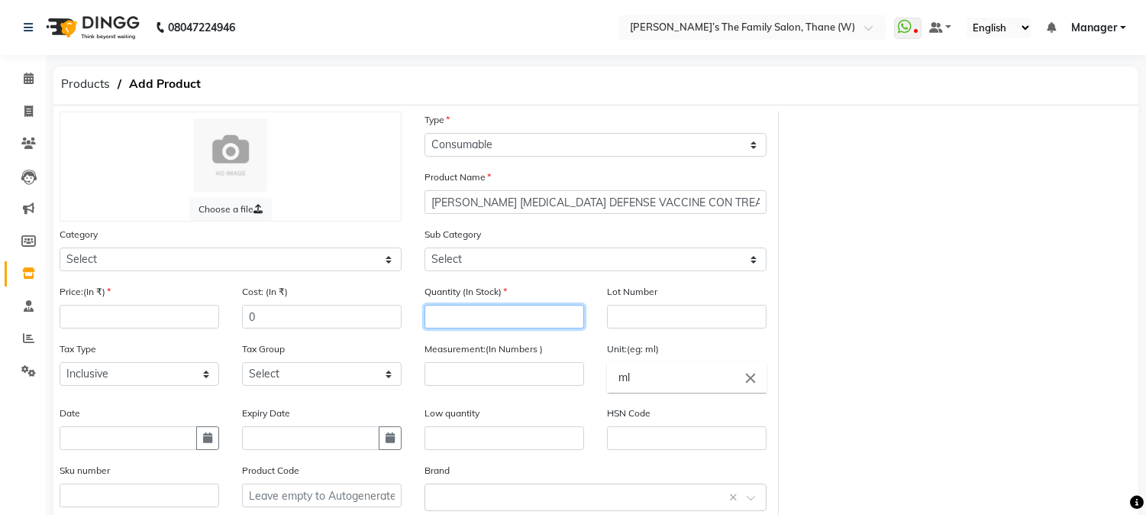
click at [466, 314] on input "number" at bounding box center [505, 317] width 160 height 24
type input "12"
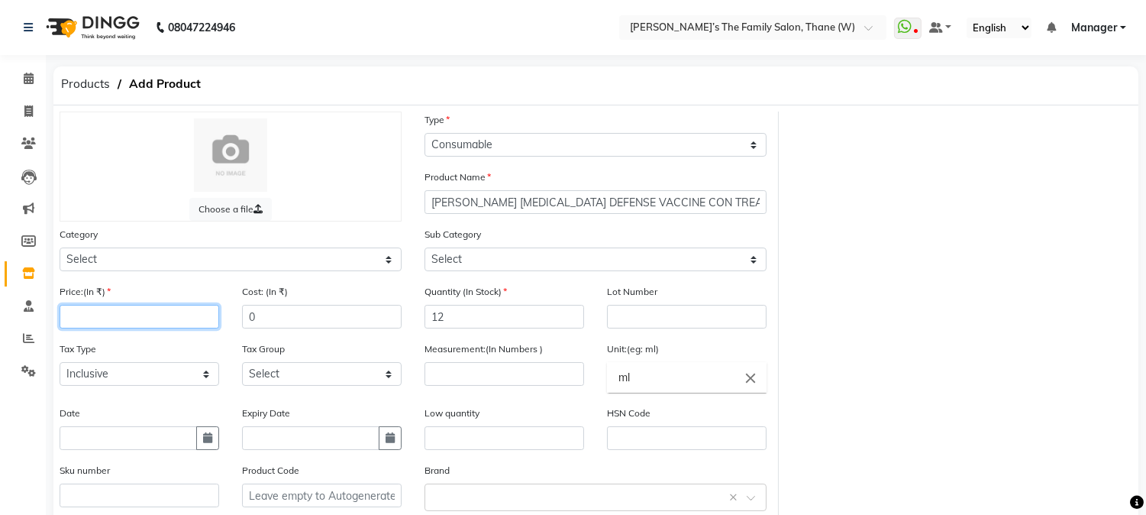
click at [208, 317] on input "number" at bounding box center [140, 317] width 160 height 24
type input "3840"
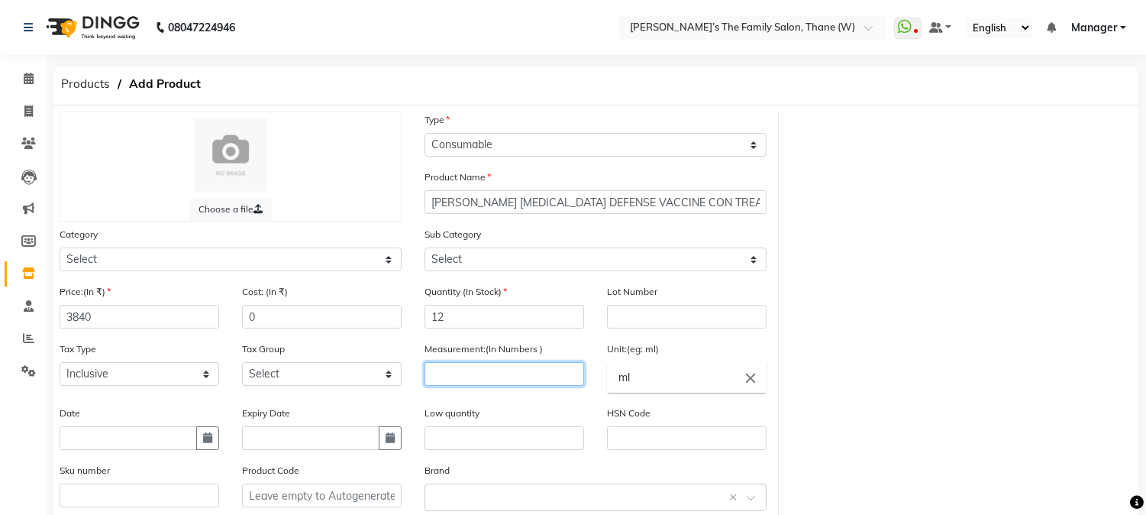
click at [517, 376] on input "number" at bounding box center [505, 374] width 160 height 24
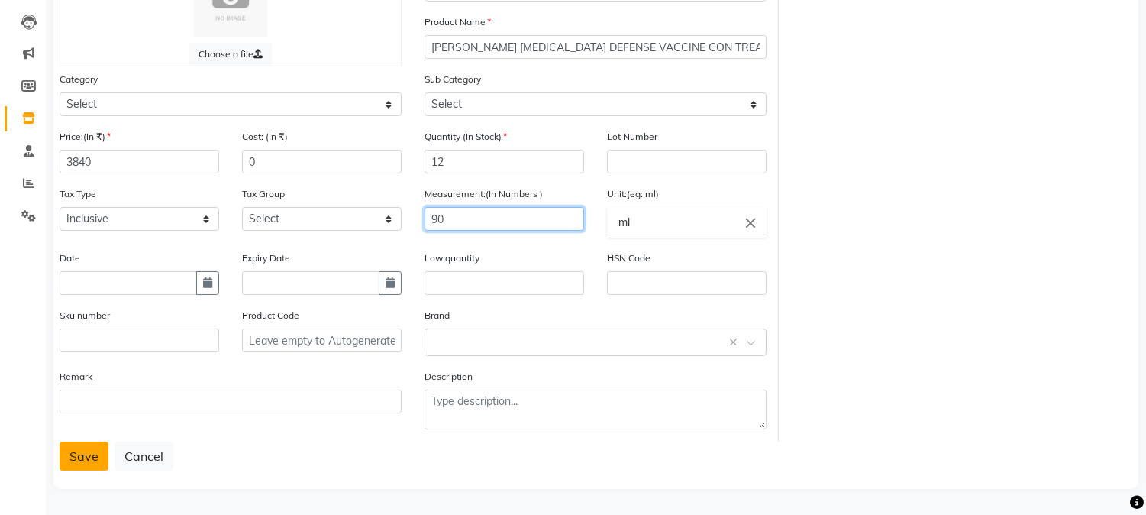
type input "90"
click at [76, 449] on button "Save" at bounding box center [84, 455] width 49 height 29
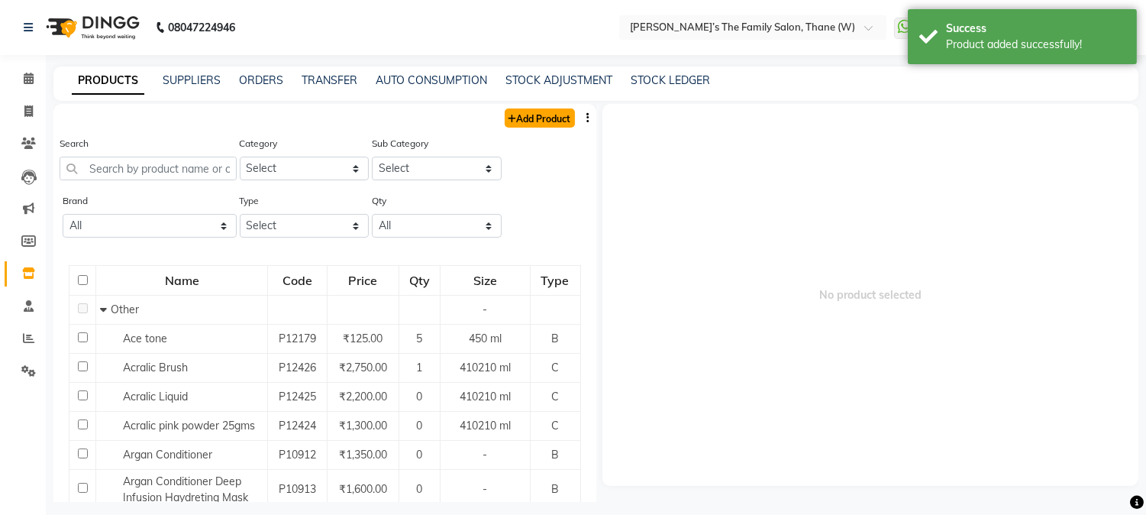
click at [505, 126] on link "Add Product" at bounding box center [540, 117] width 70 height 19
select select "true"
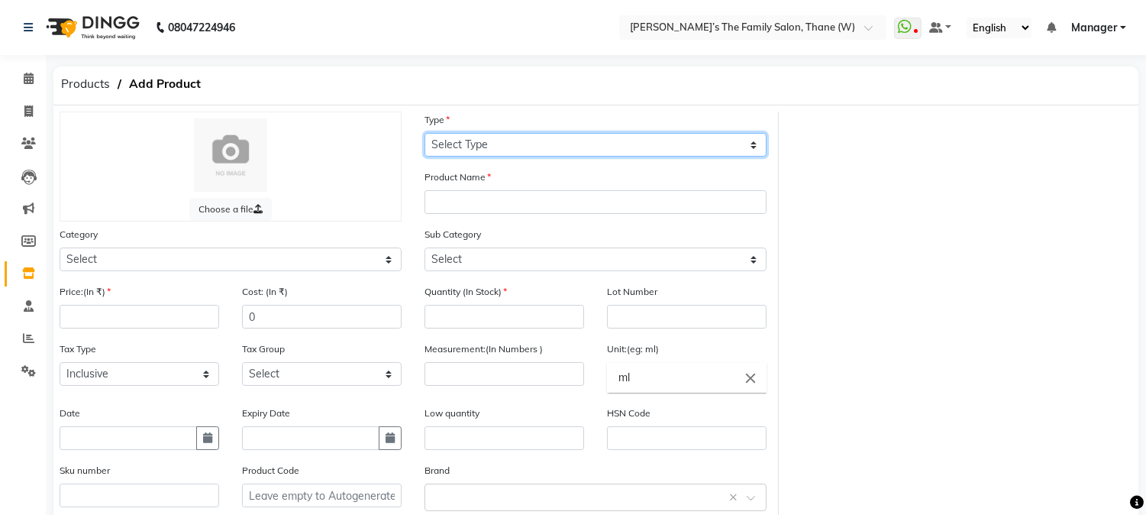
click at [509, 140] on select "Select Type Both Retail Consumable" at bounding box center [596, 145] width 342 height 24
select select "C"
click at [425, 133] on select "Select Type Both Retail Consumable" at bounding box center [596, 145] width 342 height 24
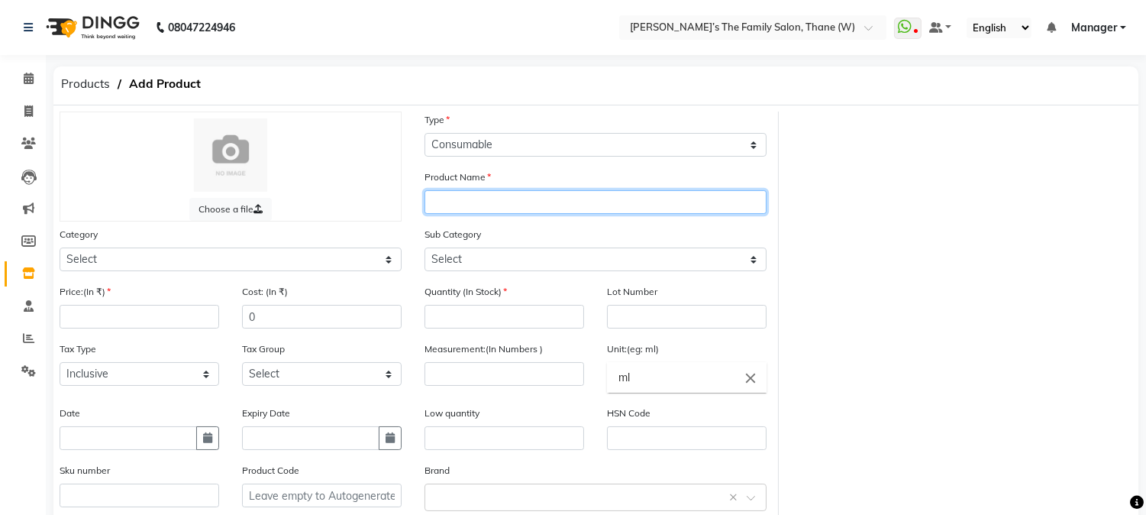
click at [506, 210] on input "text" at bounding box center [596, 202] width 342 height 24
type input "[PERSON_NAME] HAIR OIL TREATMENT"
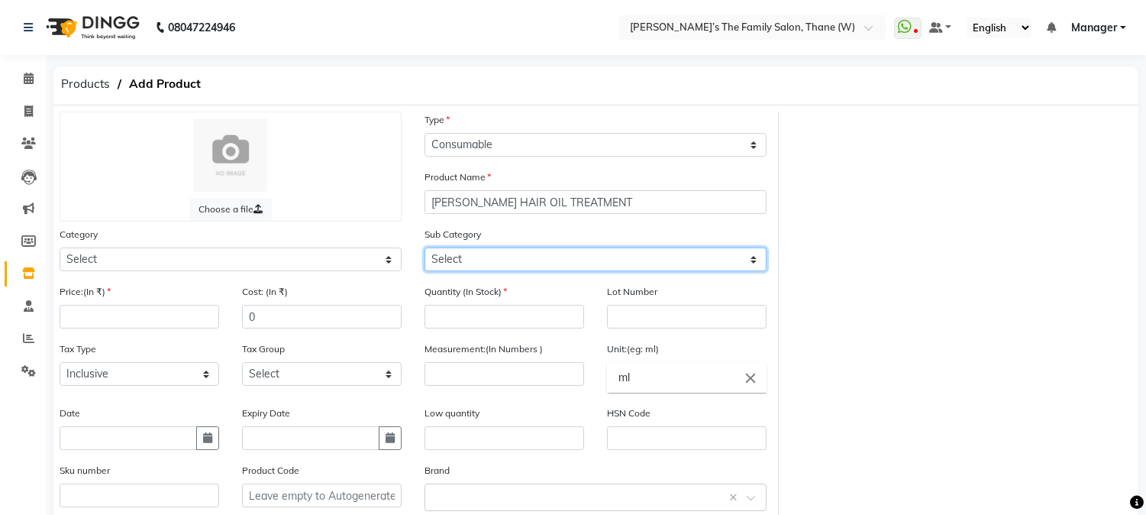
click at [523, 252] on select "Select" at bounding box center [596, 259] width 342 height 24
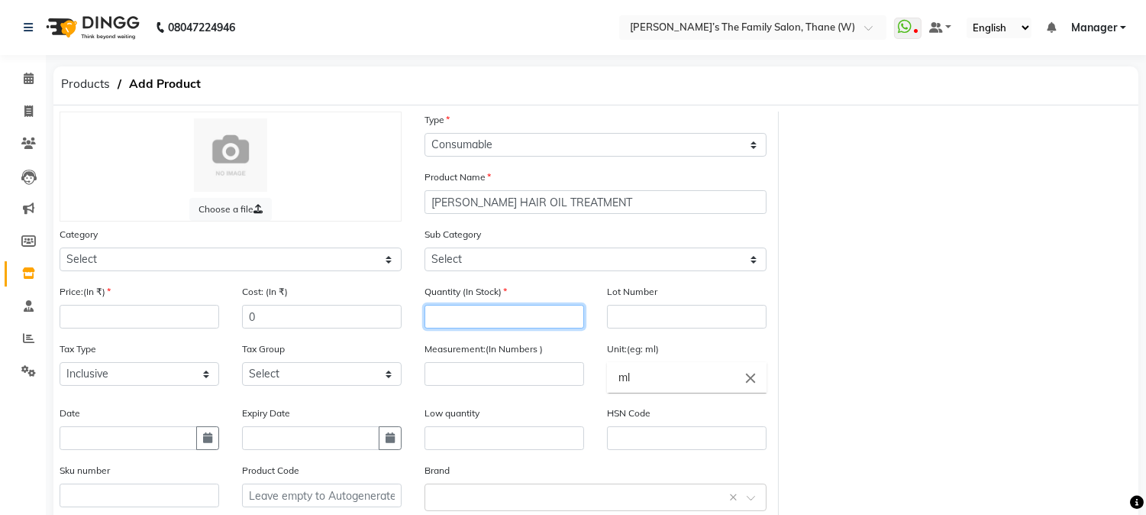
click at [520, 312] on input "number" at bounding box center [505, 317] width 160 height 24
type input "2"
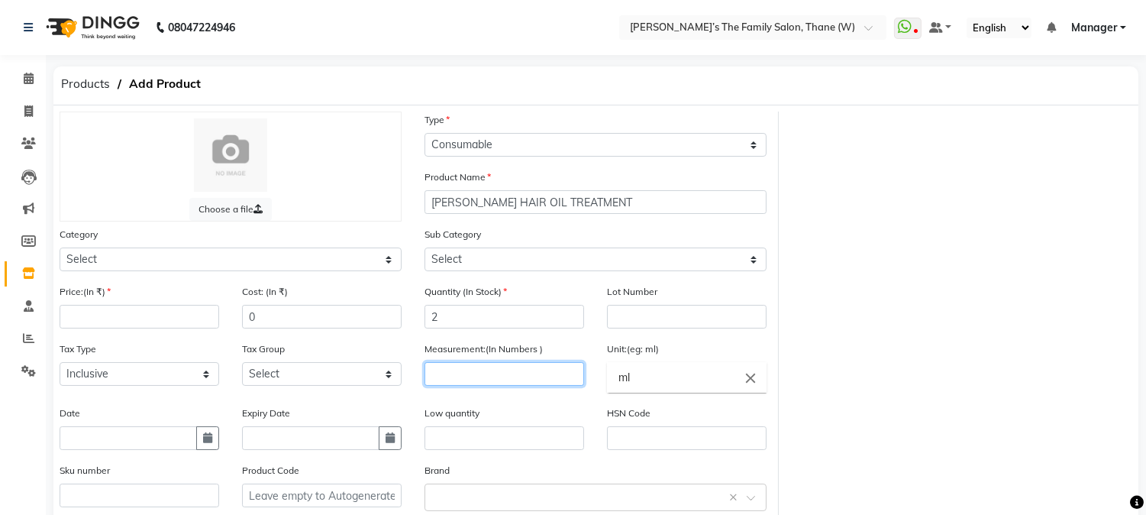
click at [502, 375] on input "number" at bounding box center [505, 374] width 160 height 24
type input "100"
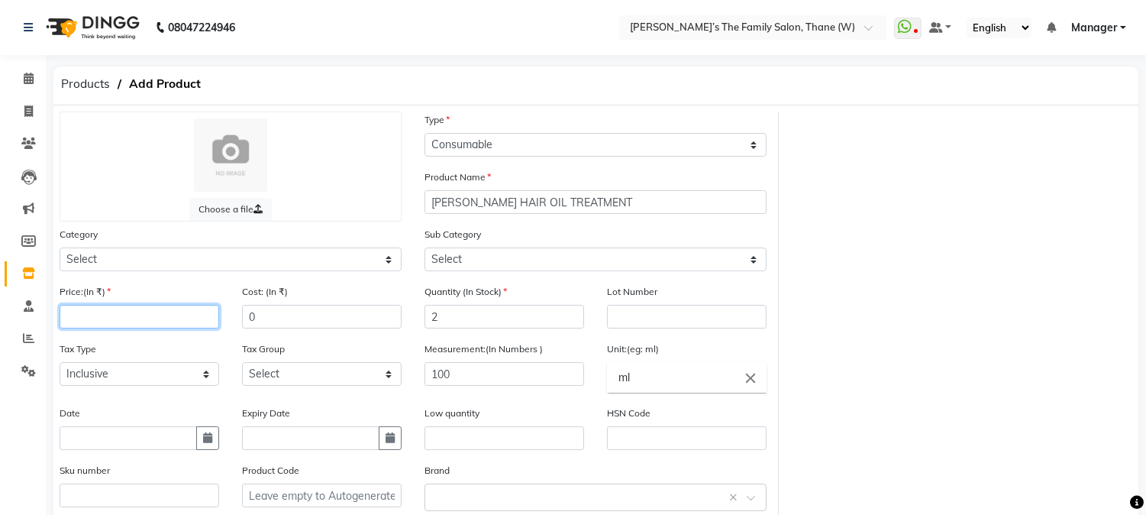
click at [170, 313] on input "number" at bounding box center [140, 317] width 160 height 24
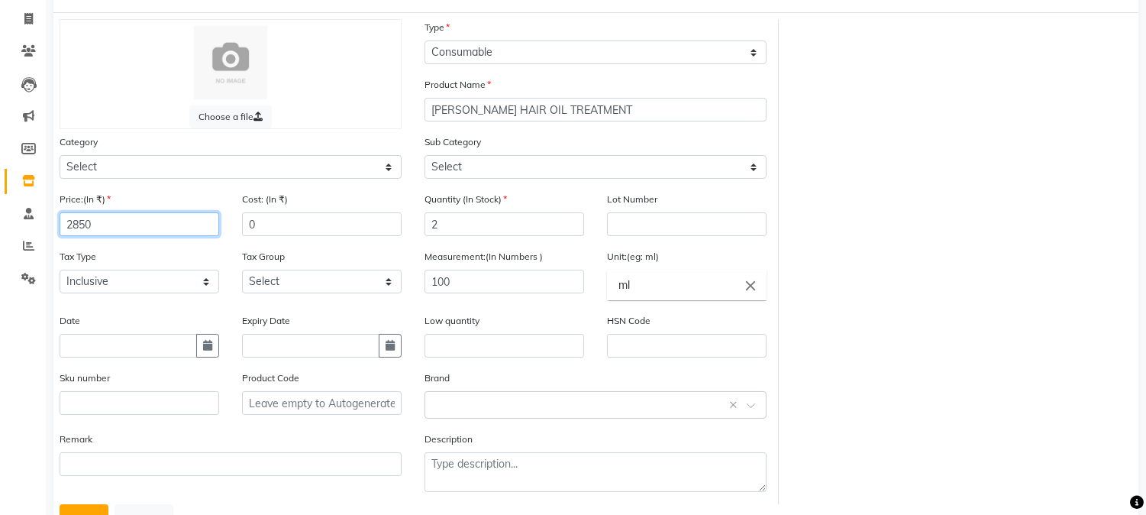
scroll to position [156, 0]
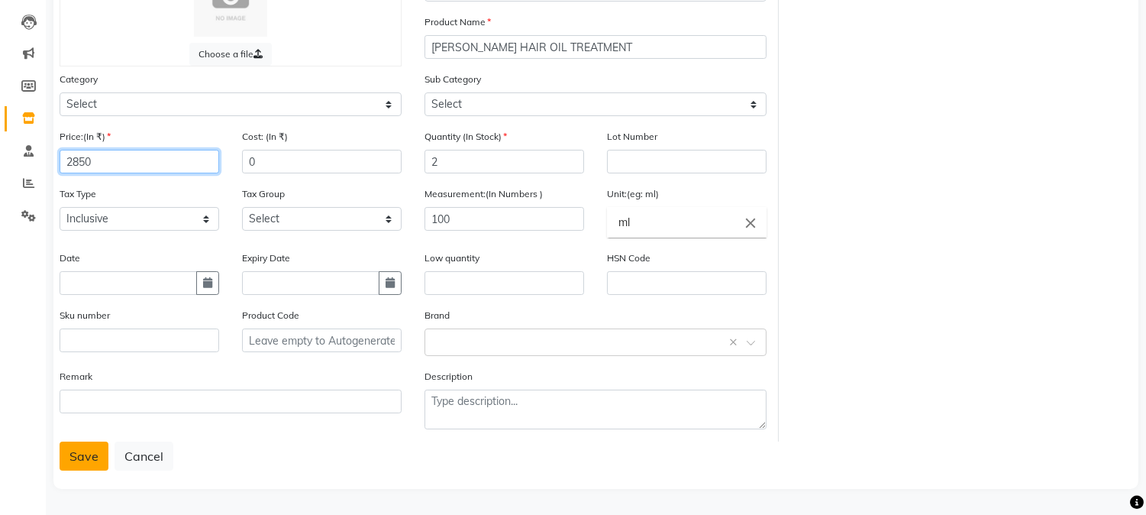
type input "2850"
click at [80, 461] on button "Save" at bounding box center [84, 455] width 49 height 29
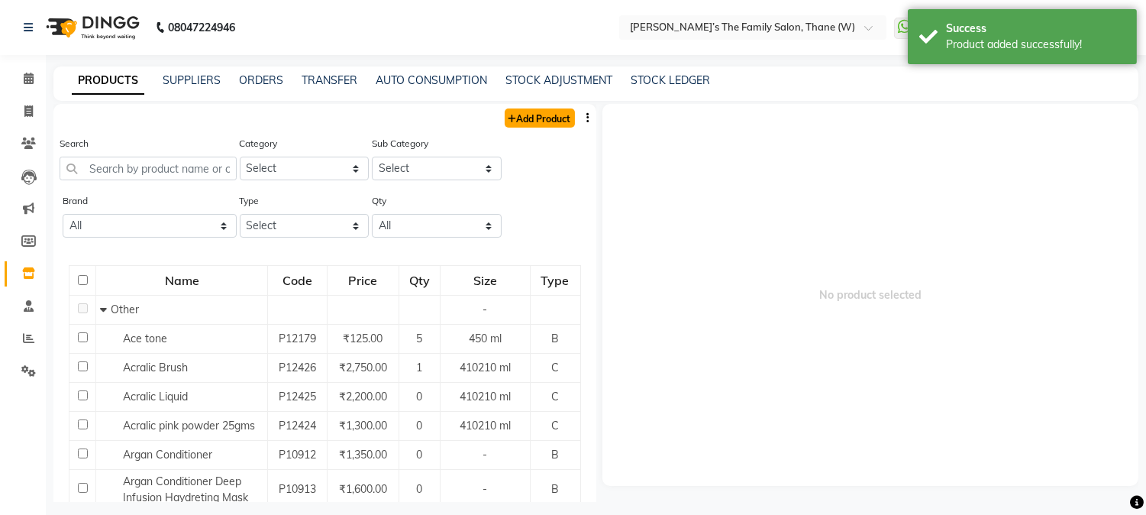
click at [555, 120] on link "Add Product" at bounding box center [540, 117] width 70 height 19
select select "true"
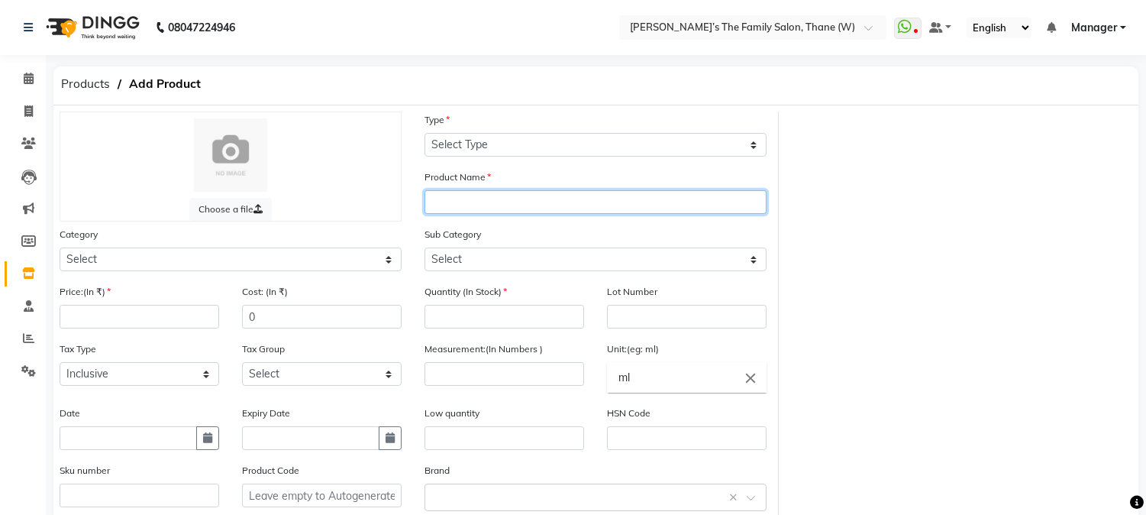
click at [548, 202] on input "text" at bounding box center [596, 202] width 342 height 24
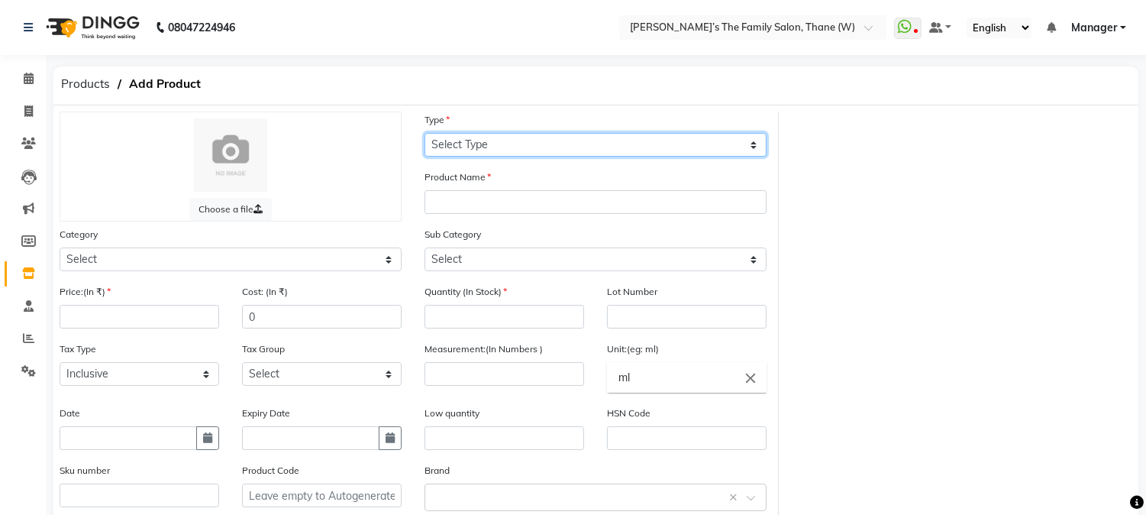
click at [555, 145] on select "Select Type Both Retail Consumable" at bounding box center [596, 145] width 342 height 24
select select "C"
click at [425, 133] on select "Select Type Both Retail Consumable" at bounding box center [596, 145] width 342 height 24
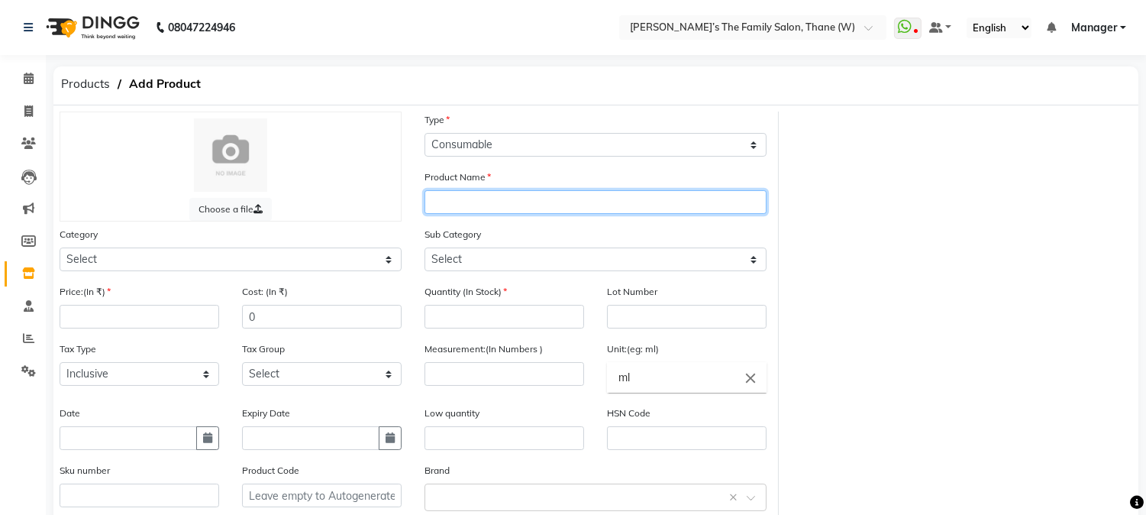
click at [508, 196] on input "text" at bounding box center [596, 202] width 342 height 24
type input "[PERSON_NAME] INJECTOR SPRAY"
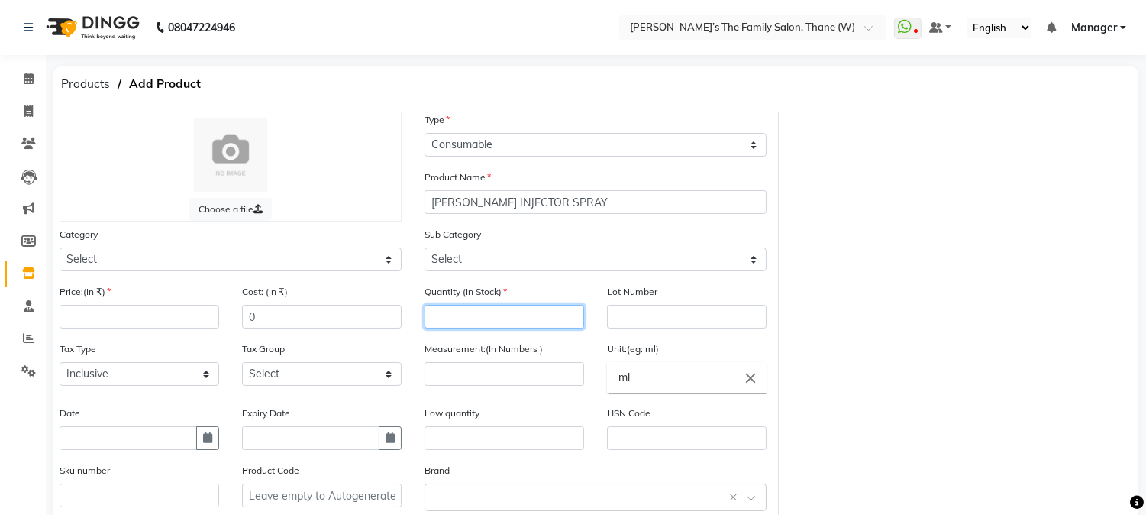
click at [516, 307] on input "number" at bounding box center [505, 317] width 160 height 24
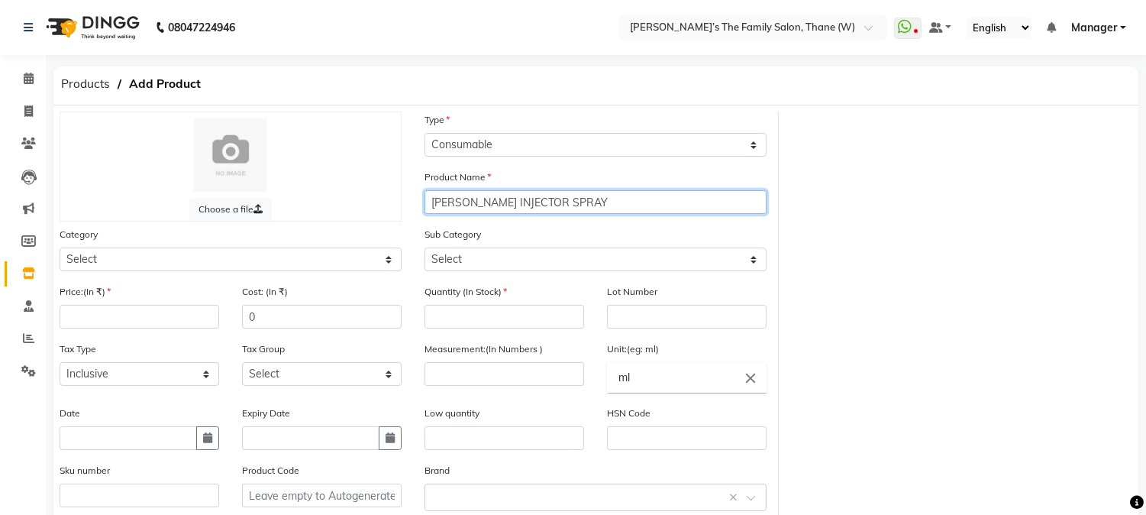
click at [561, 201] on input "[PERSON_NAME] INJECTOR SPRAY" at bounding box center [596, 202] width 342 height 24
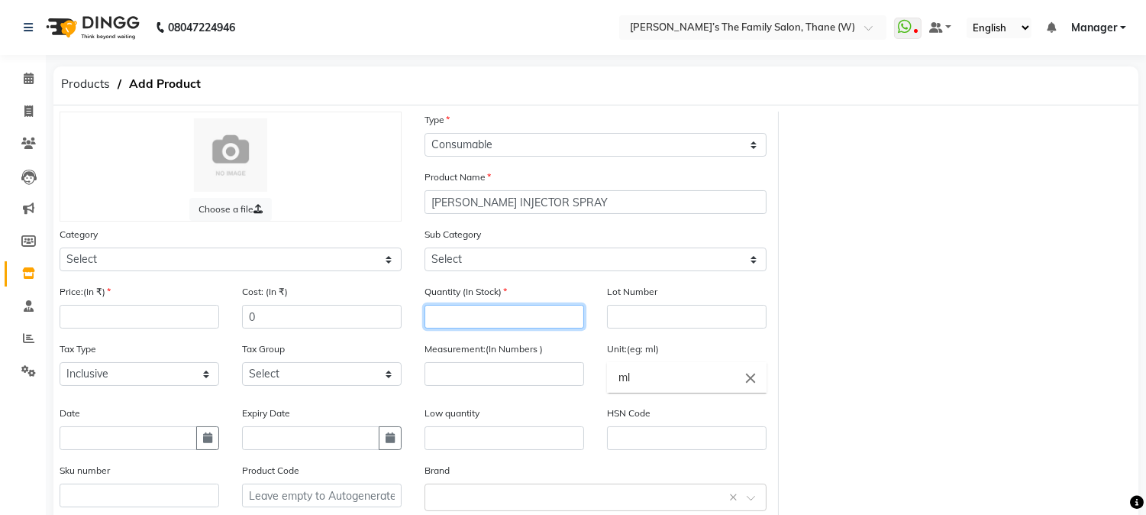
click at [512, 316] on input "number" at bounding box center [505, 317] width 160 height 24
type input "2"
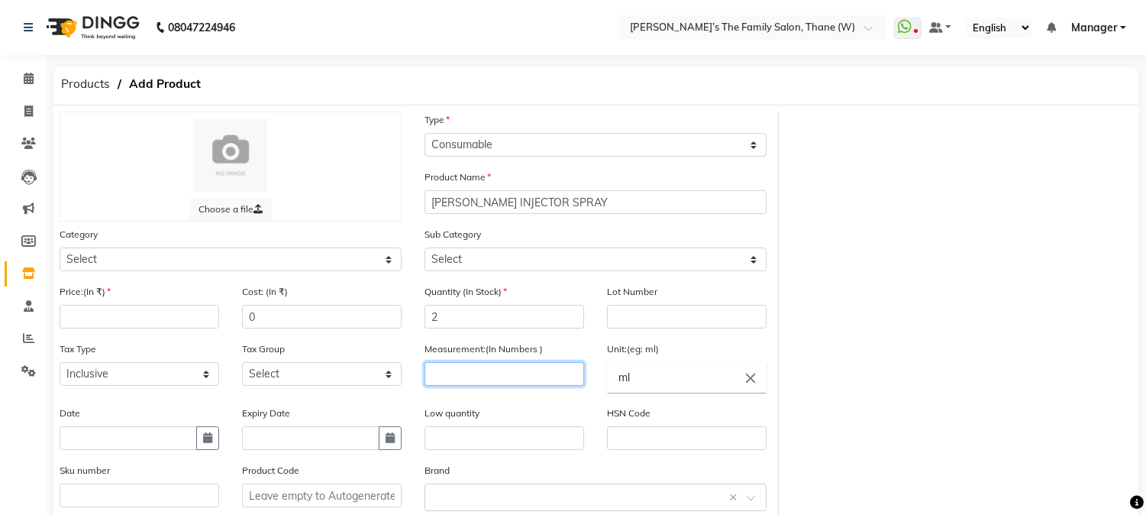
click at [512, 368] on input "number" at bounding box center [505, 374] width 160 height 24
type input "30"
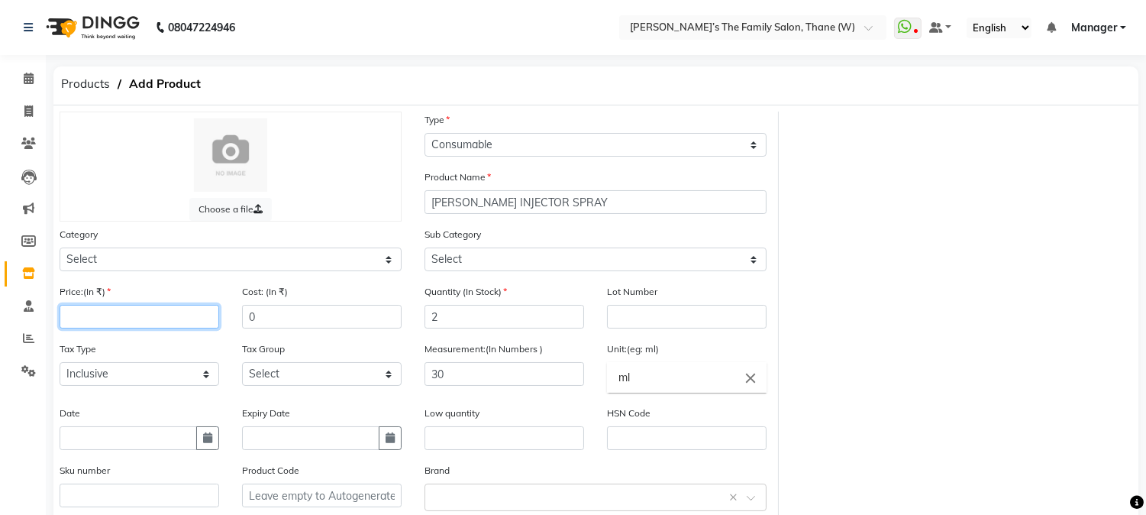
click at [176, 318] on input "number" at bounding box center [140, 317] width 160 height 24
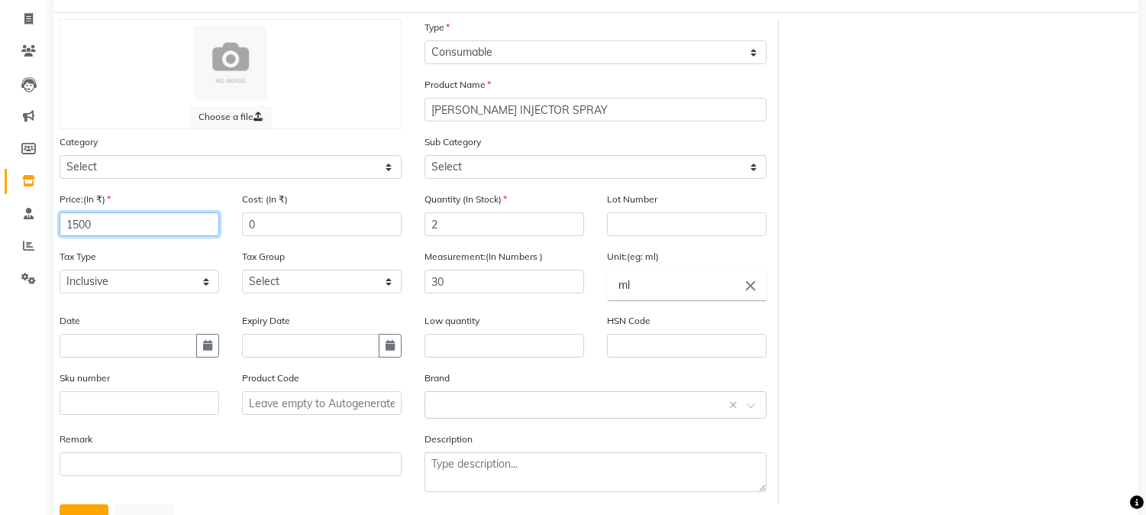
scroll to position [156, 0]
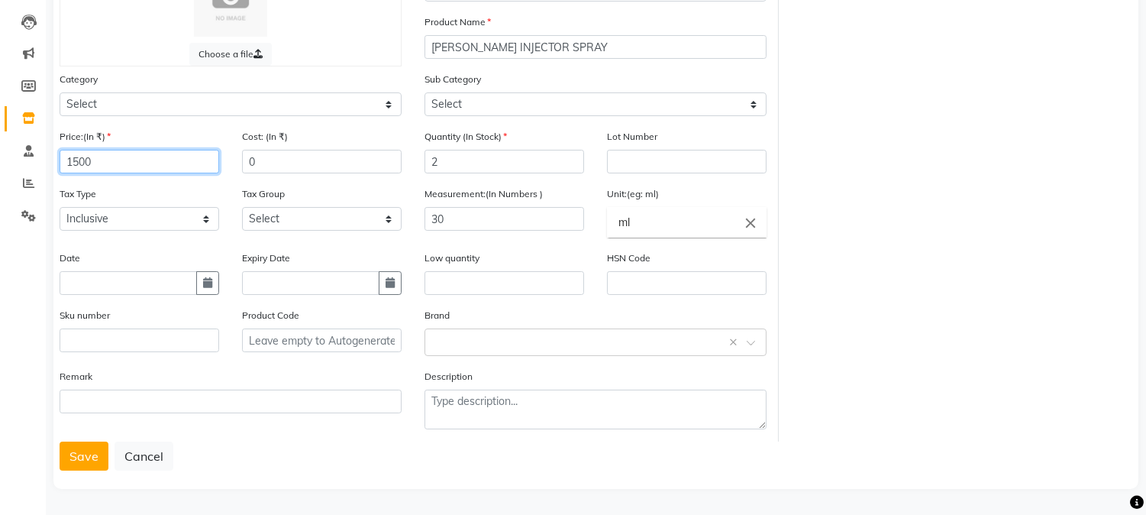
type input "1500"
drag, startPoint x: 263, startPoint y: 433, endPoint x: 73, endPoint y: 451, distance: 190.2
click at [73, 451] on form "Choose a file Type Select Type Both Retail Consumable Product Name [PERSON_NAME…" at bounding box center [596, 213] width 1073 height 514
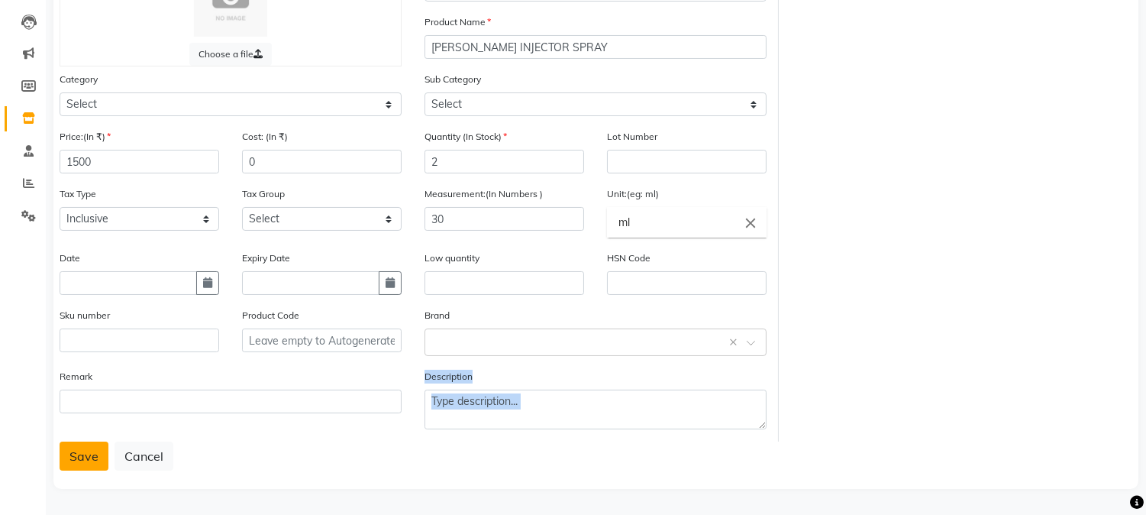
click at [74, 451] on button "Save" at bounding box center [84, 455] width 49 height 29
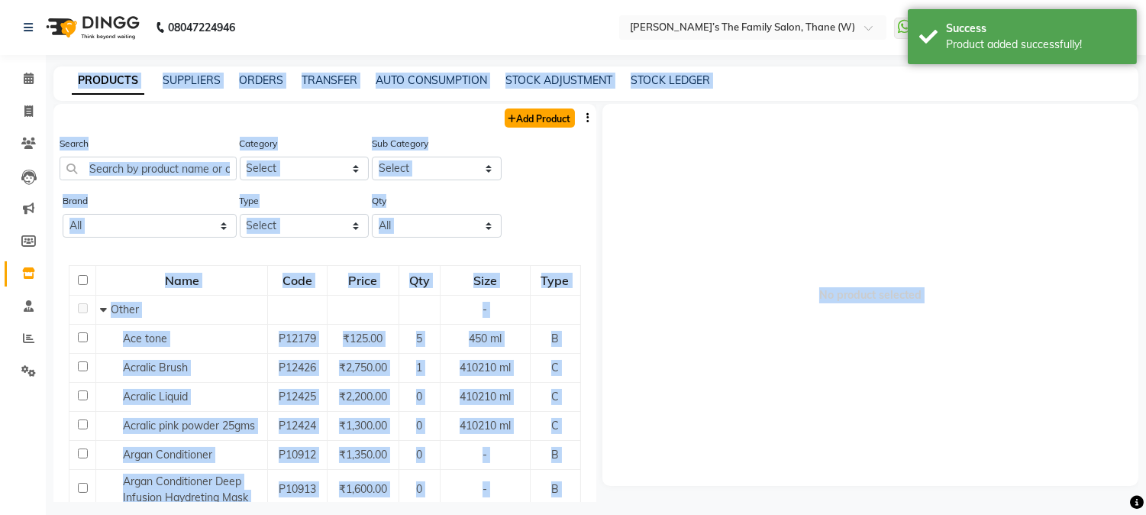
click at [544, 124] on link "Add Product" at bounding box center [540, 117] width 70 height 19
select select "true"
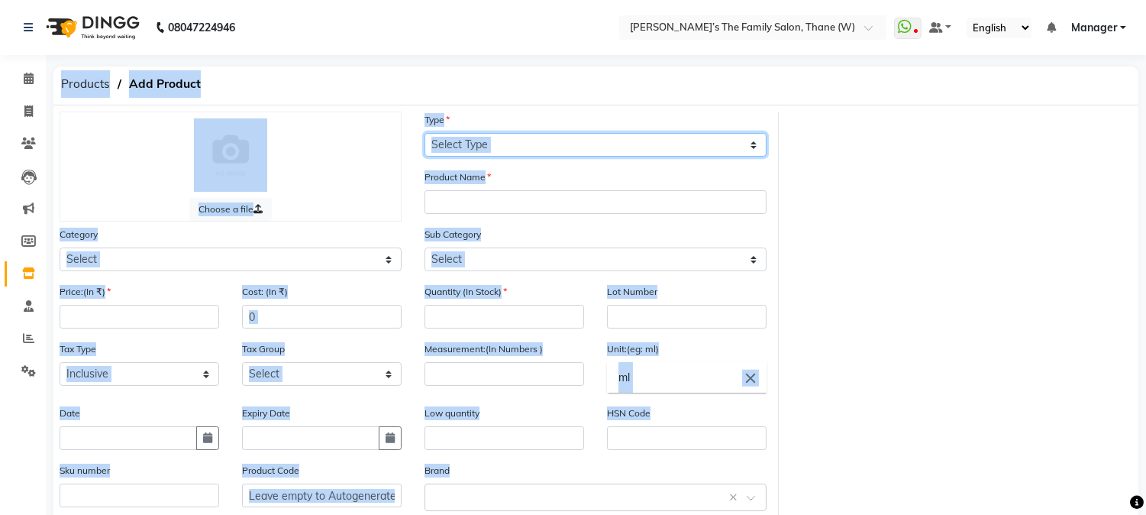
click at [550, 142] on select "Select Type Both Retail Consumable" at bounding box center [596, 145] width 342 height 24
select select "R"
click at [425, 133] on select "Select Type Both Retail Consumable" at bounding box center [596, 145] width 342 height 24
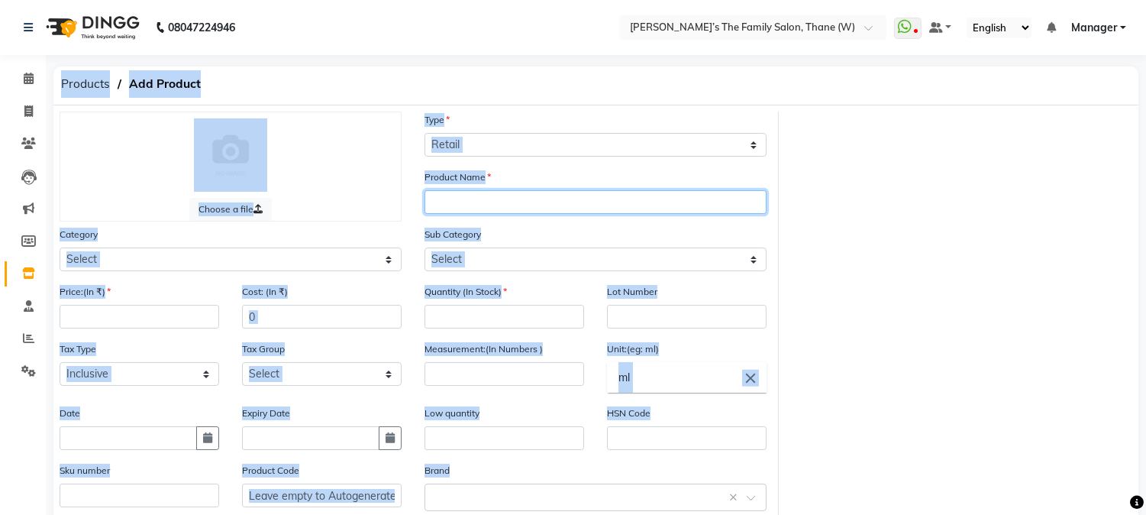
click at [519, 203] on input "text" at bounding box center [596, 202] width 342 height 24
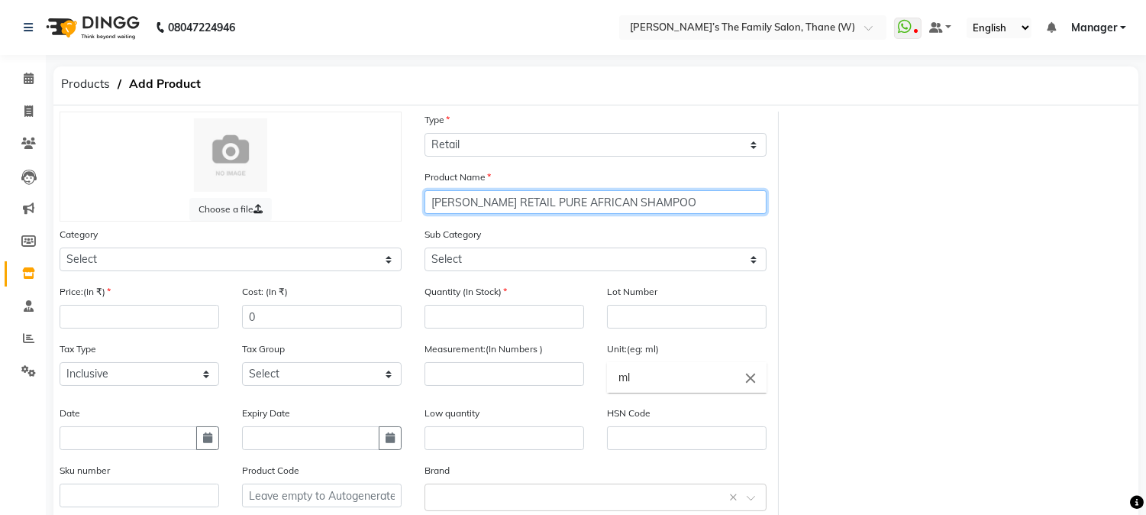
type input "[PERSON_NAME] RETAIL PURE AFRICAN SHAMPOO"
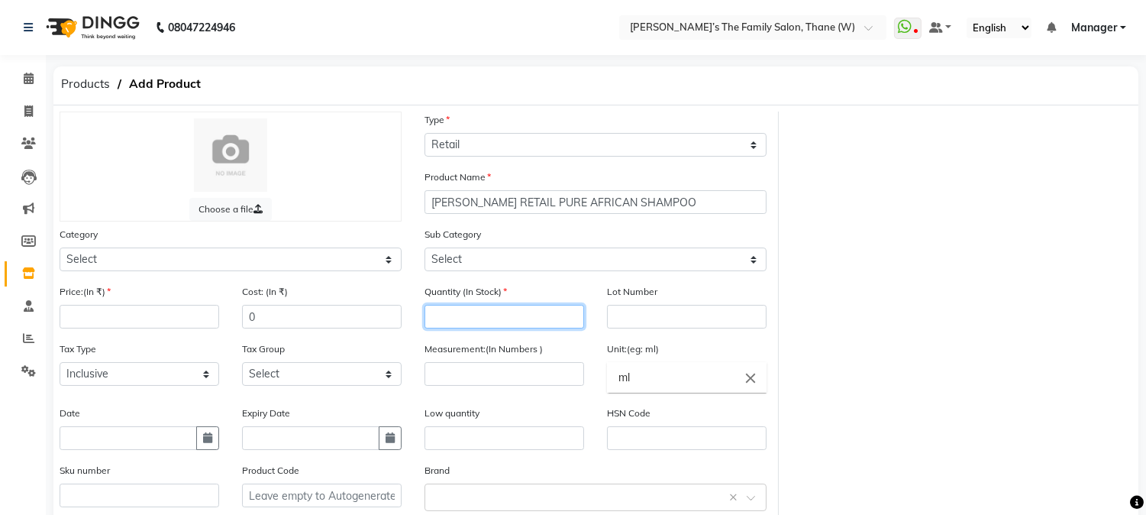
click at [500, 309] on input "number" at bounding box center [505, 317] width 160 height 24
click at [506, 302] on div "Quantity (In Stock)" at bounding box center [505, 305] width 160 height 45
click at [506, 315] on input "number" at bounding box center [505, 317] width 160 height 24
type input "2"
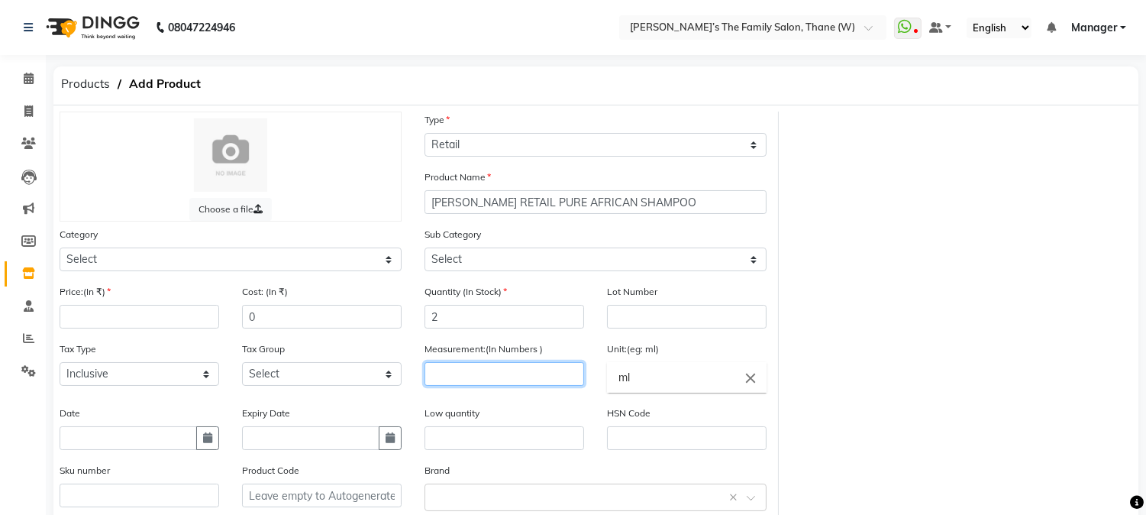
click at [503, 375] on input "number" at bounding box center [505, 374] width 160 height 24
type input "300"
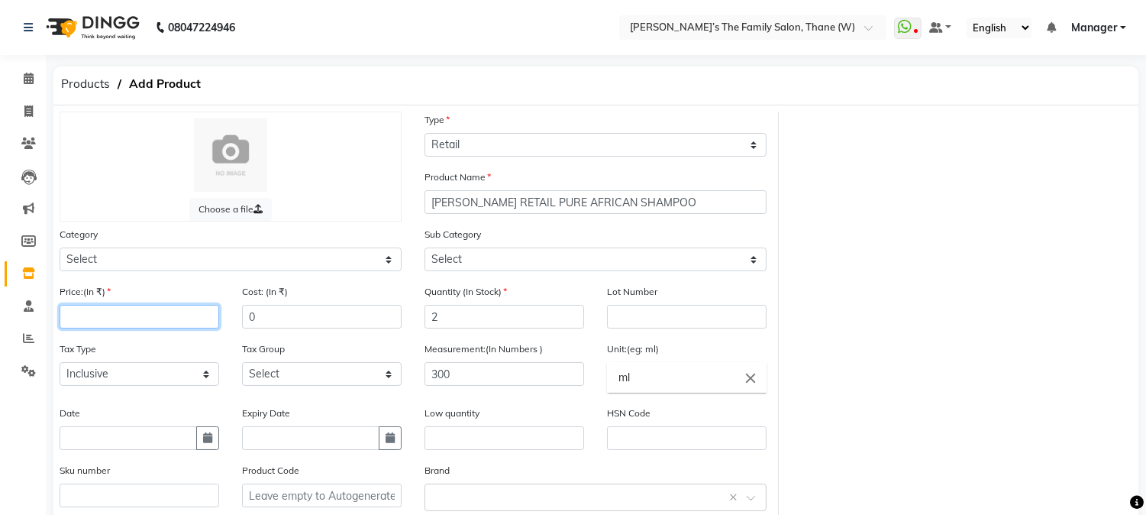
click at [139, 318] on input "number" at bounding box center [140, 317] width 160 height 24
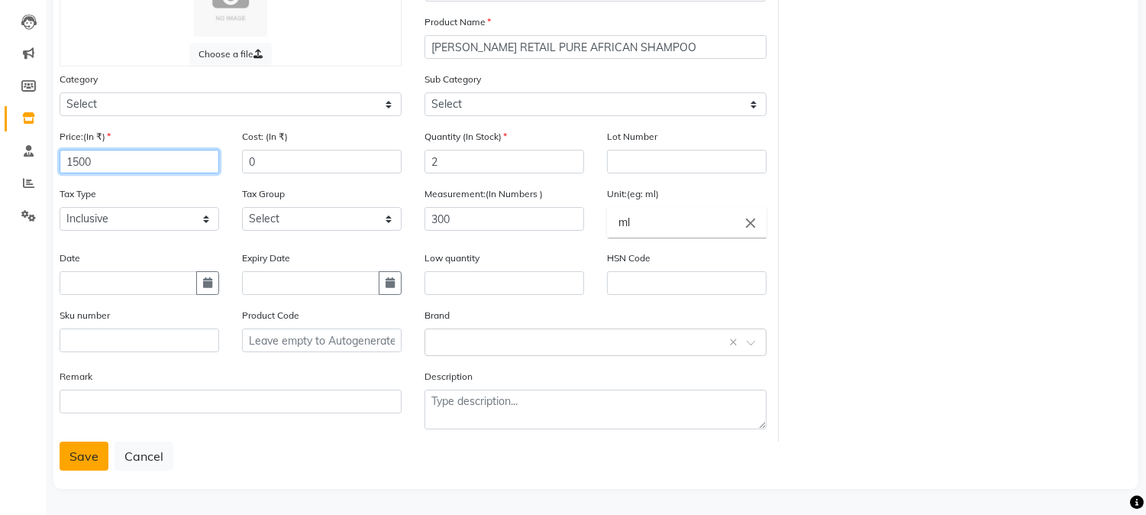
type input "1500"
click at [78, 451] on button "Save" at bounding box center [84, 455] width 49 height 29
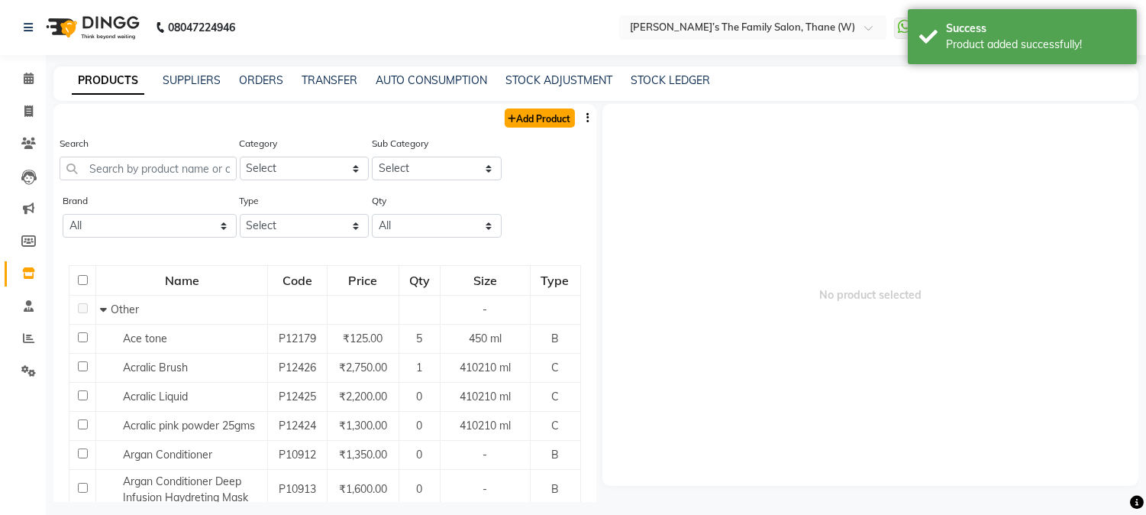
click at [535, 118] on link "Add Product" at bounding box center [540, 117] width 70 height 19
select select "true"
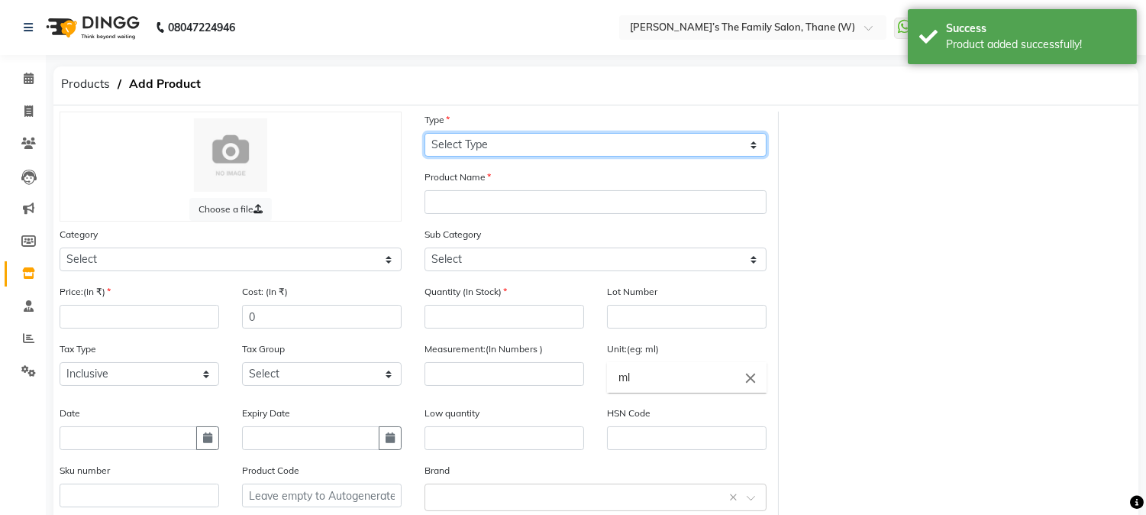
click at [506, 144] on select "Select Type Both Retail Consumable" at bounding box center [596, 145] width 342 height 24
select select "R"
click at [425, 133] on select "Select Type Both Retail Consumable" at bounding box center [596, 145] width 342 height 24
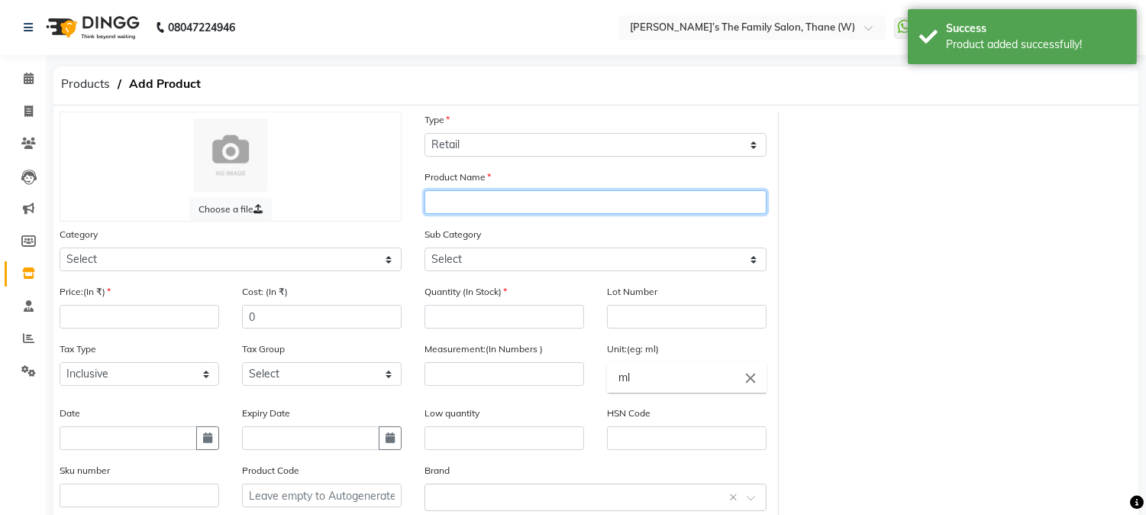
click at [498, 208] on input "text" at bounding box center [596, 202] width 342 height 24
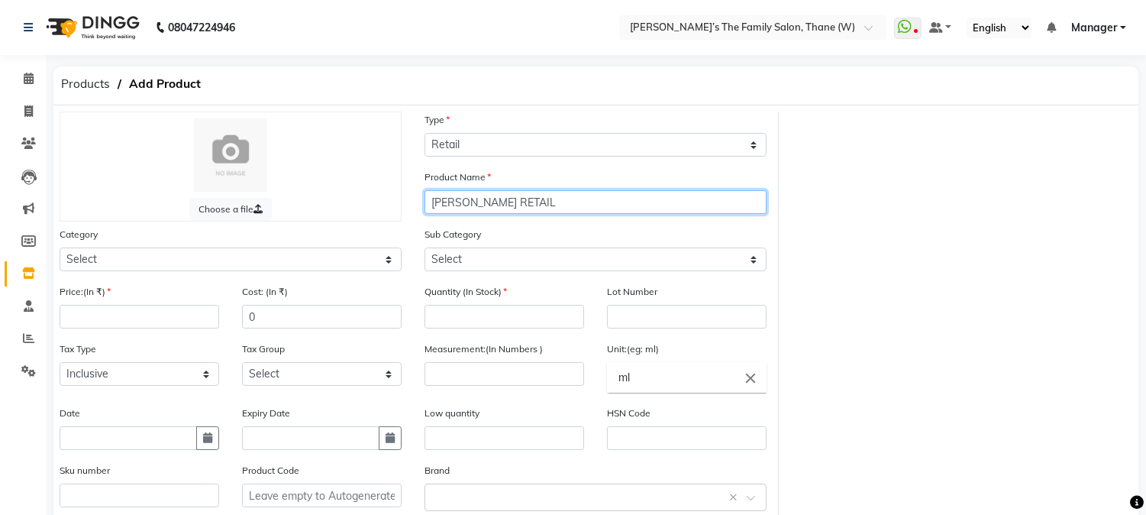
click at [535, 203] on input "[PERSON_NAME] RETAIL" at bounding box center [596, 202] width 342 height 24
type input "[PERSON_NAME] RETAIL COLLAGEN THERAPY SHAMPOO"
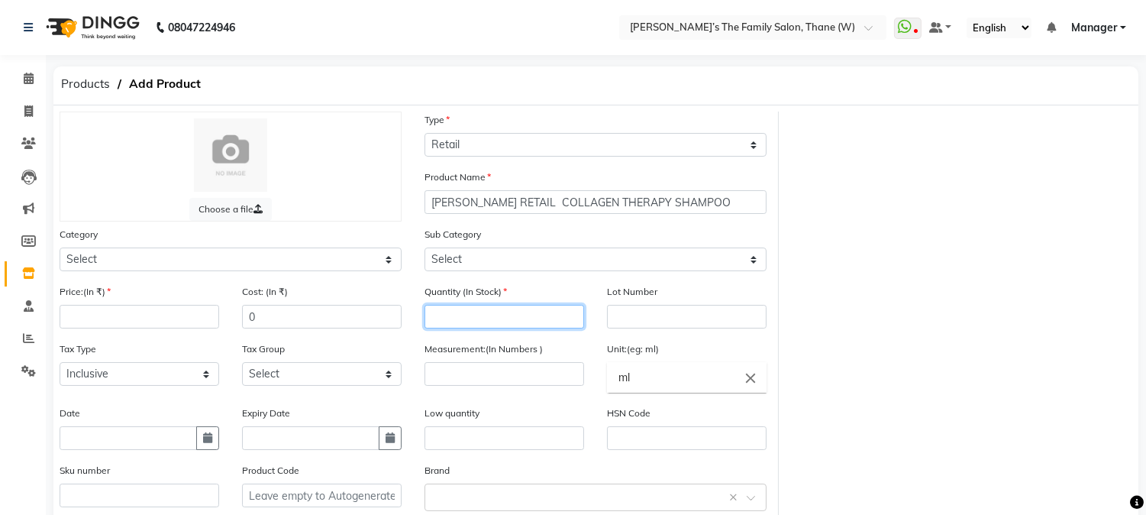
click at [530, 318] on input "number" at bounding box center [505, 317] width 160 height 24
type input "2"
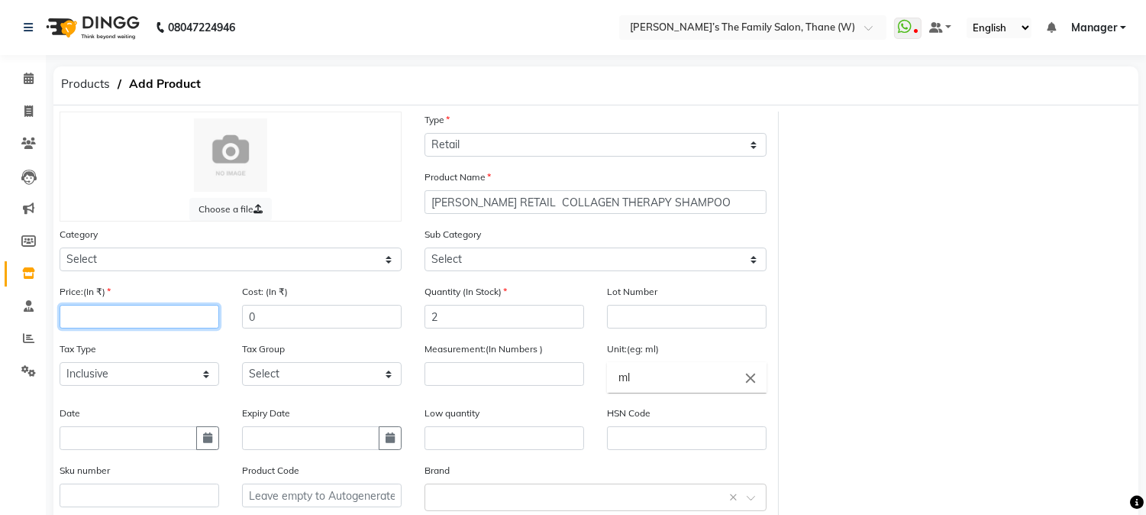
click at [141, 319] on input "number" at bounding box center [140, 317] width 160 height 24
type input "1860"
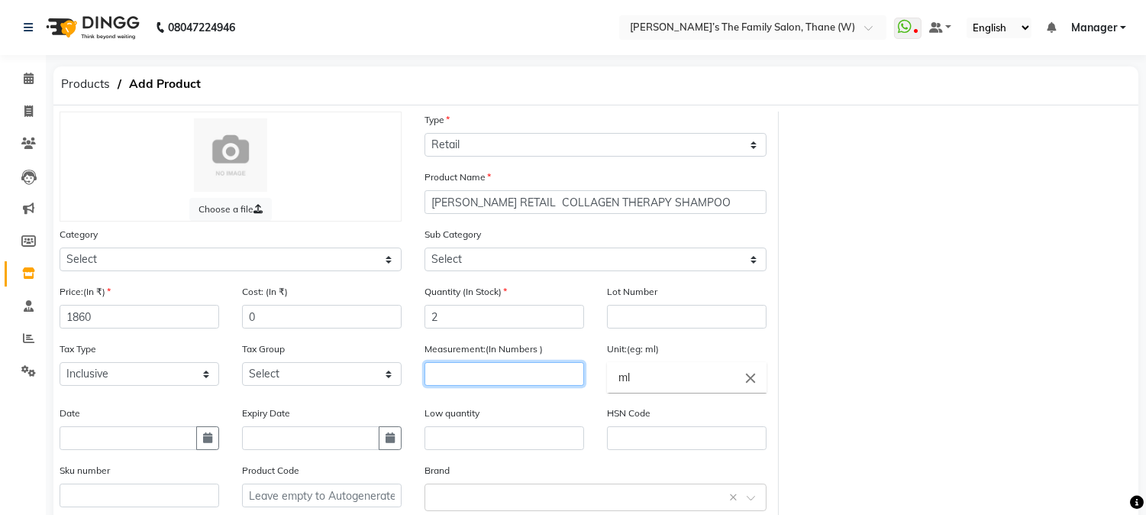
click at [533, 377] on input "number" at bounding box center [505, 374] width 160 height 24
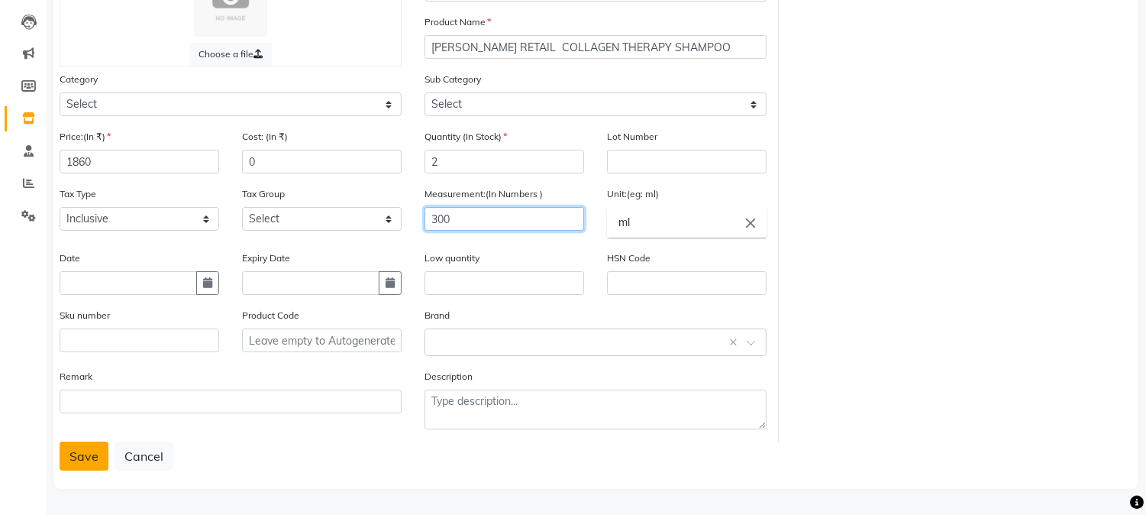
type input "300"
click at [98, 461] on button "Save" at bounding box center [84, 455] width 49 height 29
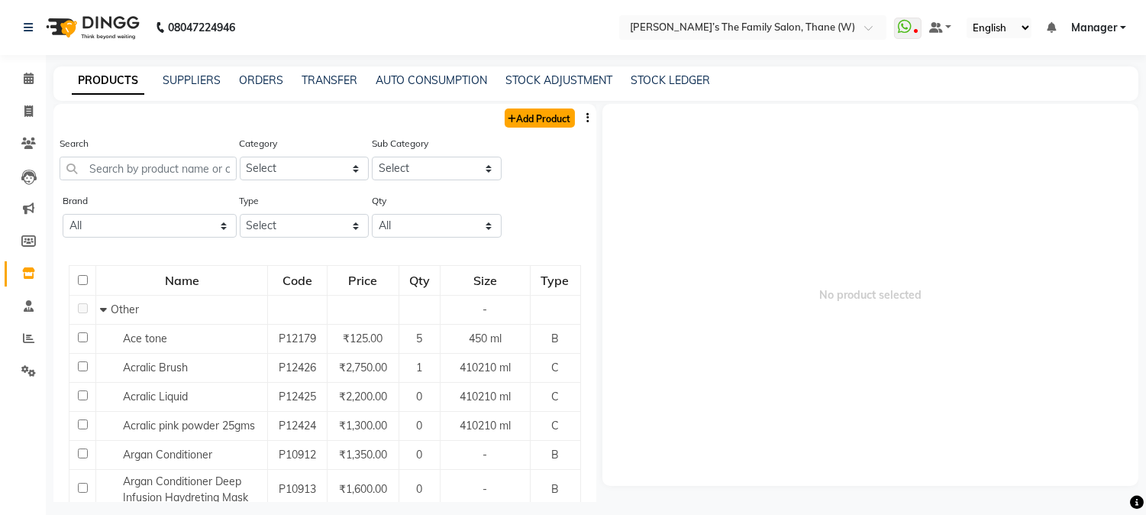
click at [543, 127] on link "Add Product" at bounding box center [540, 117] width 70 height 19
select select "true"
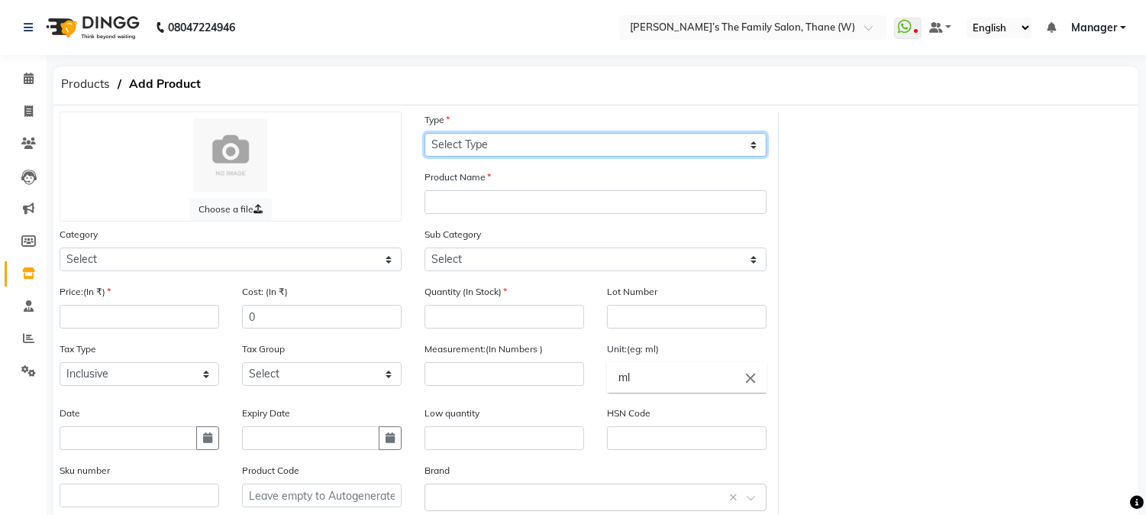
click at [521, 144] on select "Select Type Both Retail Consumable" at bounding box center [596, 145] width 342 height 24
select select "R"
click at [425, 133] on select "Select Type Both Retail Consumable" at bounding box center [596, 145] width 342 height 24
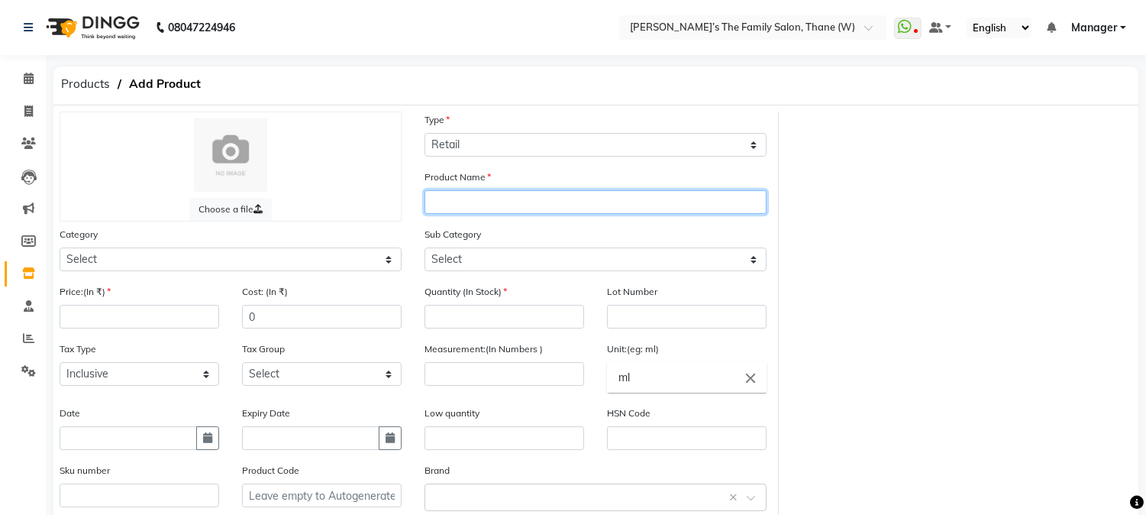
click at [515, 196] on input "text" at bounding box center [596, 202] width 342 height 24
type input "[PERSON_NAME] RETAIL PURE AFRICAN CONDITIOER"
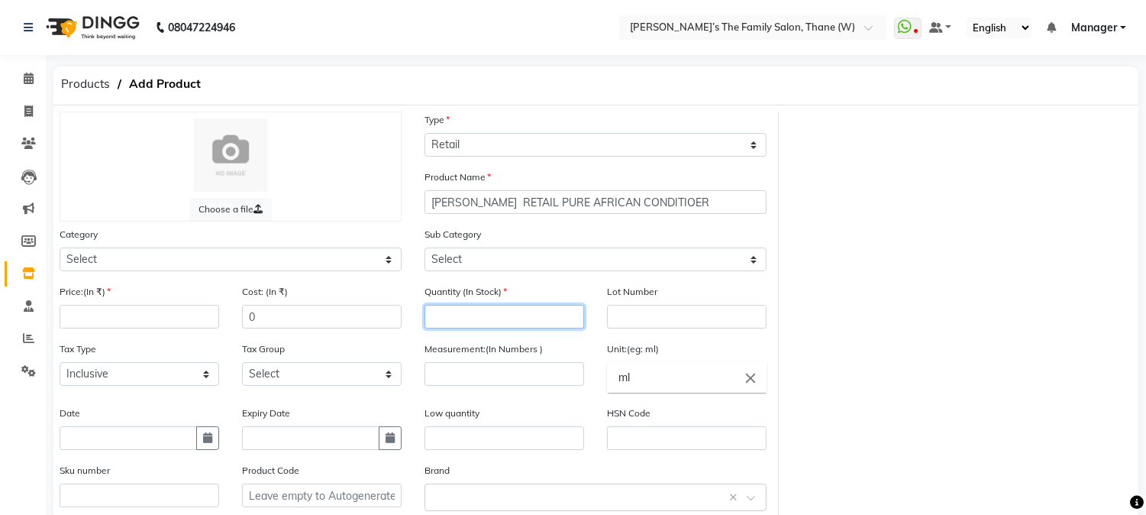
click at [494, 316] on input "number" at bounding box center [505, 317] width 160 height 24
type input "2"
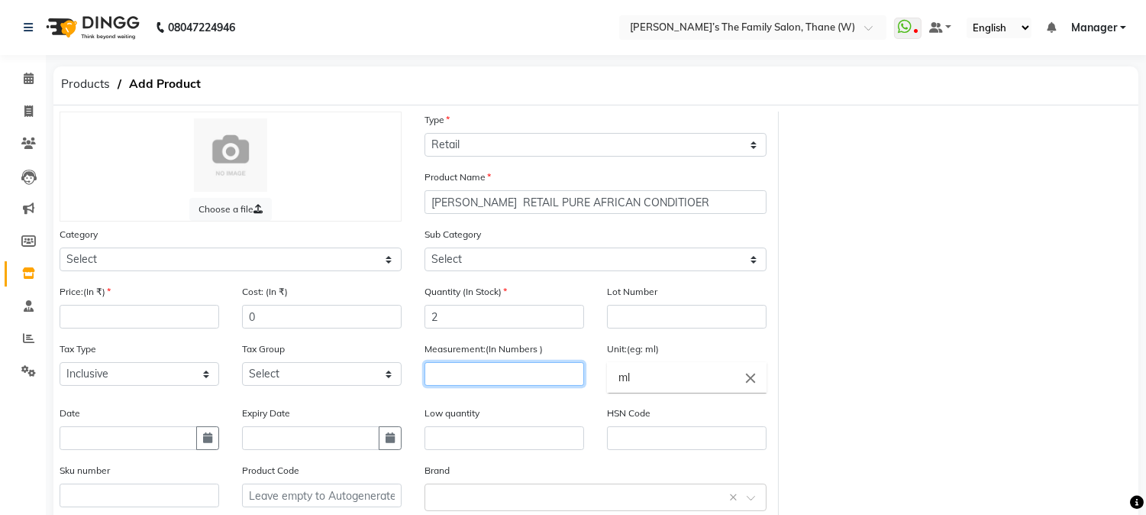
click at [516, 370] on input "number" at bounding box center [505, 374] width 160 height 24
type input "300"
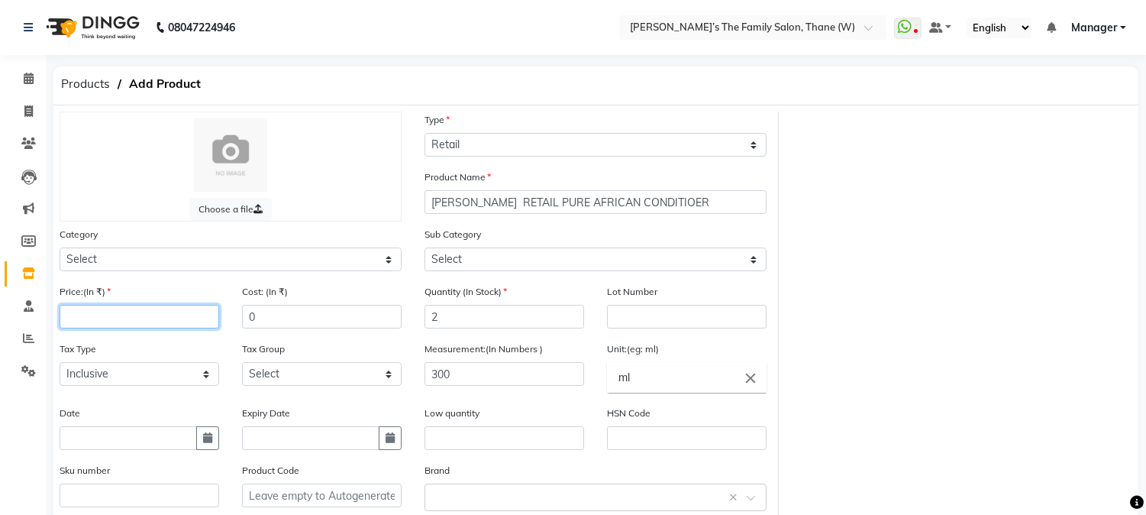
click at [164, 315] on input "number" at bounding box center [140, 317] width 160 height 24
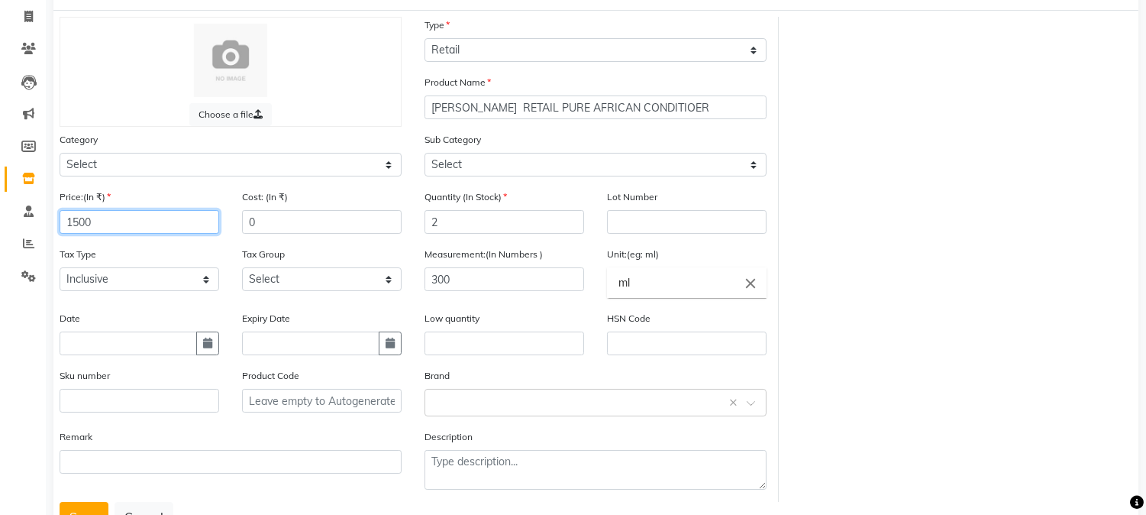
scroll to position [156, 0]
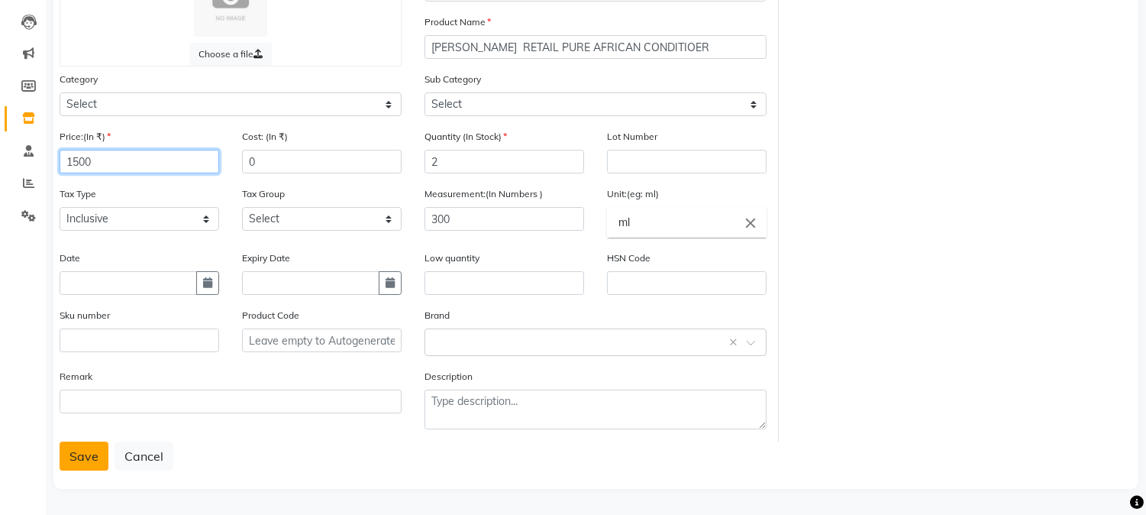
type input "1500"
click at [75, 447] on button "Save" at bounding box center [84, 455] width 49 height 29
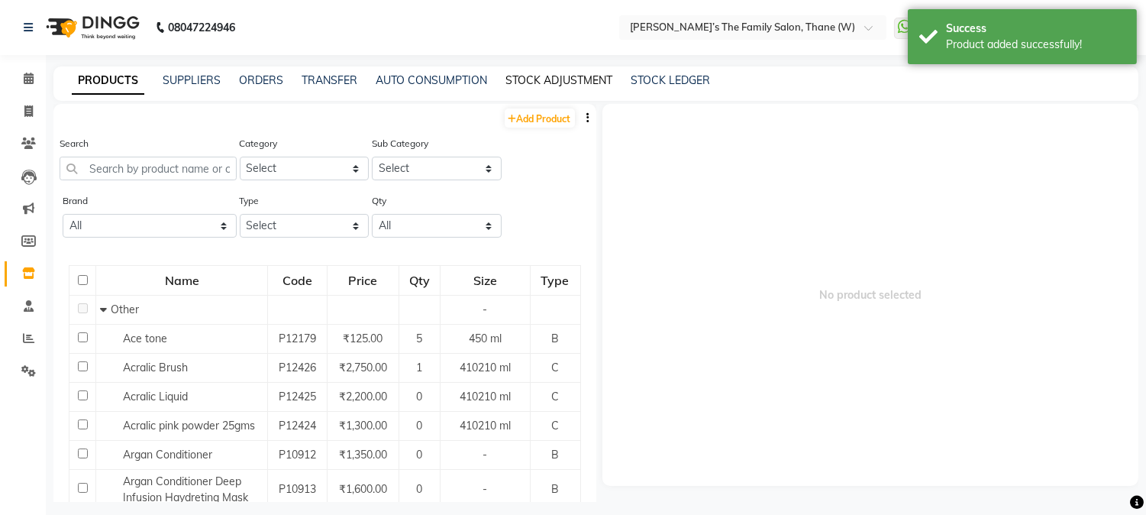
click at [522, 84] on link "STOCK ADJUSTMENT" at bounding box center [559, 80] width 107 height 14
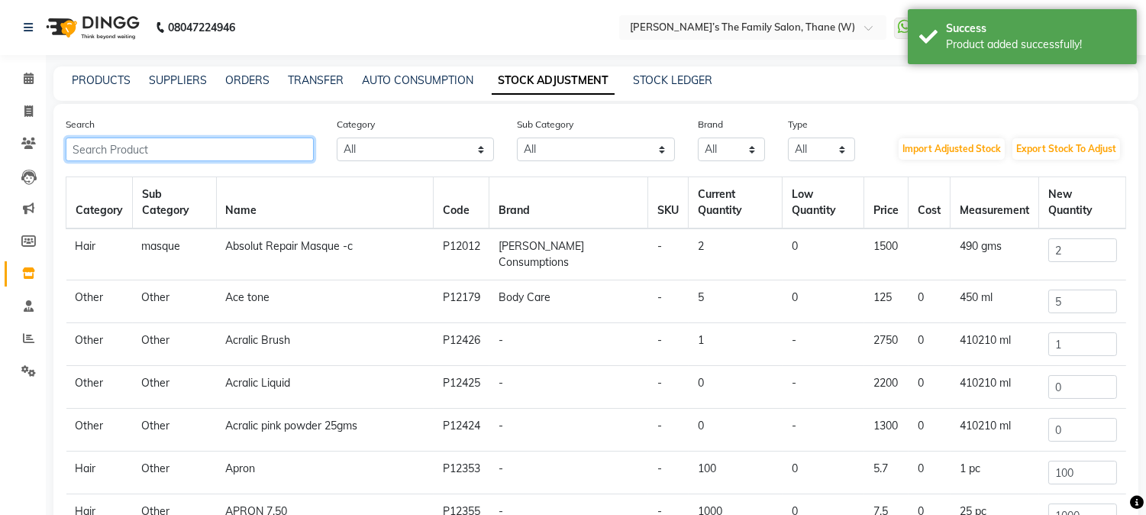
click at [201, 154] on input "text" at bounding box center [190, 149] width 248 height 24
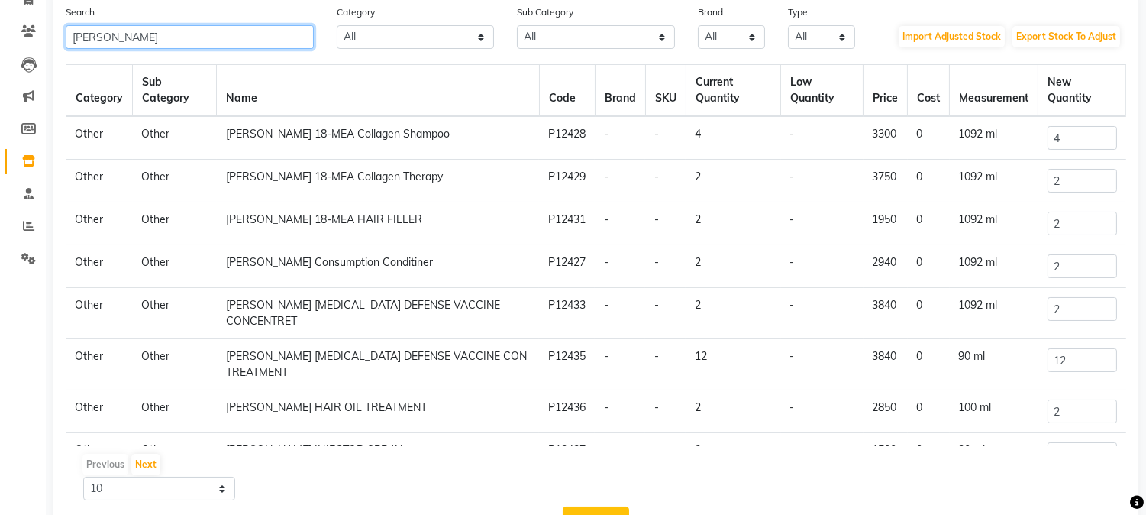
scroll to position [168, 0]
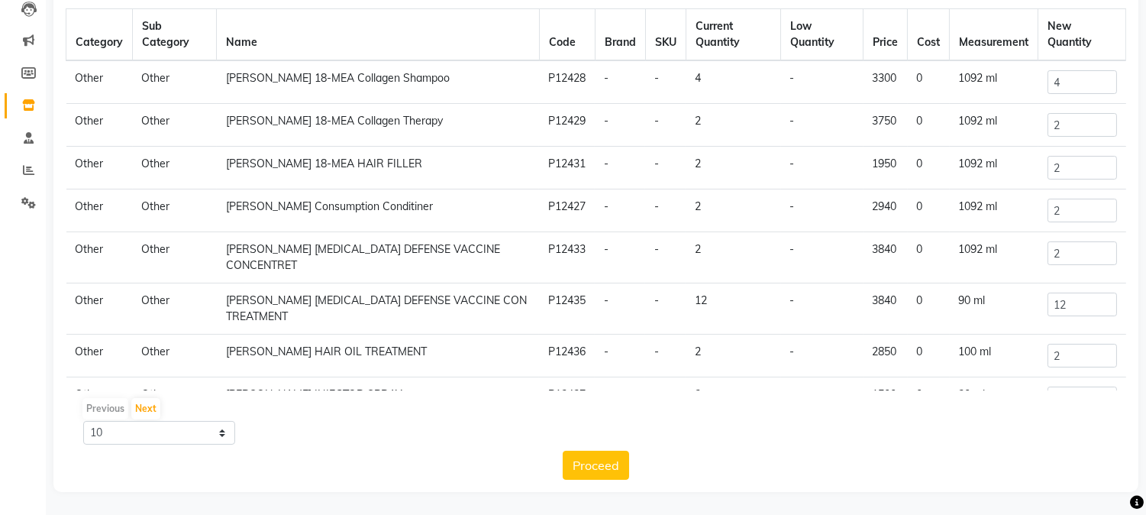
type input "[PERSON_NAME]"
click at [134, 433] on select "10 50 100" at bounding box center [159, 433] width 152 height 24
select select "100"
click at [83, 421] on select "10 50 100" at bounding box center [159, 433] width 152 height 24
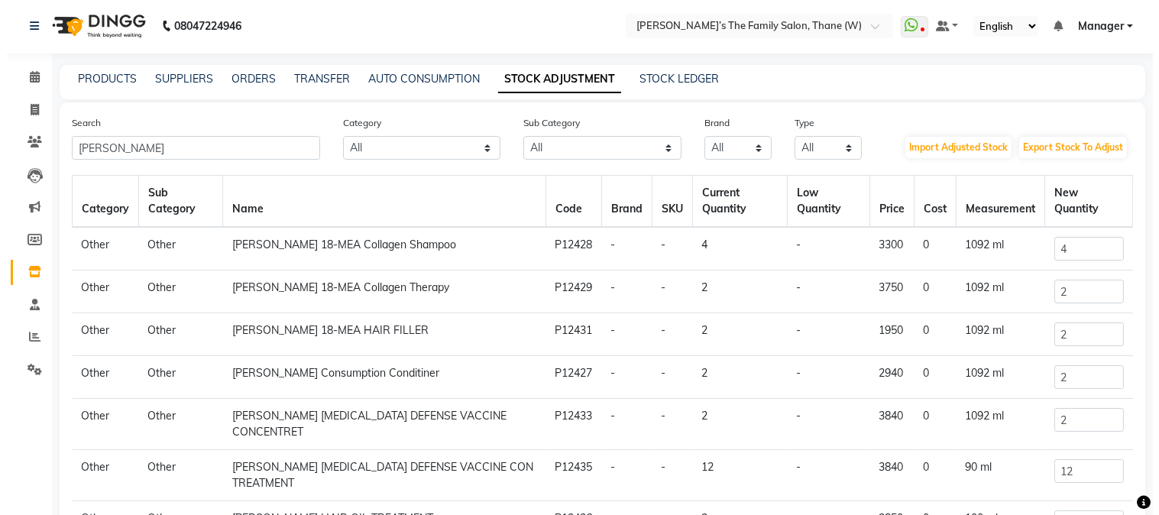
scroll to position [0, 0]
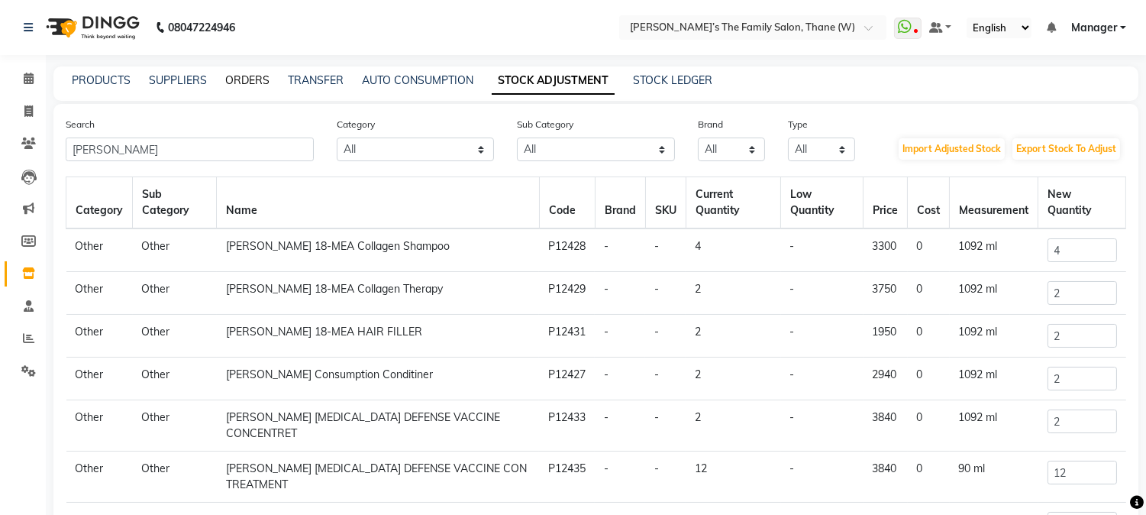
click at [257, 84] on link "ORDERS" at bounding box center [247, 80] width 44 height 14
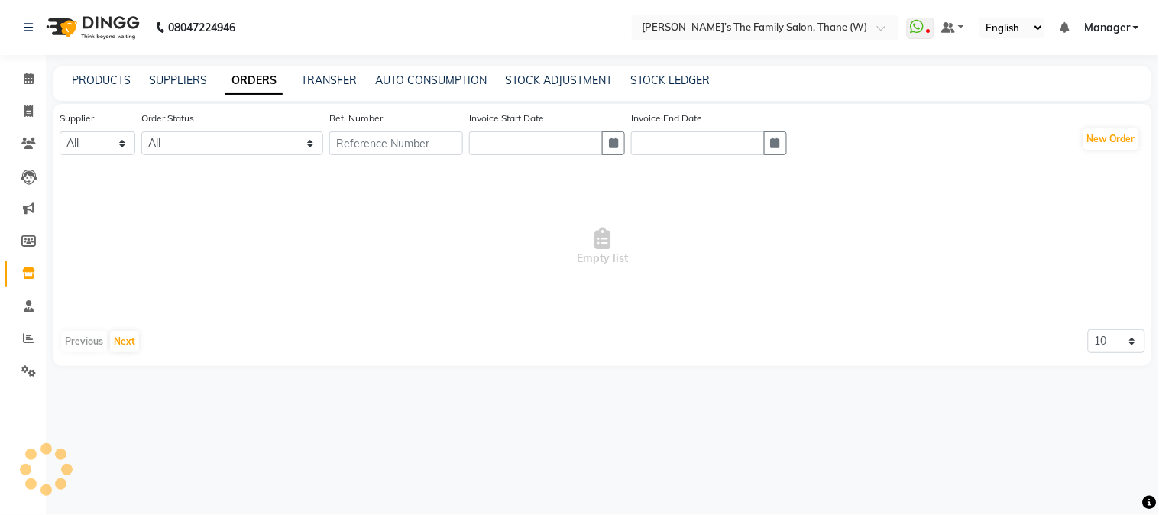
click at [257, 84] on link "ORDERS" at bounding box center [253, 80] width 57 height 27
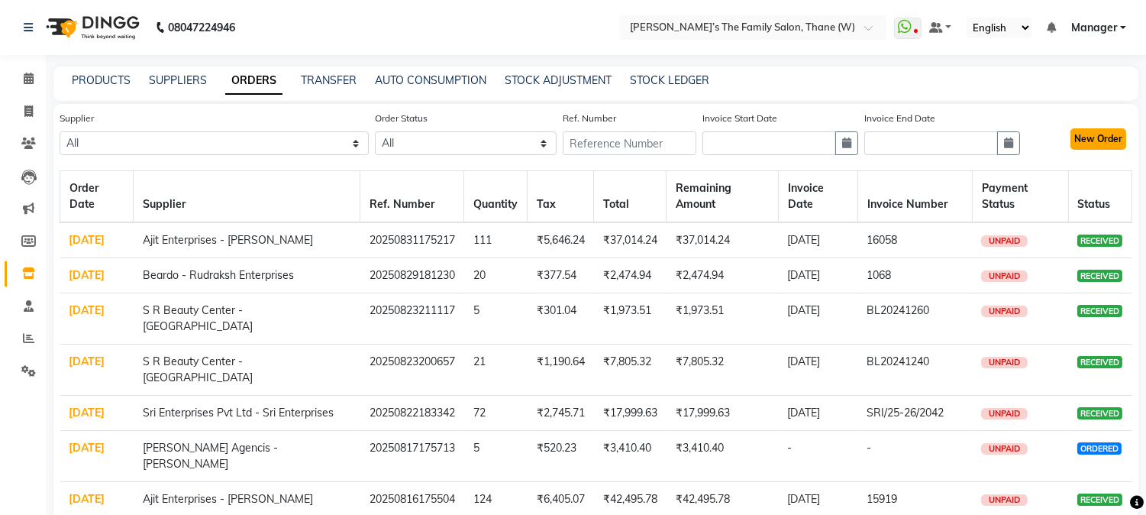
click at [1106, 134] on button "New Order" at bounding box center [1099, 138] width 56 height 21
select select "true"
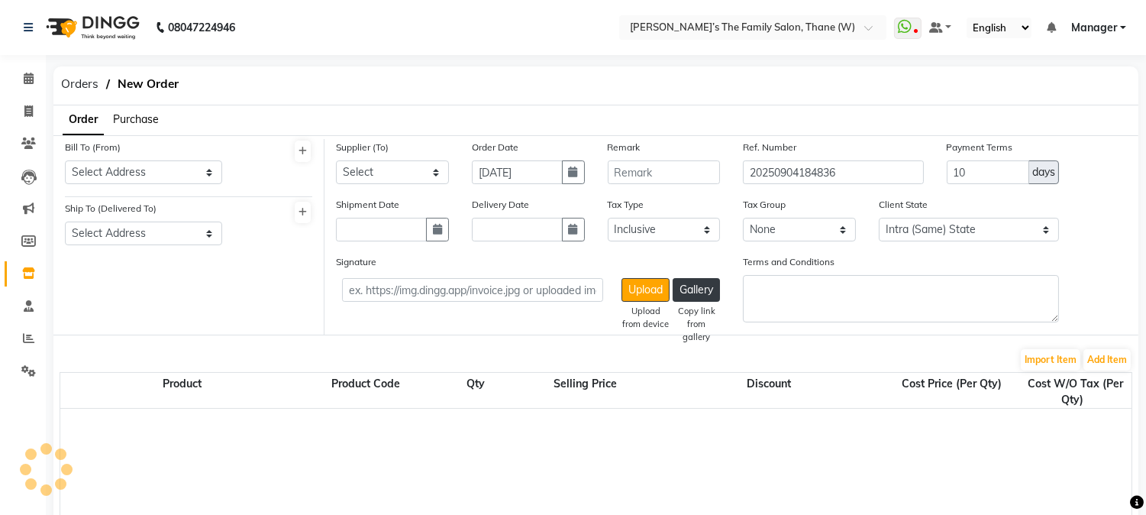
select select "2237"
click at [144, 116] on span "Purchase" at bounding box center [136, 119] width 46 height 14
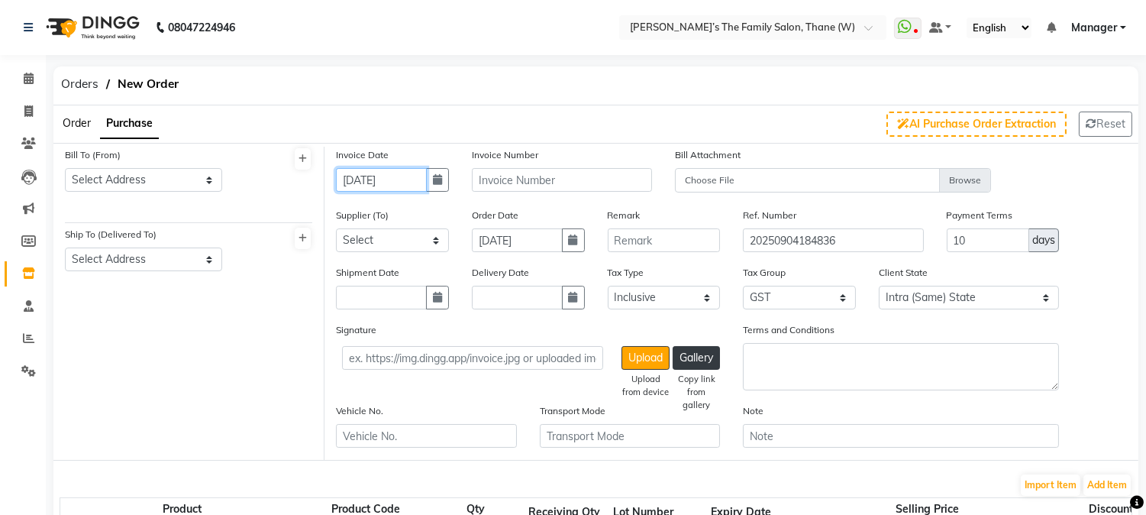
click at [409, 184] on input "[DATE]" at bounding box center [381, 180] width 91 height 24
select select "9"
select select "2025"
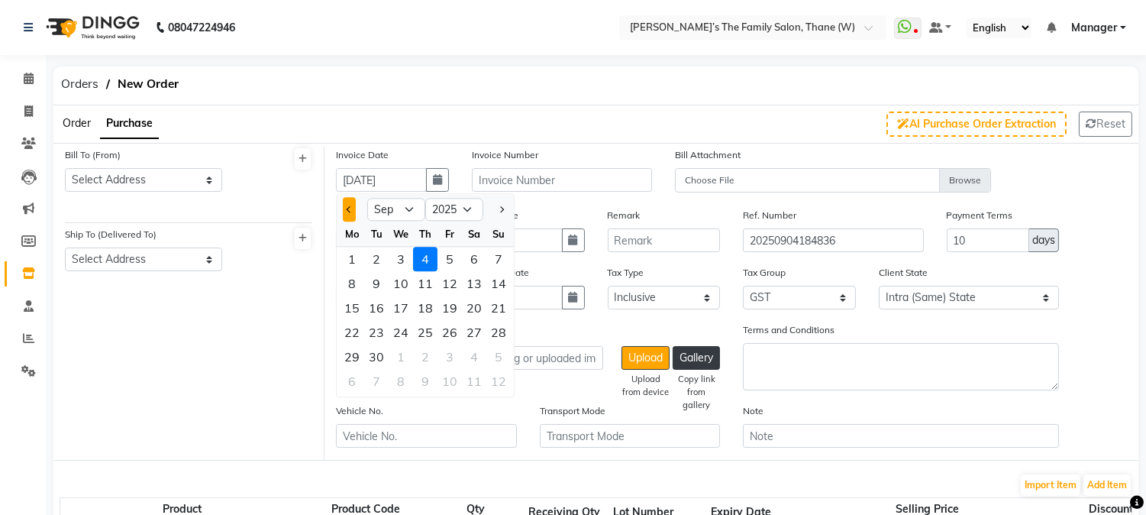
click at [349, 211] on button "Previous month" at bounding box center [349, 209] width 13 height 24
select select "8"
click at [474, 357] on div "30" at bounding box center [474, 356] width 24 height 24
type input "[DATE]"
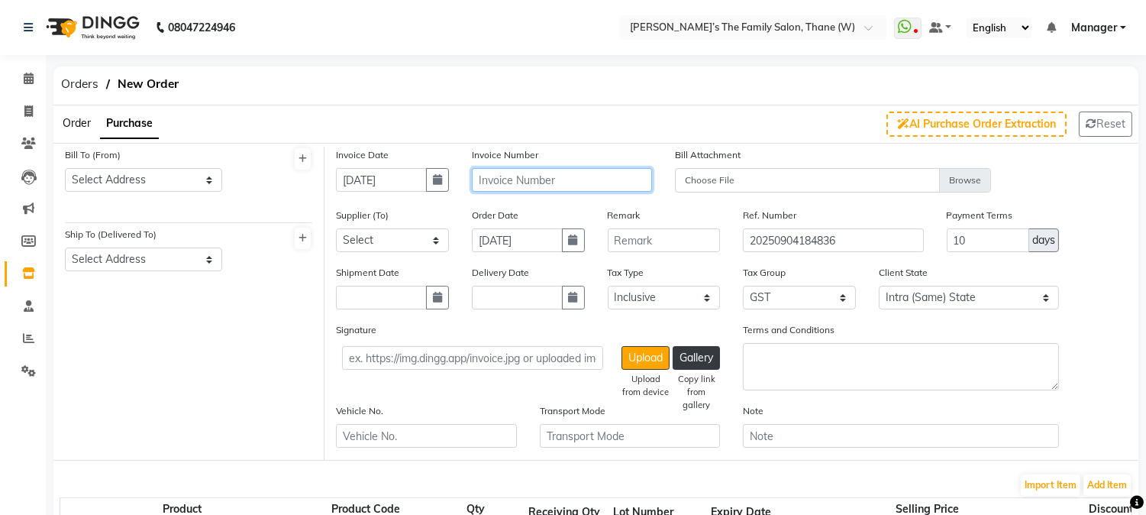
click at [528, 189] on input "text" at bounding box center [562, 180] width 180 height 24
type input "d"
type input "DV/1092"
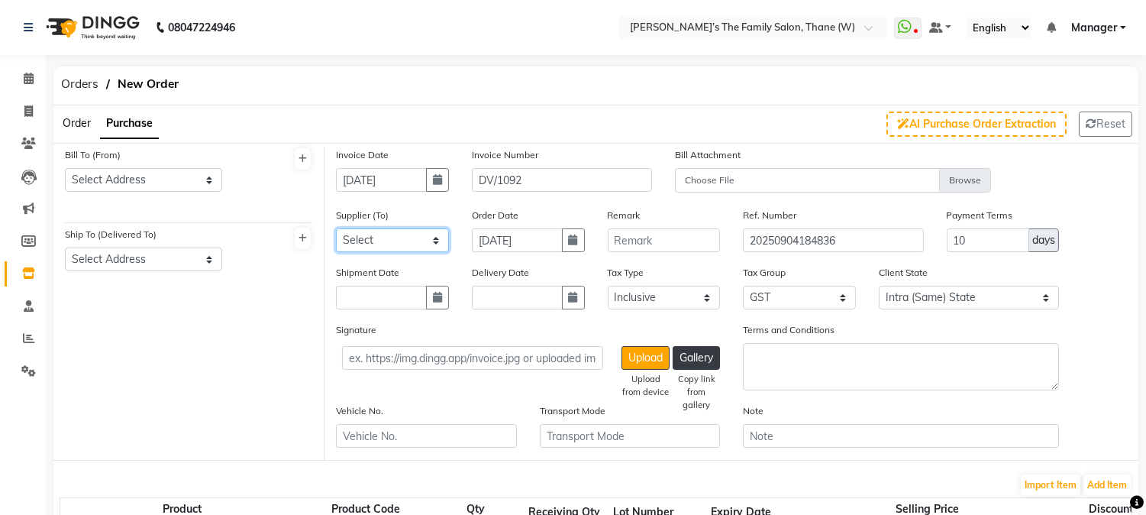
click at [402, 234] on select "Select Ajit Enterprises - [PERSON_NAME] [PERSON_NAME] Agencis - [PERSON_NAME] E…" at bounding box center [392, 240] width 113 height 24
select select "5791"
click at [336, 228] on select "Select Ajit Enterprises - [PERSON_NAME] [PERSON_NAME] Agencis - [PERSON_NAME] E…" at bounding box center [392, 240] width 113 height 24
click at [533, 239] on input "[DATE]" at bounding box center [517, 240] width 91 height 24
select select "9"
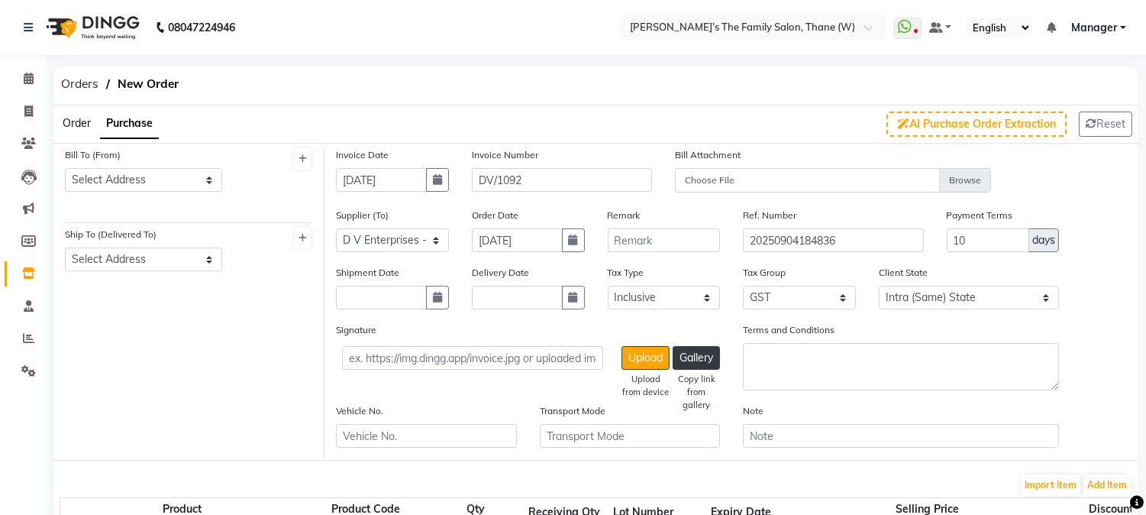
select select "2025"
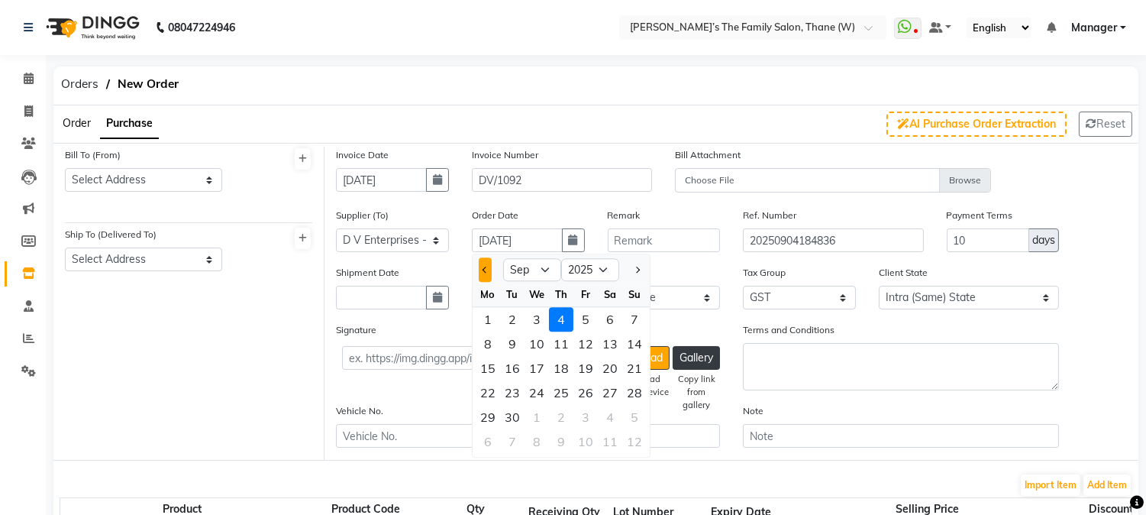
click at [486, 268] on span "Previous month" at bounding box center [486, 270] width 6 height 6
select select "8"
click at [583, 417] on div "29" at bounding box center [586, 417] width 24 height 24
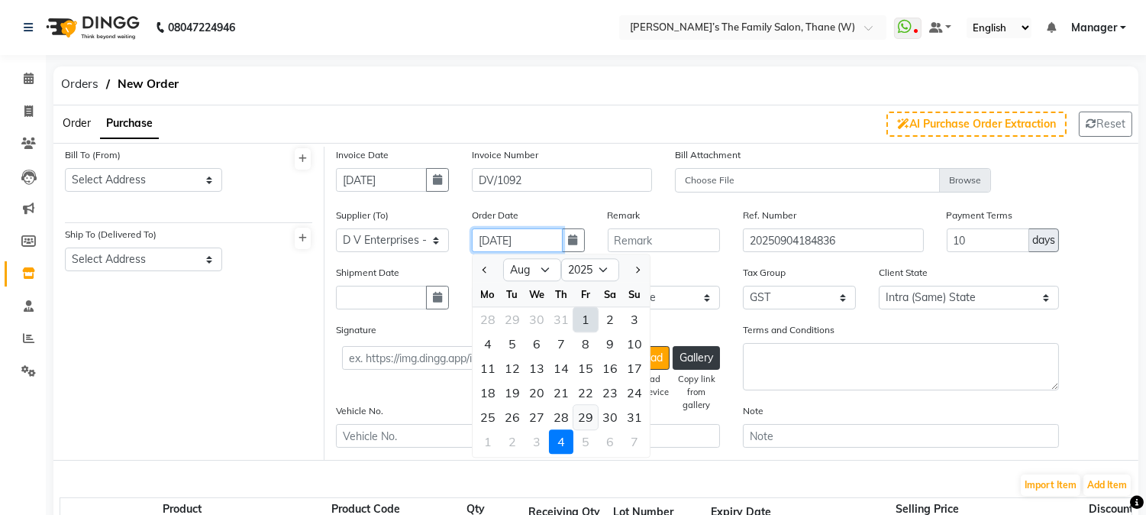
type input "[DATE]"
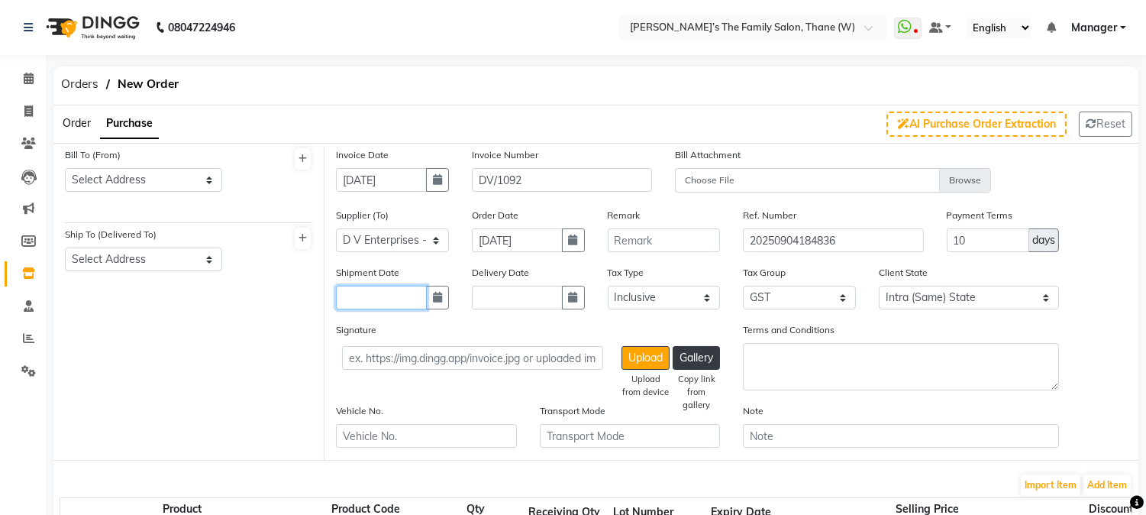
click at [401, 294] on input "text" at bounding box center [381, 298] width 91 height 24
select select "9"
select select "2025"
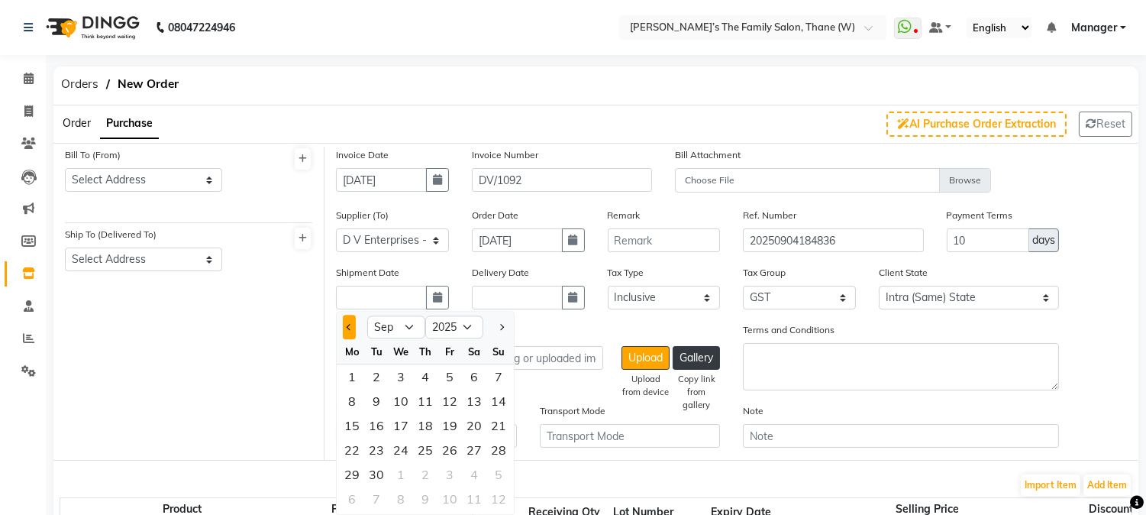
click at [352, 328] on button "Previous month" at bounding box center [349, 327] width 13 height 24
select select "8"
click at [446, 475] on div "29" at bounding box center [450, 474] width 24 height 24
type input "[DATE]"
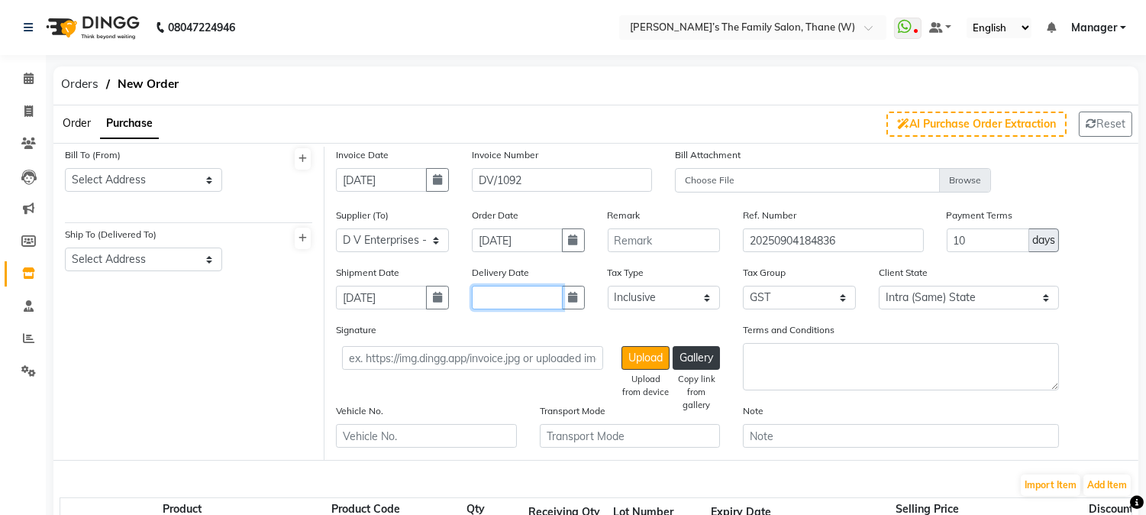
click at [528, 294] on input "text" at bounding box center [517, 298] width 91 height 24
select select "9"
select select "2025"
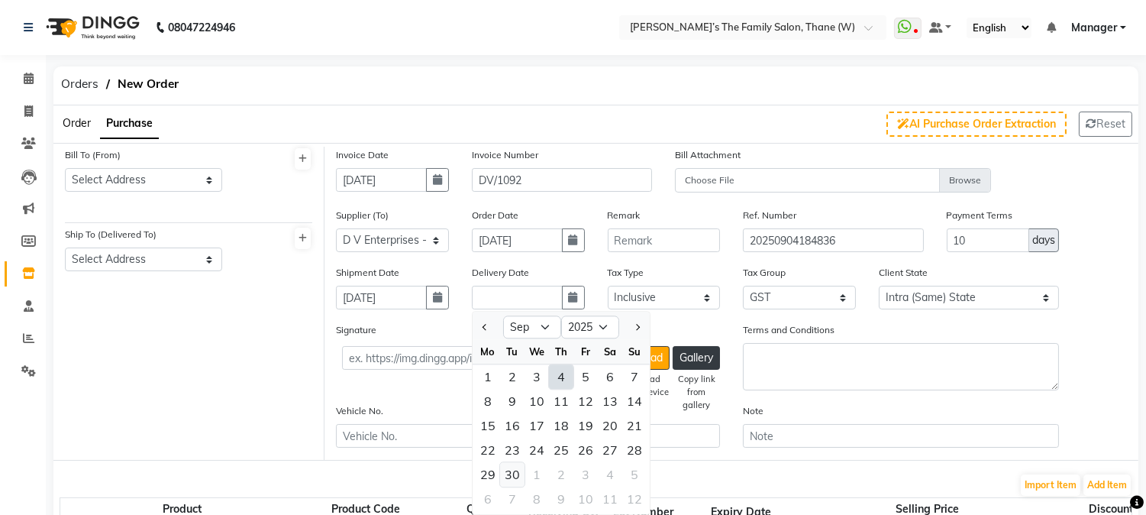
click at [509, 471] on div "30" at bounding box center [512, 474] width 24 height 24
type input "[DATE]"
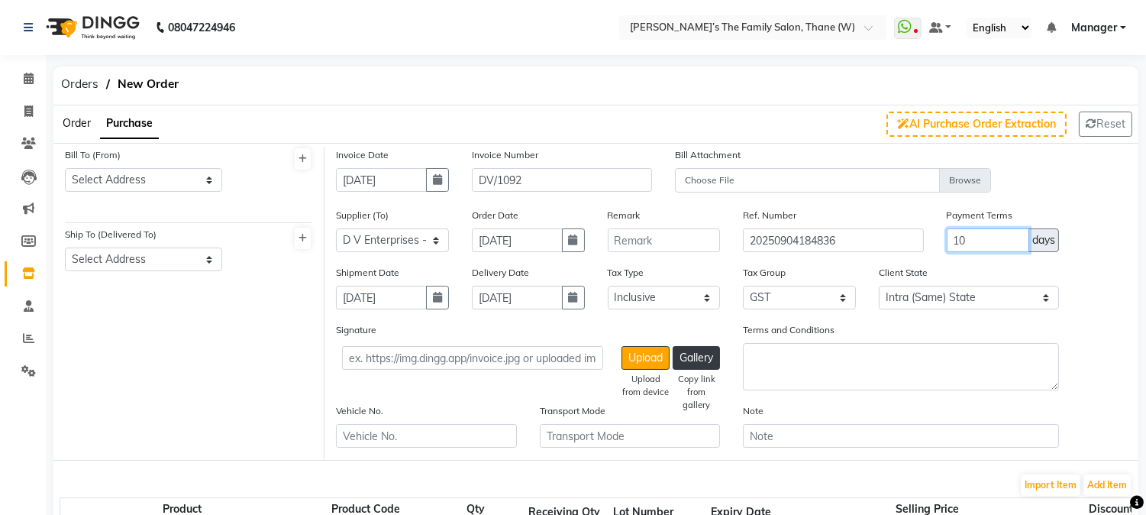
click at [987, 240] on input "10" at bounding box center [988, 240] width 83 height 24
type input "1"
type input "0"
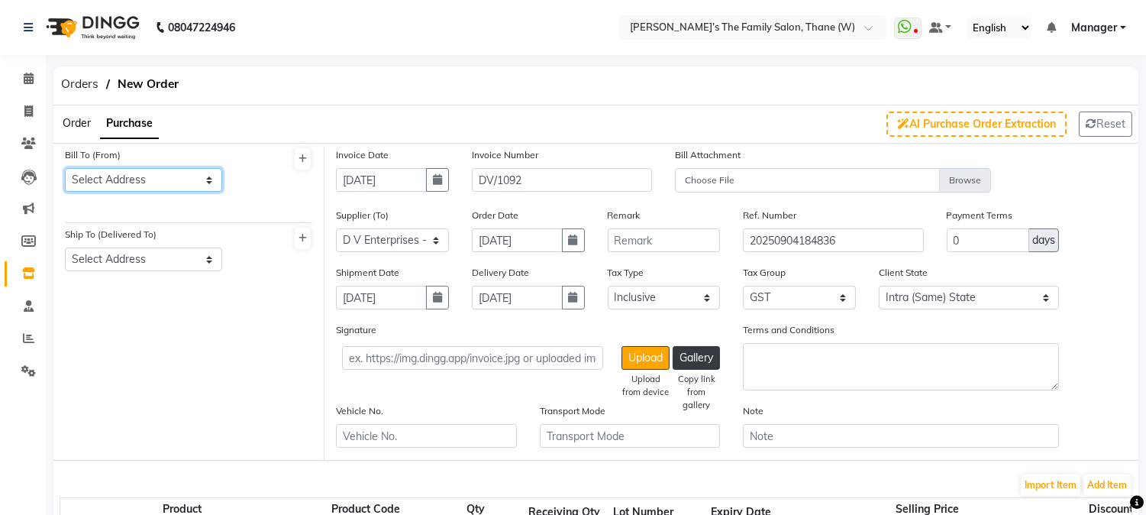
click at [135, 176] on select "Select Address shop [GEOGRAPHIC_DATA]" at bounding box center [143, 180] width 157 height 24
select select "841"
click at [65, 168] on select "Select Address shop [GEOGRAPHIC_DATA]" at bounding box center [143, 180] width 157 height 24
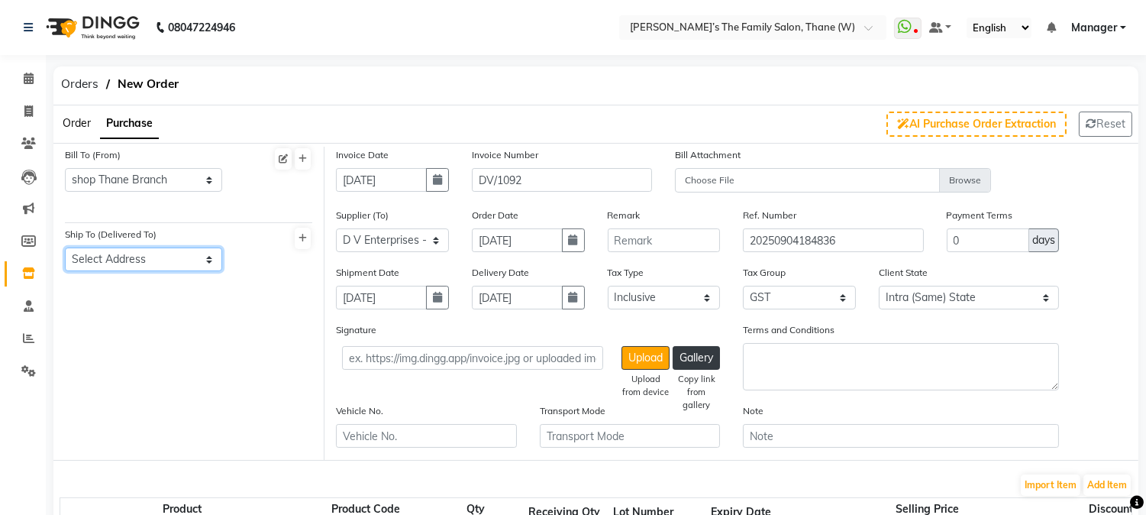
click at [145, 258] on select "Select Address Shop Thane Branch" at bounding box center [143, 259] width 157 height 24
select select "842"
click at [65, 247] on select "Select Address Shop Thane Branch" at bounding box center [143, 259] width 157 height 24
click at [1113, 486] on button "Add Item" at bounding box center [1107, 484] width 47 height 21
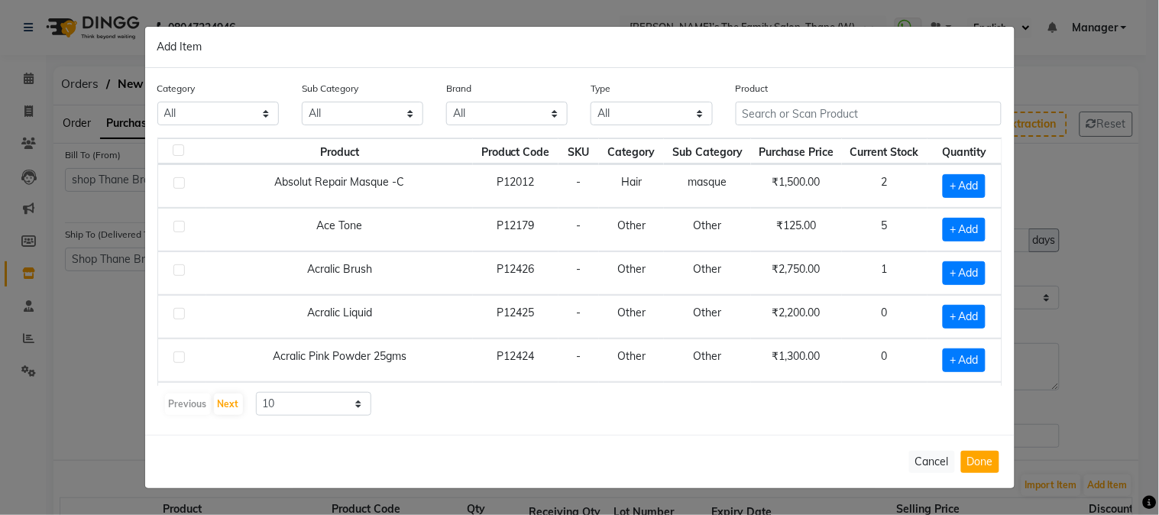
click at [927, 141] on th "Quantity" at bounding box center [964, 151] width 74 height 26
click at [926, 110] on input "text" at bounding box center [868, 114] width 267 height 24
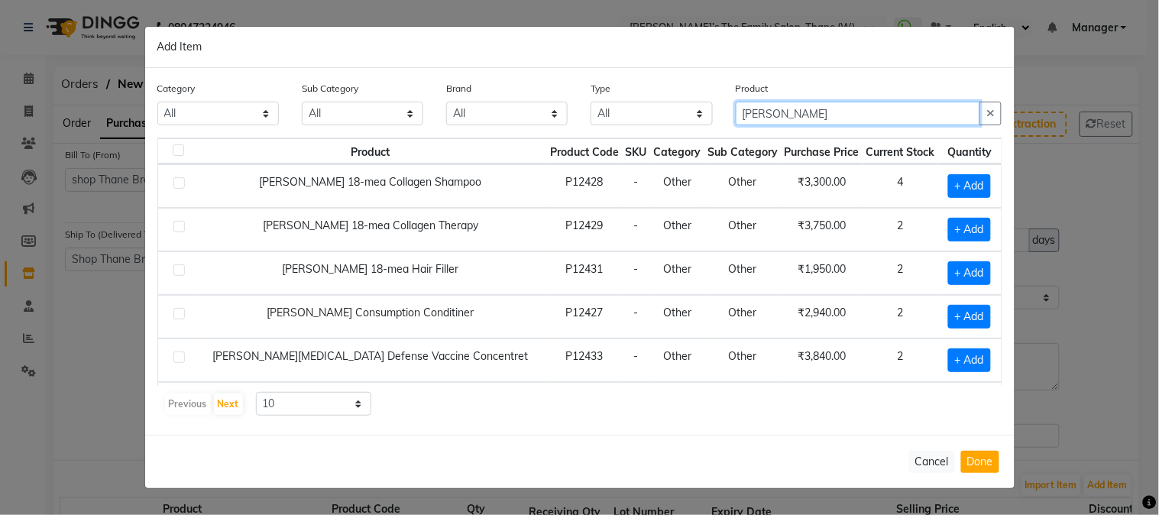
type input "[PERSON_NAME]"
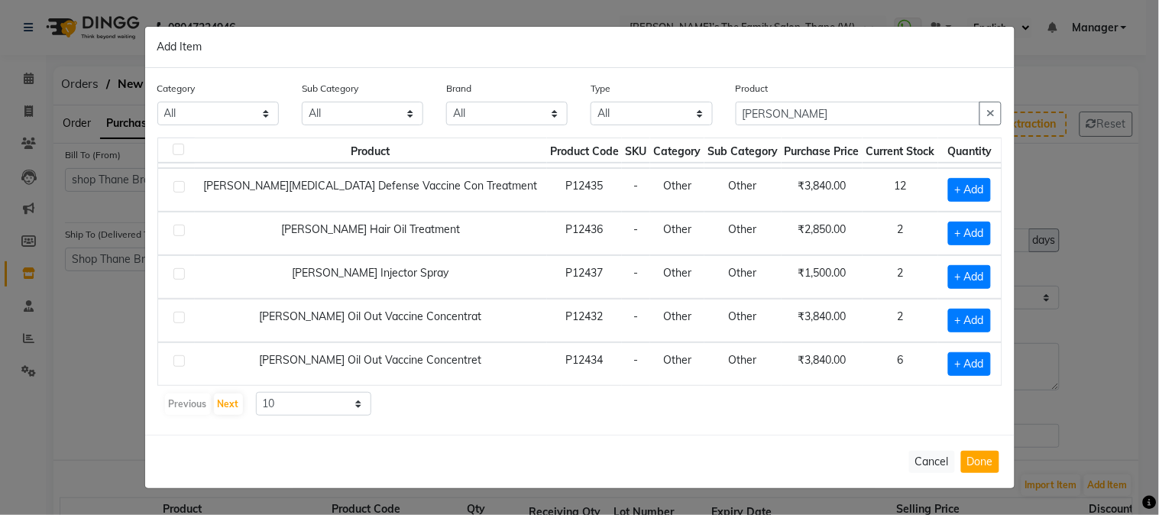
scroll to position [217, 0]
click at [955, 330] on span "+ Add" at bounding box center [969, 320] width 43 height 24
checkbox input "true"
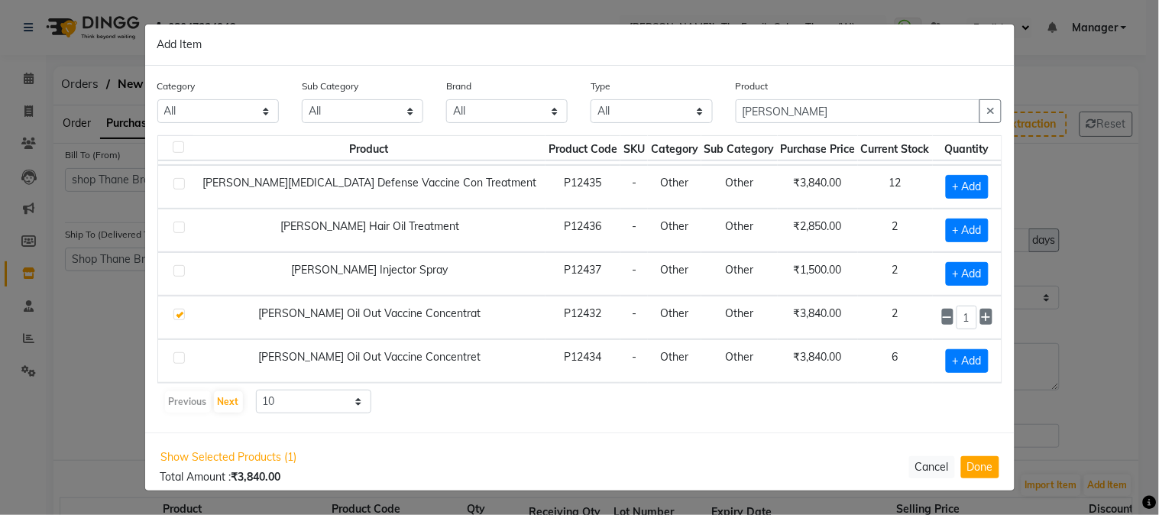
scroll to position [216, 0]
click at [981, 316] on icon at bounding box center [986, 317] width 10 height 11
type input "2"
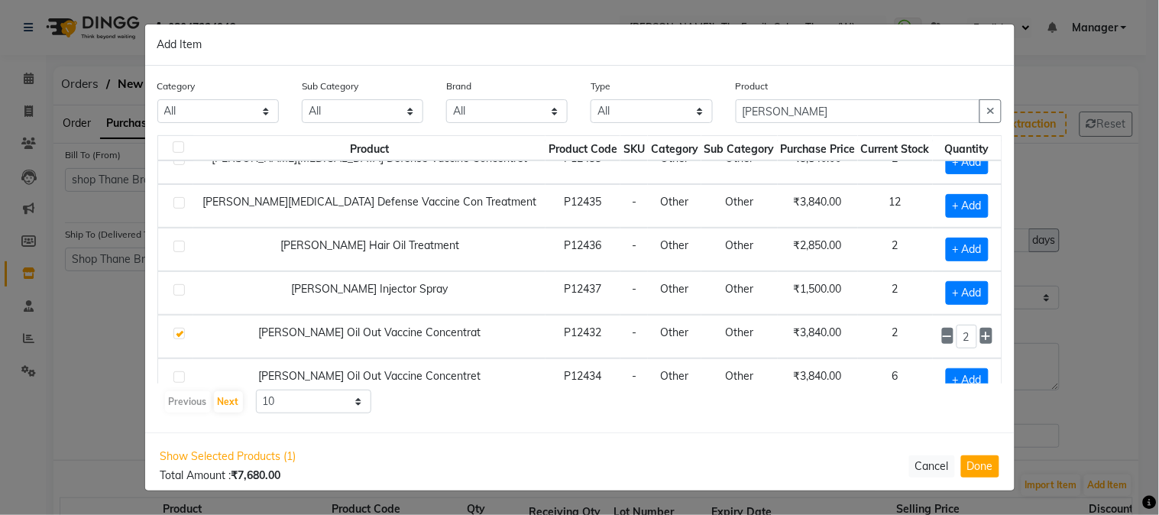
scroll to position [182, 0]
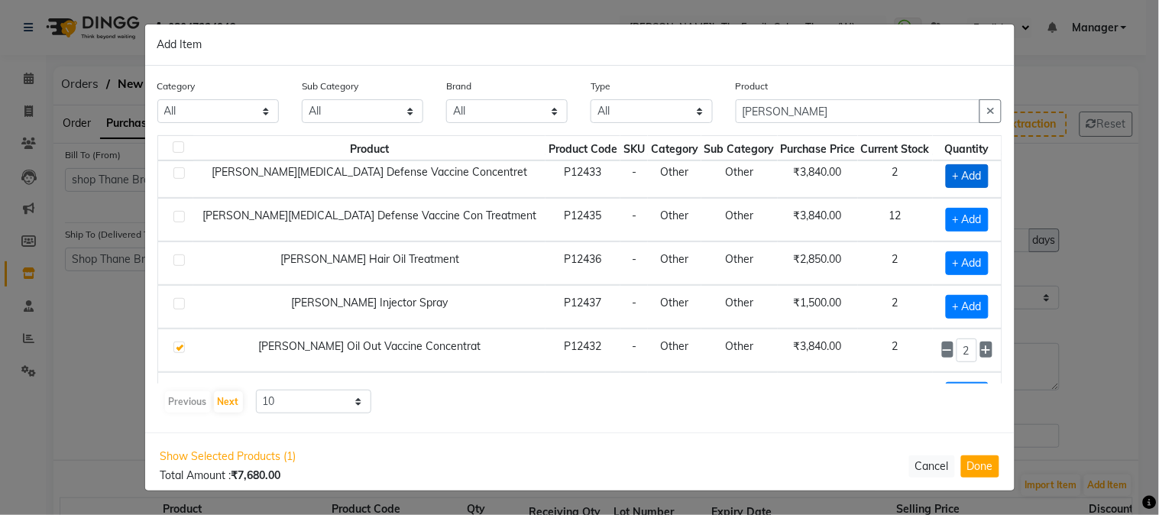
click at [958, 182] on span "+ Add" at bounding box center [966, 176] width 43 height 24
checkbox input "true"
click at [981, 179] on icon at bounding box center [986, 175] width 10 height 11
type input "2"
click at [956, 219] on span "+ Add" at bounding box center [966, 220] width 43 height 24
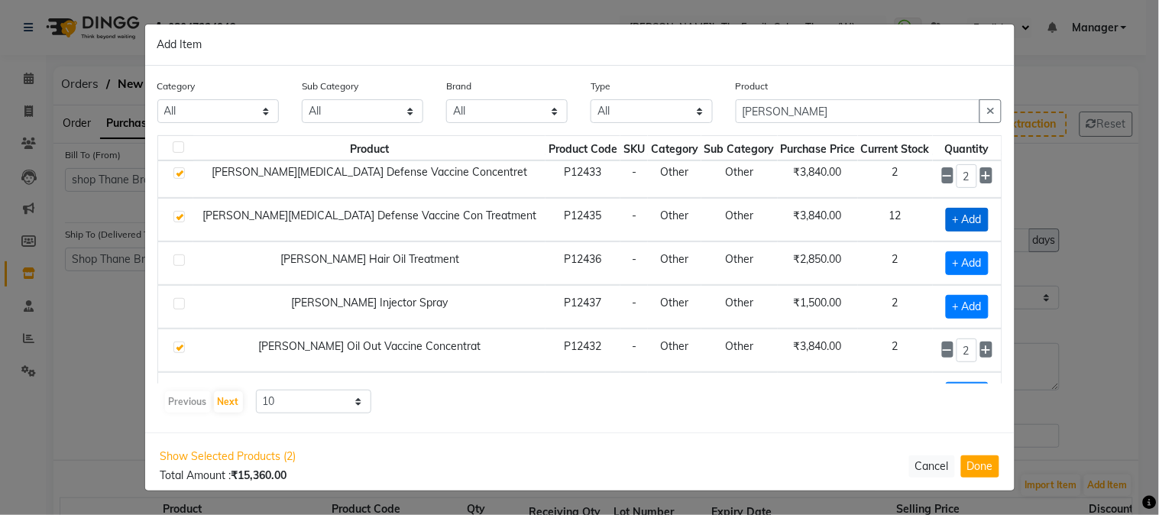
checkbox input "true"
click at [981, 217] on icon at bounding box center [986, 219] width 10 height 11
type input "2"
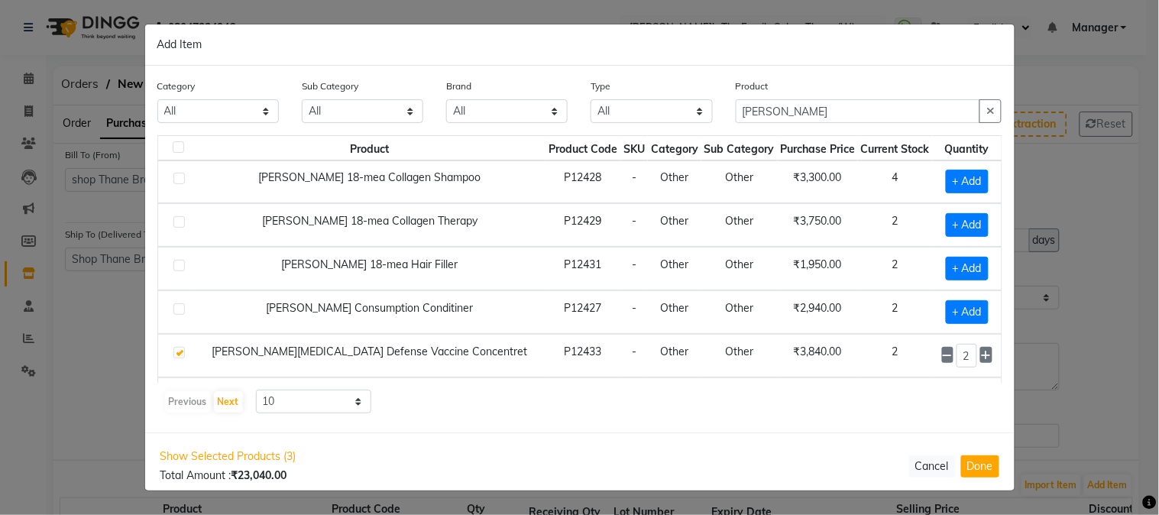
scroll to position [0, 0]
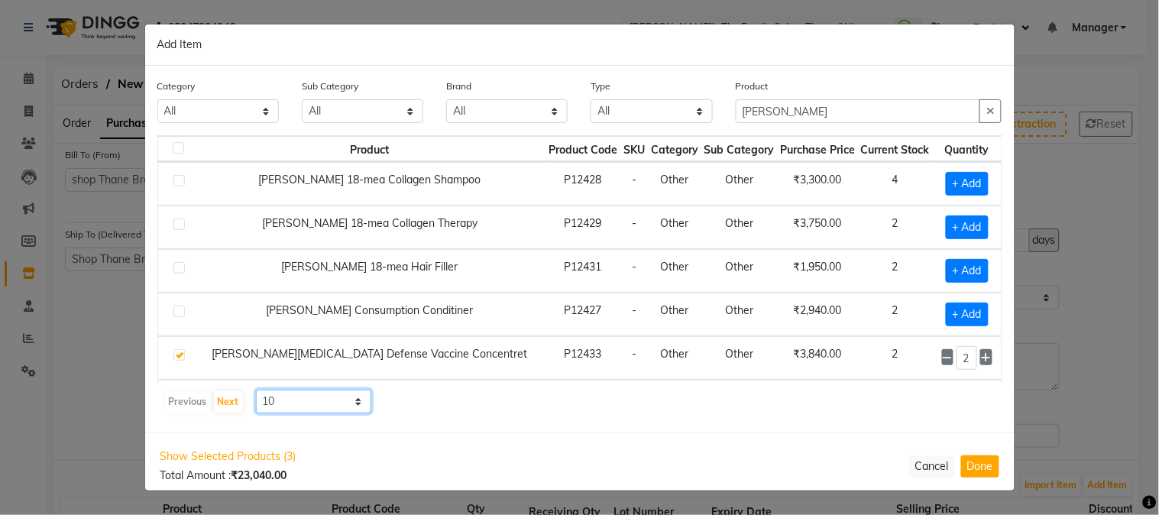
click at [278, 399] on select "10 50 100" at bounding box center [314, 401] width 116 height 24
click at [256, 389] on select "10 50 100" at bounding box center [314, 401] width 116 height 24
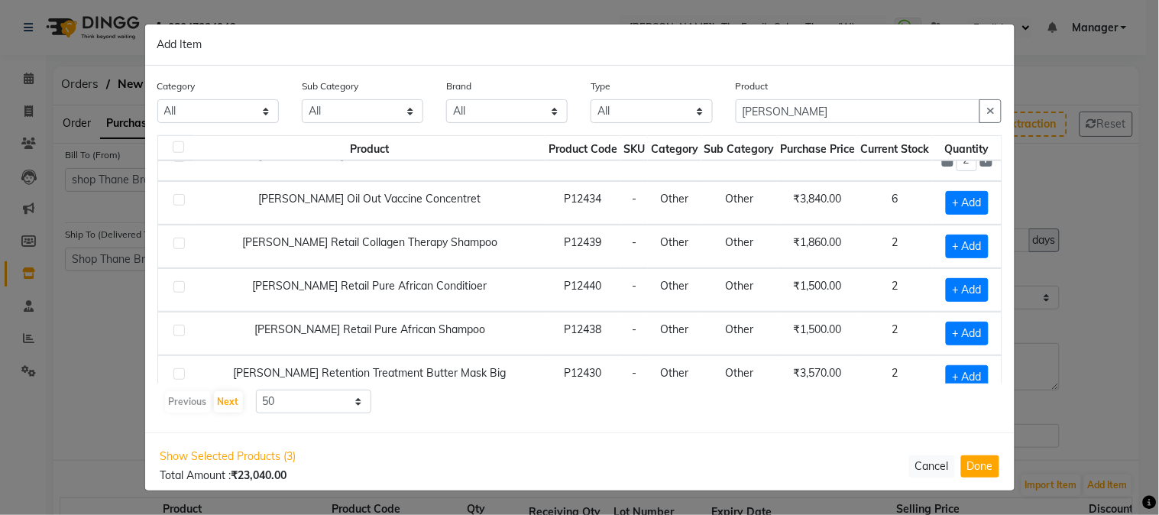
scroll to position [392, 0]
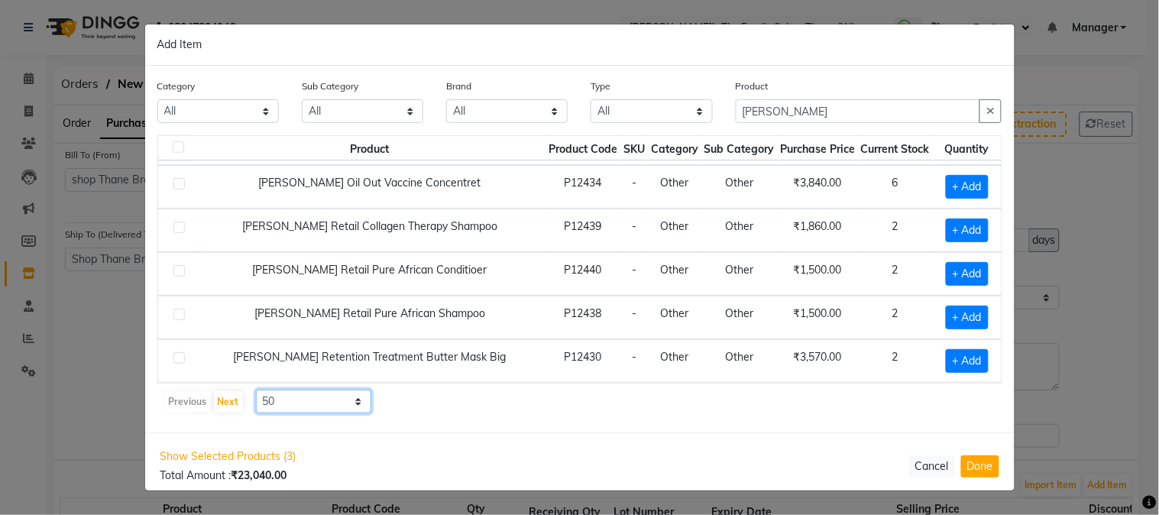
click at [321, 410] on select "10 50 100" at bounding box center [314, 401] width 116 height 24
select select "100"
click at [256, 389] on select "10 50 100" at bounding box center [314, 401] width 116 height 24
click at [991, 104] on button "button" at bounding box center [990, 111] width 22 height 24
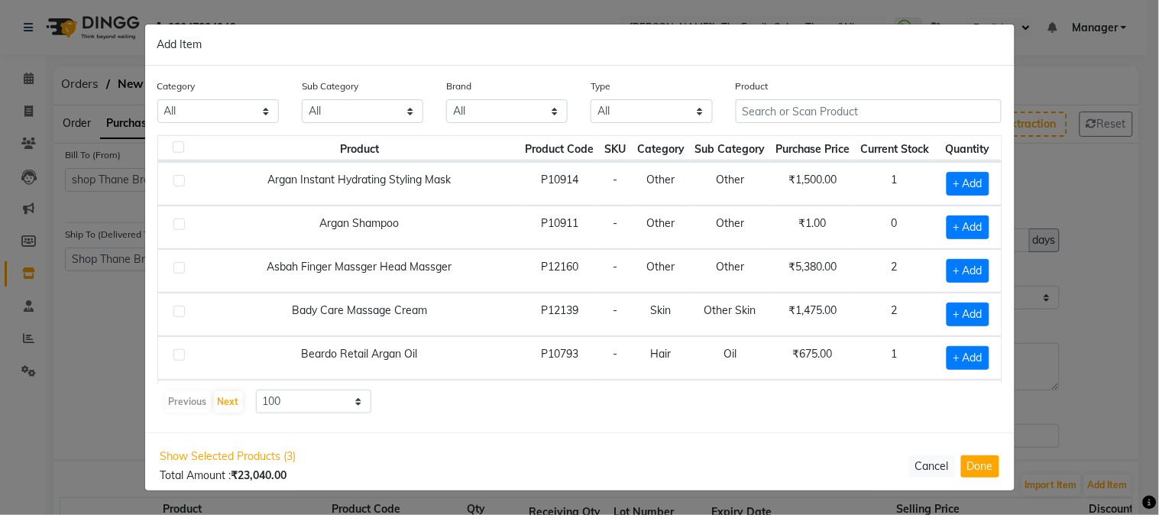
click at [892, 98] on div "Product" at bounding box center [868, 100] width 267 height 45
click at [892, 107] on input "text" at bounding box center [868, 111] width 267 height 24
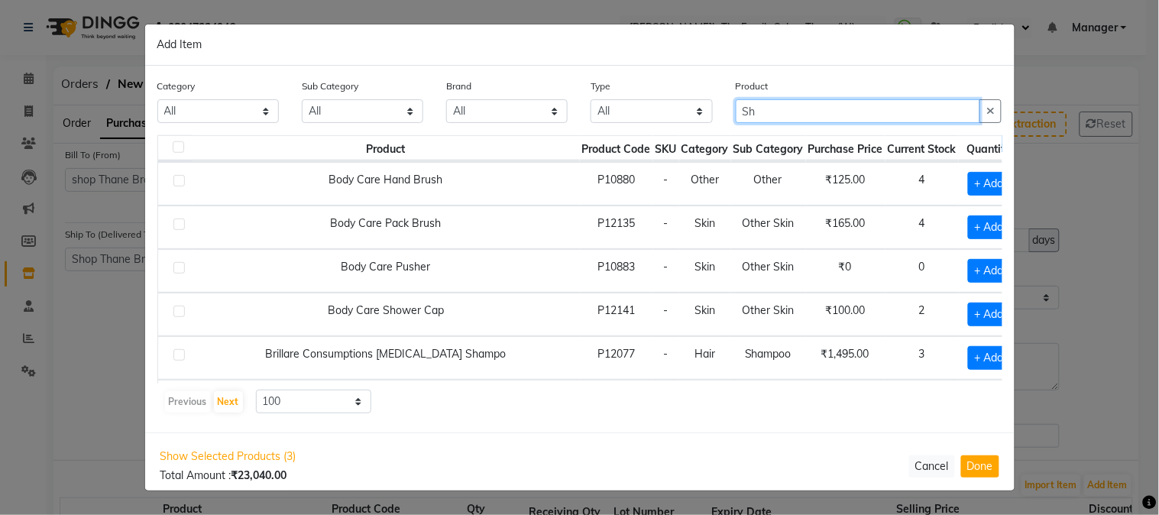
type input "S"
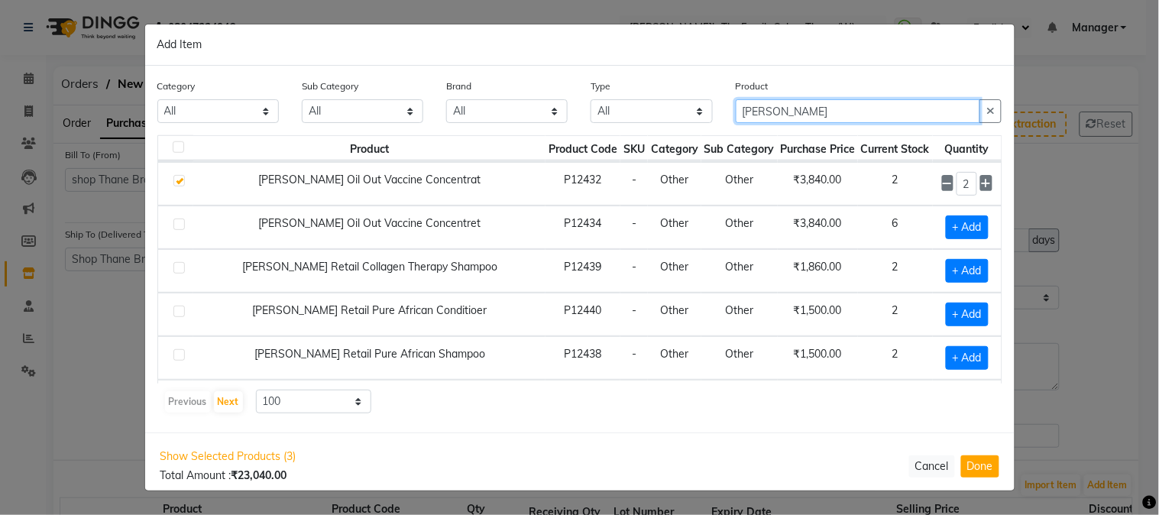
type input "[PERSON_NAME]"
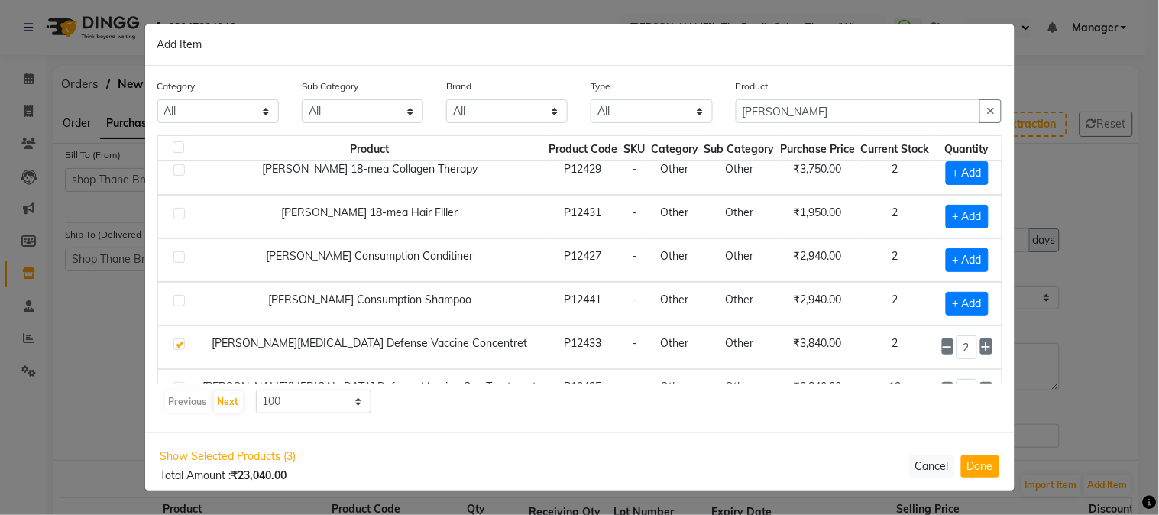
scroll to position [28, 0]
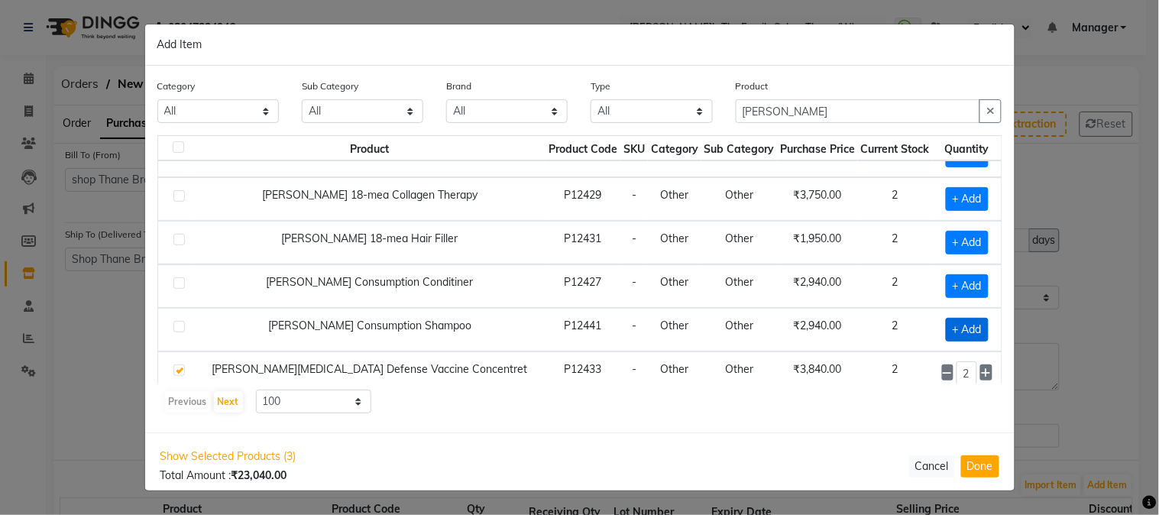
click at [955, 333] on span "+ Add" at bounding box center [966, 330] width 43 height 24
checkbox input "true"
click at [981, 331] on icon at bounding box center [986, 329] width 10 height 11
type input "2"
click at [960, 288] on span "+ Add" at bounding box center [966, 286] width 43 height 24
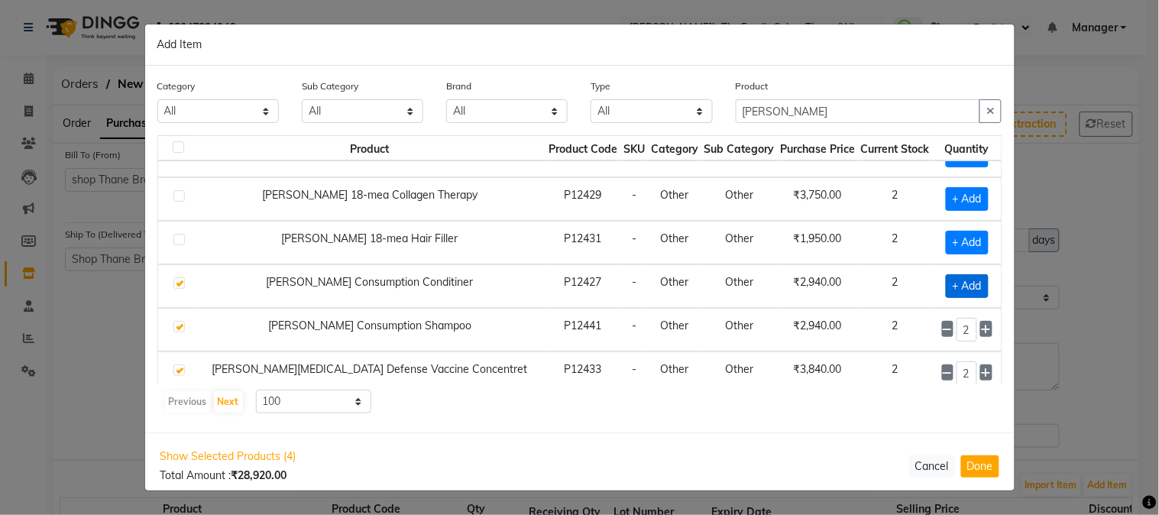
checkbox input "true"
click at [981, 286] on icon at bounding box center [986, 285] width 10 height 11
type input "2"
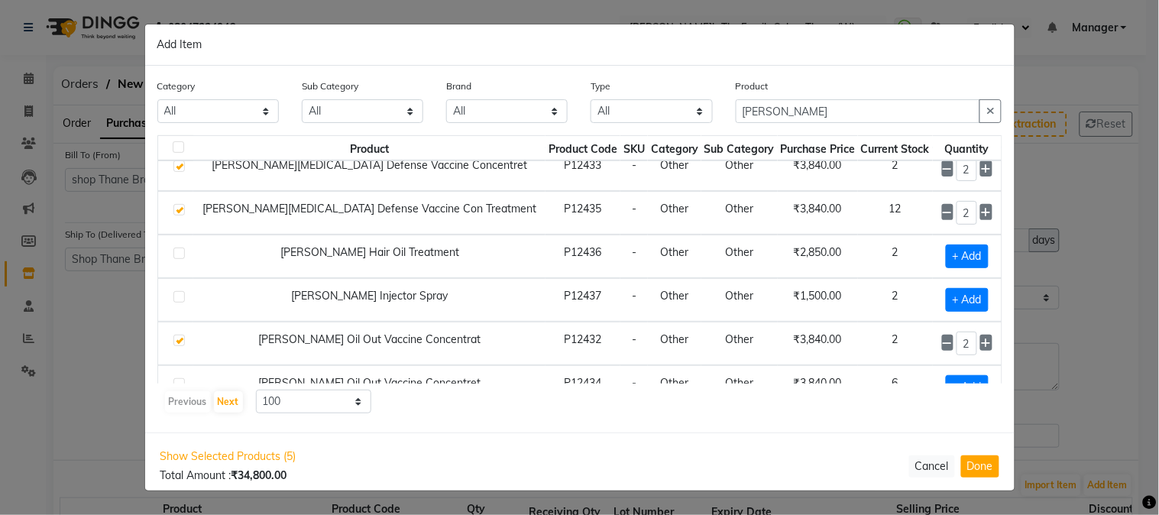
scroll to position [266, 0]
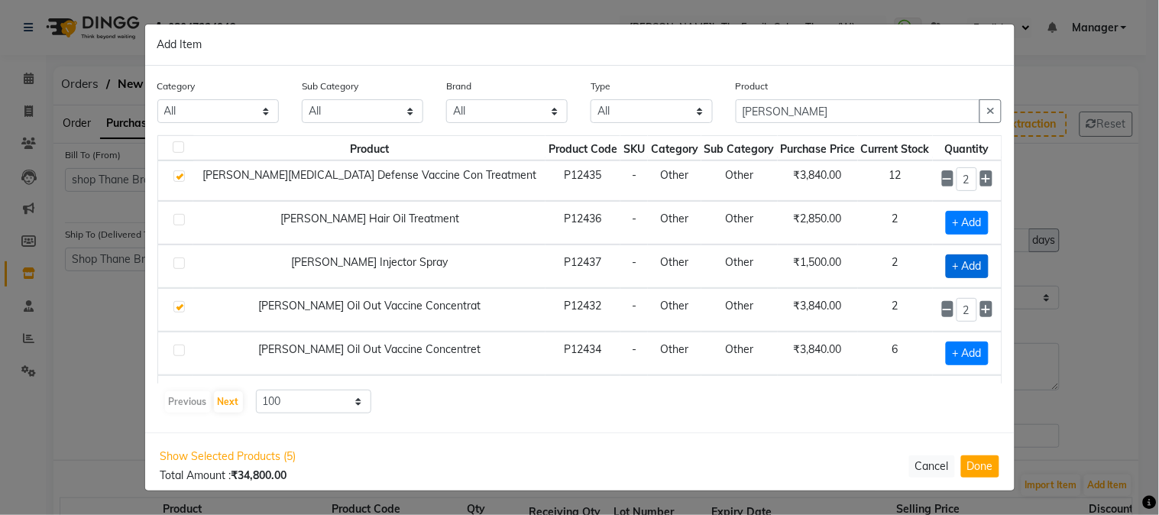
click at [955, 275] on span "+ Add" at bounding box center [966, 266] width 43 height 24
checkbox input "true"
click at [981, 270] on icon at bounding box center [986, 265] width 10 height 11
type input "2"
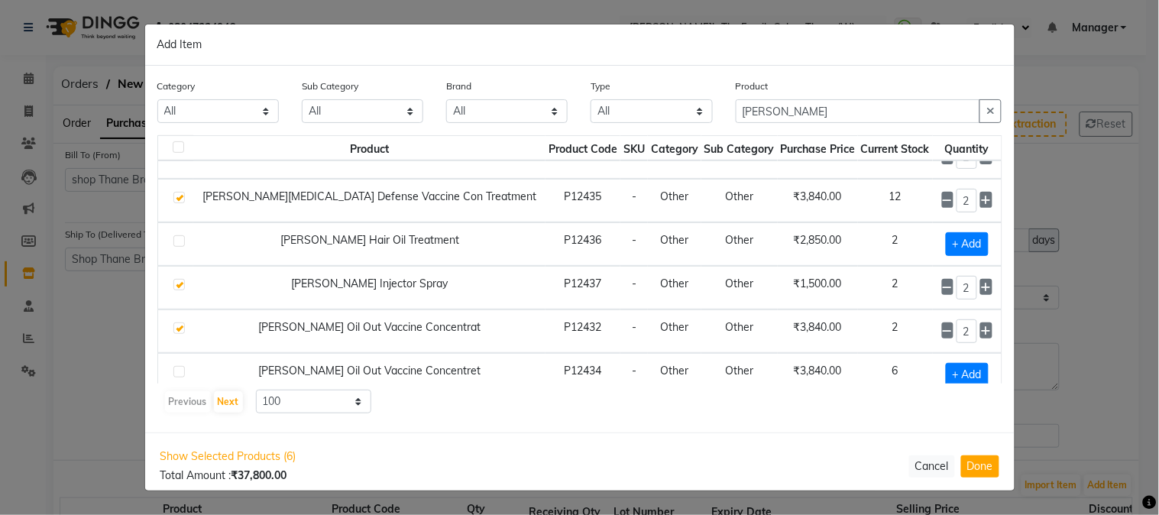
scroll to position [229, 0]
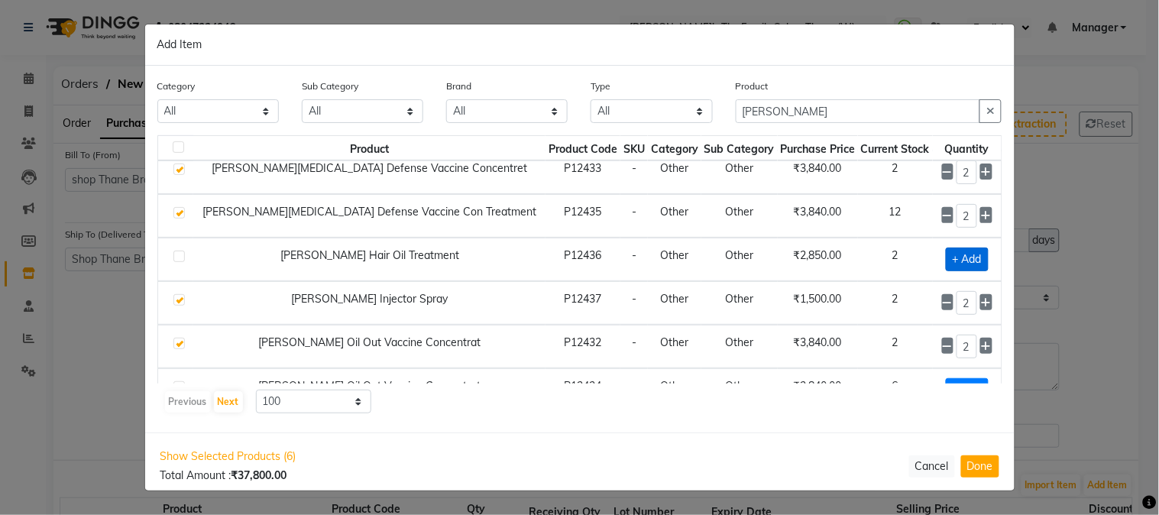
click at [961, 260] on span "+ Add" at bounding box center [966, 259] width 43 height 24
checkbox input "true"
click at [981, 261] on icon at bounding box center [986, 259] width 10 height 11
type input "2"
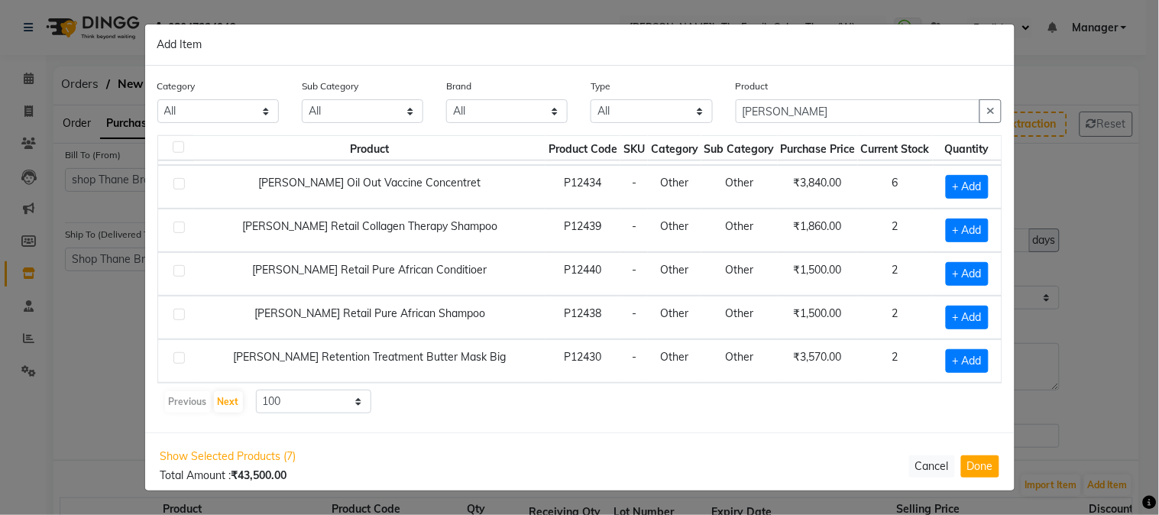
scroll to position [435, 0]
click at [961, 230] on span "+ Add" at bounding box center [966, 230] width 43 height 24
checkbox input "true"
click at [981, 229] on icon at bounding box center [986, 230] width 10 height 11
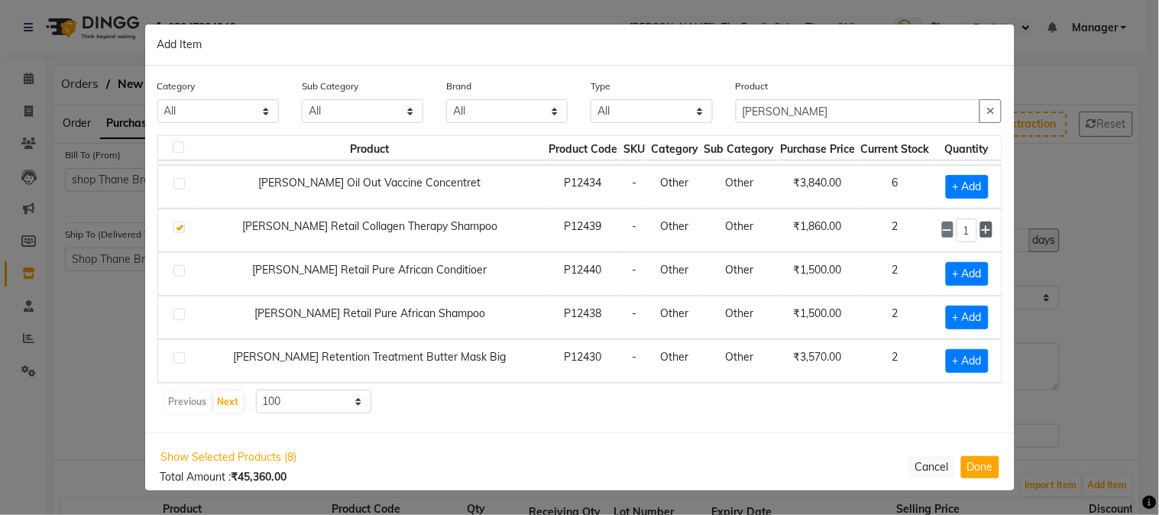
type input "2"
click at [961, 278] on span "+ Add" at bounding box center [966, 274] width 43 height 24
checkbox input "true"
click at [981, 271] on icon at bounding box center [986, 273] width 10 height 11
type input "2"
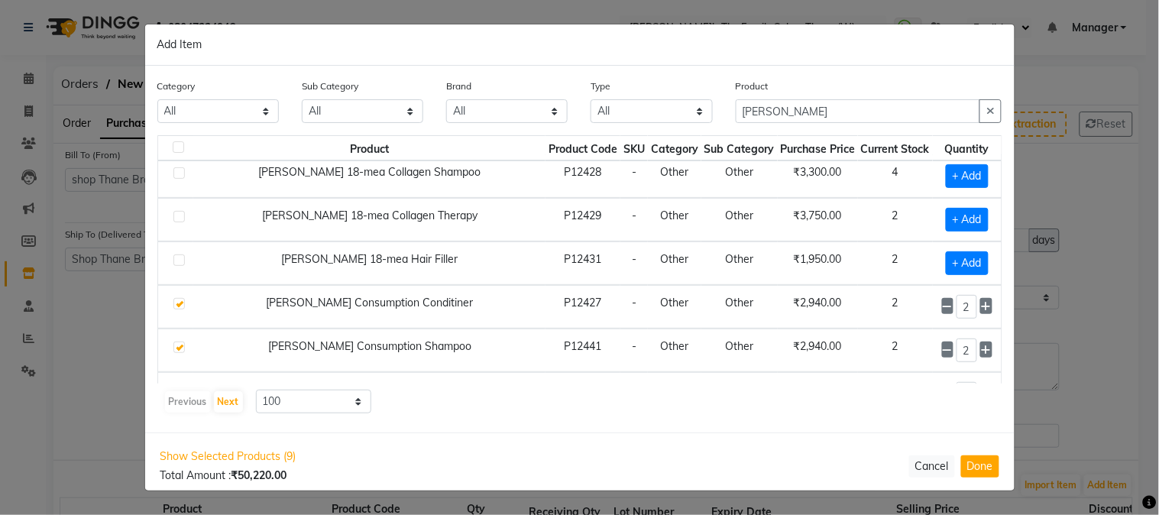
scroll to position [0, 0]
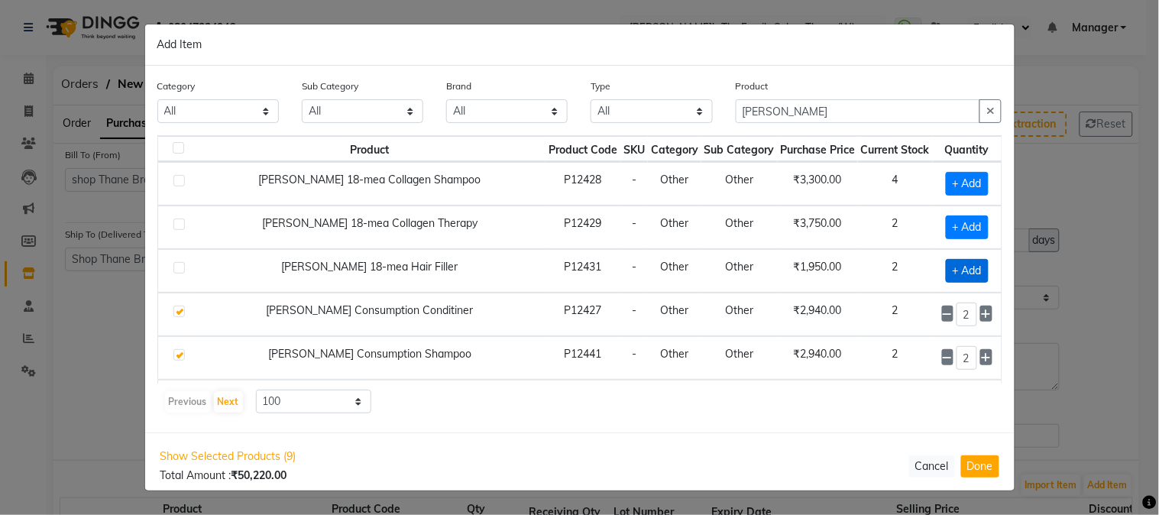
click at [958, 276] on span "+ Add" at bounding box center [966, 271] width 43 height 24
checkbox input "true"
click at [981, 273] on icon at bounding box center [986, 270] width 10 height 11
type input "2"
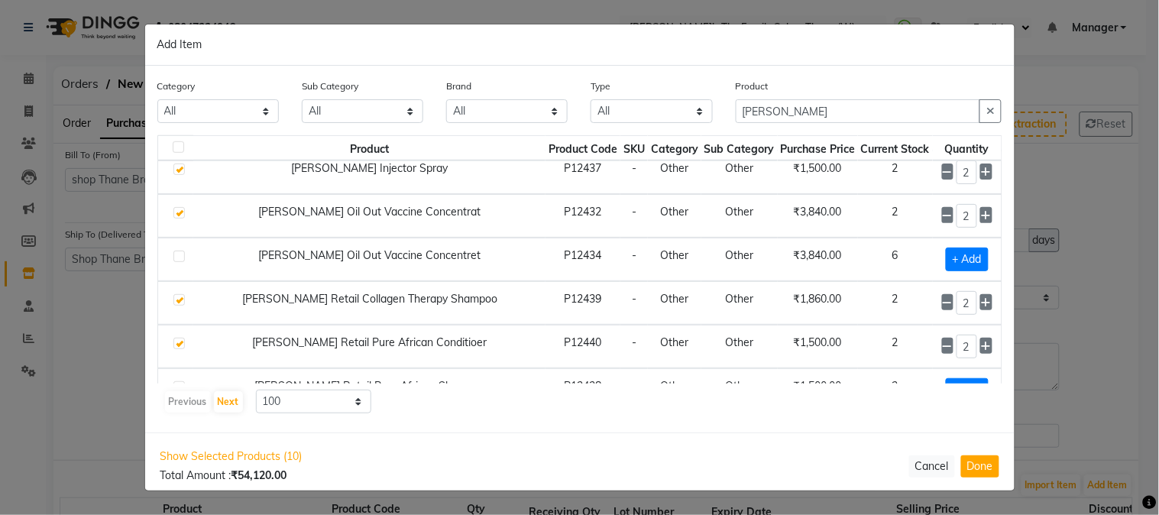
scroll to position [373, 0]
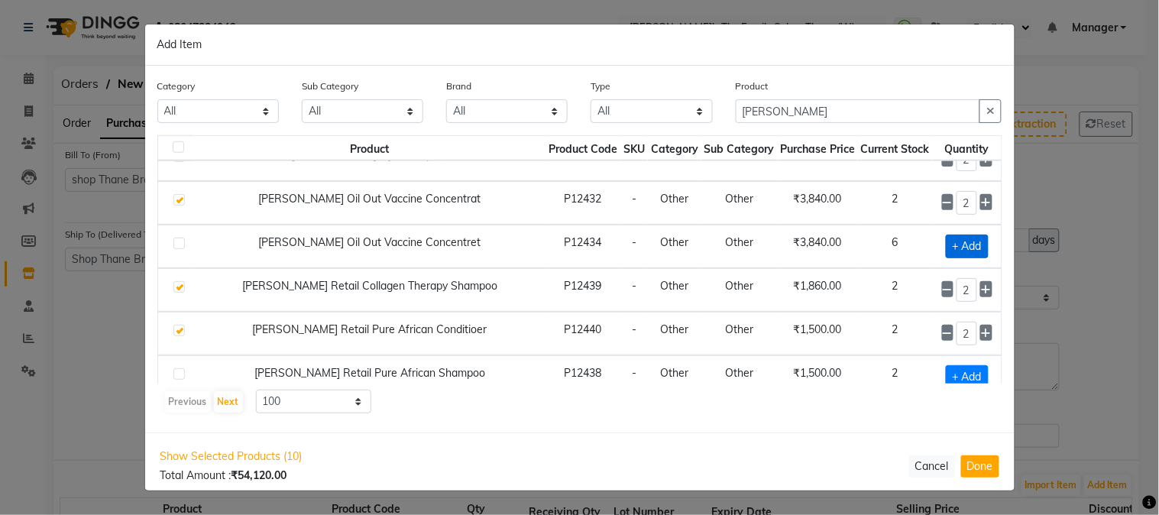
click at [962, 247] on span "+ Add" at bounding box center [966, 246] width 43 height 24
checkbox input "true"
click at [981, 245] on icon at bounding box center [986, 246] width 10 height 11
type input "2"
click at [961, 376] on span "+ Add" at bounding box center [966, 377] width 43 height 24
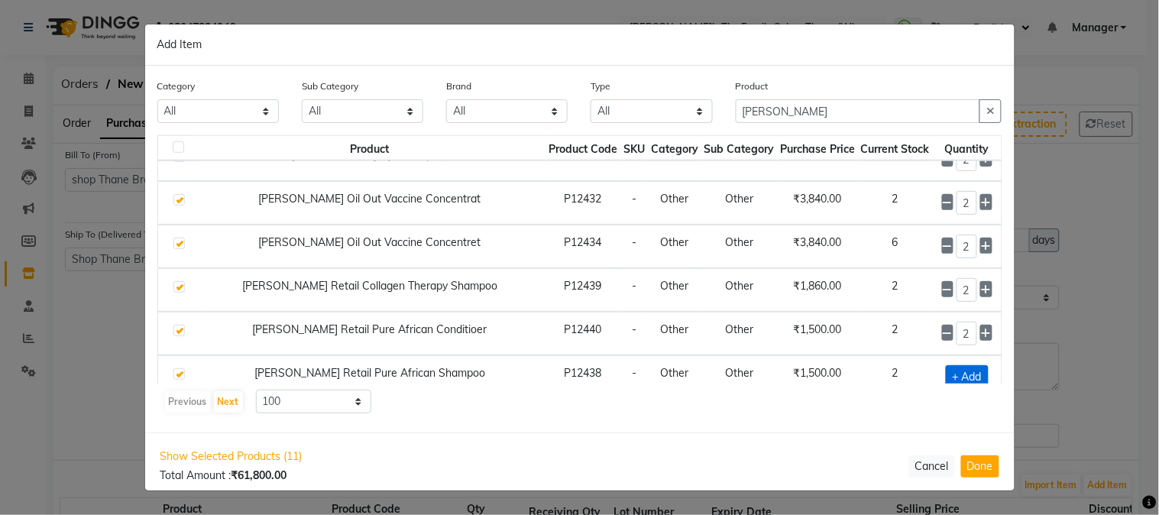
checkbox input "true"
click at [980, 370] on span at bounding box center [985, 376] width 11 height 16
type input "2"
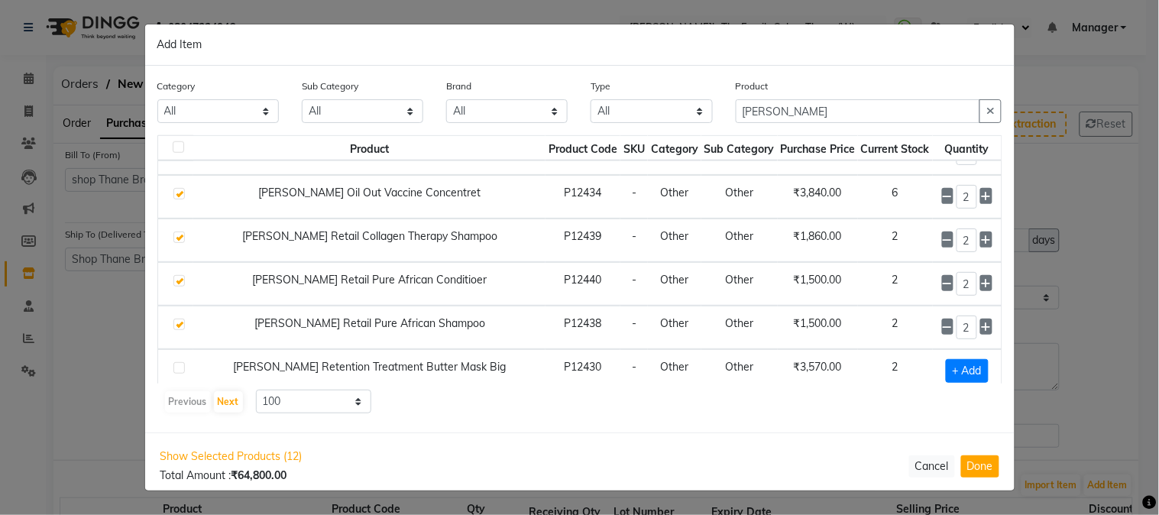
scroll to position [434, 0]
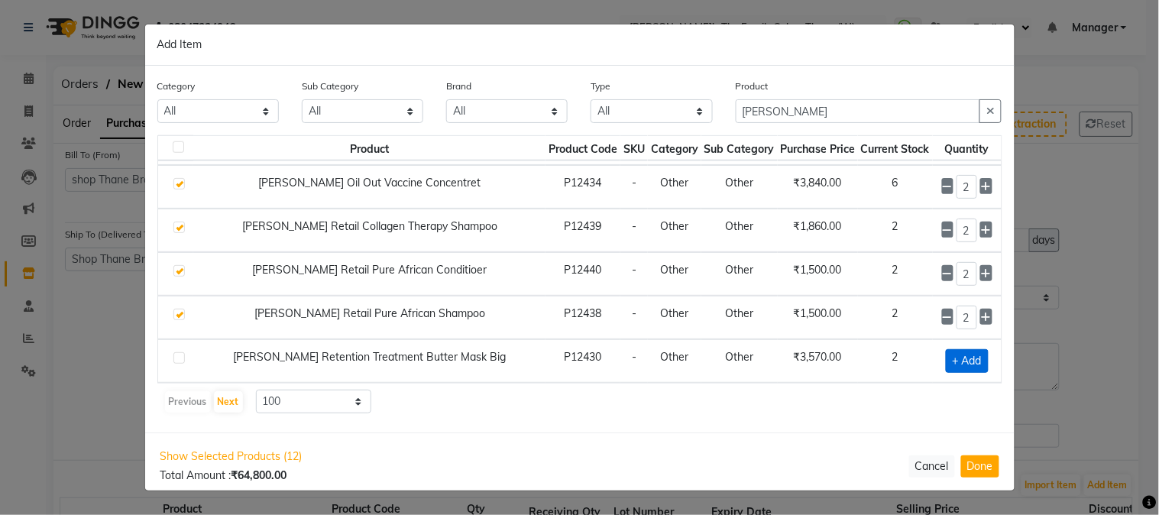
click at [956, 365] on span "+ Add" at bounding box center [966, 361] width 43 height 24
checkbox input "true"
click at [981, 363] on icon at bounding box center [986, 360] width 10 height 11
type input "2"
click at [976, 458] on button "Done" at bounding box center [980, 466] width 38 height 22
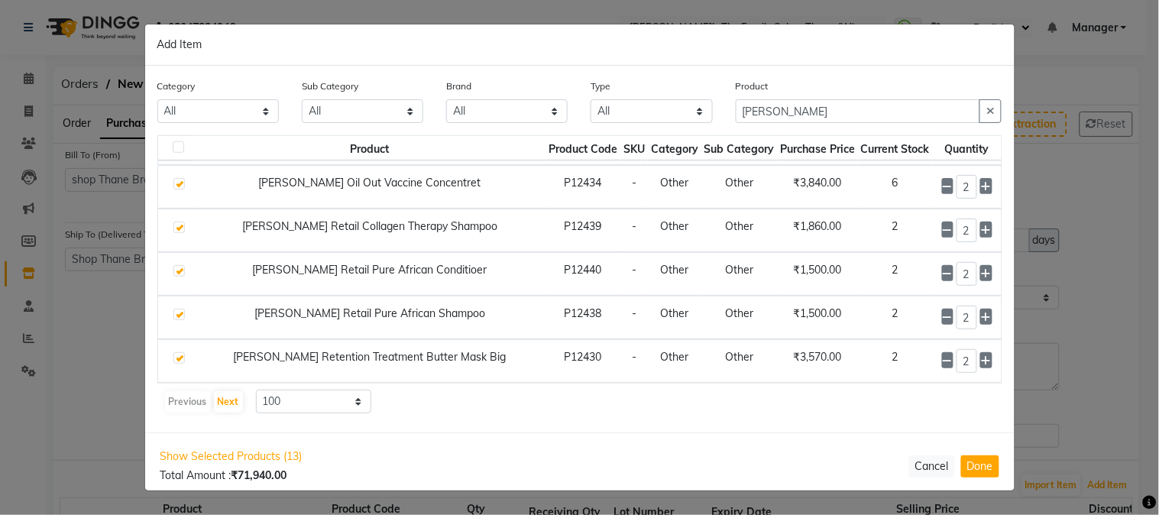
select select "2237"
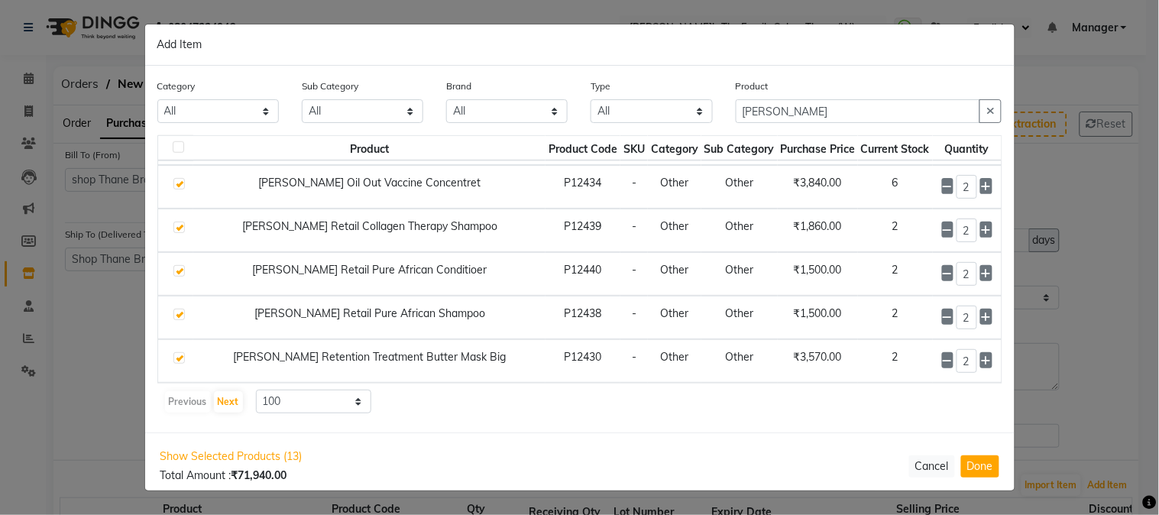
select select "2237"
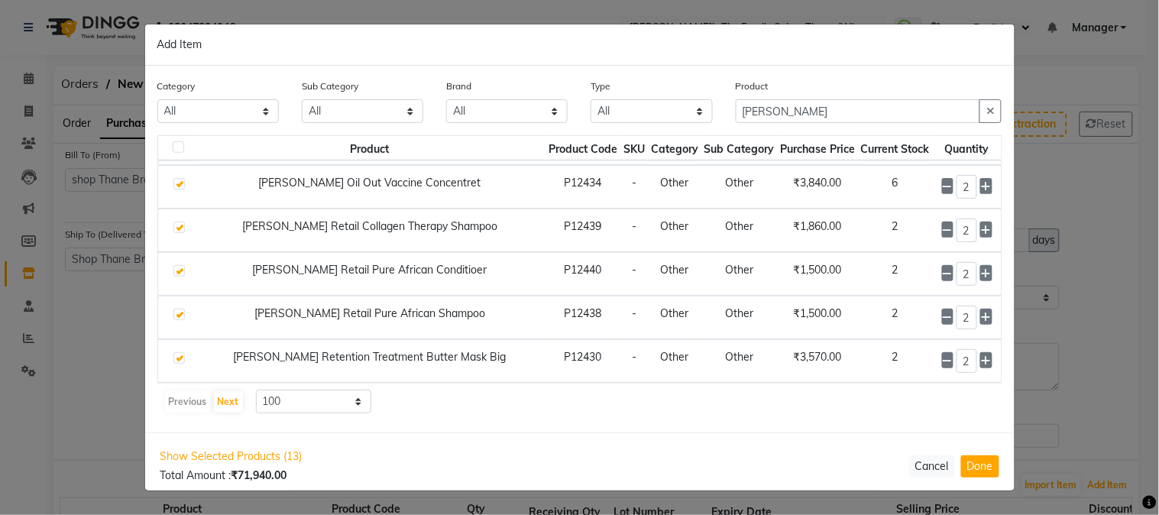
select select "2237"
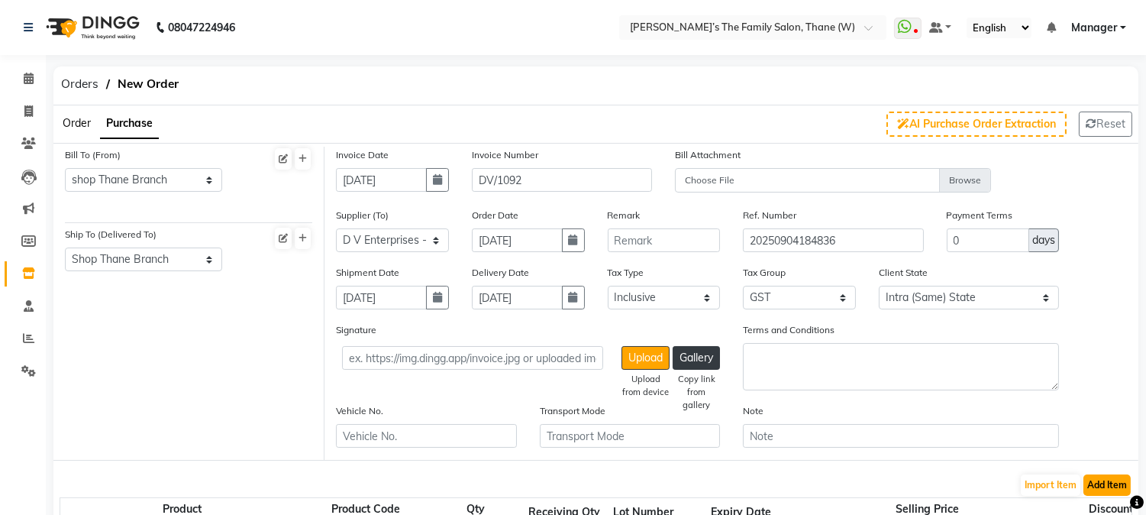
click at [1104, 479] on button "Add Item" at bounding box center [1107, 484] width 47 height 21
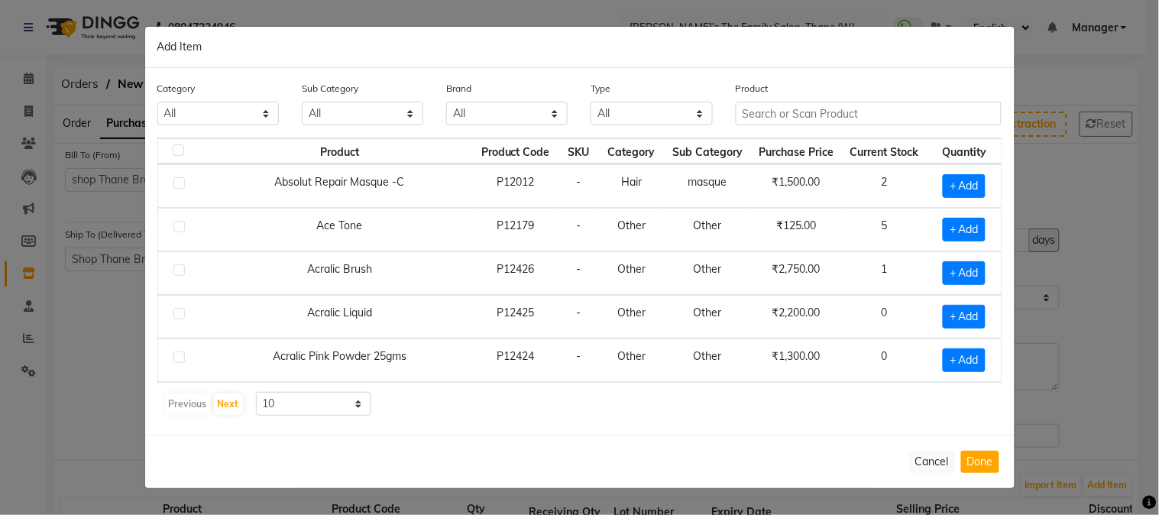
click at [860, 101] on div "Product" at bounding box center [868, 102] width 267 height 45
click at [858, 111] on input "text" at bounding box center [868, 114] width 267 height 24
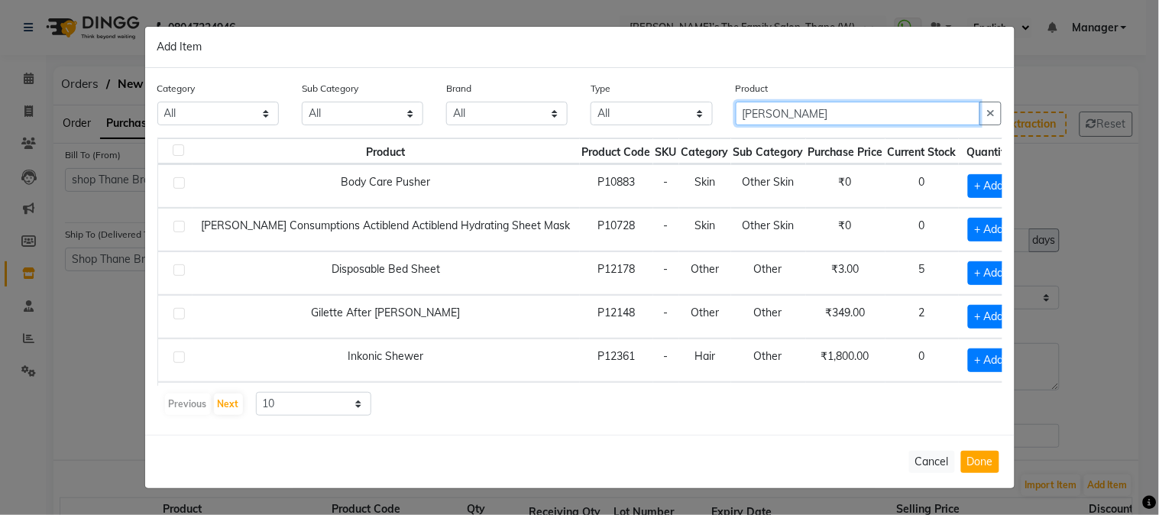
type input "[PERSON_NAME]"
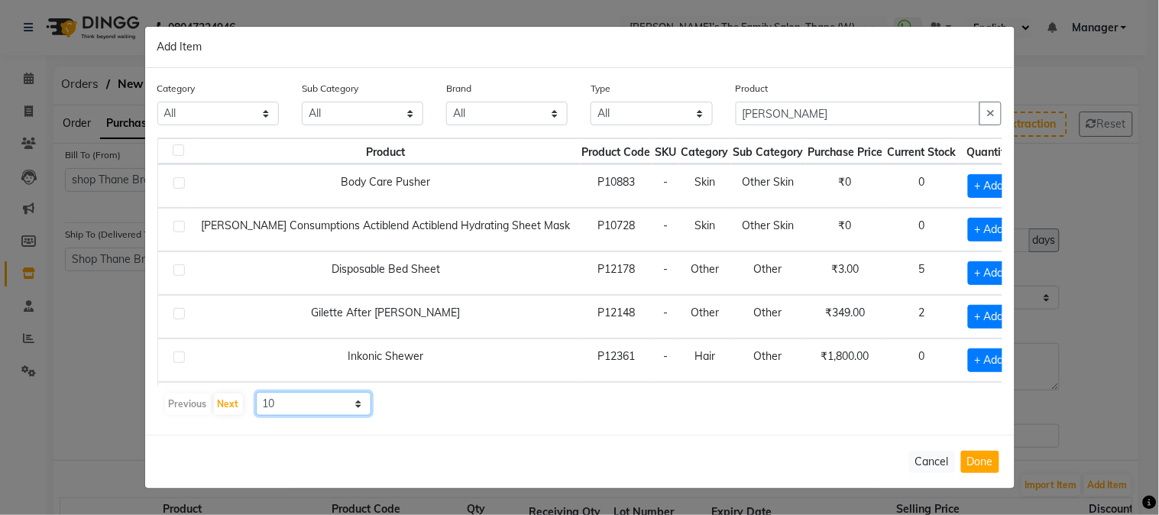
click at [276, 409] on select "10 50 100" at bounding box center [314, 404] width 116 height 24
select select "100"
click at [256, 392] on select "10 50 100" at bounding box center [314, 404] width 116 height 24
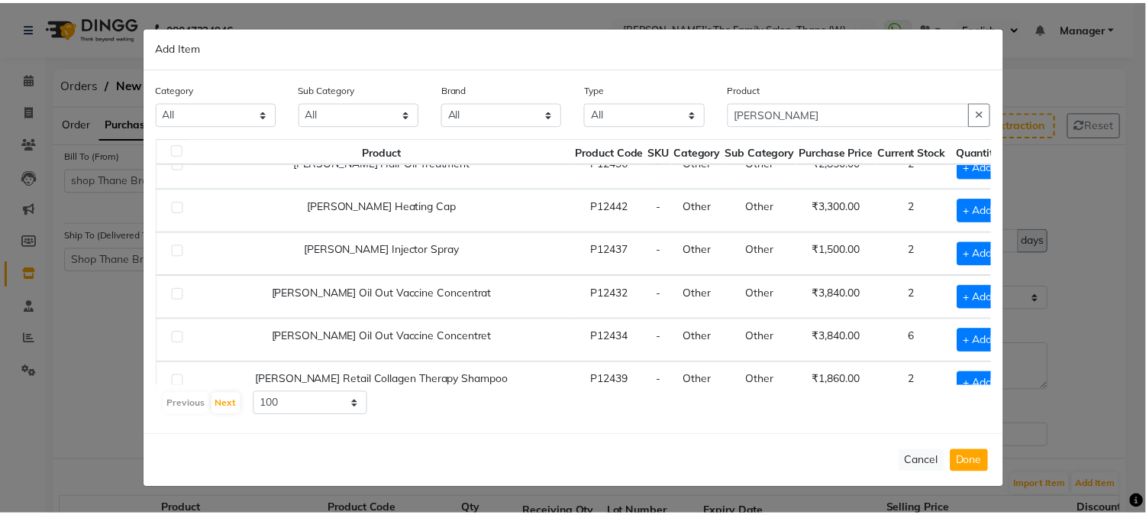
scroll to position [543, 0]
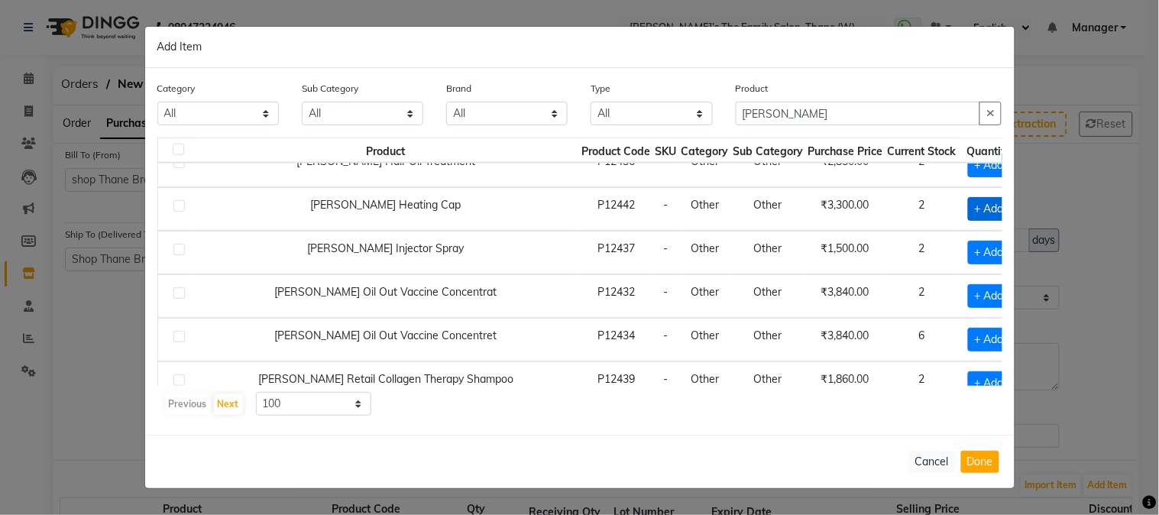
click at [968, 217] on span "+ Add" at bounding box center [989, 209] width 43 height 24
checkbox input "true"
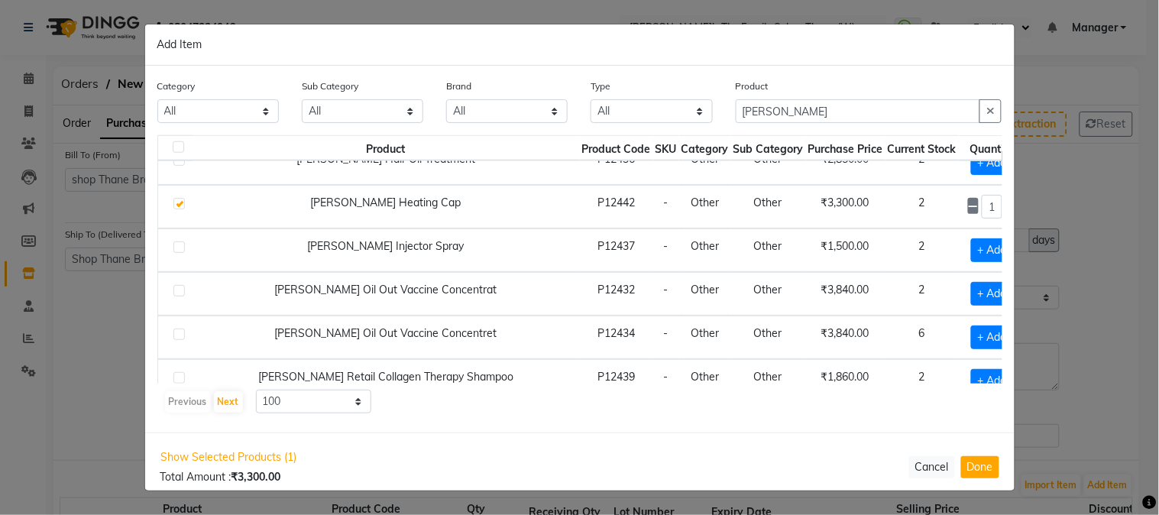
click at [1006, 209] on icon at bounding box center [1011, 206] width 10 height 11
type input "2"
click at [988, 470] on button "Done" at bounding box center [980, 466] width 38 height 22
select select "2237"
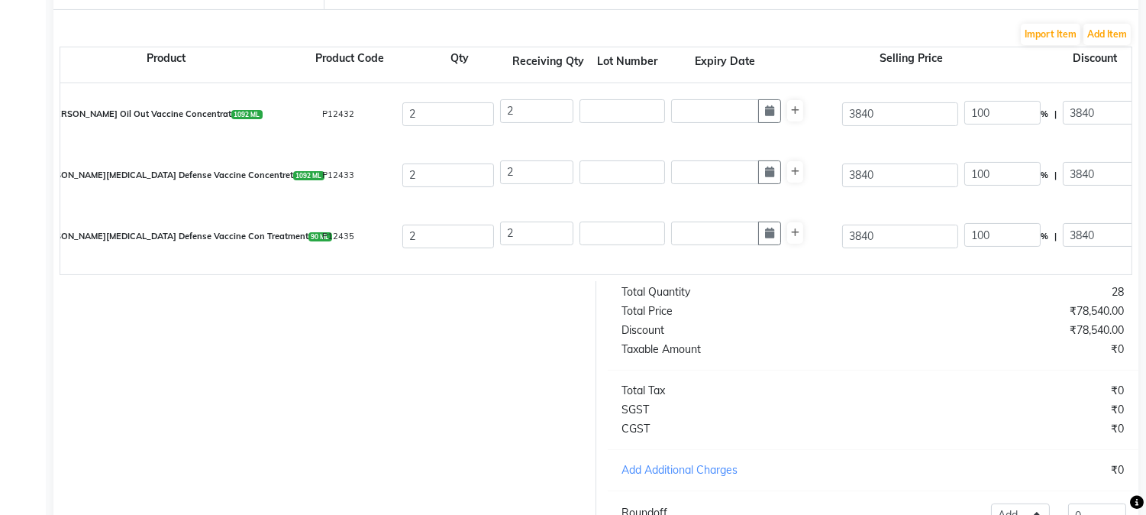
scroll to position [0, 0]
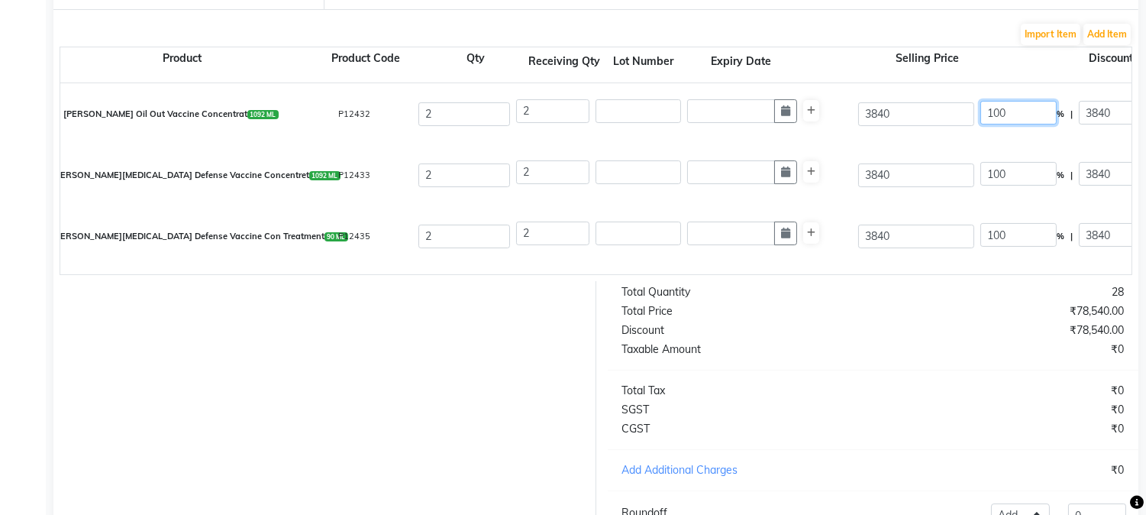
click at [1028, 116] on input "100" at bounding box center [1019, 113] width 76 height 24
type input "1"
type input "30"
type input "1152"
type input "2688"
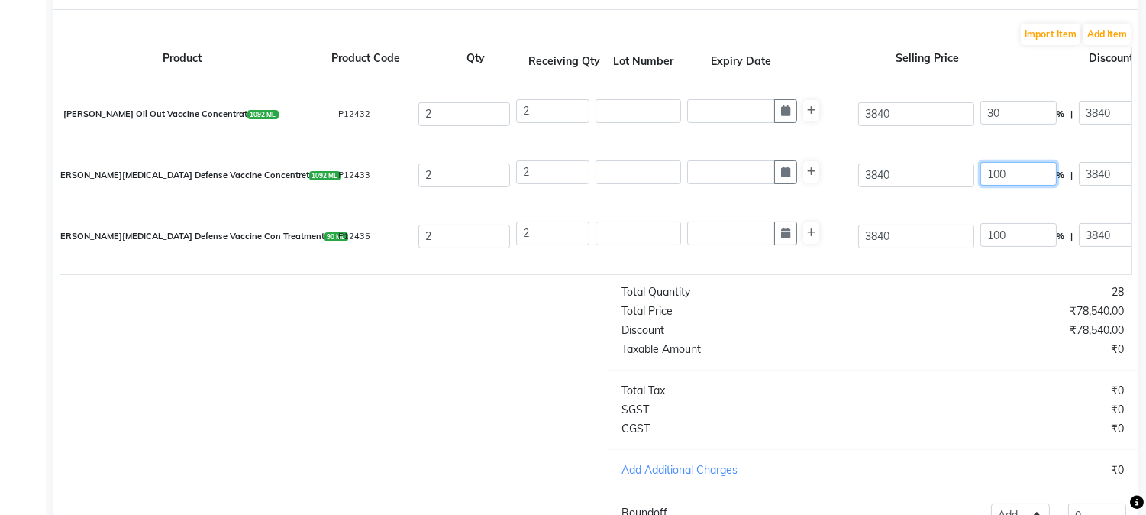
type input "2277.97"
type input "4555.94"
type input "820.07"
type input "5376.01"
click at [1016, 171] on input "100" at bounding box center [1019, 174] width 76 height 24
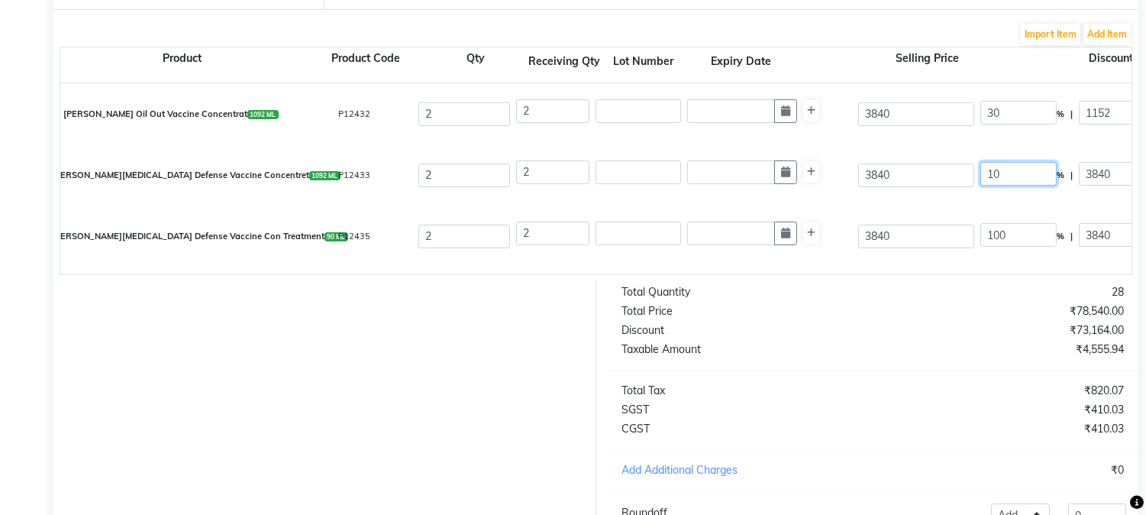
type input "1"
type input "30"
type input "1152"
type input "2688"
type input "2277.97"
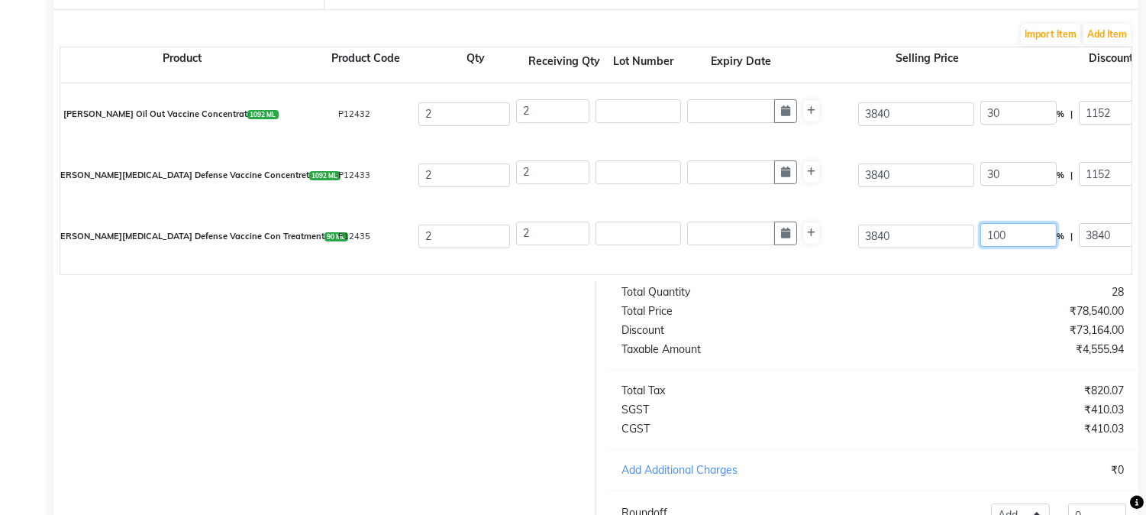
type input "4555.94"
type input "820.07"
type input "5376.01"
click at [1013, 235] on input "100" at bounding box center [1019, 235] width 76 height 24
type input "1"
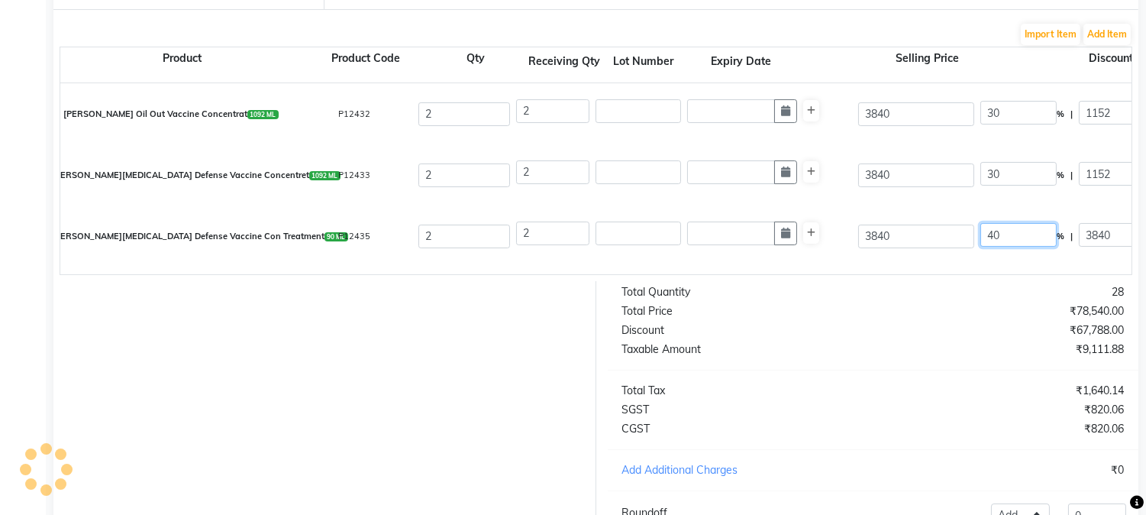
type input "40"
type input "1536"
type input "2304"
type input "1952.54"
type input "3905.08"
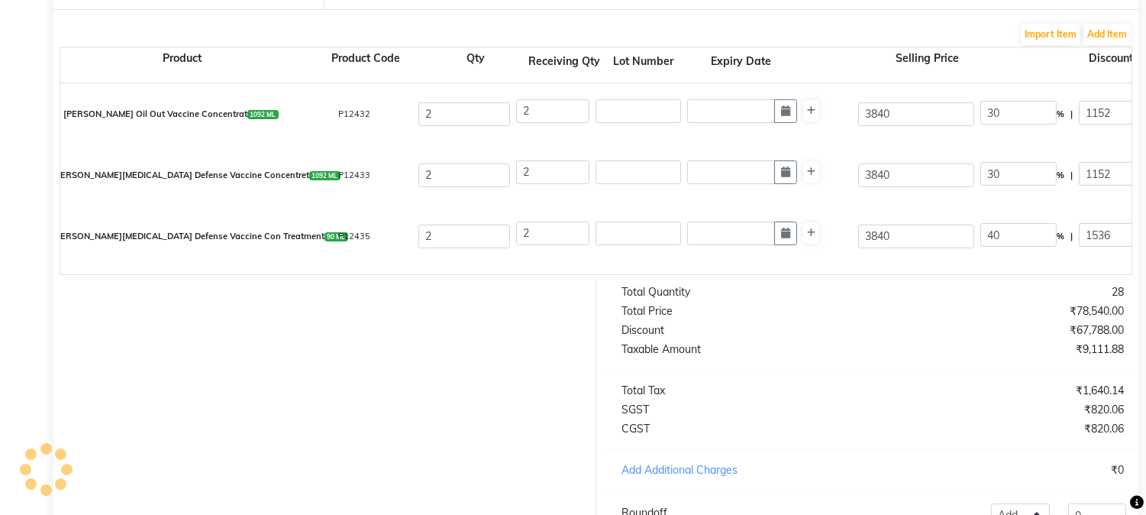
type input "702.91"
type input "4607.99"
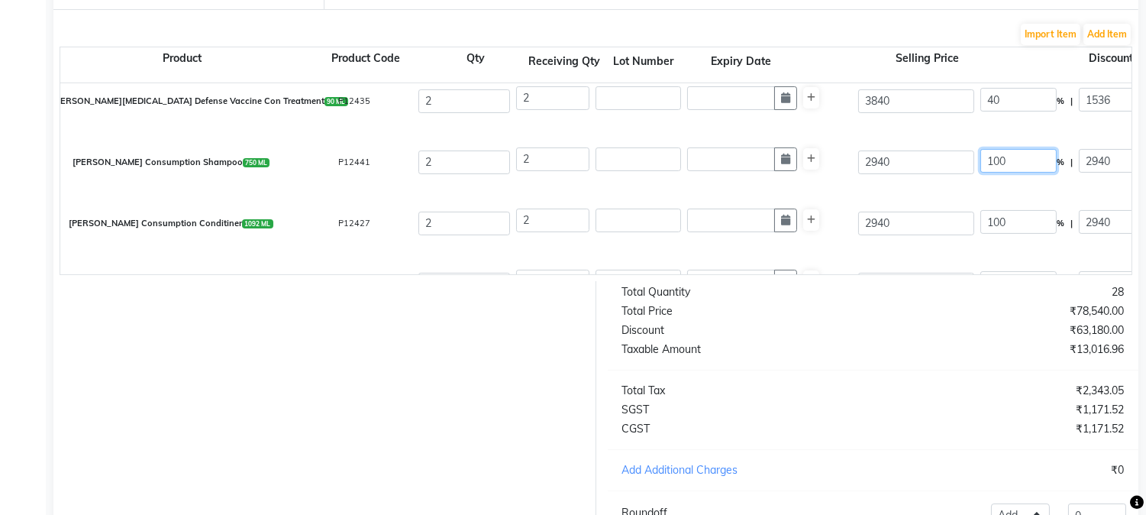
click at [1021, 164] on input "100" at bounding box center [1019, 161] width 76 height 24
type input "1"
type input "30"
type input "882"
type input "2058"
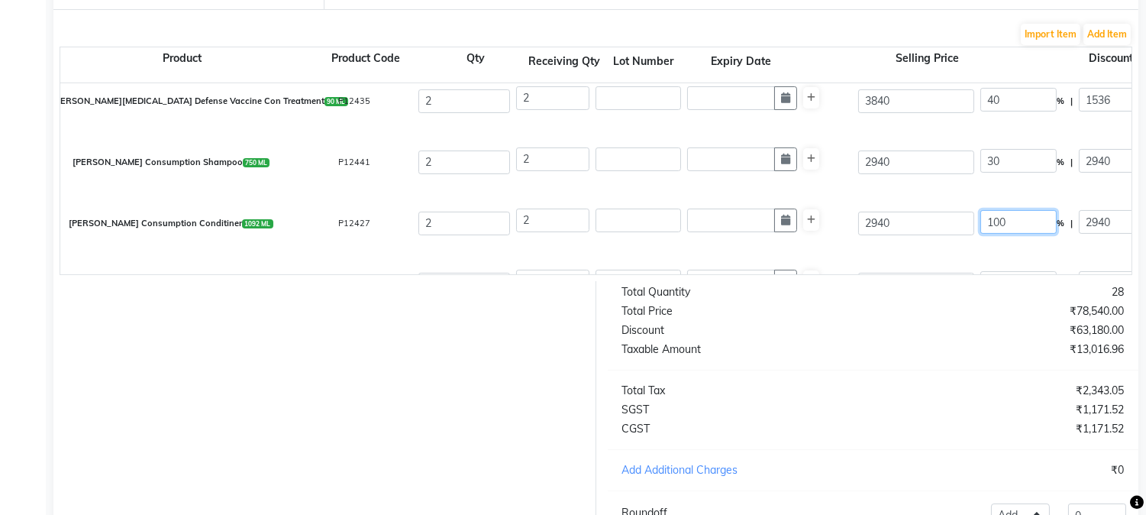
type input "1744.07"
type input "3488.14"
type input "627.87"
type input "4116.01"
click at [1026, 218] on input "100" at bounding box center [1019, 222] width 76 height 24
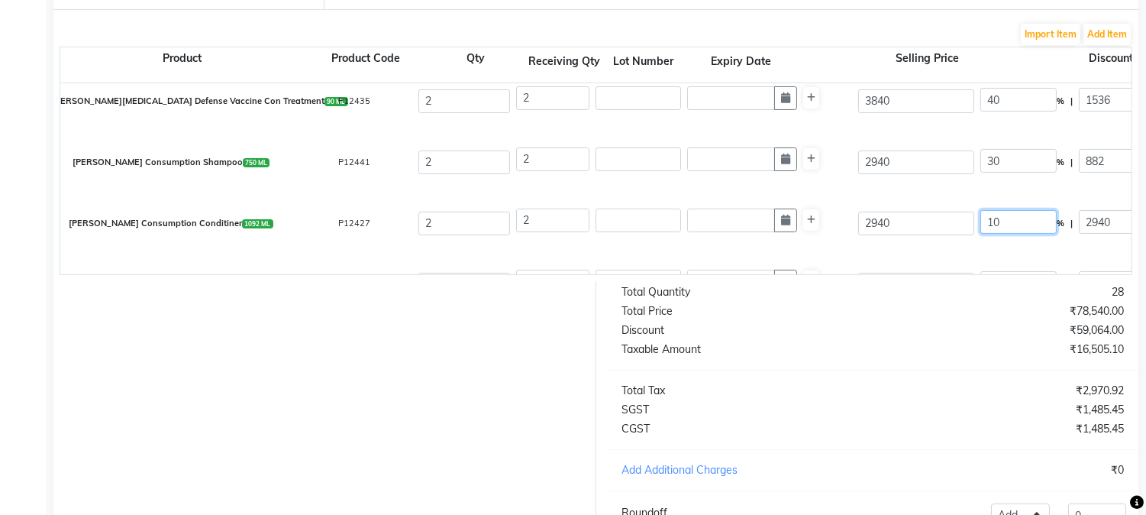
type input "1"
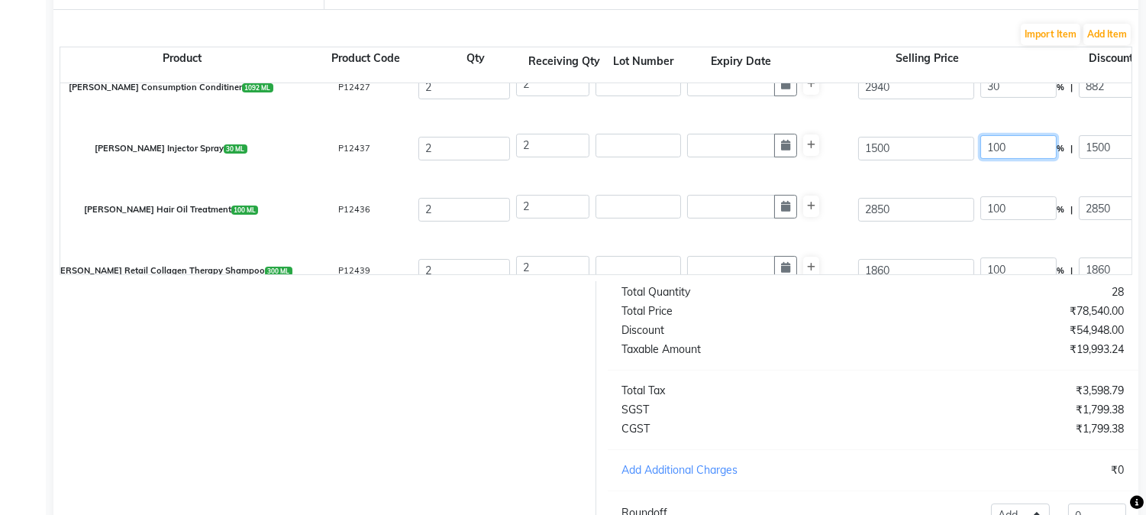
click at [1033, 144] on input "100" at bounding box center [1019, 147] width 76 height 24
click at [1024, 203] on input "100" at bounding box center [1019, 208] width 76 height 24
click at [1022, 262] on input "100" at bounding box center [1019, 269] width 76 height 24
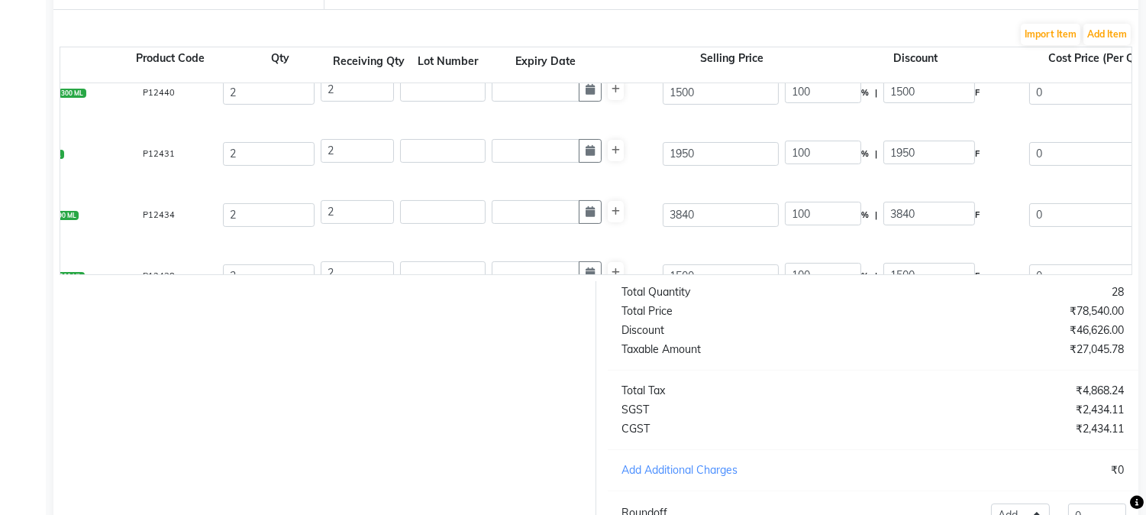
scroll to position [0, 188]
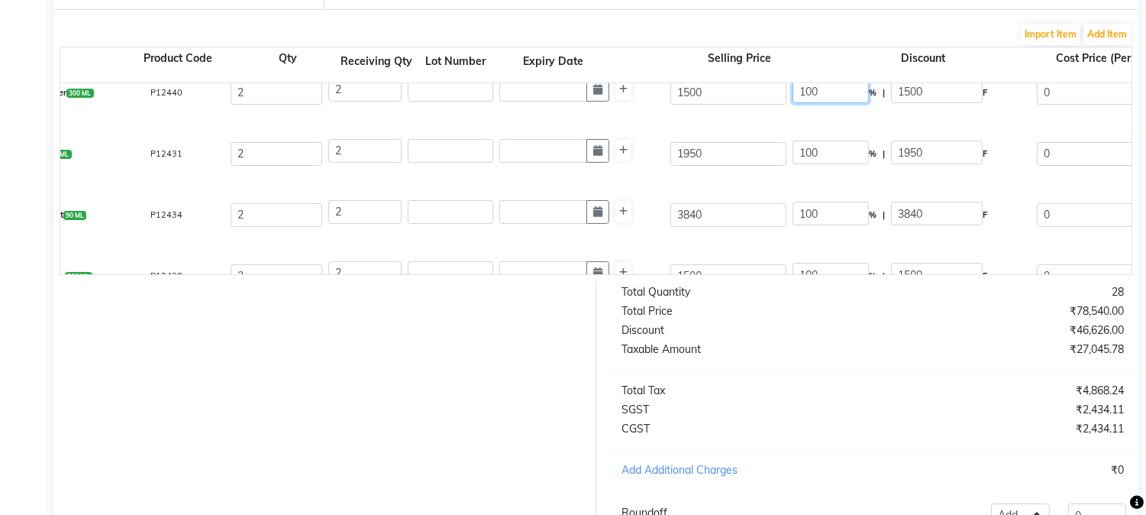
click at [829, 92] on input "100" at bounding box center [831, 91] width 76 height 24
click at [848, 153] on input "100" at bounding box center [831, 153] width 76 height 24
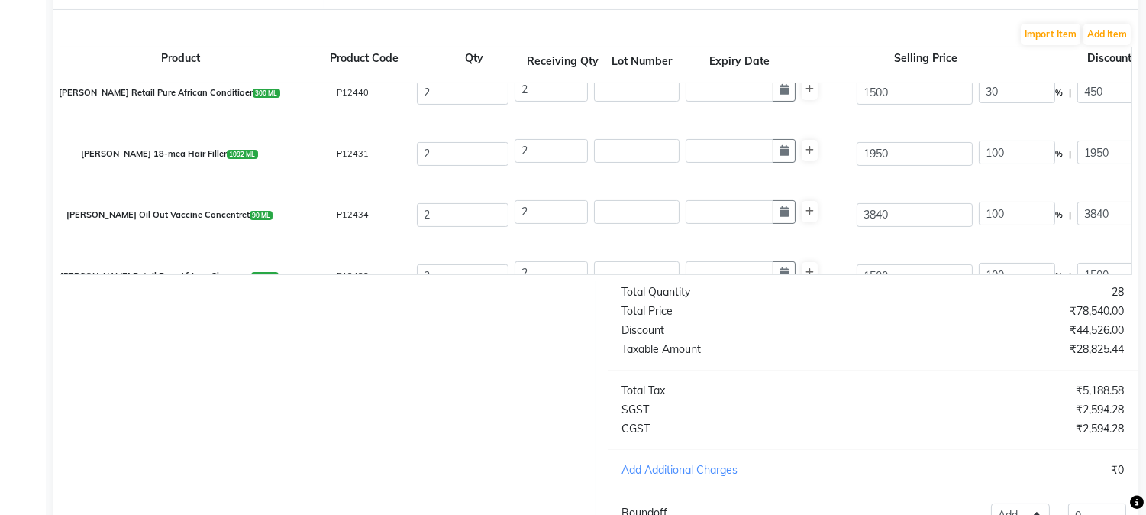
scroll to position [0, 0]
click at [1018, 154] on input "100" at bounding box center [1019, 153] width 76 height 24
click at [1016, 216] on input "100" at bounding box center [1019, 214] width 76 height 24
click at [1031, 269] on input "100" at bounding box center [1019, 275] width 76 height 24
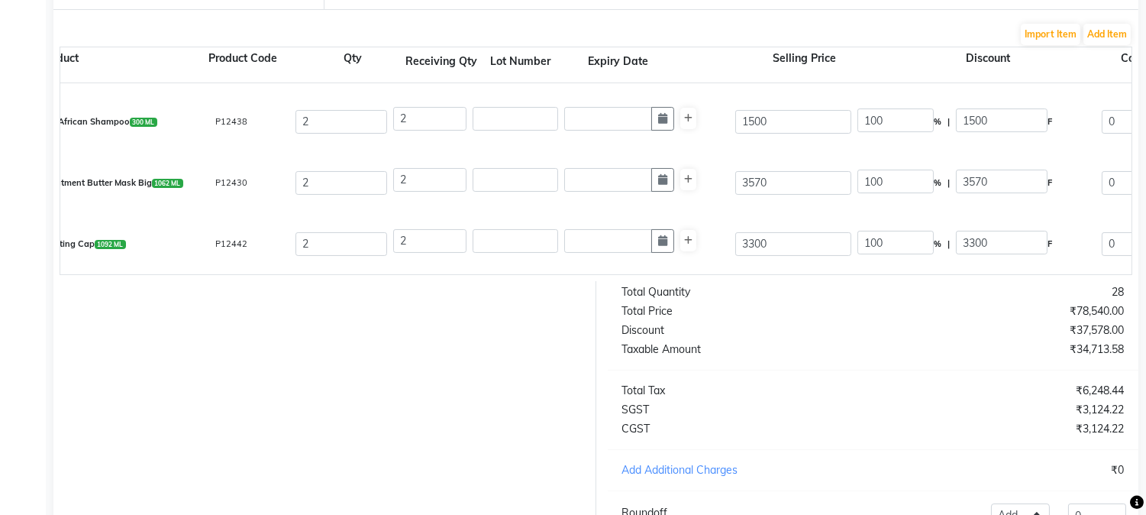
scroll to position [0, 120]
click at [897, 123] on input "100" at bounding box center [899, 120] width 76 height 24
click at [918, 185] on input "100" at bounding box center [899, 182] width 76 height 24
click at [911, 247] on input "100" at bounding box center [899, 243] width 76 height 24
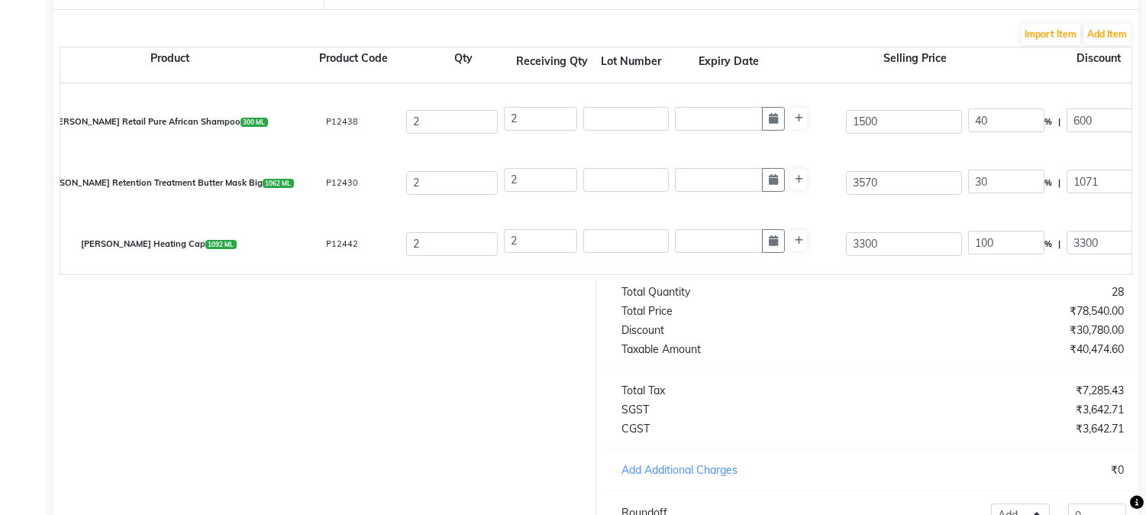
scroll to position [0, 0]
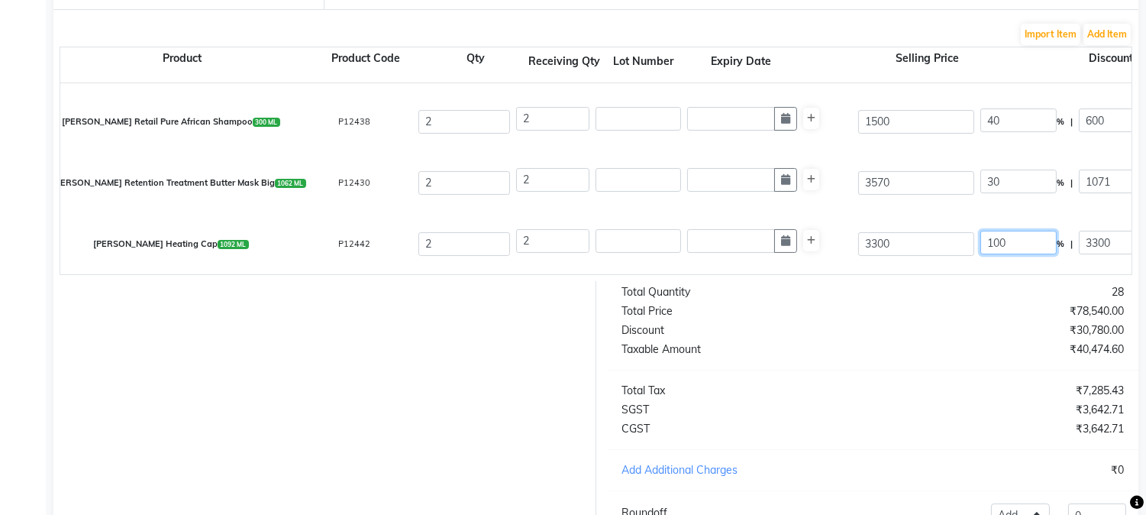
click at [1033, 240] on input "100" at bounding box center [1019, 243] width 76 height 24
click at [988, 397] on div "₹7,788.82" at bounding box center [1004, 391] width 263 height 16
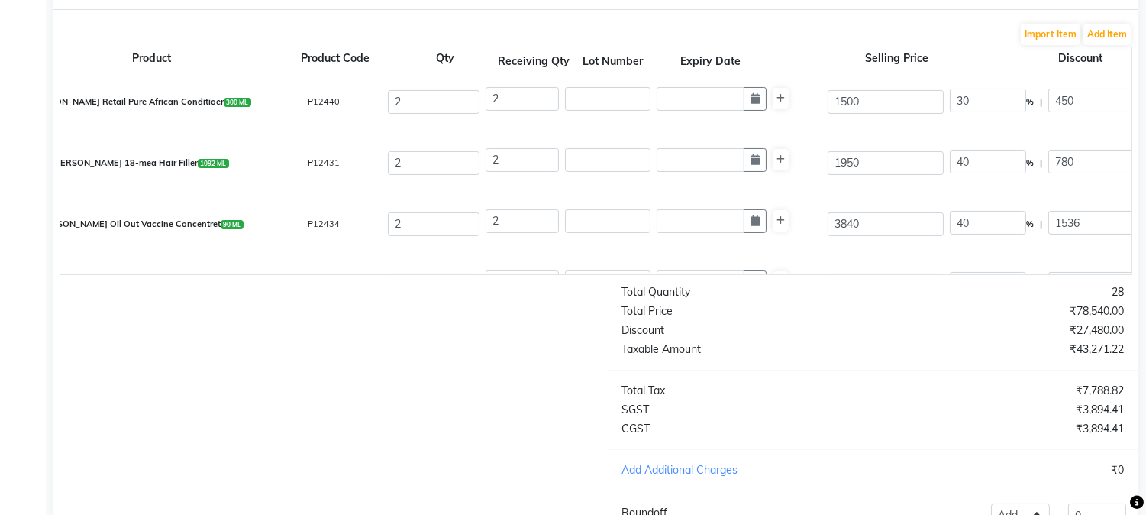
scroll to position [0, 18]
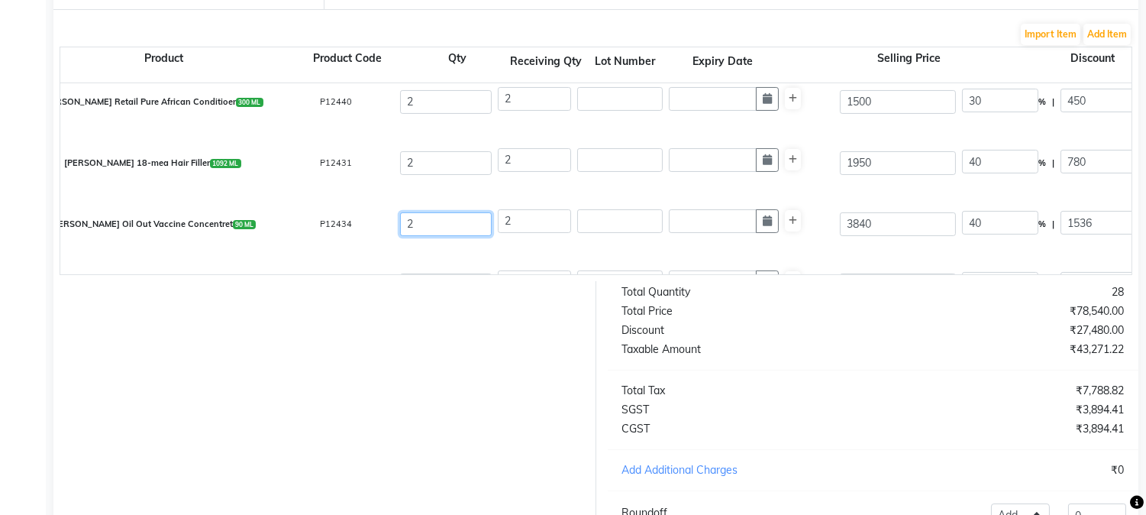
click at [479, 224] on input "2" at bounding box center [446, 224] width 92 height 24
click at [519, 249] on div "[PERSON_NAME] Oil Out Vaccine Concentret 90 ML P12434 1 2 3840 40 % | 1536 F 23…" at bounding box center [1114, 223] width 2166 height 61
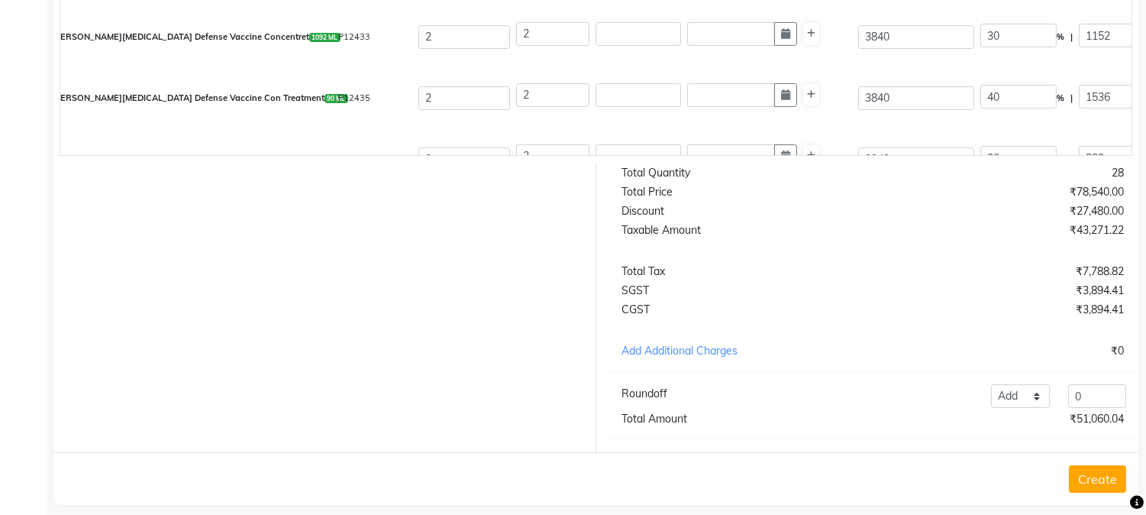
scroll to position [598, 0]
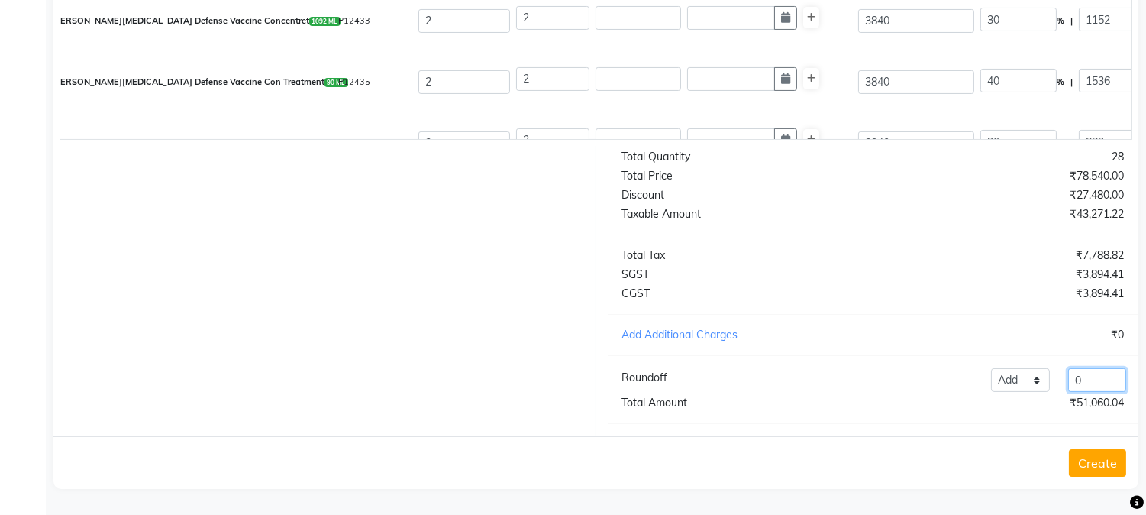
click at [1095, 383] on input "0" at bounding box center [1097, 380] width 58 height 24
click at [1082, 362] on div "Total Quantity 28 Total Price ₹78,540.00 Discount ₹27,480.00 Taxable Amount ₹43…" at bounding box center [873, 291] width 554 height 290
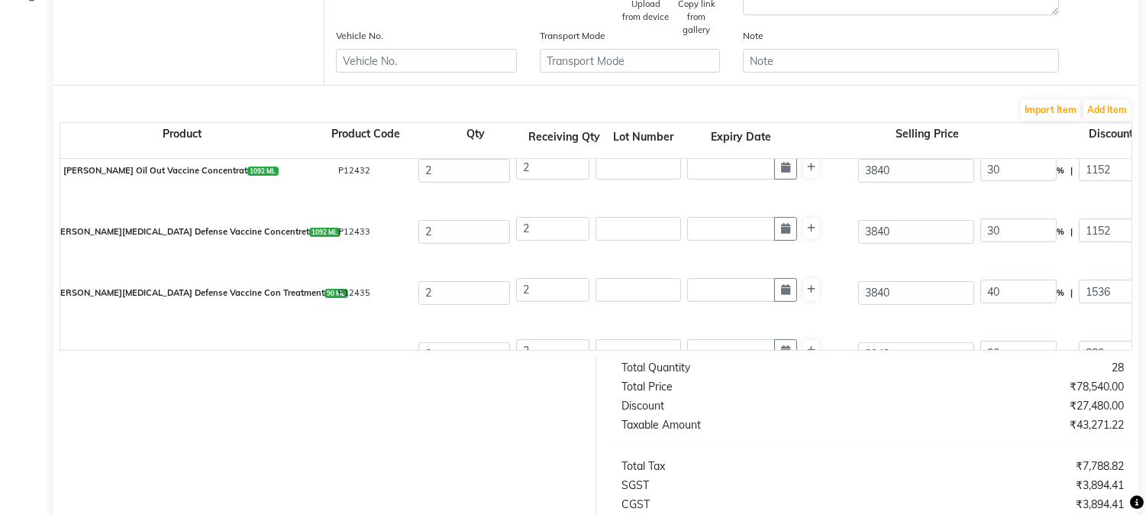
scroll to position [326, 0]
